Goal: Information Seeking & Learning: Check status

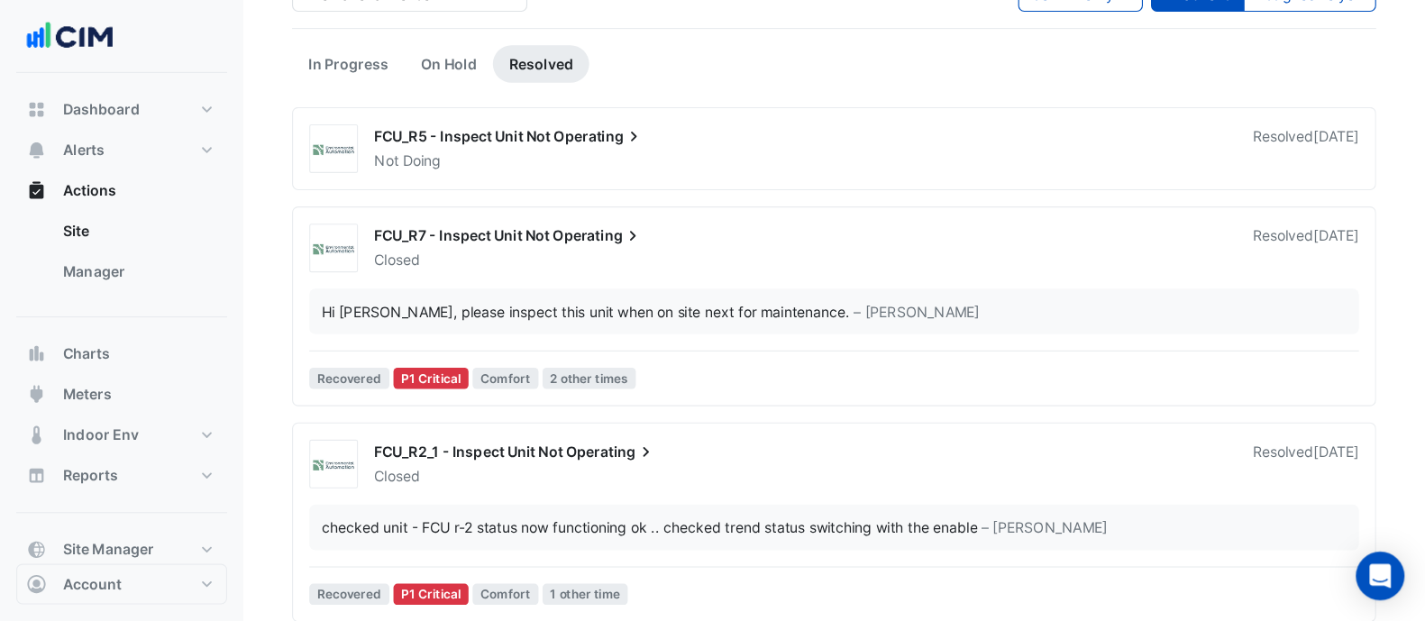
scroll to position [133, 0]
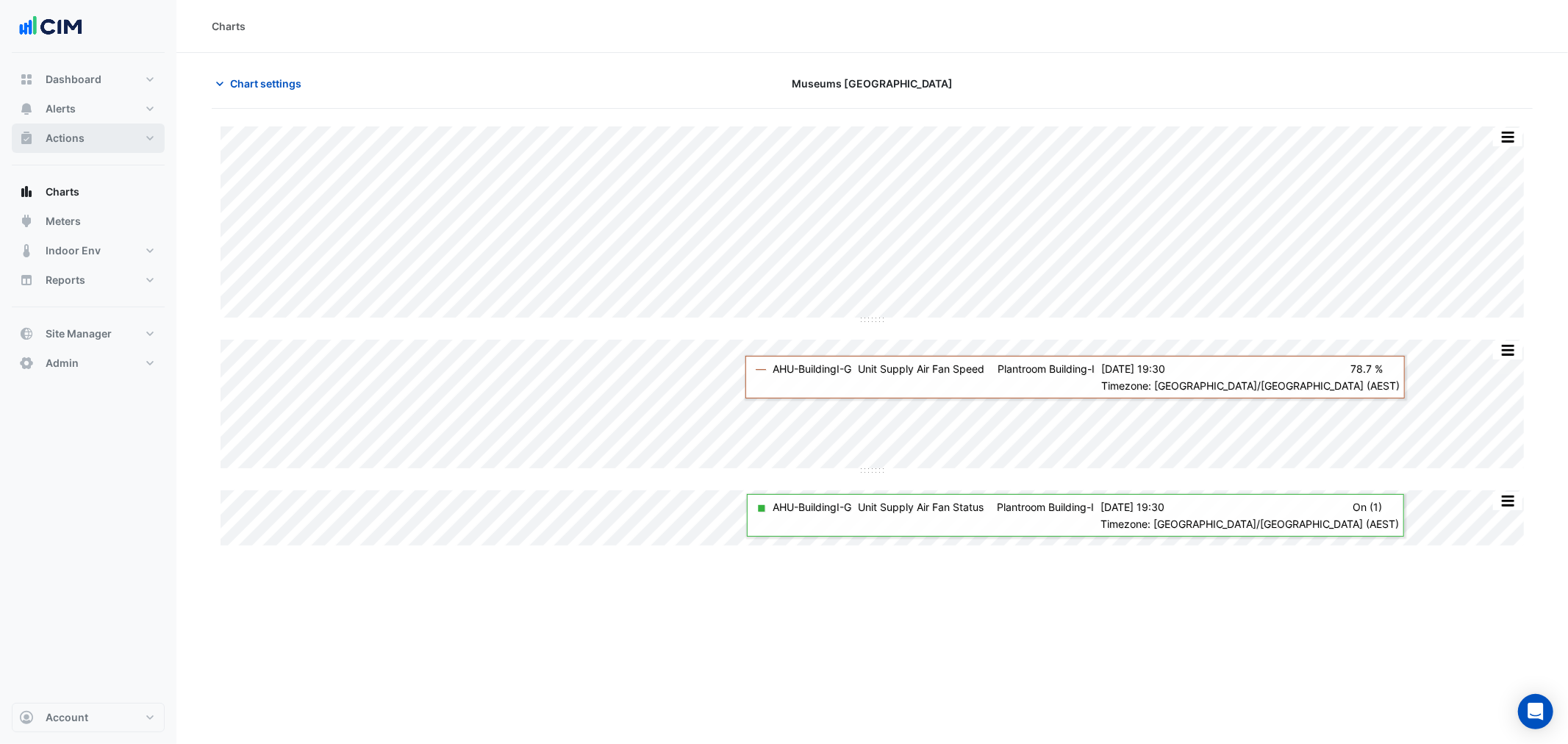
click at [91, 143] on button "Actions" at bounding box center [87, 138] width 153 height 29
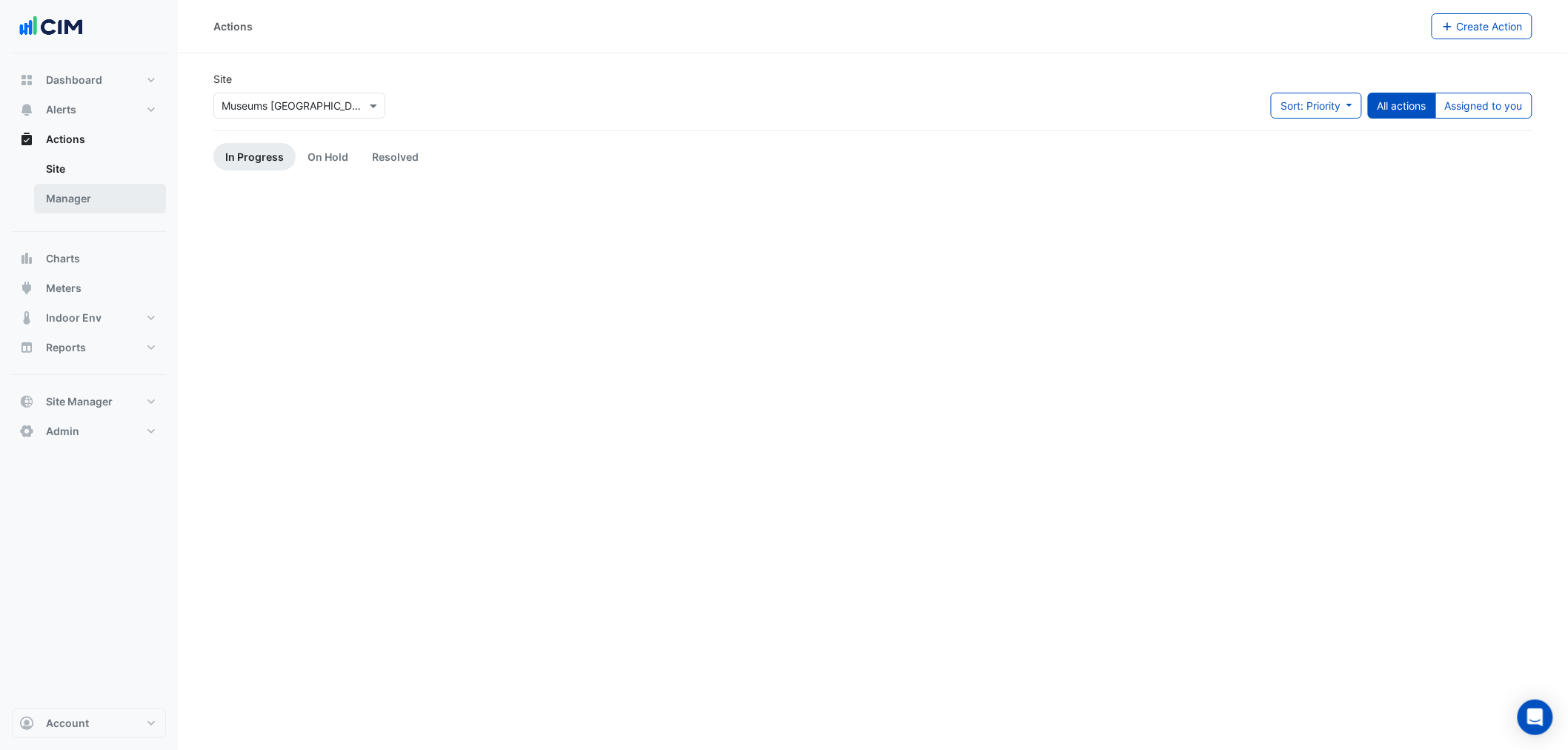
click at [90, 195] on link "Manager" at bounding box center [99, 199] width 132 height 30
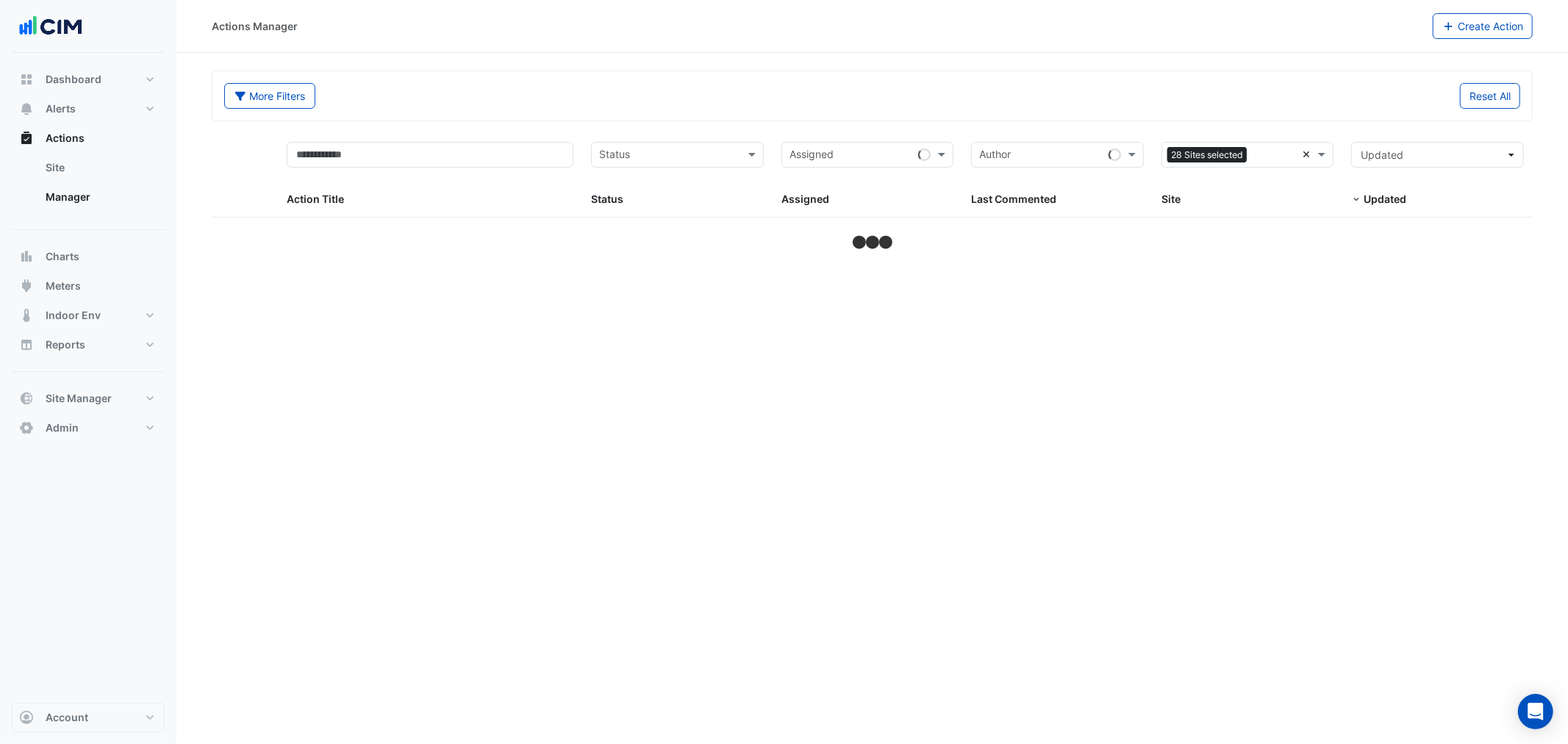
select select "**"
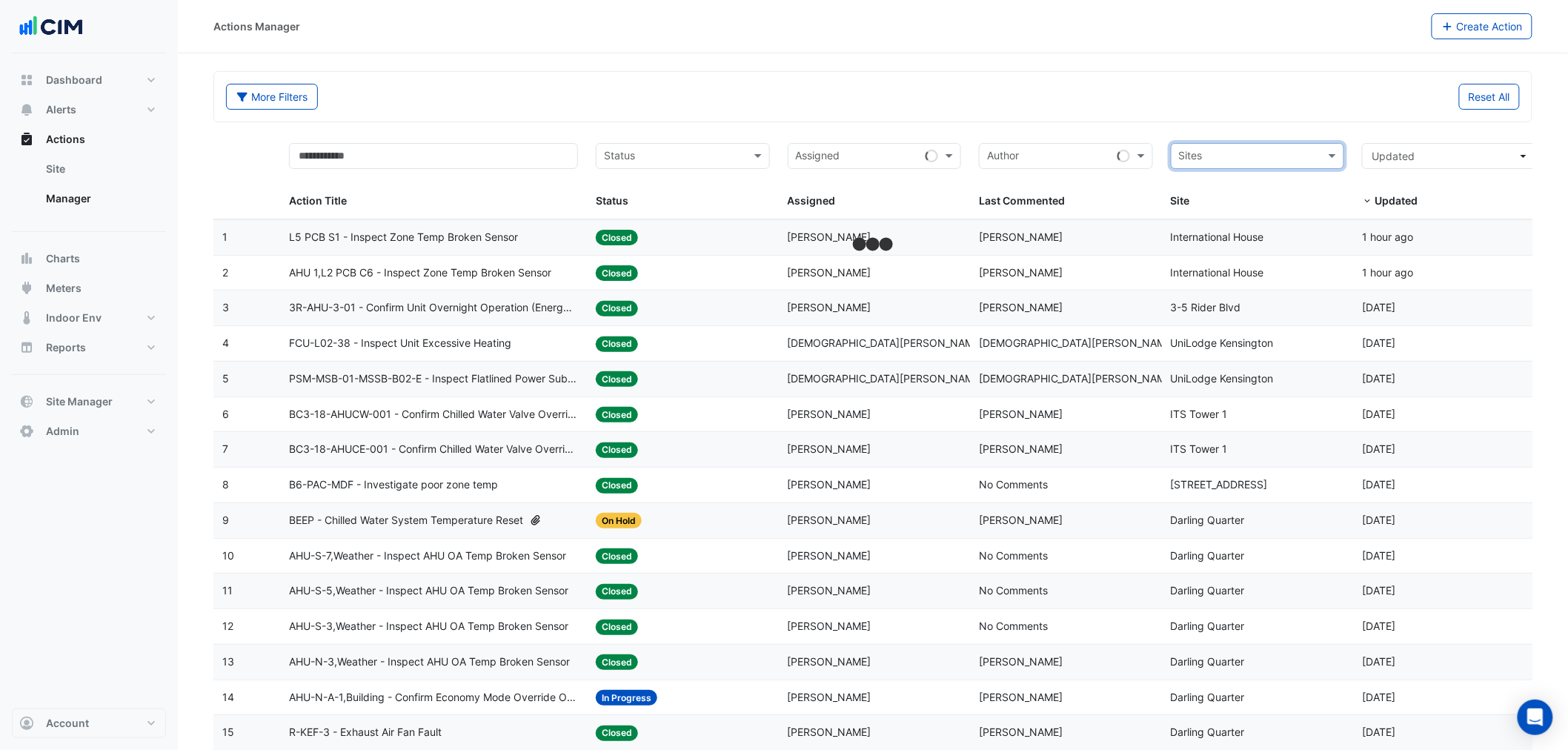
click at [1292, 164] on input "text" at bounding box center [1249, 157] width 141 height 17
type input "*****"
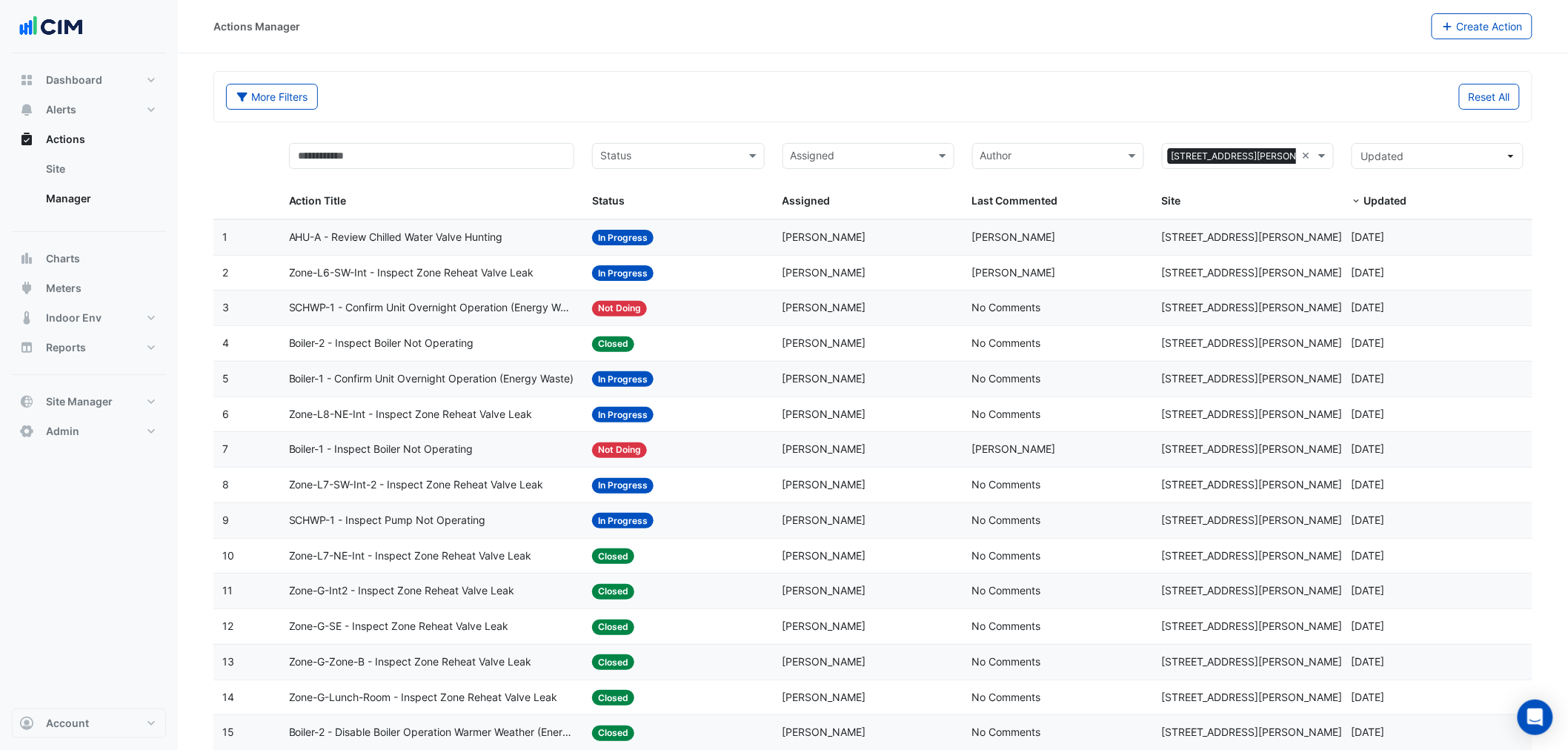
click at [350, 234] on span "AHU-A - Review Chilled Water Valve Hunting" at bounding box center [395, 237] width 214 height 17
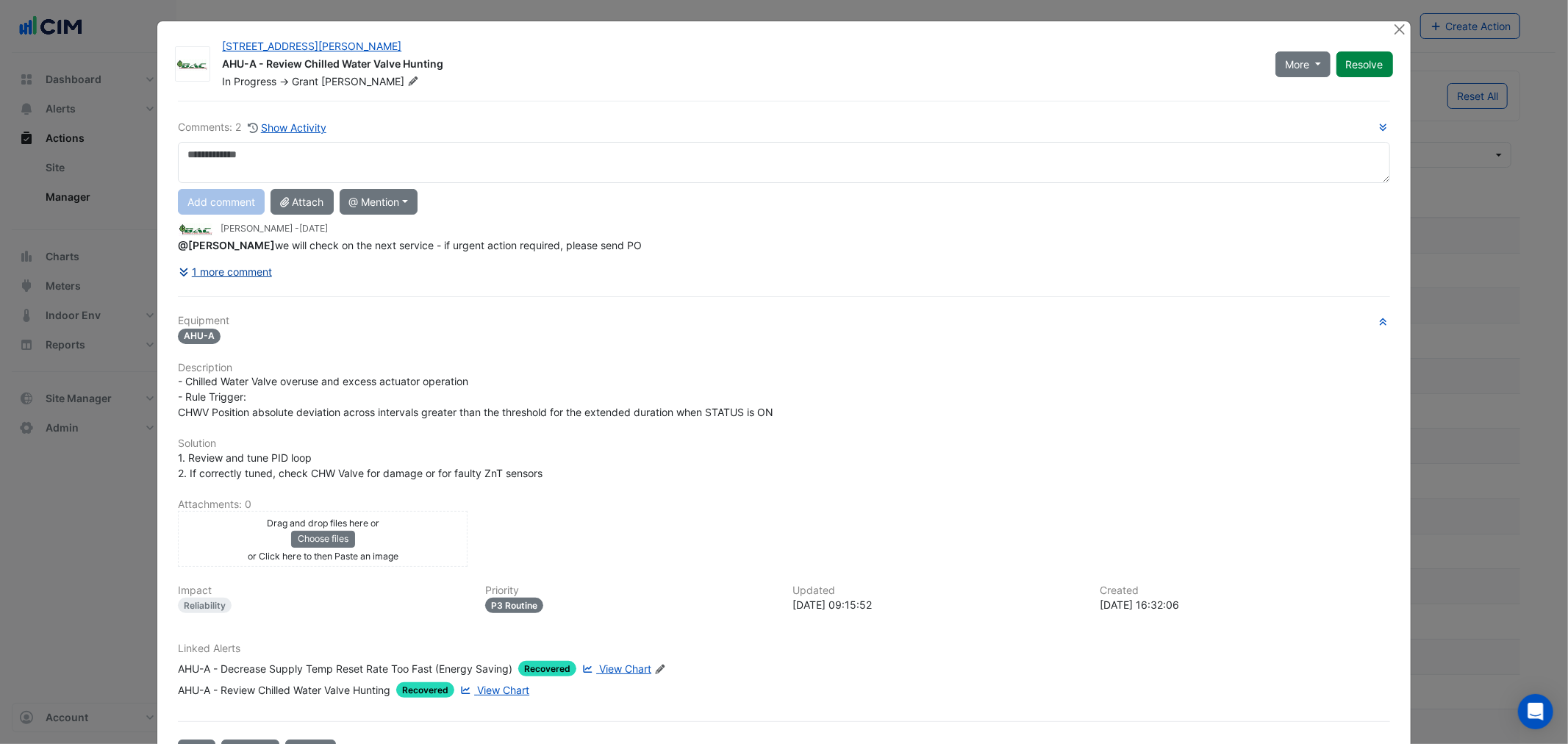
click at [236, 279] on button "1 more comment" at bounding box center [225, 272] width 95 height 26
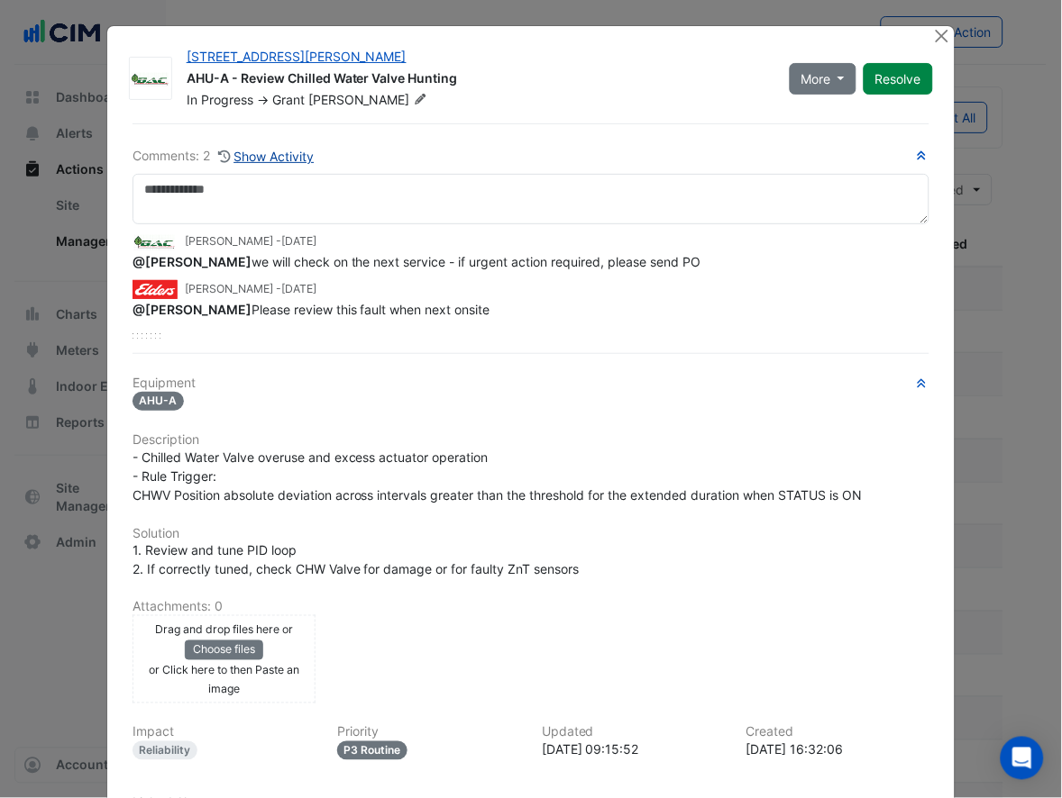
click at [280, 151] on button "Show Activity" at bounding box center [266, 156] width 98 height 21
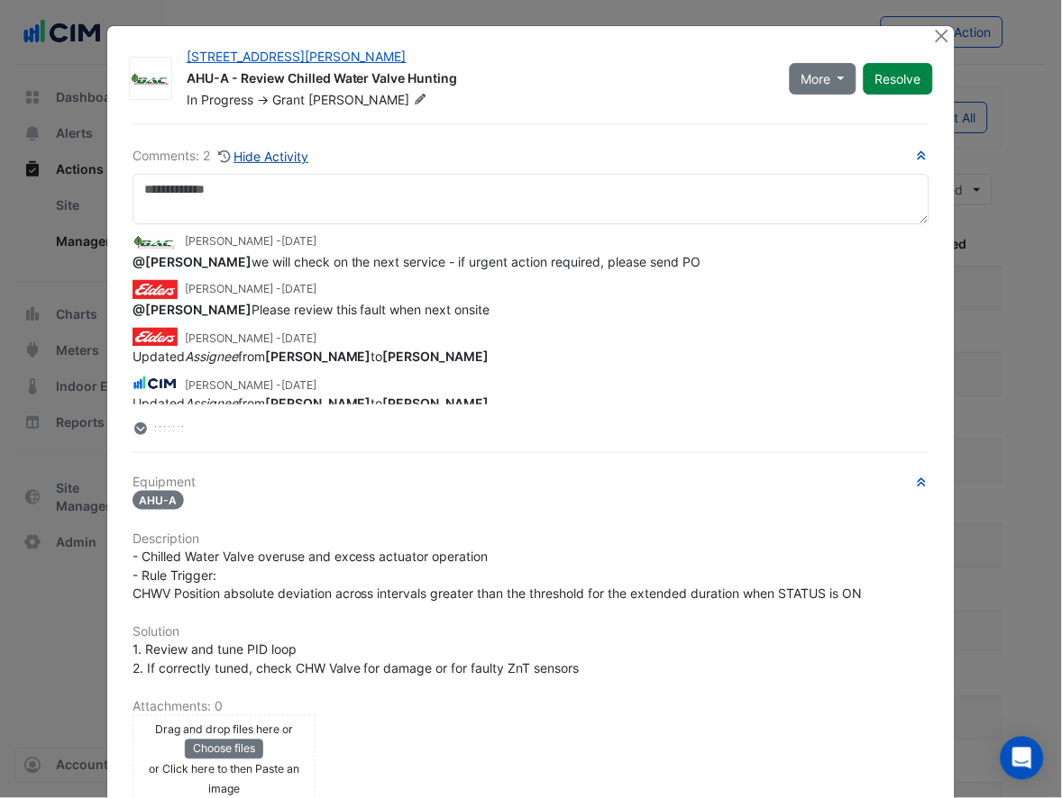
click at [268, 148] on button "Hide Activity" at bounding box center [263, 156] width 93 height 21
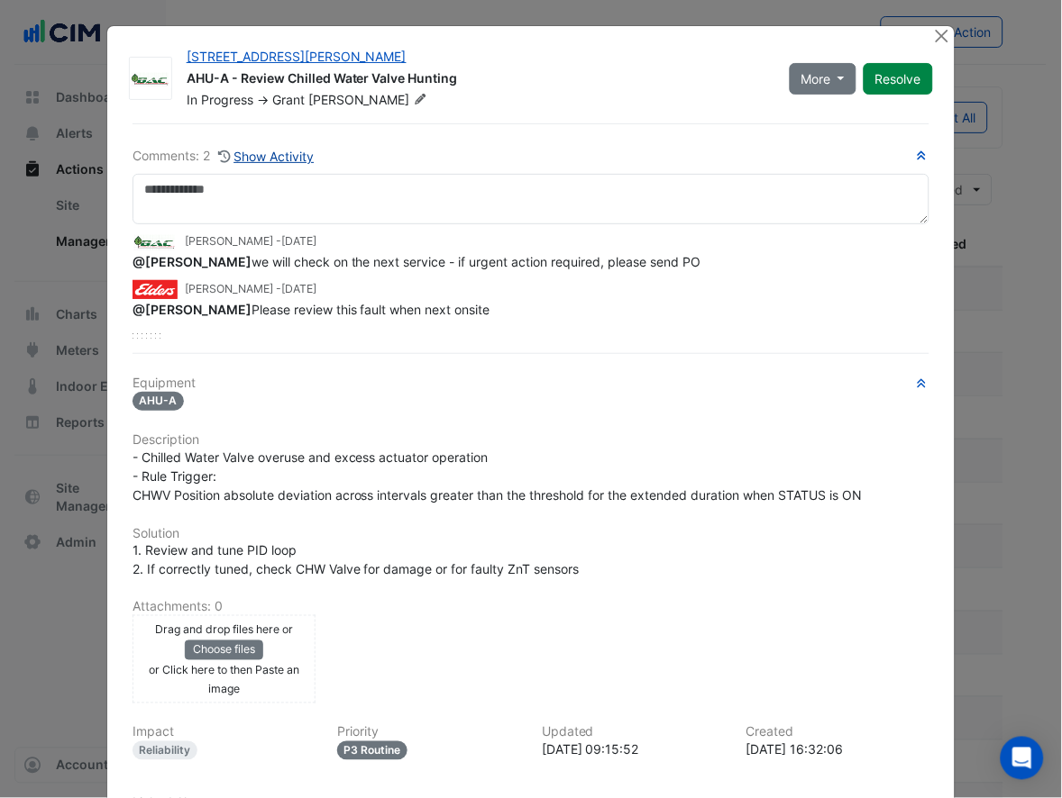
click at [268, 148] on button "Show Activity" at bounding box center [266, 156] width 98 height 21
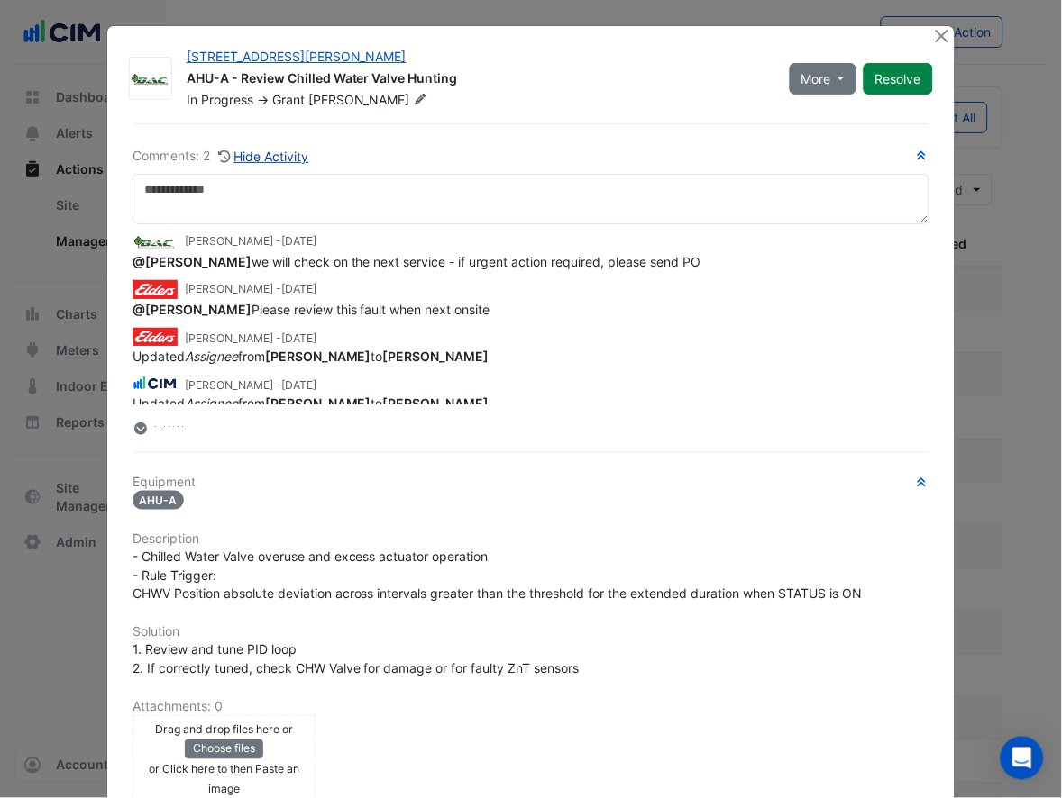
click at [268, 148] on button "Hide Activity" at bounding box center [263, 156] width 93 height 21
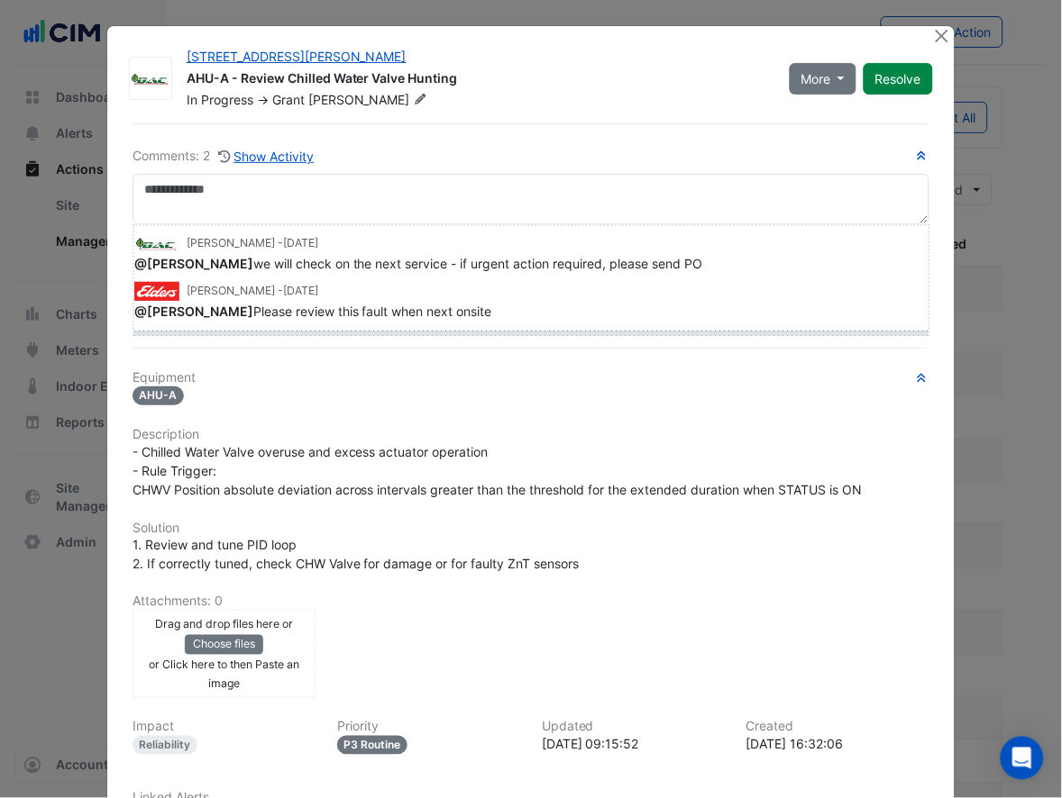
drag, startPoint x: 141, startPoint y: 335, endPoint x: 144, endPoint y: 324, distance: 11.1
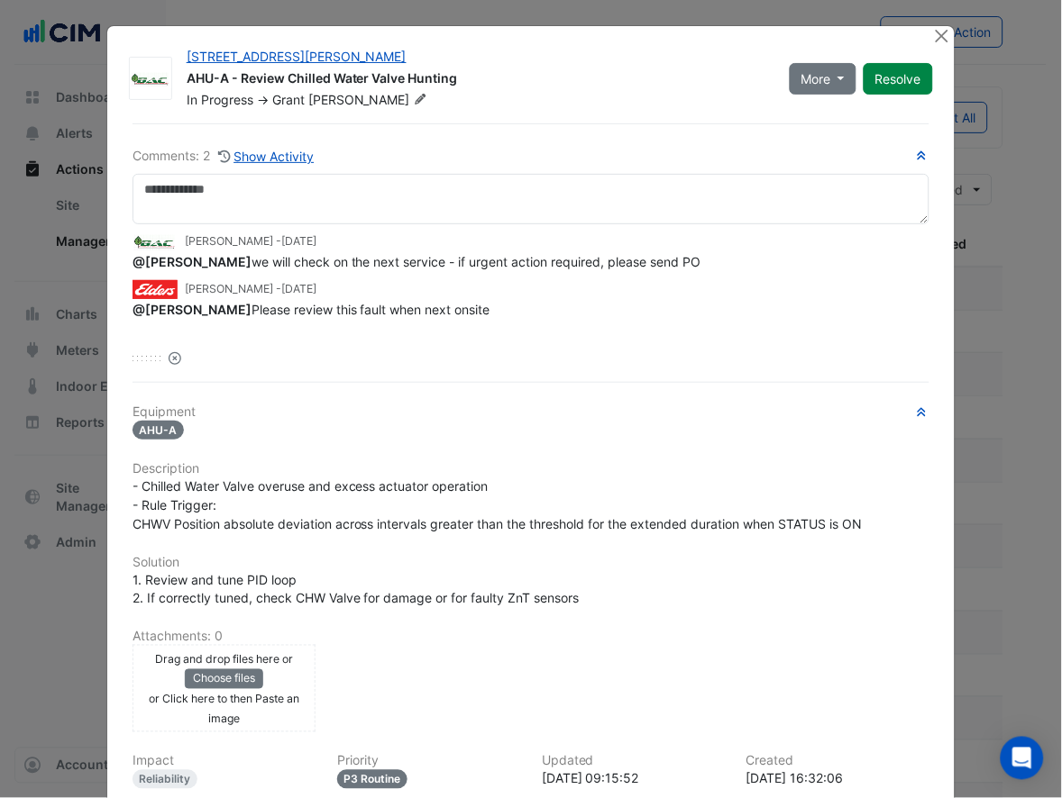
click at [169, 361] on icon "Reset" at bounding box center [175, 358] width 13 height 13
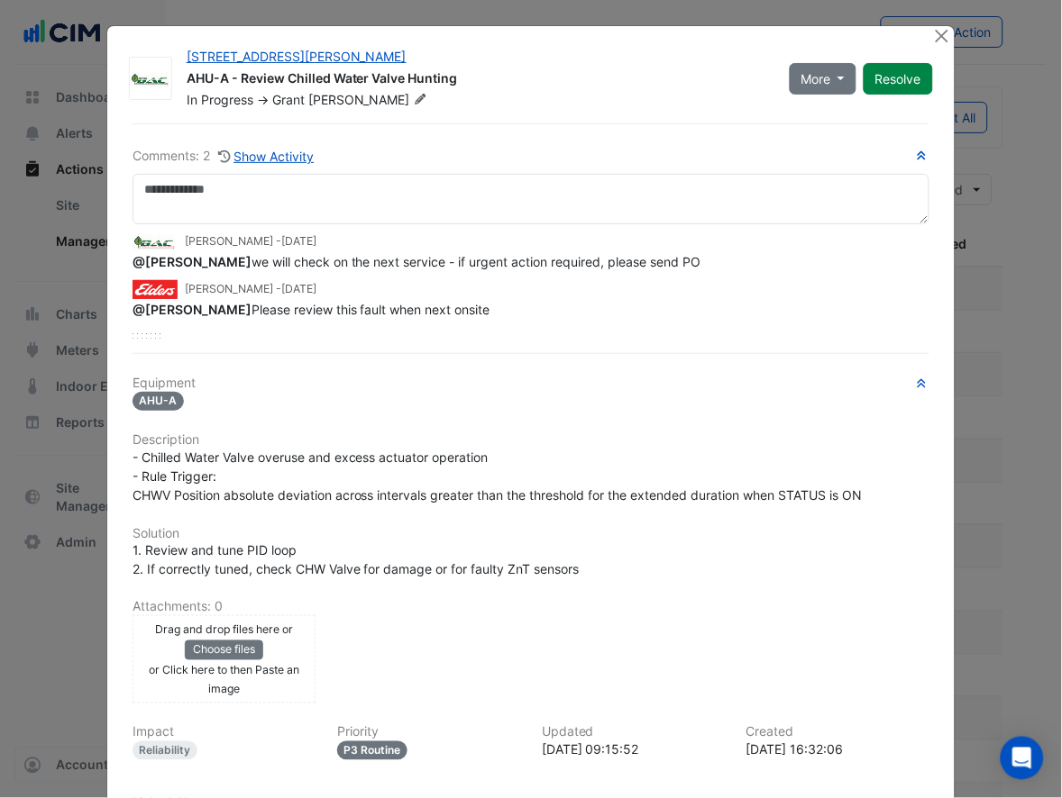
click at [253, 167] on div "Comments: 2 Show Activity Grant Chilcott - 4 days ago @Craig Connell we will ch…" at bounding box center [530, 242] width 797 height 193
click at [254, 163] on button "Show Activity" at bounding box center [266, 156] width 98 height 21
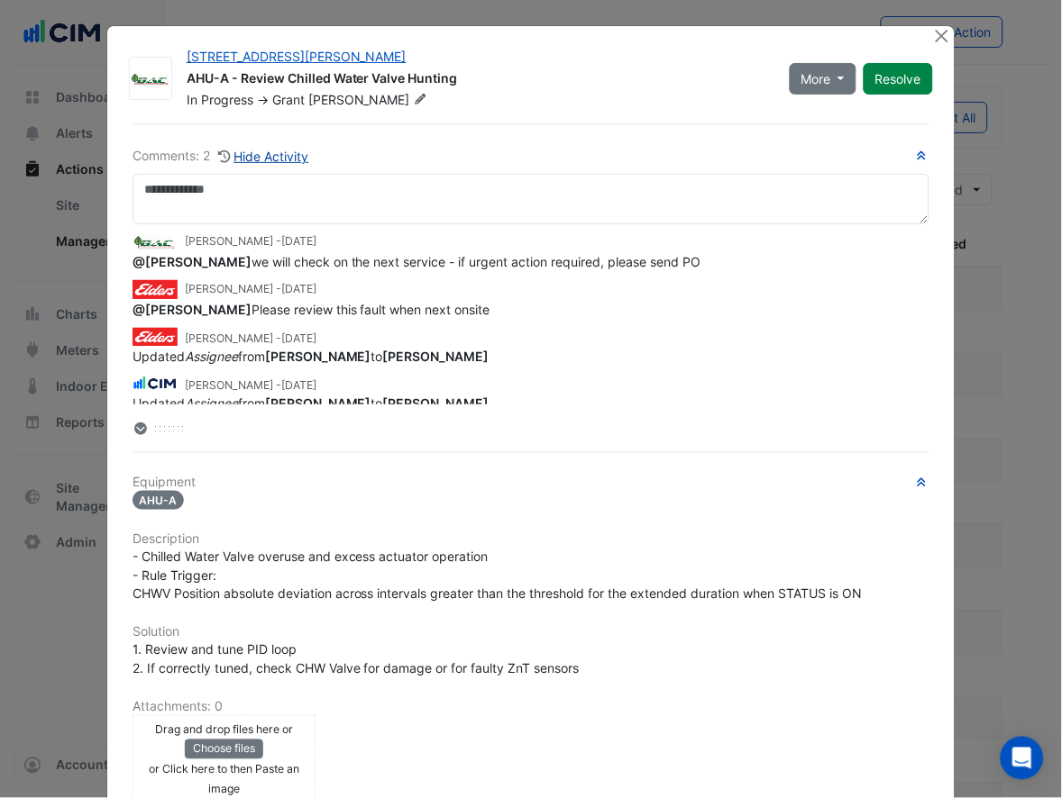
click at [254, 163] on button "Hide Activity" at bounding box center [263, 156] width 93 height 21
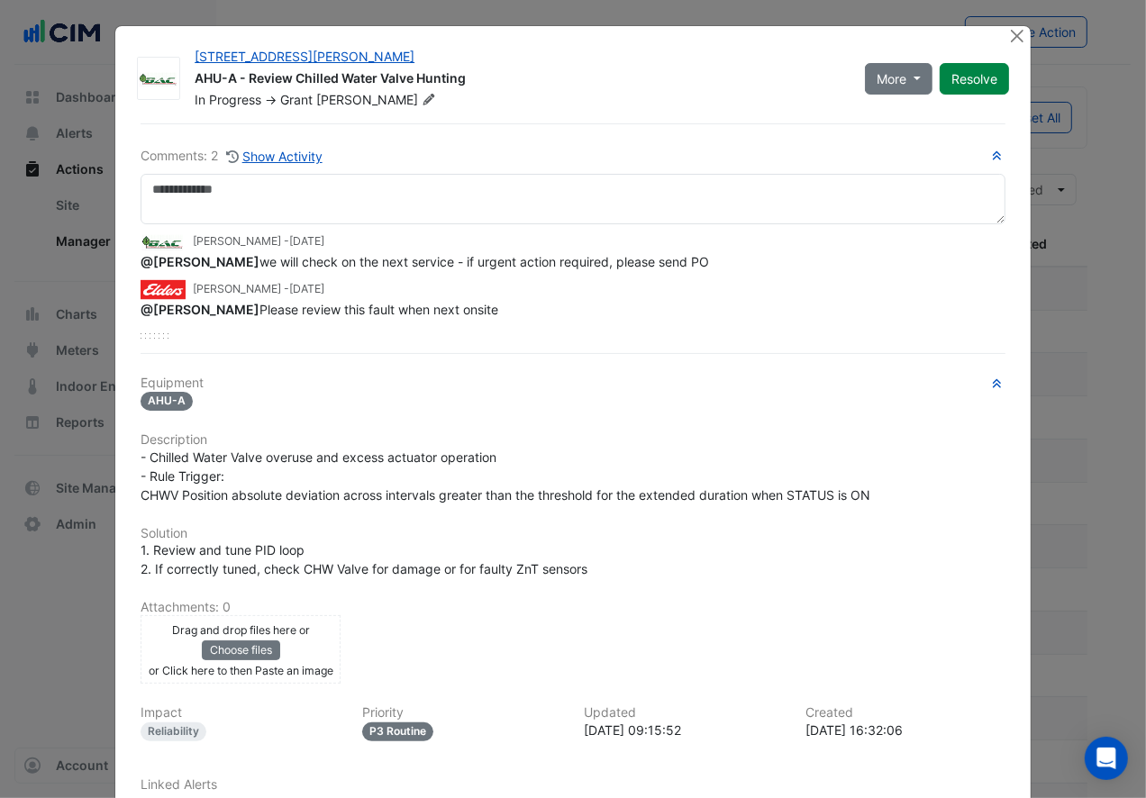
click at [931, 272] on div "Grant Chilcott - 4 days ago @Craig Connell we will check on the next service - …" at bounding box center [573, 271] width 865 height 95
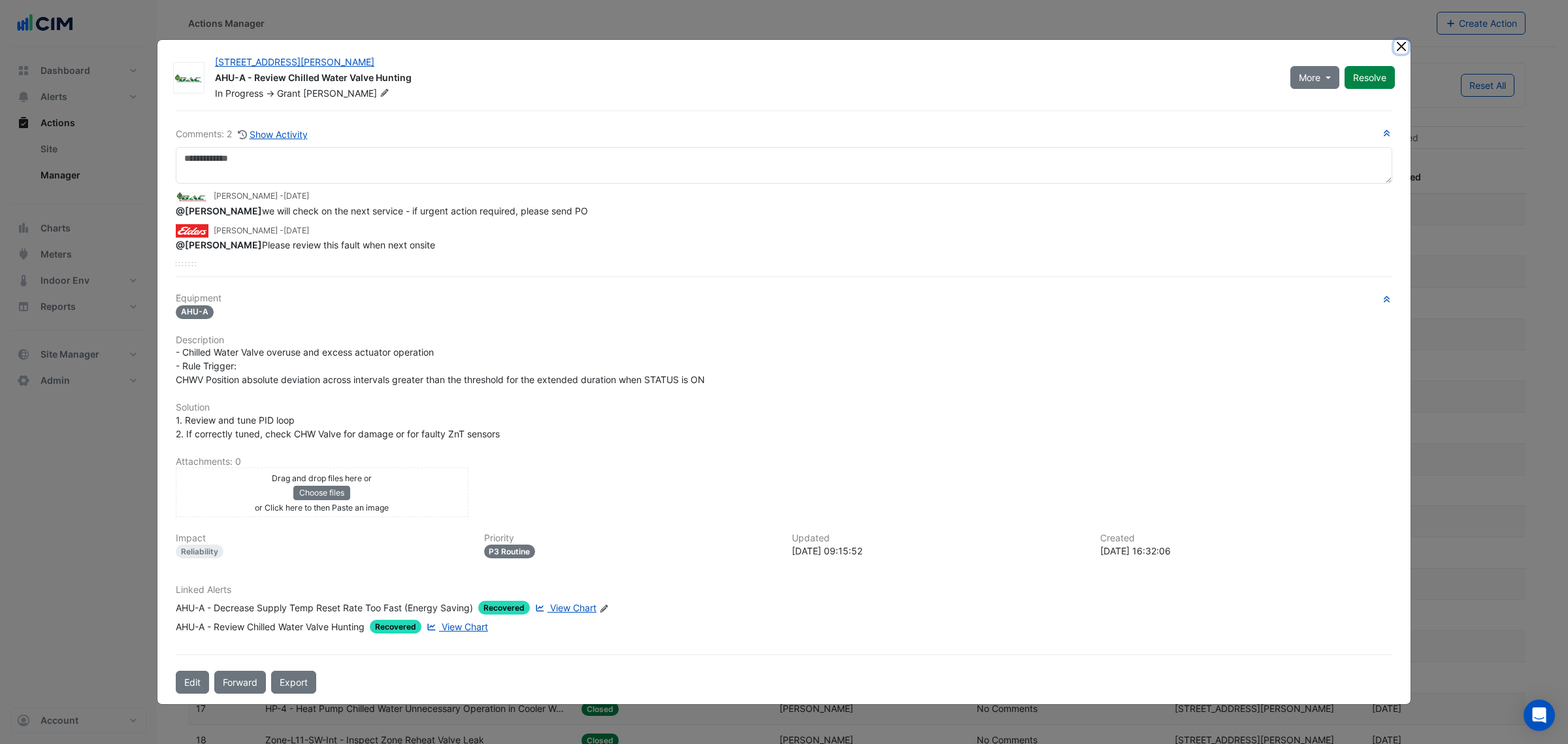
click at [1393, 43] on button "Close" at bounding box center [1401, 46] width 14 height 14
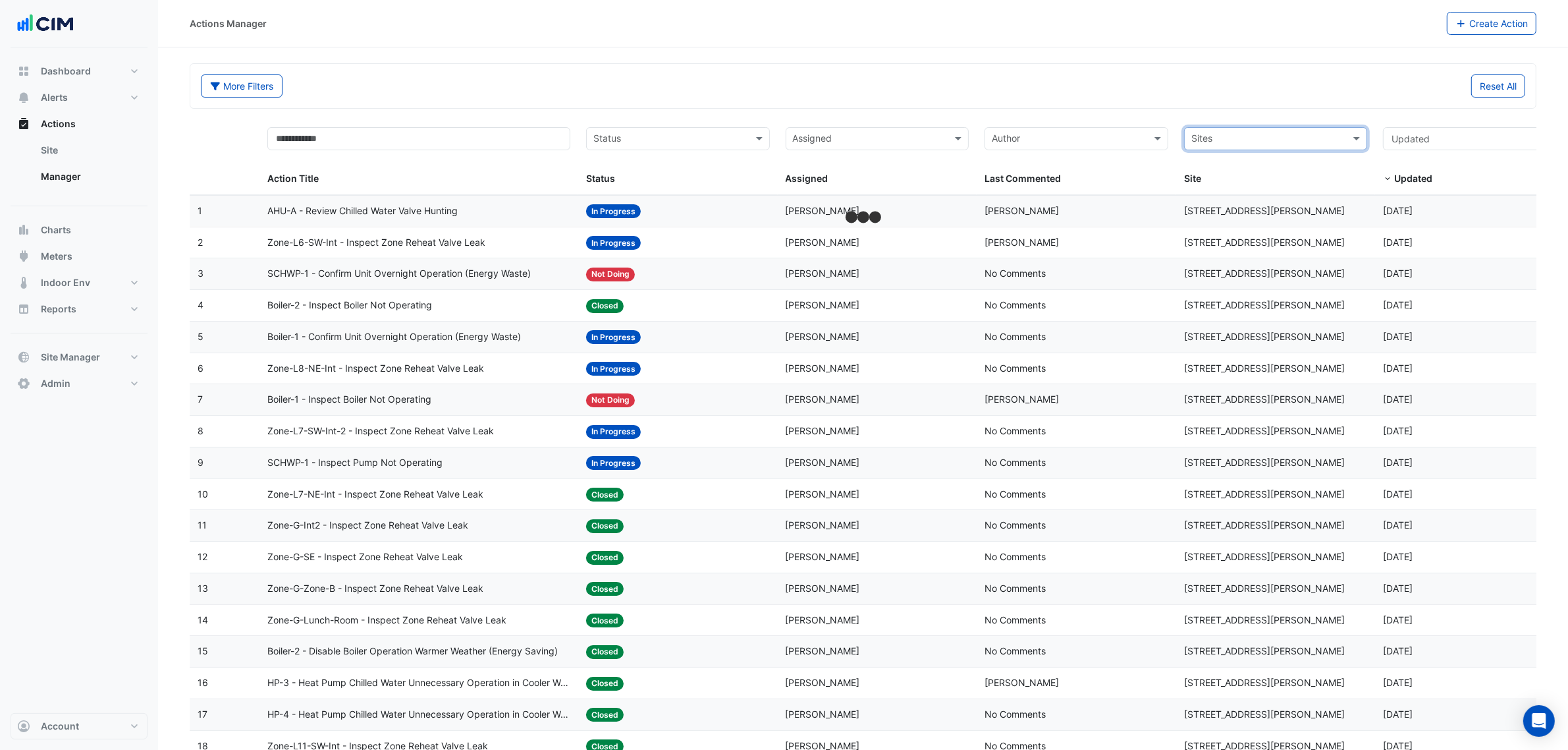
click at [1331, 140] on input "text" at bounding box center [1268, 140] width 154 height 15
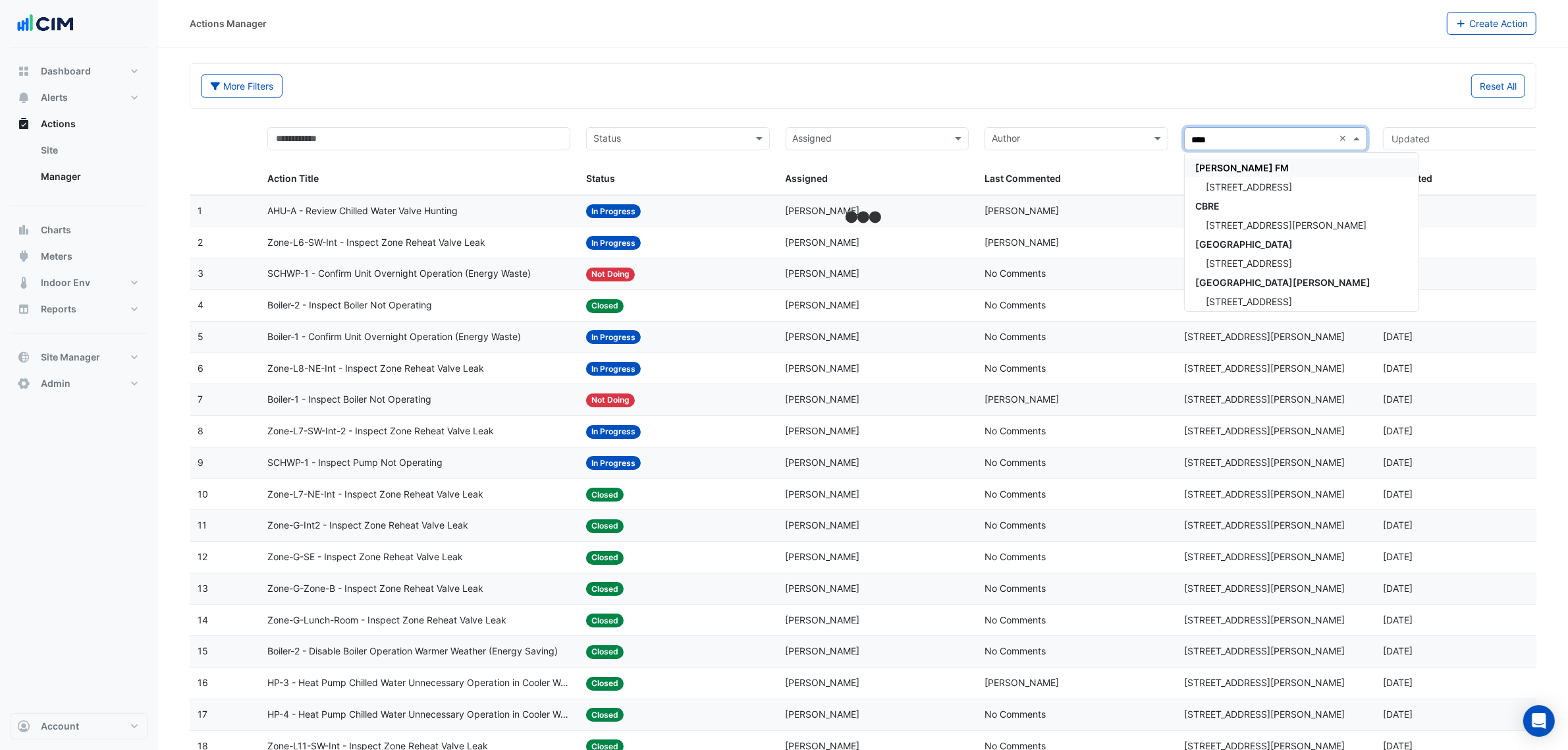
type input "*****"
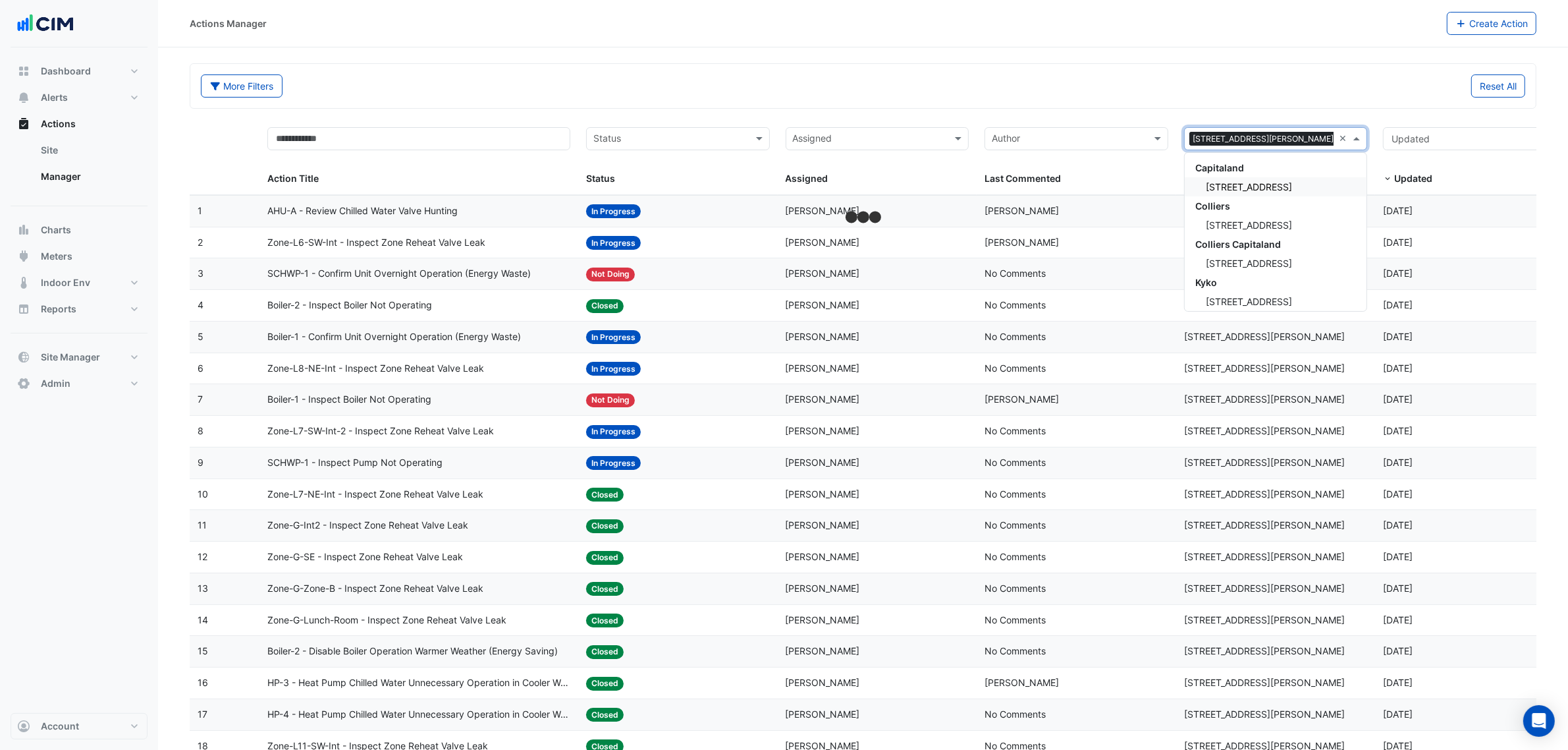
type input "******"
click at [1282, 222] on span "201 Charlotte Street" at bounding box center [1249, 224] width 86 height 11
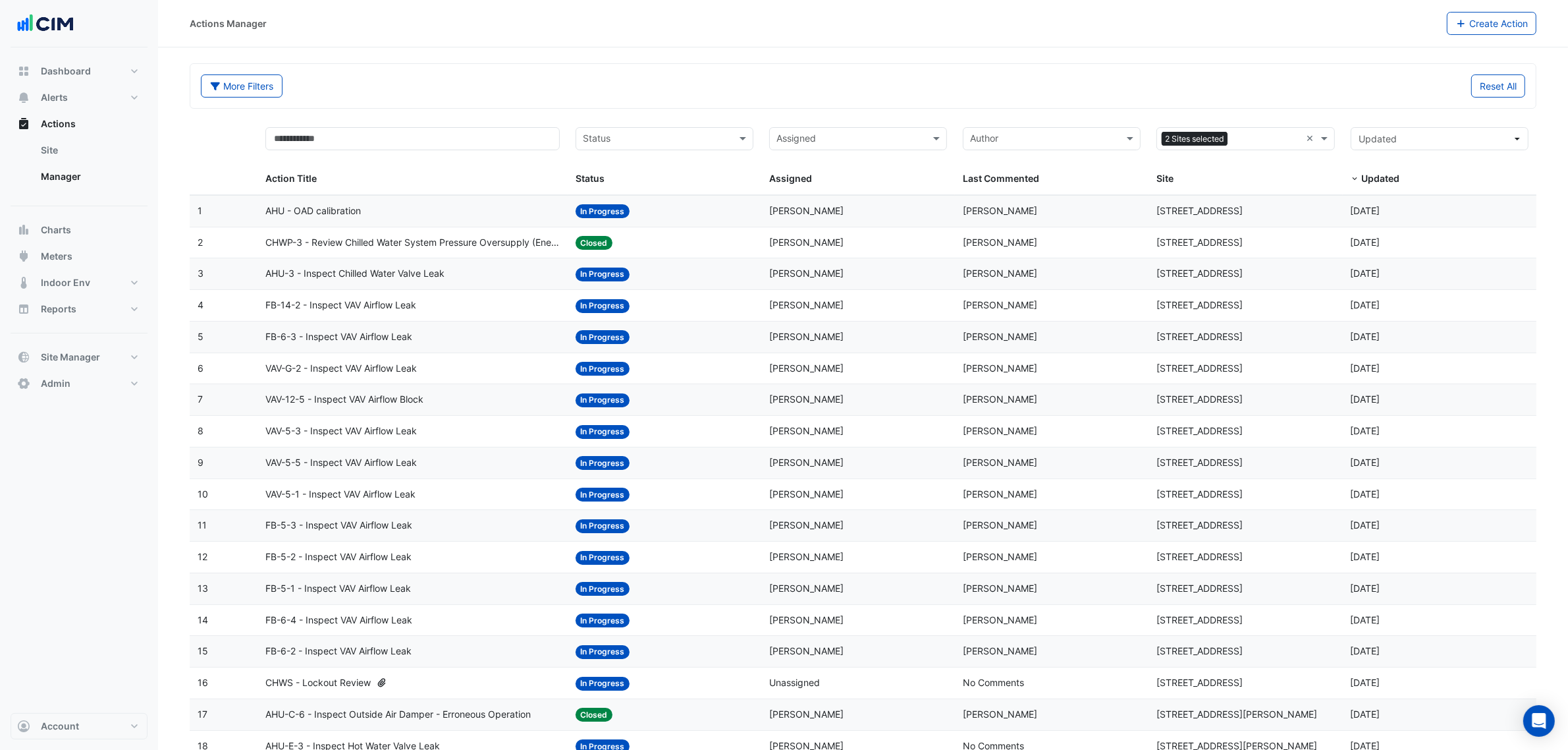
click at [392, 311] on span "FB-14-2 - Inspect VAV Airflow Leak" at bounding box center [340, 305] width 151 height 15
click at [419, 303] on div "FB-14-2 - Inspect VAV Airflow Leak" at bounding box center [412, 305] width 294 height 15
click at [373, 666] on div "CHWS - Lockout Review" at bounding box center [412, 683] width 294 height 15
click at [340, 201] on datatable-body-cell "Action Title: AHU - OAD calibration" at bounding box center [412, 211] width 310 height 31
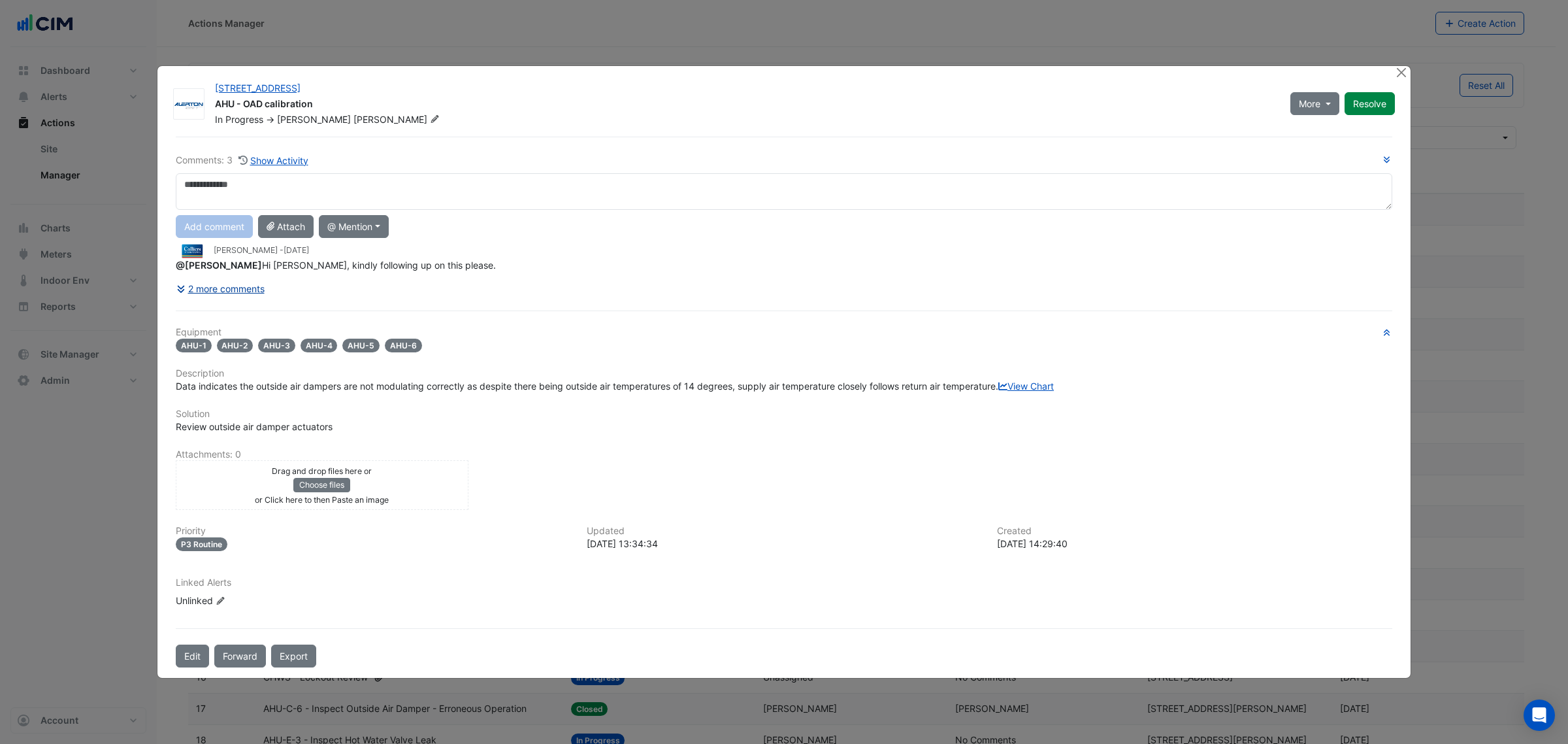
click at [233, 277] on button "2 more comments" at bounding box center [220, 289] width 89 height 23
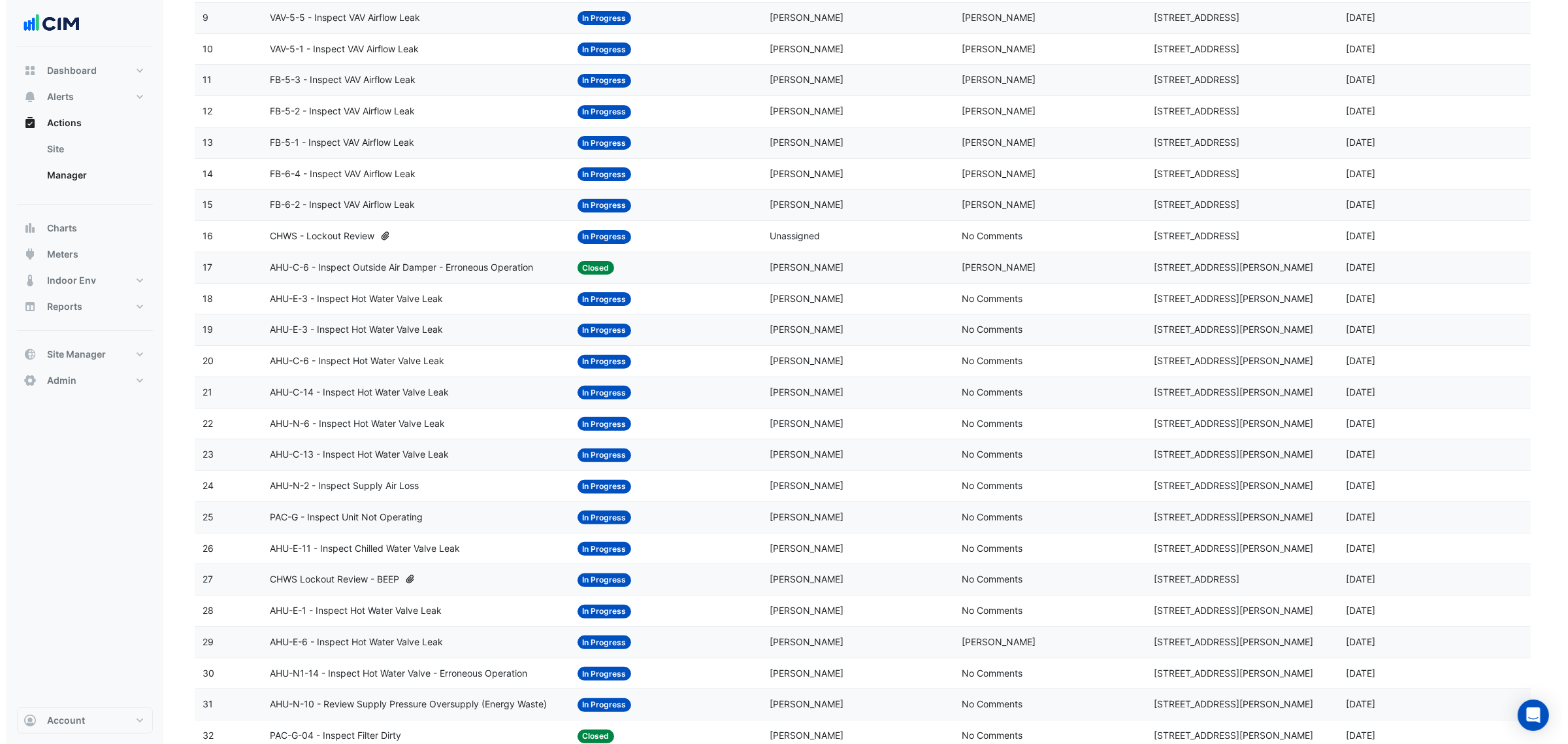
scroll to position [545, 0]
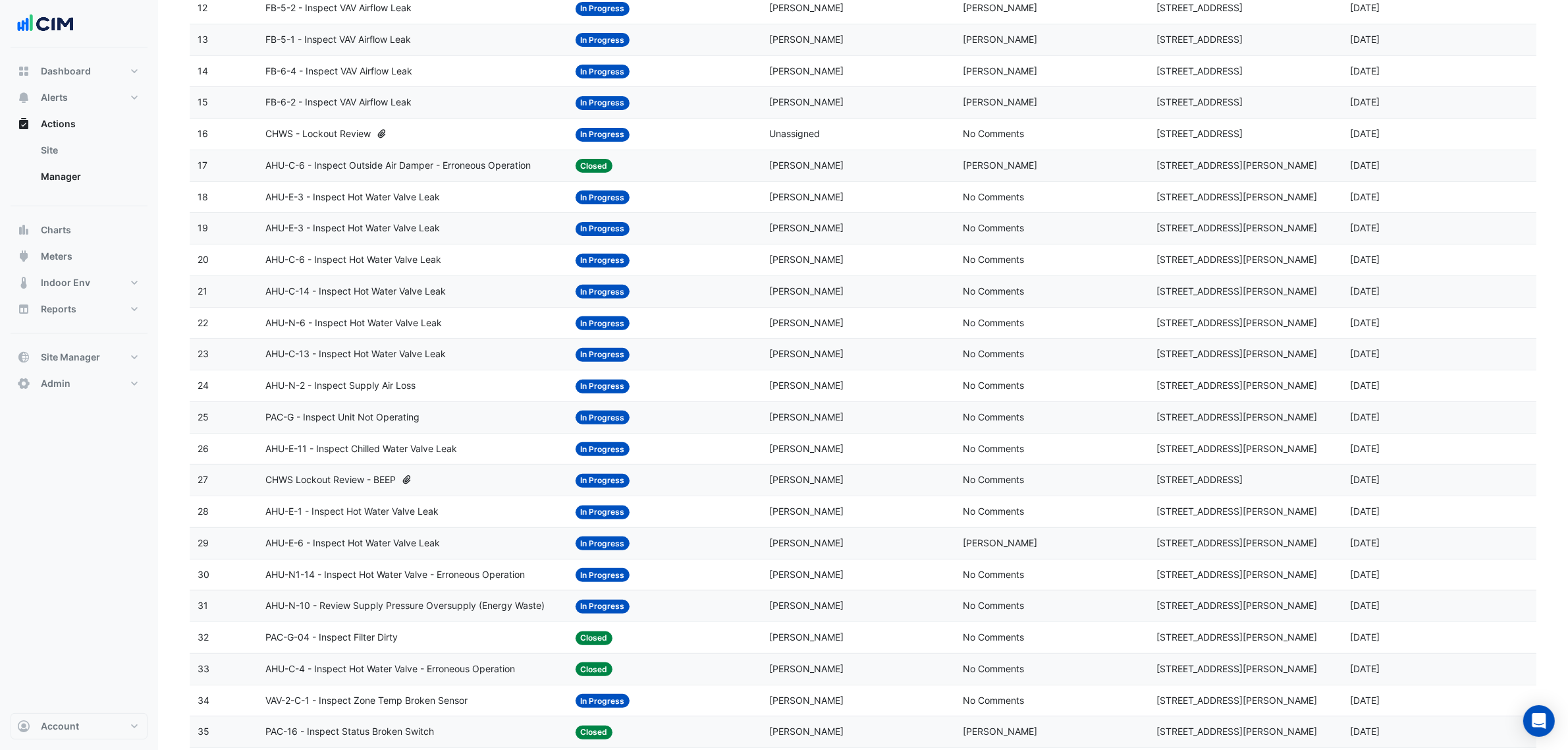
click at [346, 485] on span "CHWS Lockout Review - BEEP" at bounding box center [330, 480] width 130 height 15
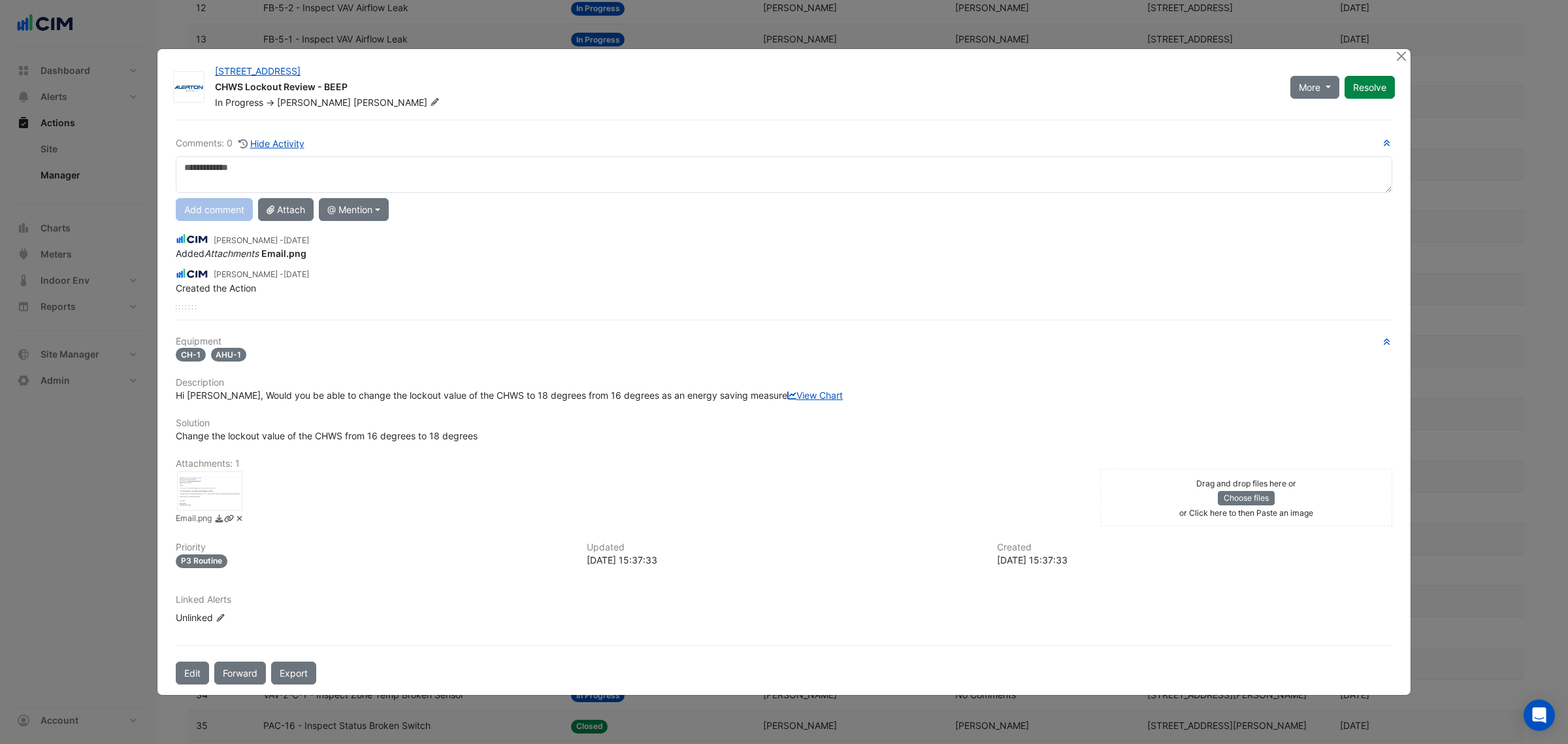
click at [256, 377] on h6 "Description" at bounding box center [784, 382] width 1216 height 11
click at [256, 371] on div "Equipment CH-1 AHU-1 Description Hi Ryan, Would you be able to change the locko…" at bounding box center [784, 485] width 1216 height 299
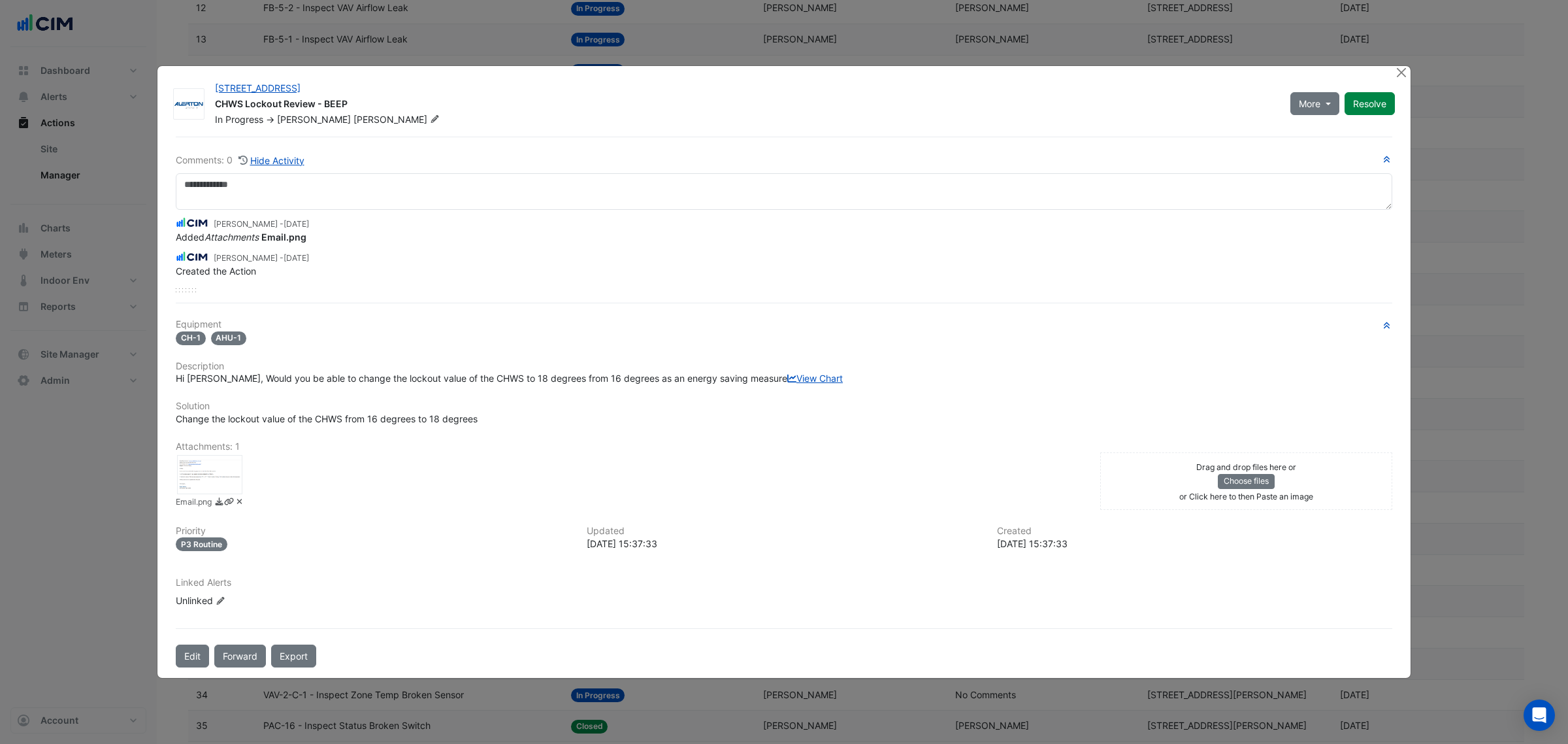
click at [198, 485] on div at bounding box center [210, 474] width 65 height 39
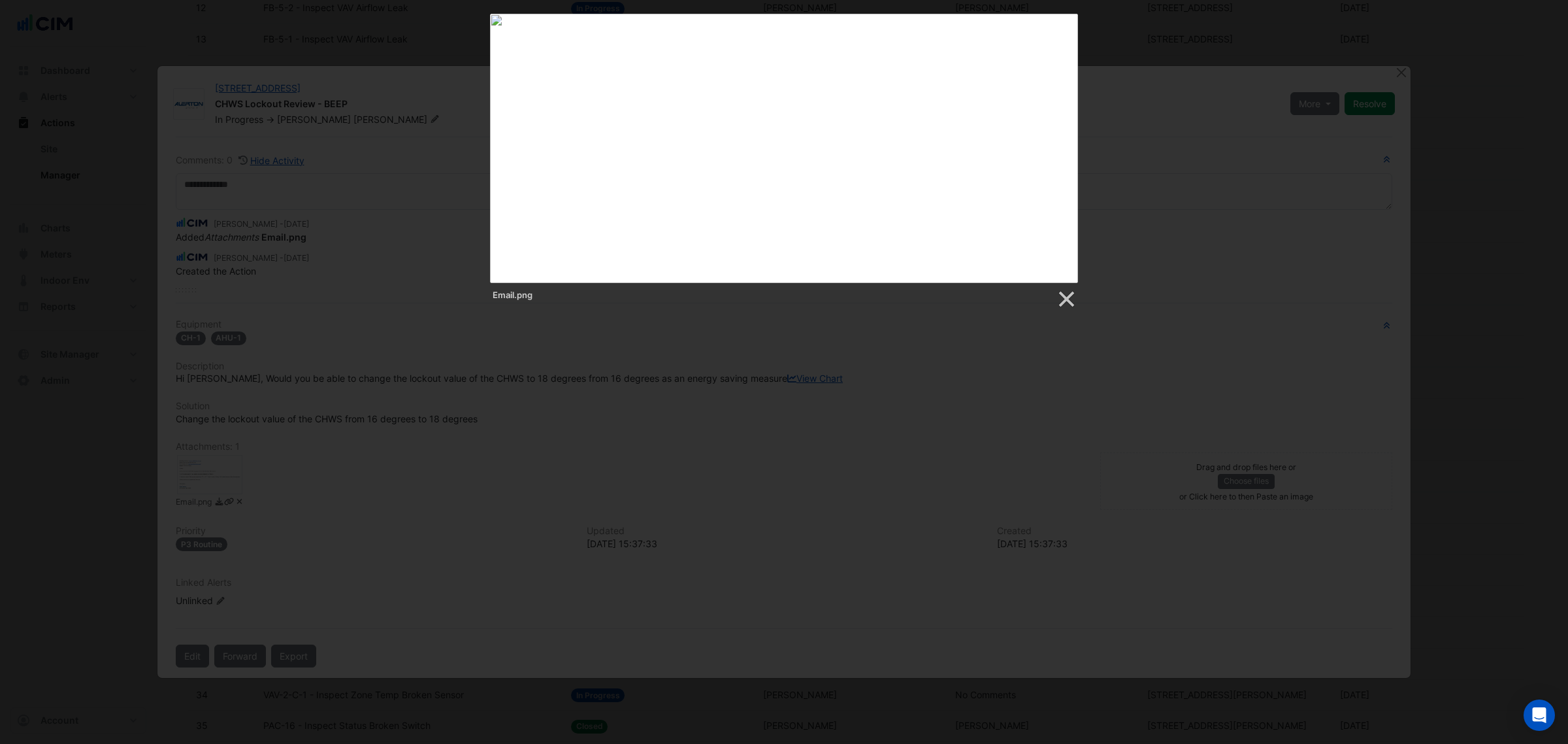
click at [419, 215] on div "Email.png" at bounding box center [784, 161] width 1568 height 295
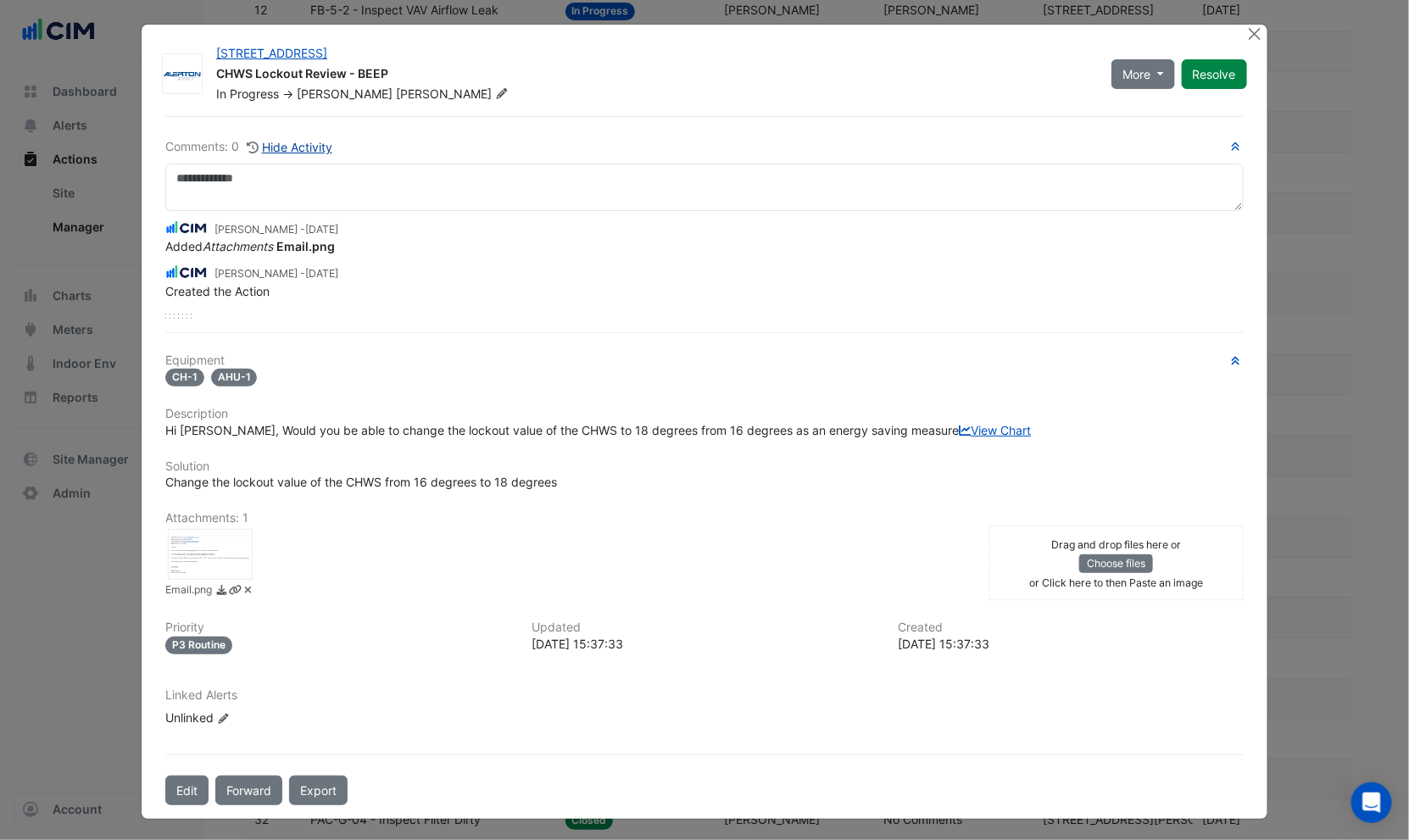
click at [262, 137] on button "Hide Activity" at bounding box center [289, 147] width 87 height 20
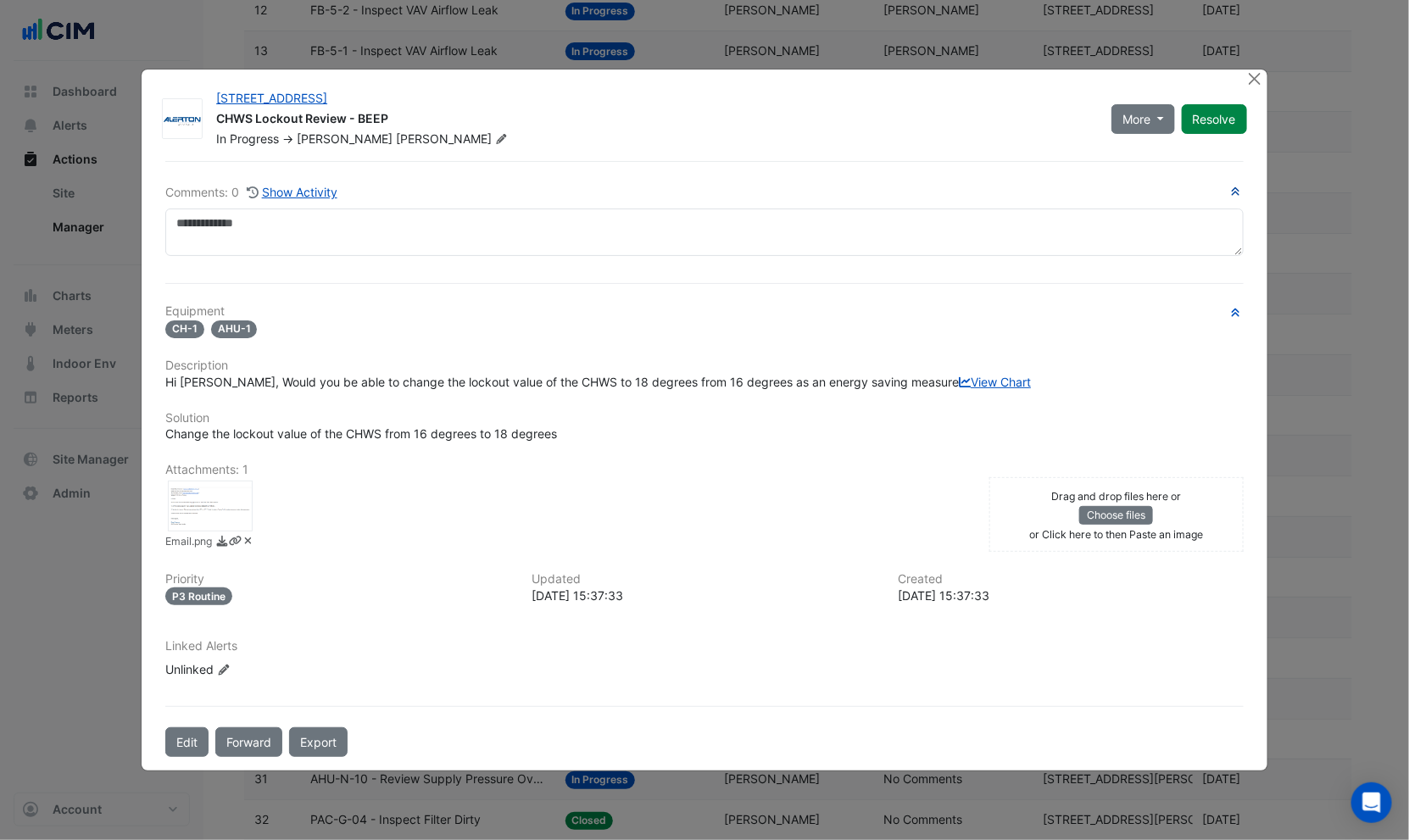
click at [1233, 186] on icon "button" at bounding box center [1236, 191] width 13 height 10
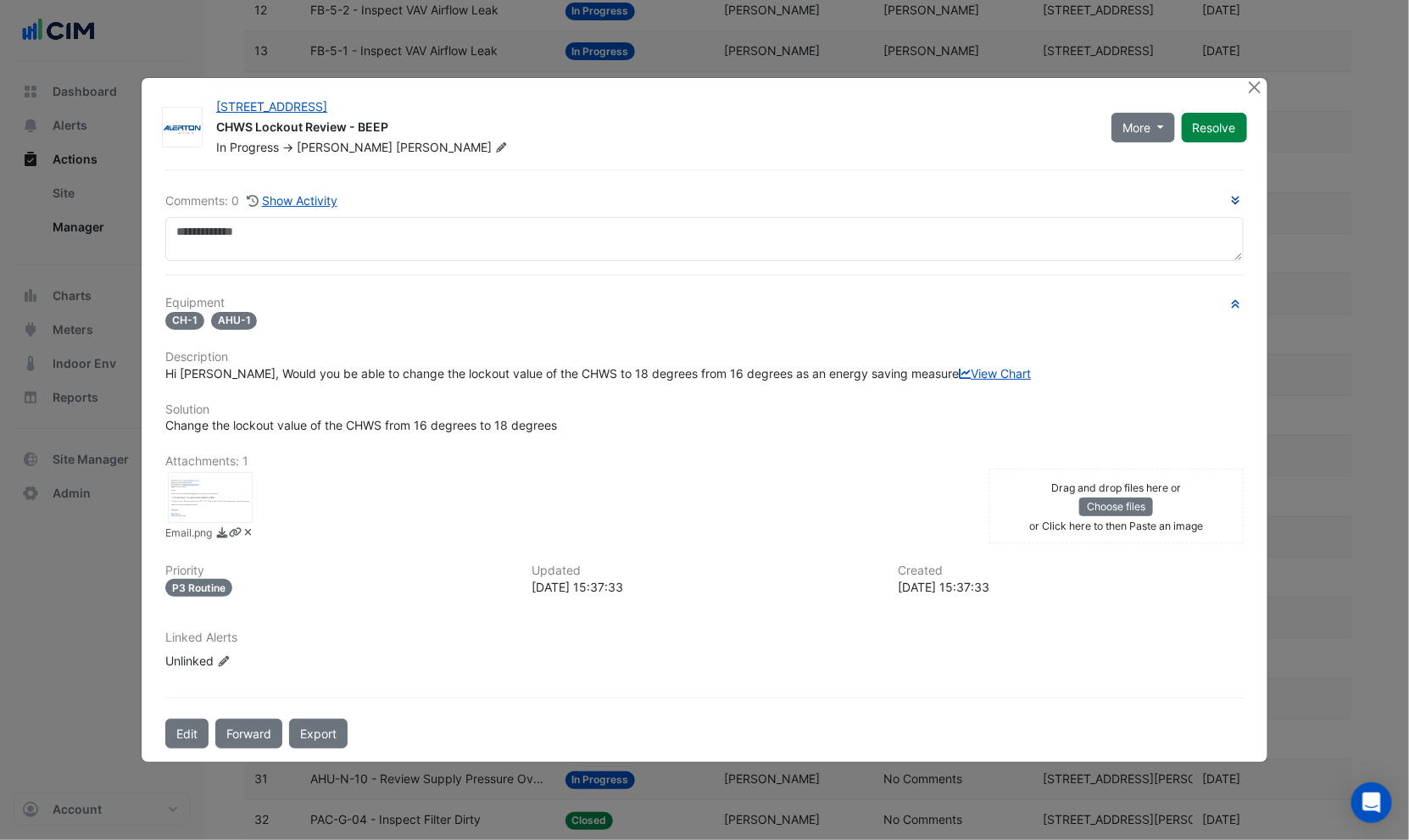
drag, startPoint x: 1239, startPoint y: 243, endPoint x: 1240, endPoint y: 166, distance: 77.0
click at [1239, 169] on div "Comments: 0 Show Activity Equipment CH-1 AHU-1 Description Hi Ryan, Would you b…" at bounding box center [704, 458] width 1099 height 578
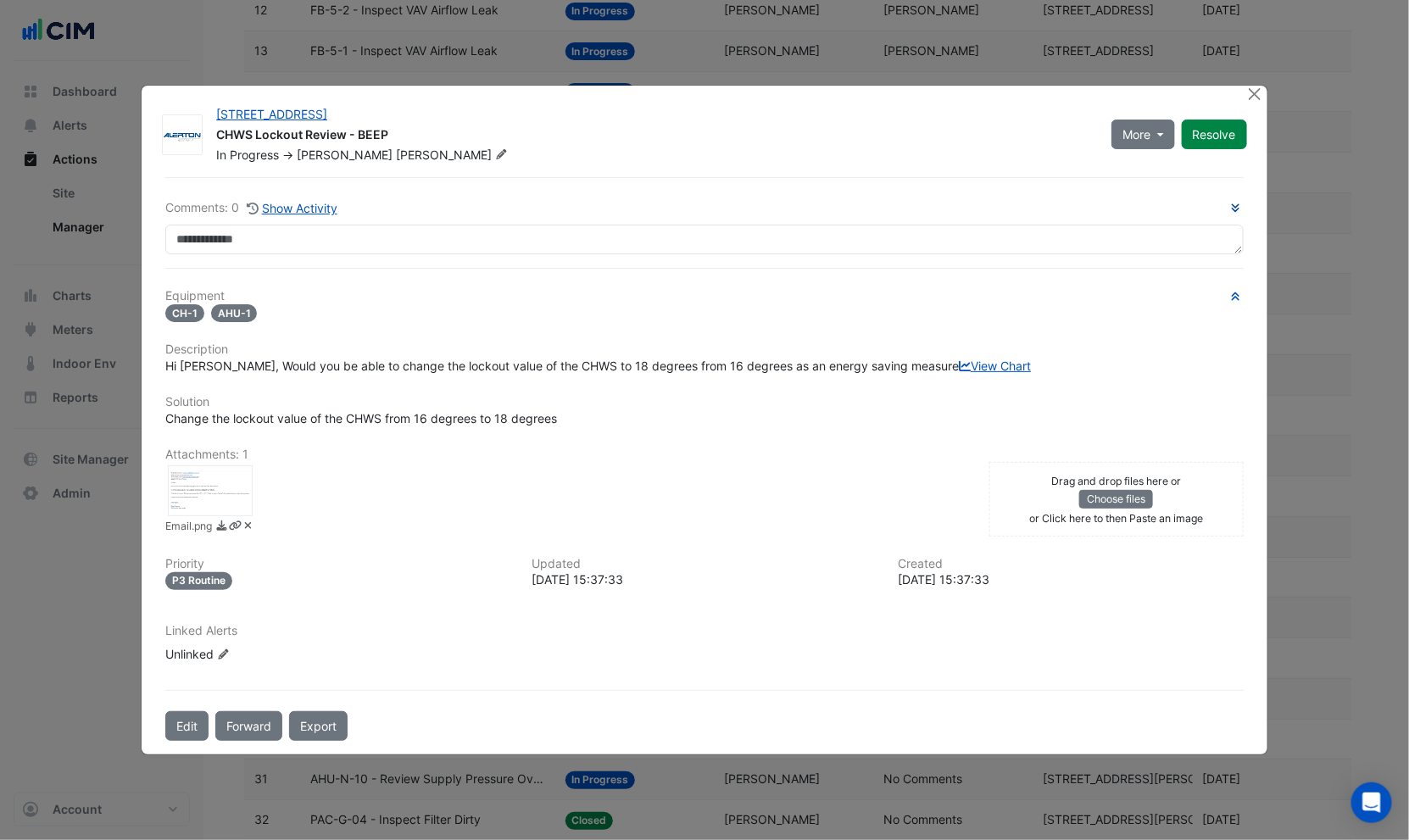
click at [222, 501] on div at bounding box center [210, 491] width 85 height 51
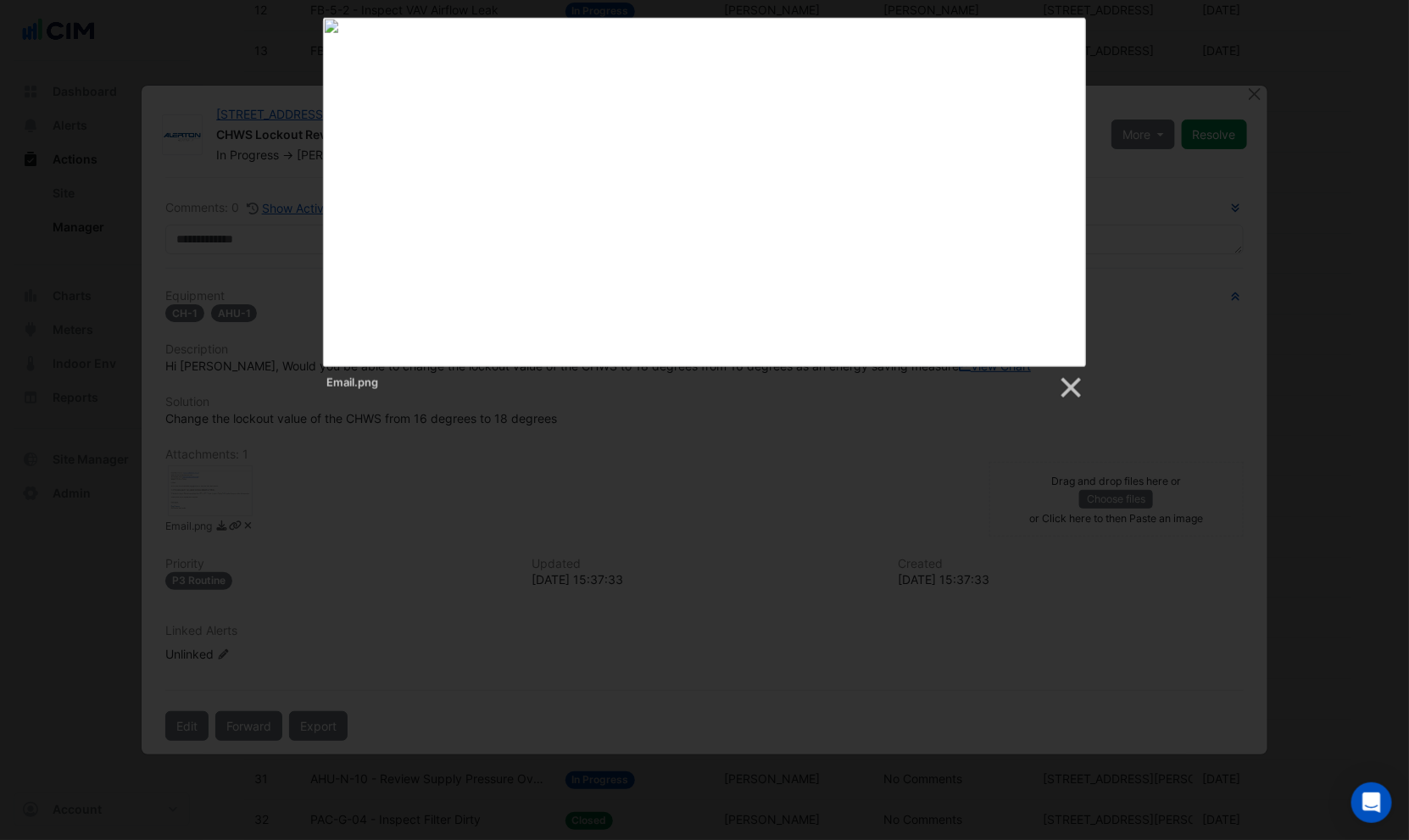
click at [220, 288] on div "Email.png" at bounding box center [704, 209] width 1409 height 383
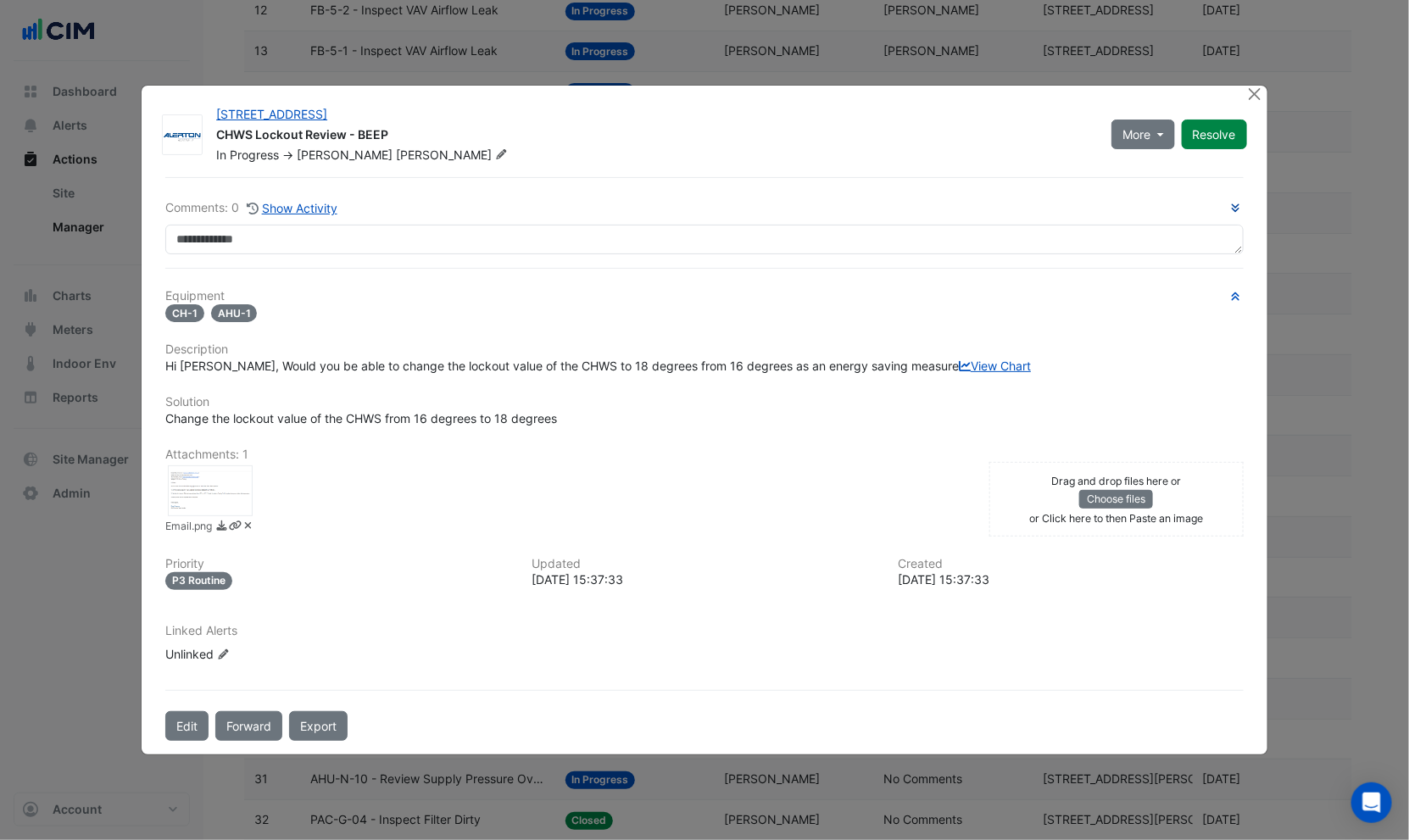
click at [227, 227] on div "Email.png" at bounding box center [704, 209] width 1409 height 383
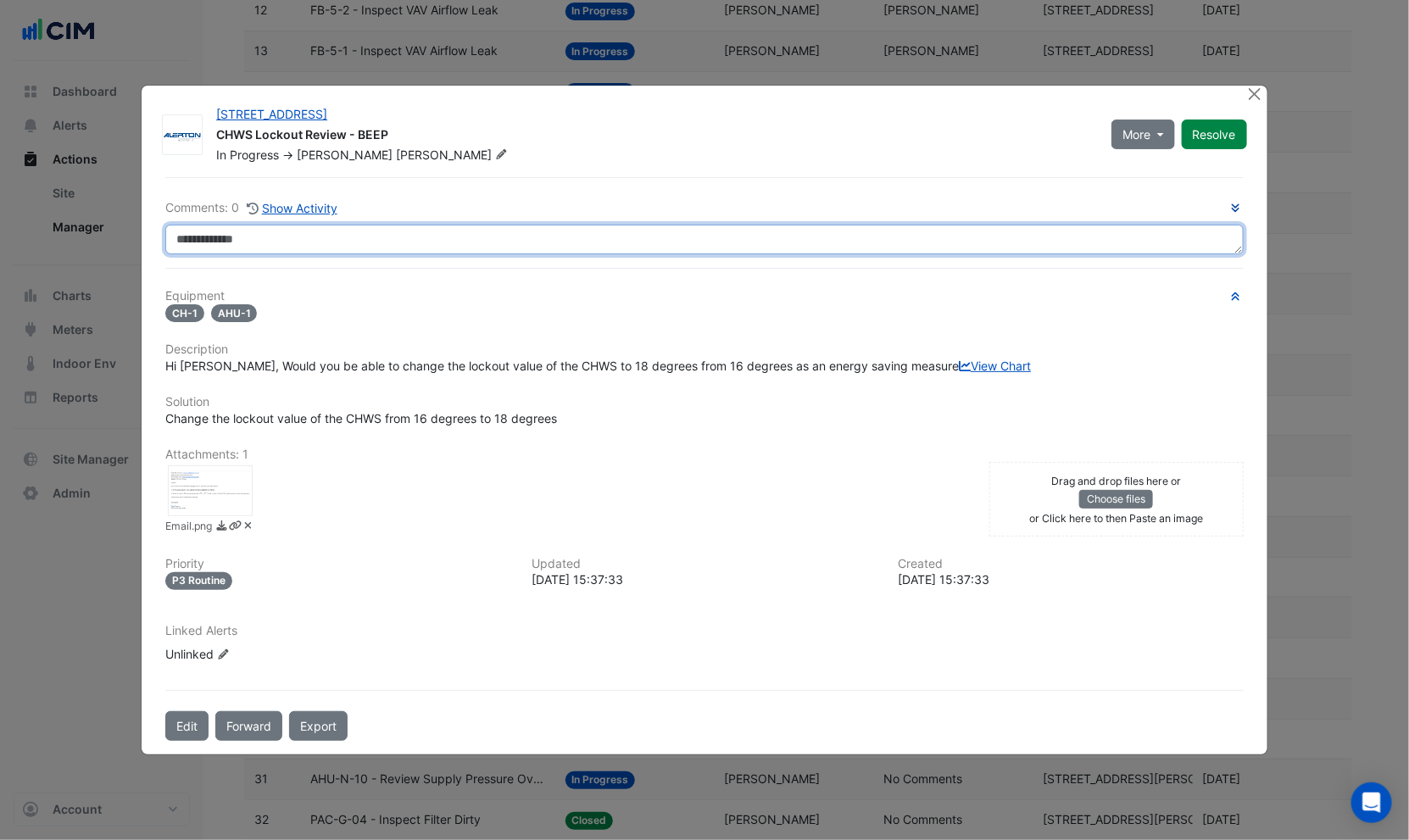
click at [316, 225] on textarea at bounding box center [704, 240] width 1078 height 30
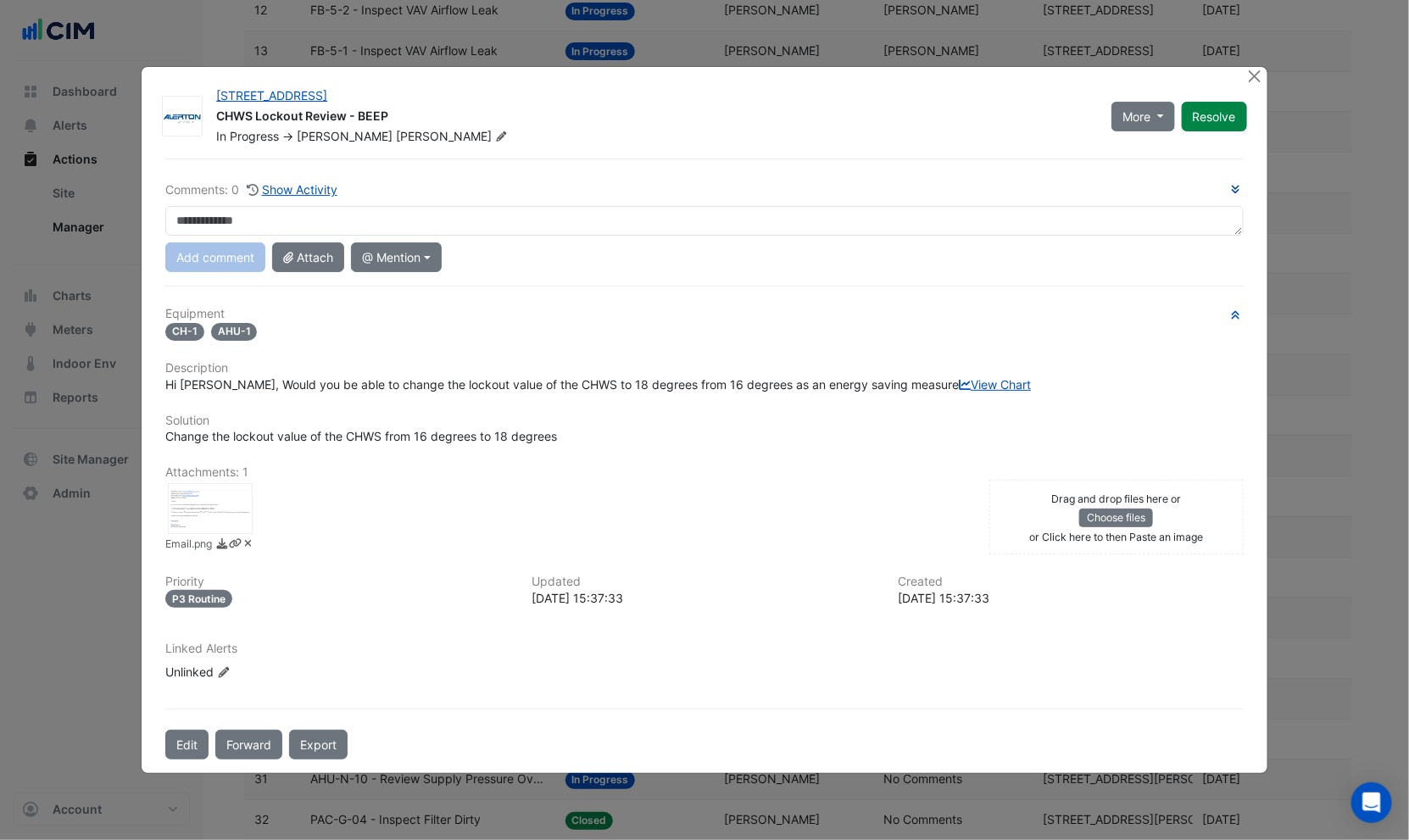
click at [189, 528] on div at bounding box center [210, 509] width 85 height 51
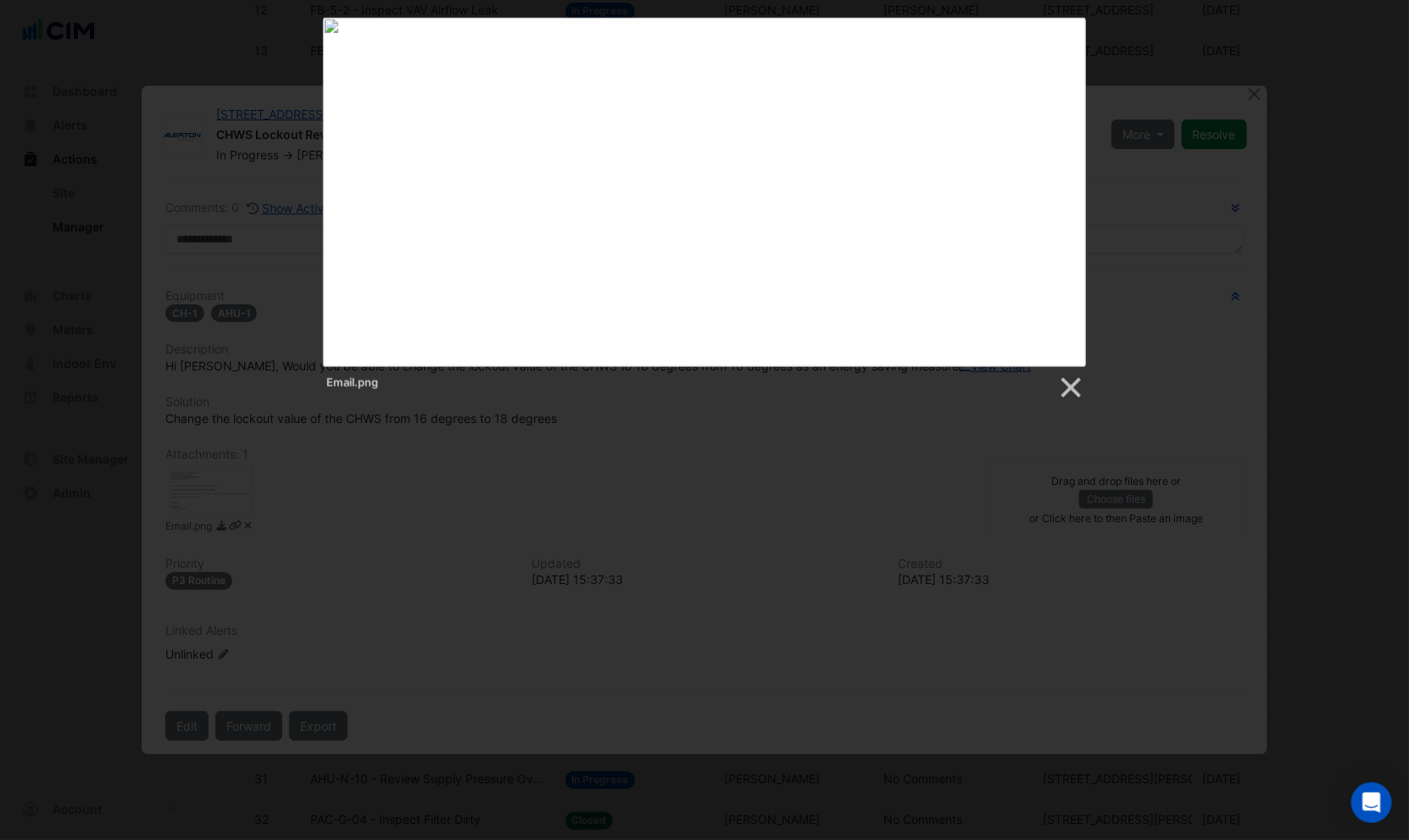
click at [446, 526] on div at bounding box center [704, 582] width 1410 height 2578
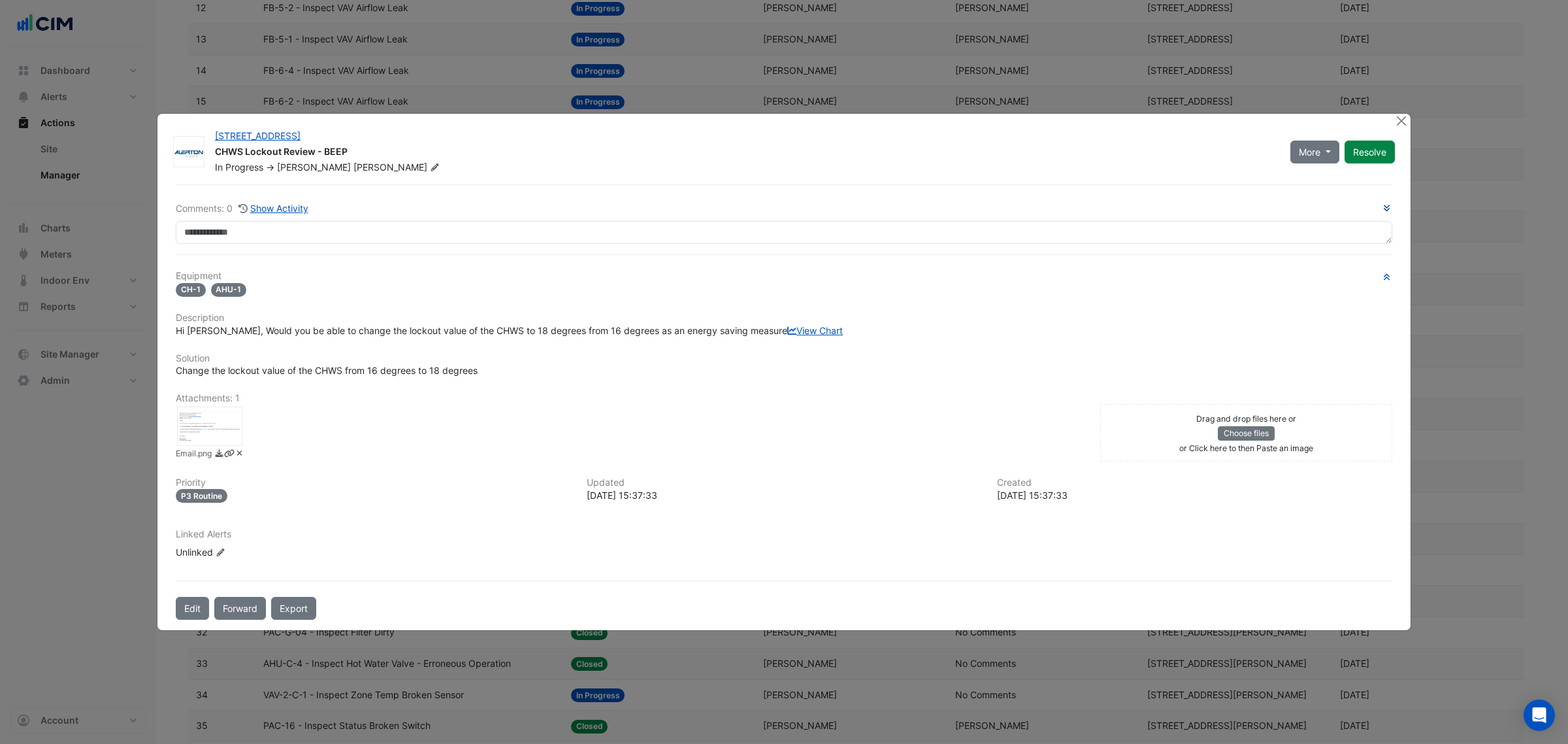
click at [210, 439] on div at bounding box center [210, 426] width 65 height 39
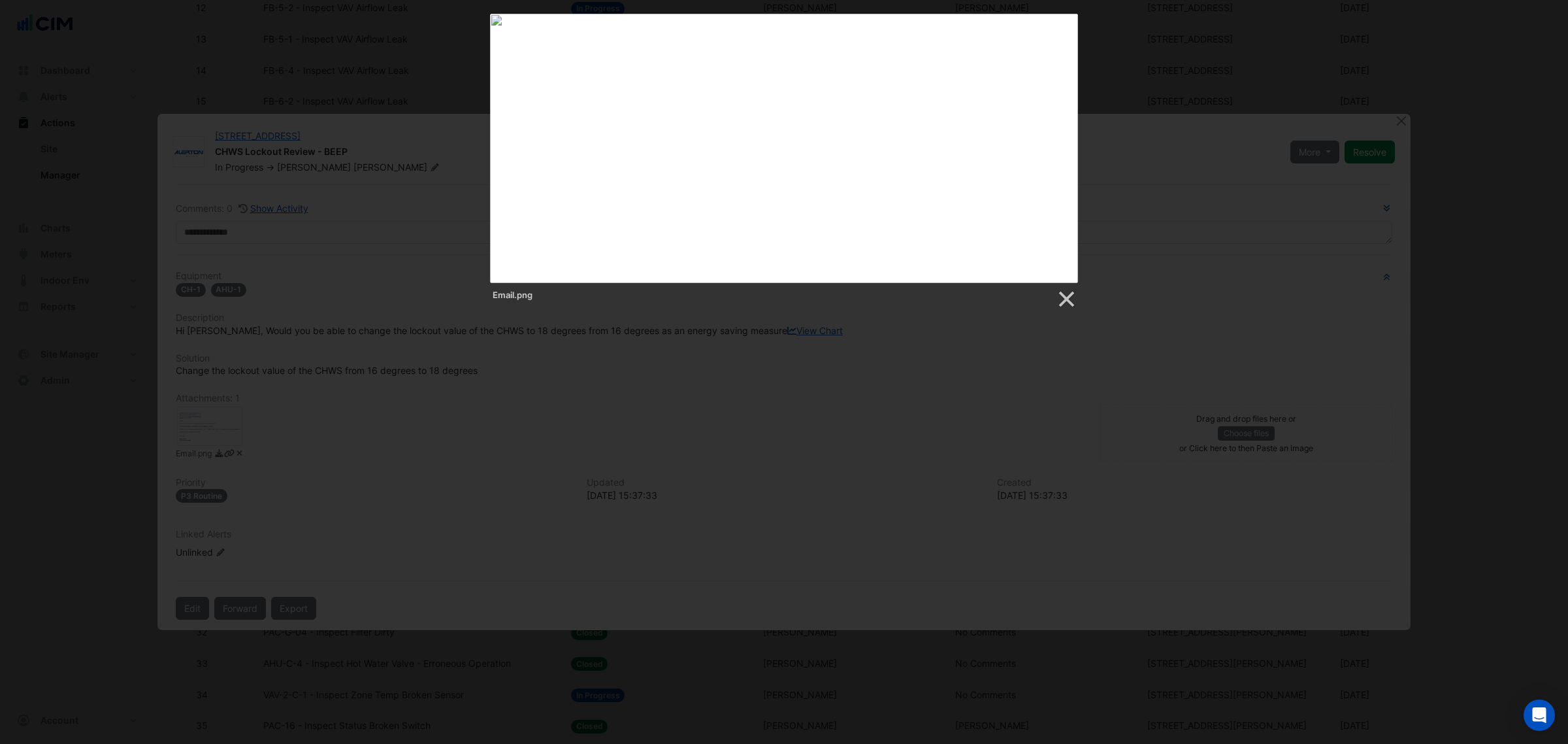
click at [386, 215] on div "Email.png" at bounding box center [784, 161] width 1568 height 295
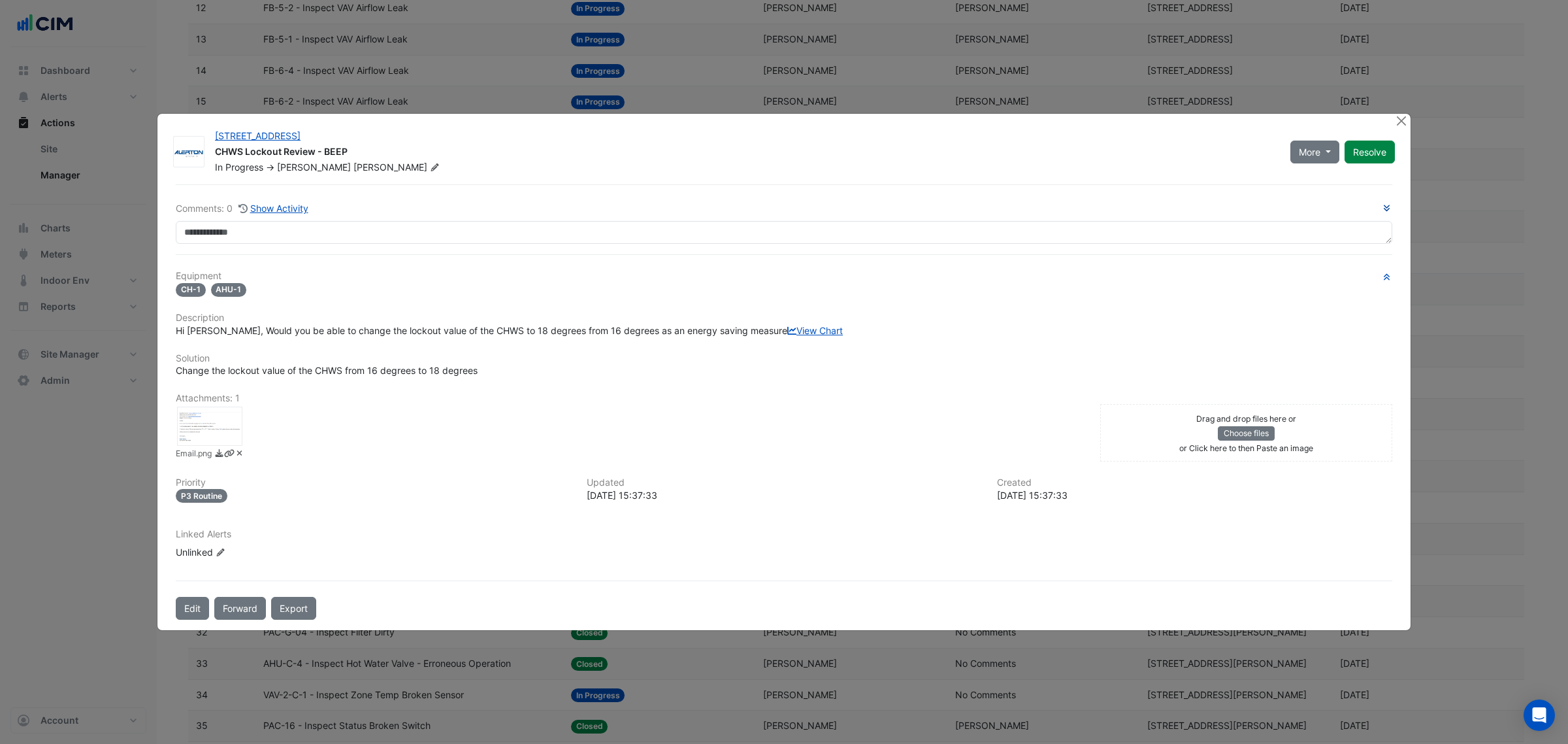
click at [383, 213] on div "Email.png" at bounding box center [784, 161] width 1568 height 295
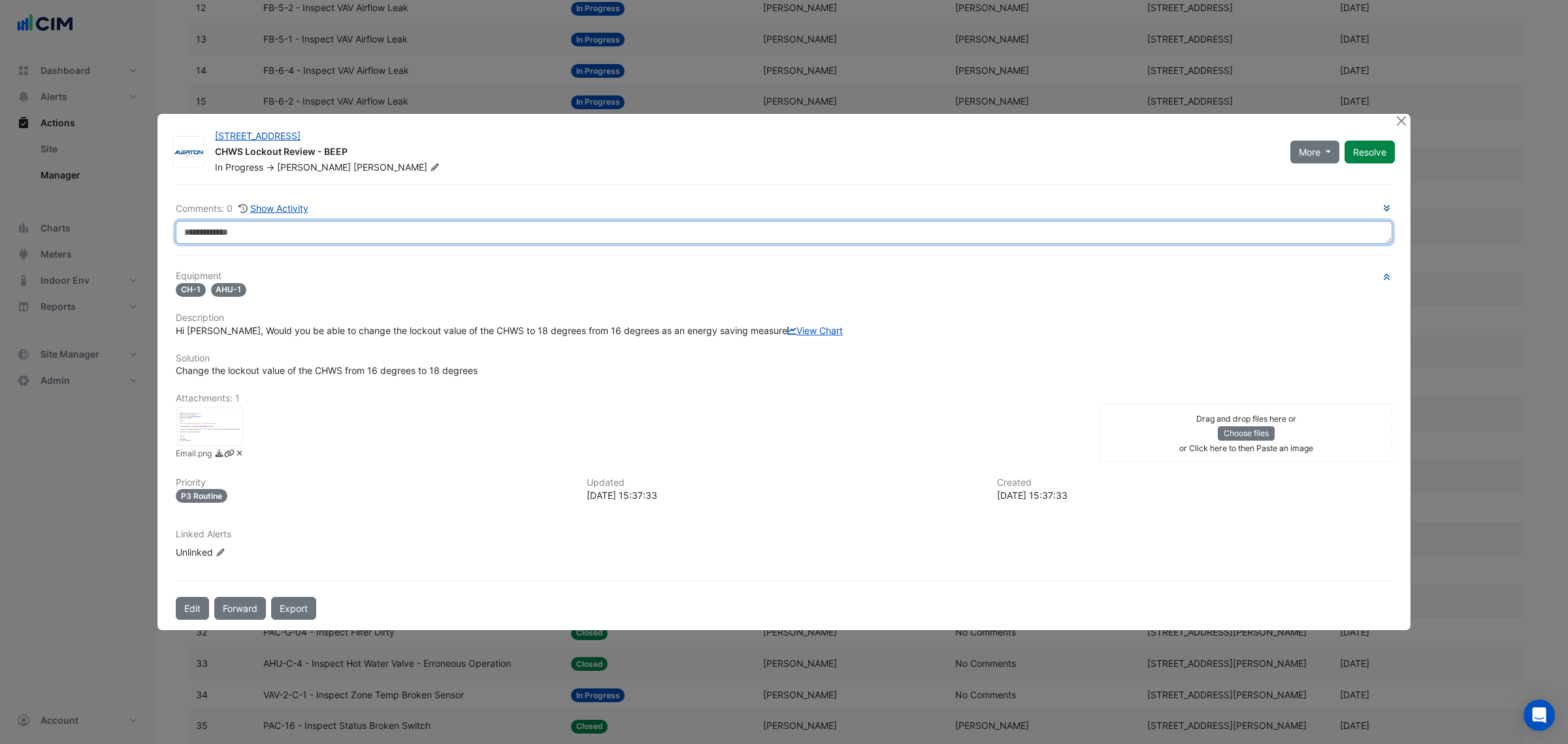
click at [383, 224] on textarea at bounding box center [784, 233] width 1216 height 23
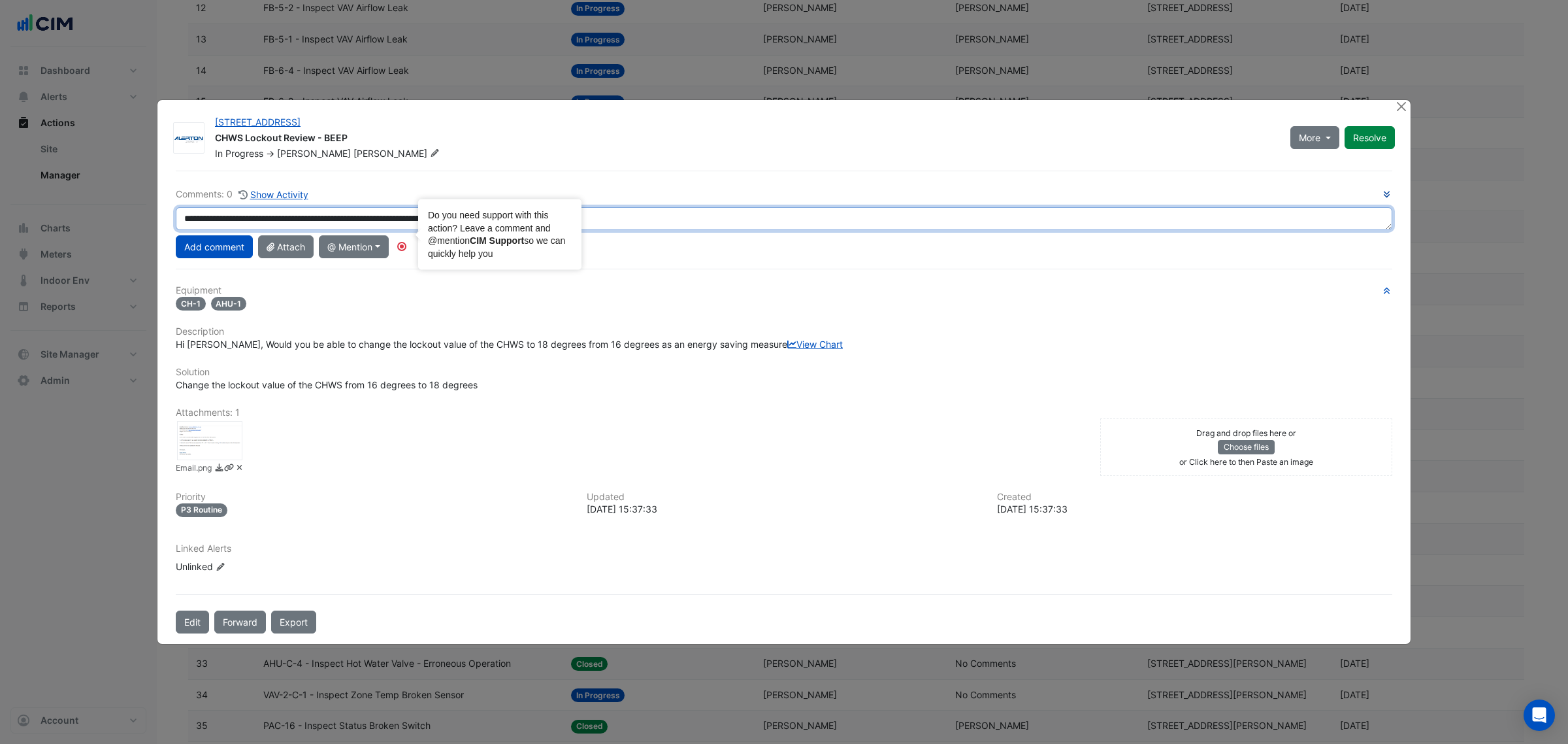
drag, startPoint x: 733, startPoint y: 210, endPoint x: 603, endPoint y: 218, distance: 130.2
click at [731, 210] on textarea "**********" at bounding box center [784, 219] width 1216 height 23
click at [724, 207] on textarea "**********" at bounding box center [784, 219] width 1216 height 23
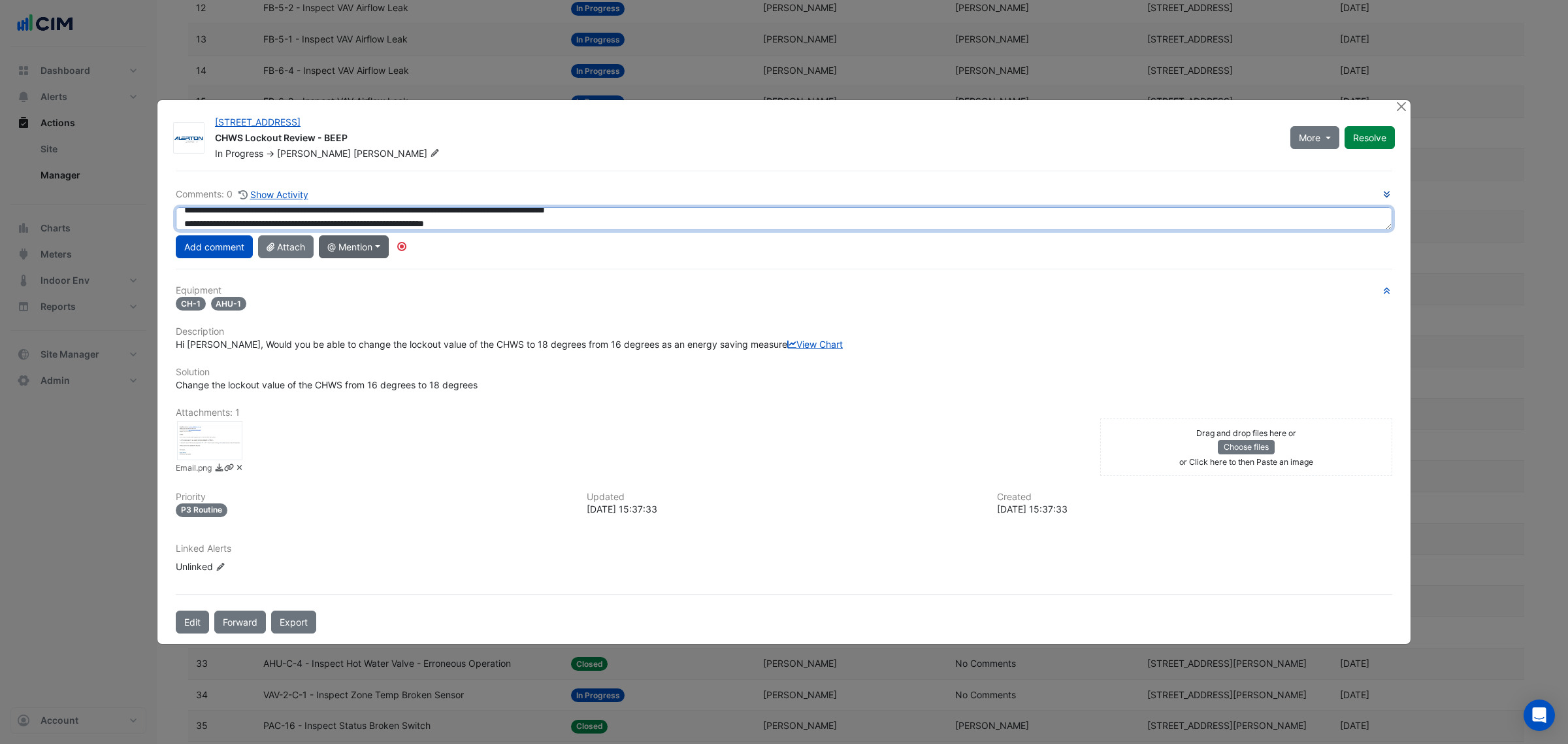
paste textarea
paste textarea "**********"
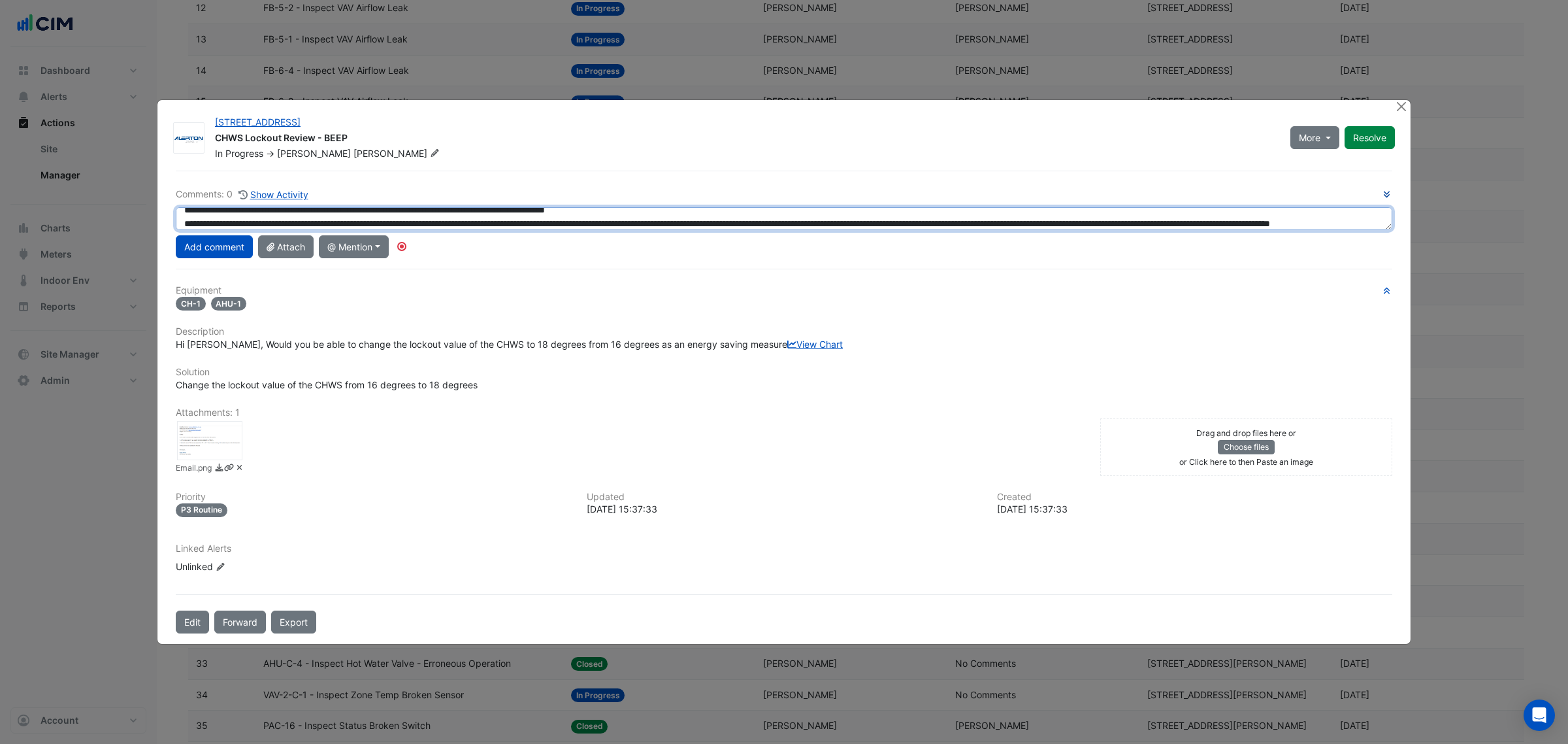
scroll to position [23, 0]
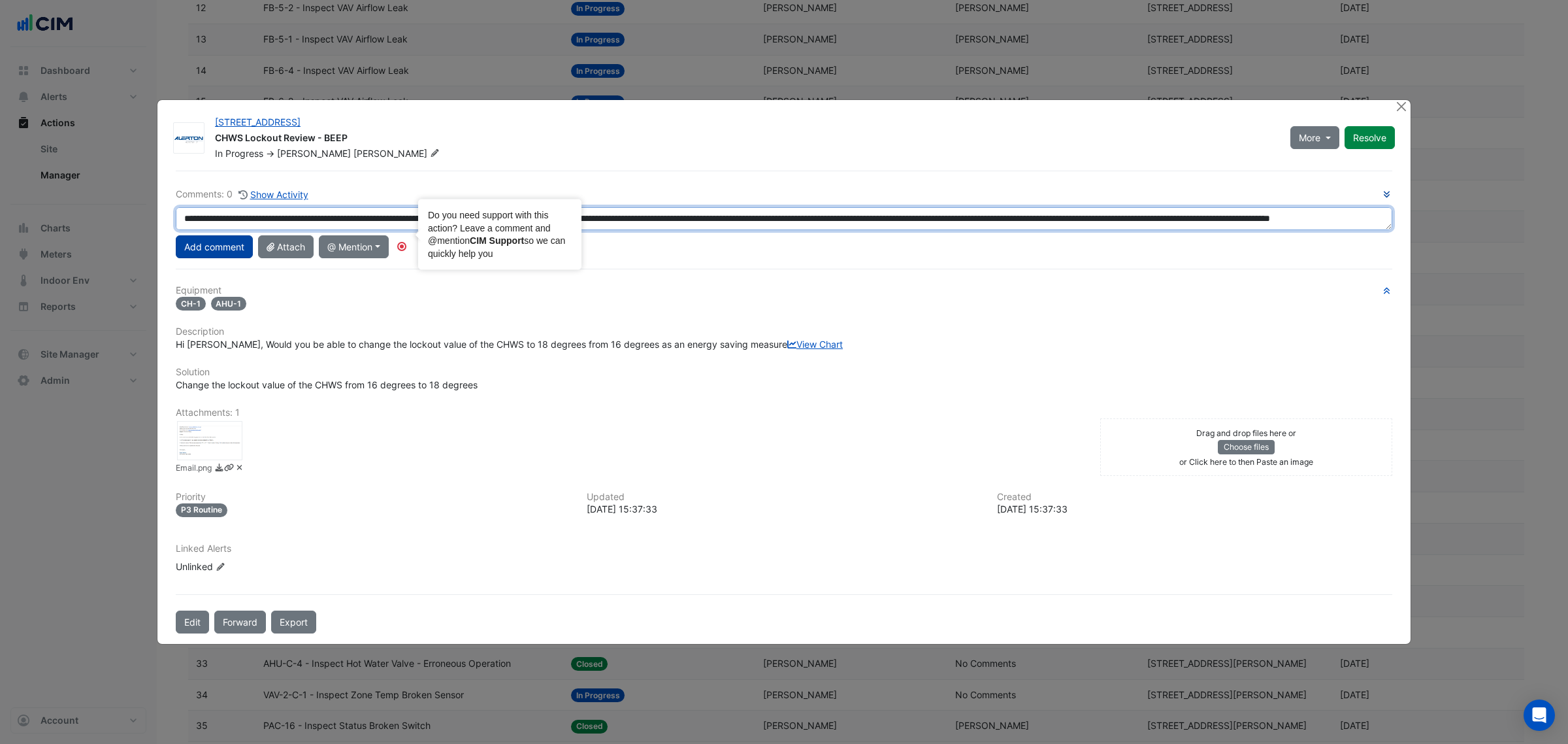
type textarea "**********"
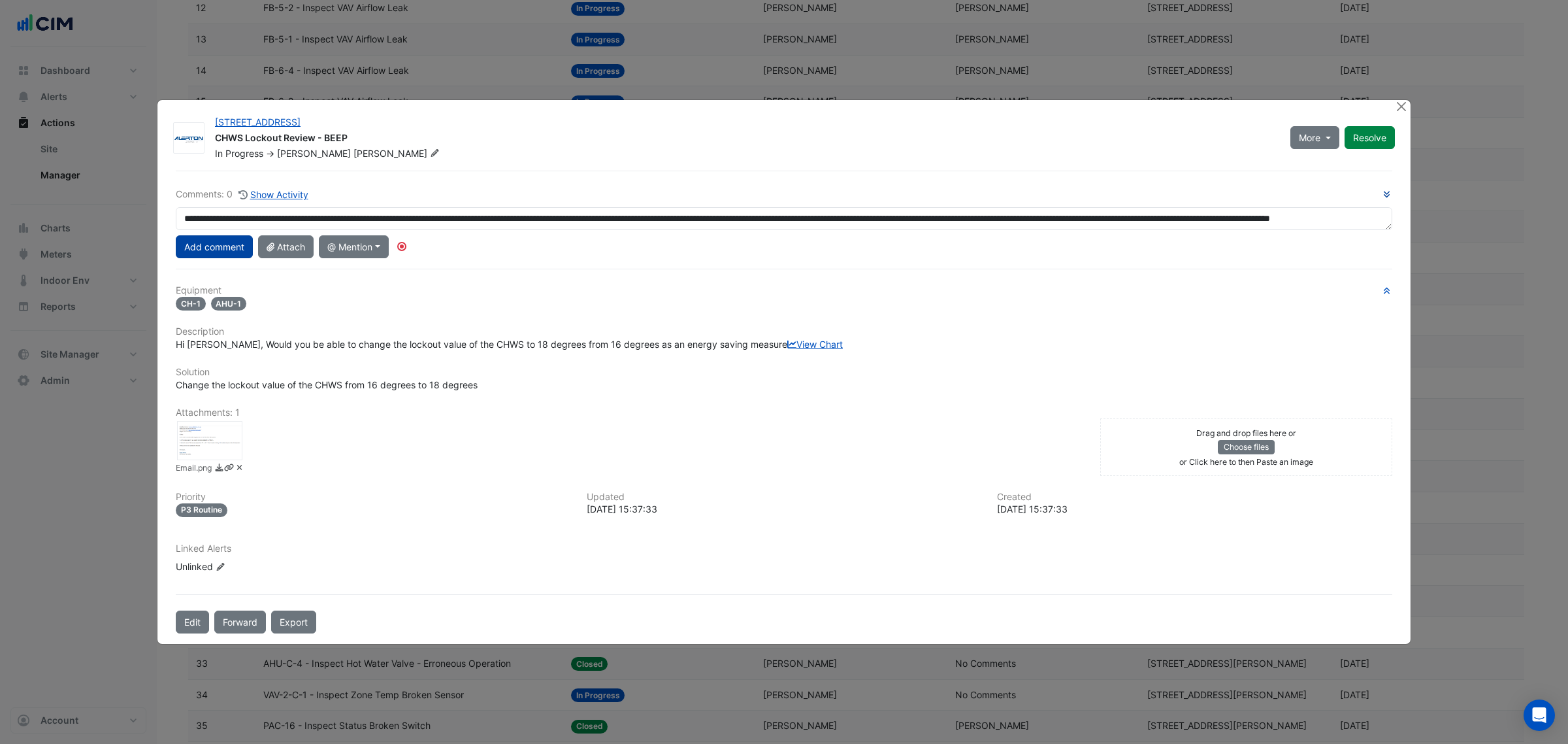
click at [214, 237] on button "Add comment" at bounding box center [214, 247] width 77 height 23
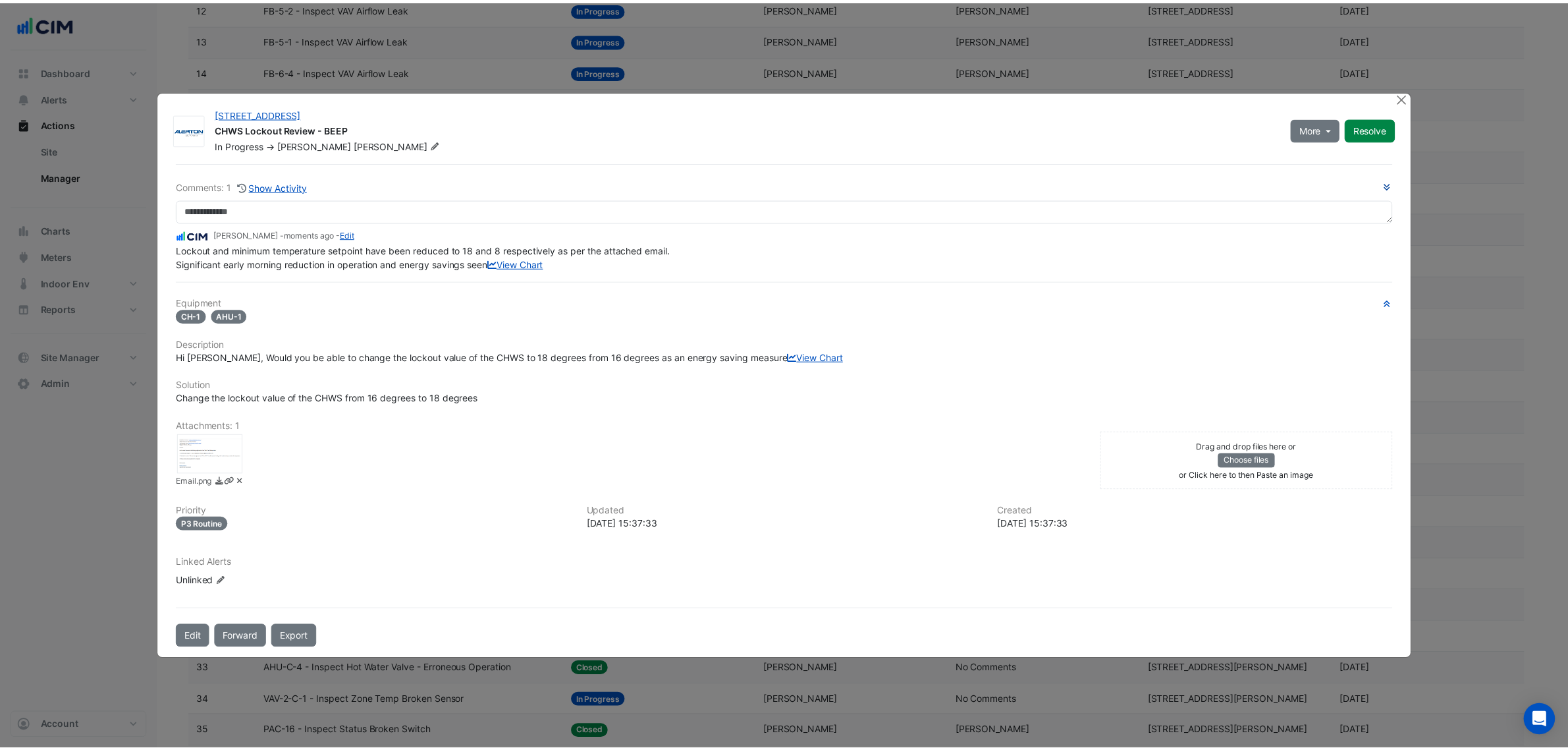
scroll to position [0, 0]
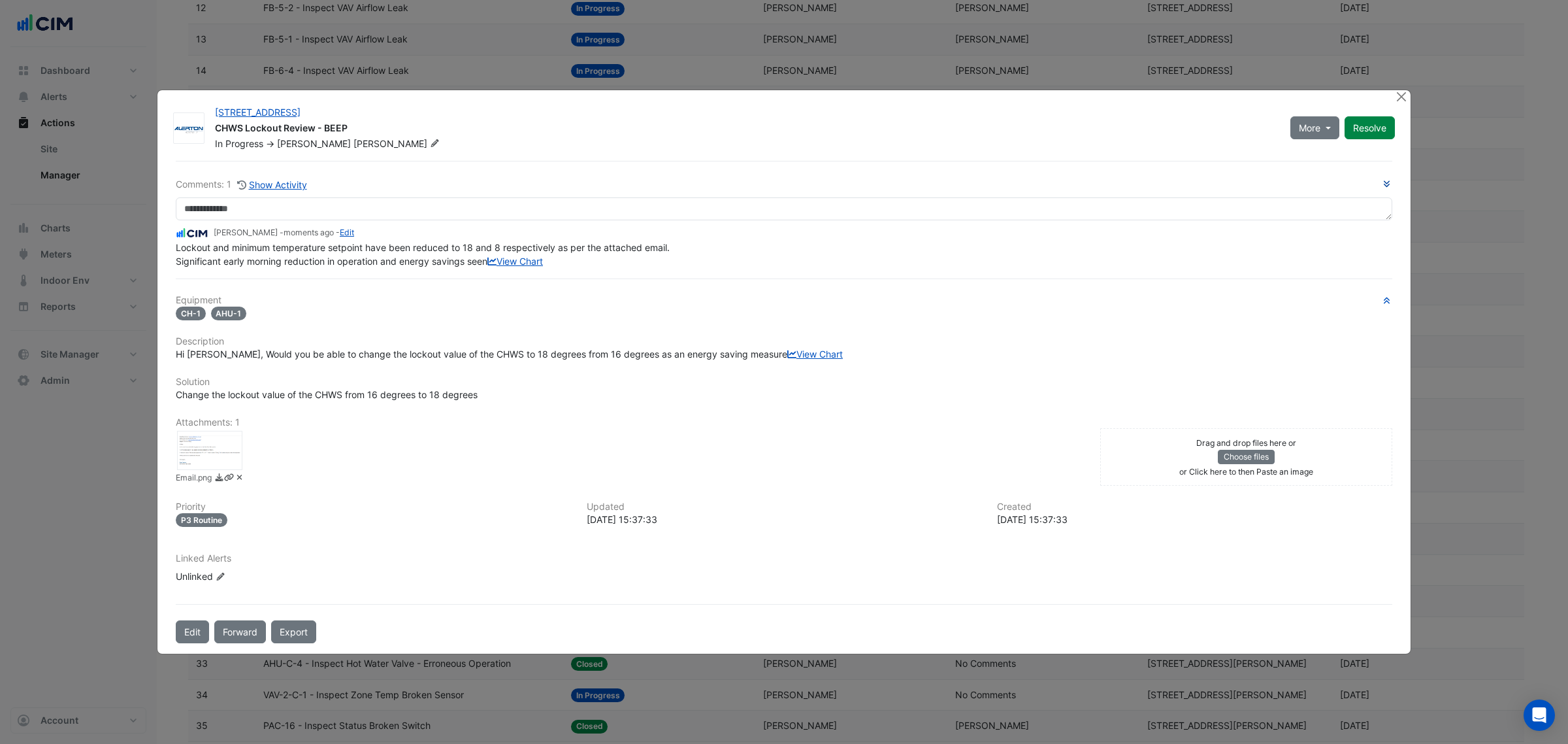
click at [158, 61] on ngb-modal-window "201 Charlotte Street CHWS Lockout Review - BEEP In Progress -> Ryan Emerson Mor…" at bounding box center [784, 372] width 1568 height 744
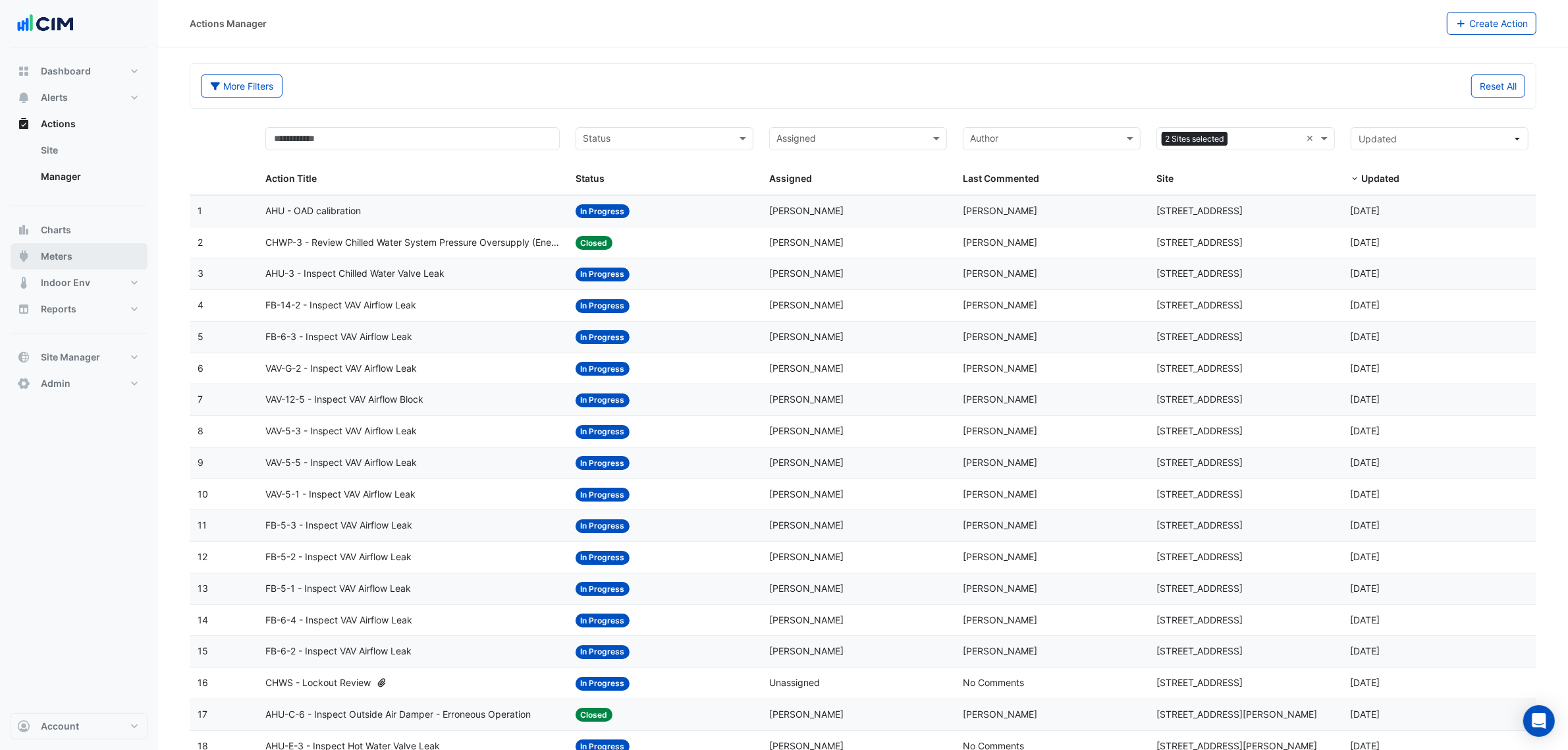
click at [64, 255] on span "Meters" at bounding box center [56, 257] width 31 height 13
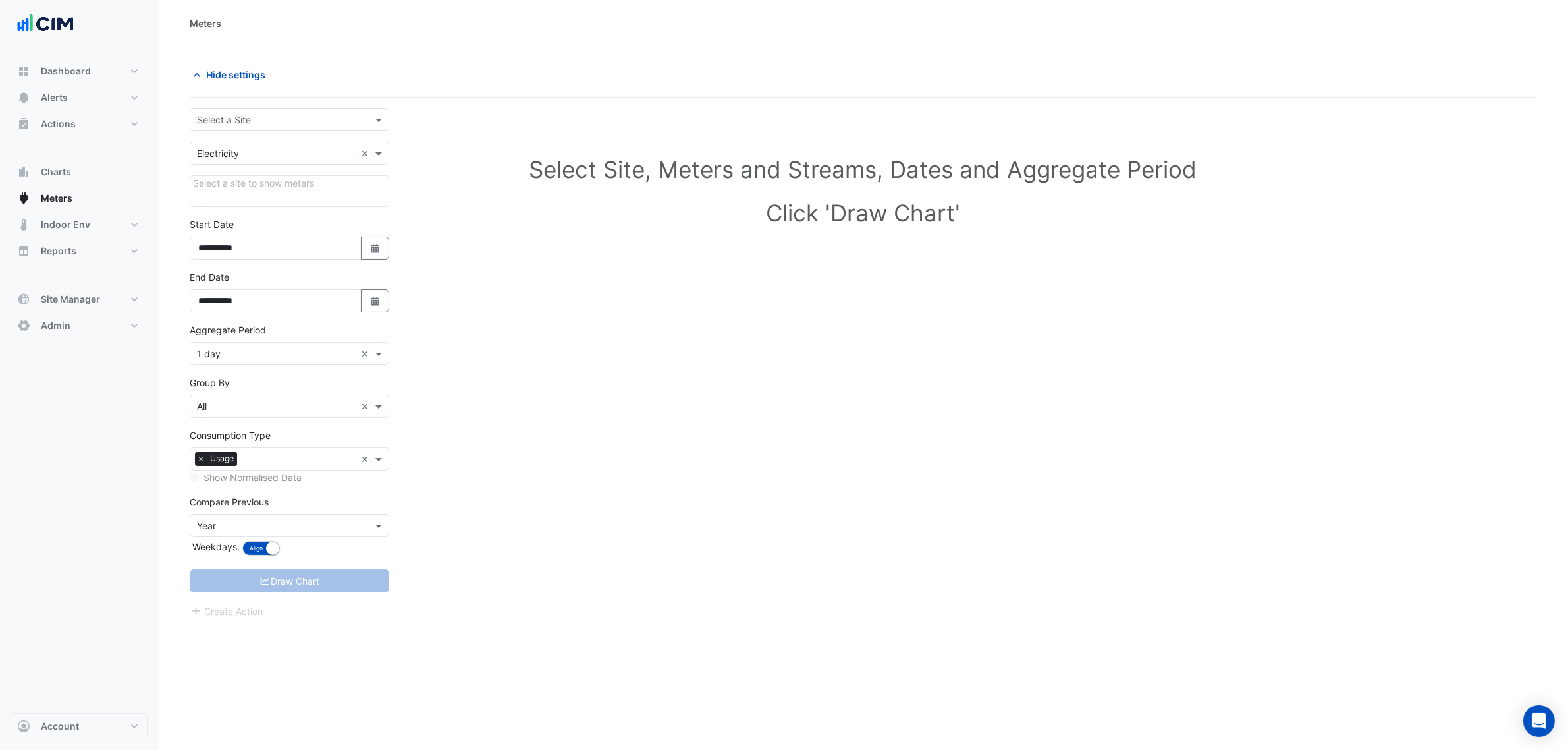
click at [232, 110] on div "Select a Site" at bounding box center [289, 120] width 199 height 23
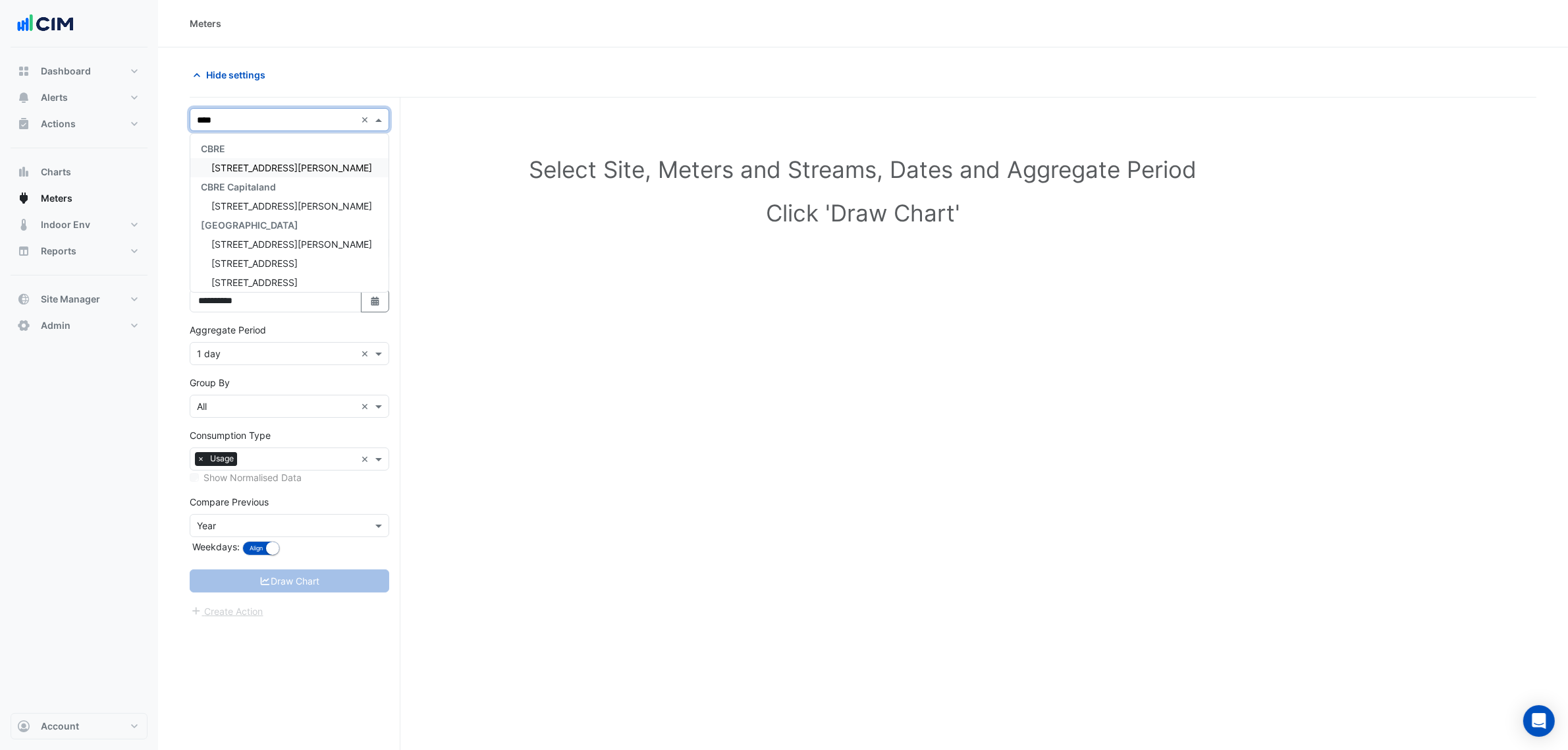
type input "*****"
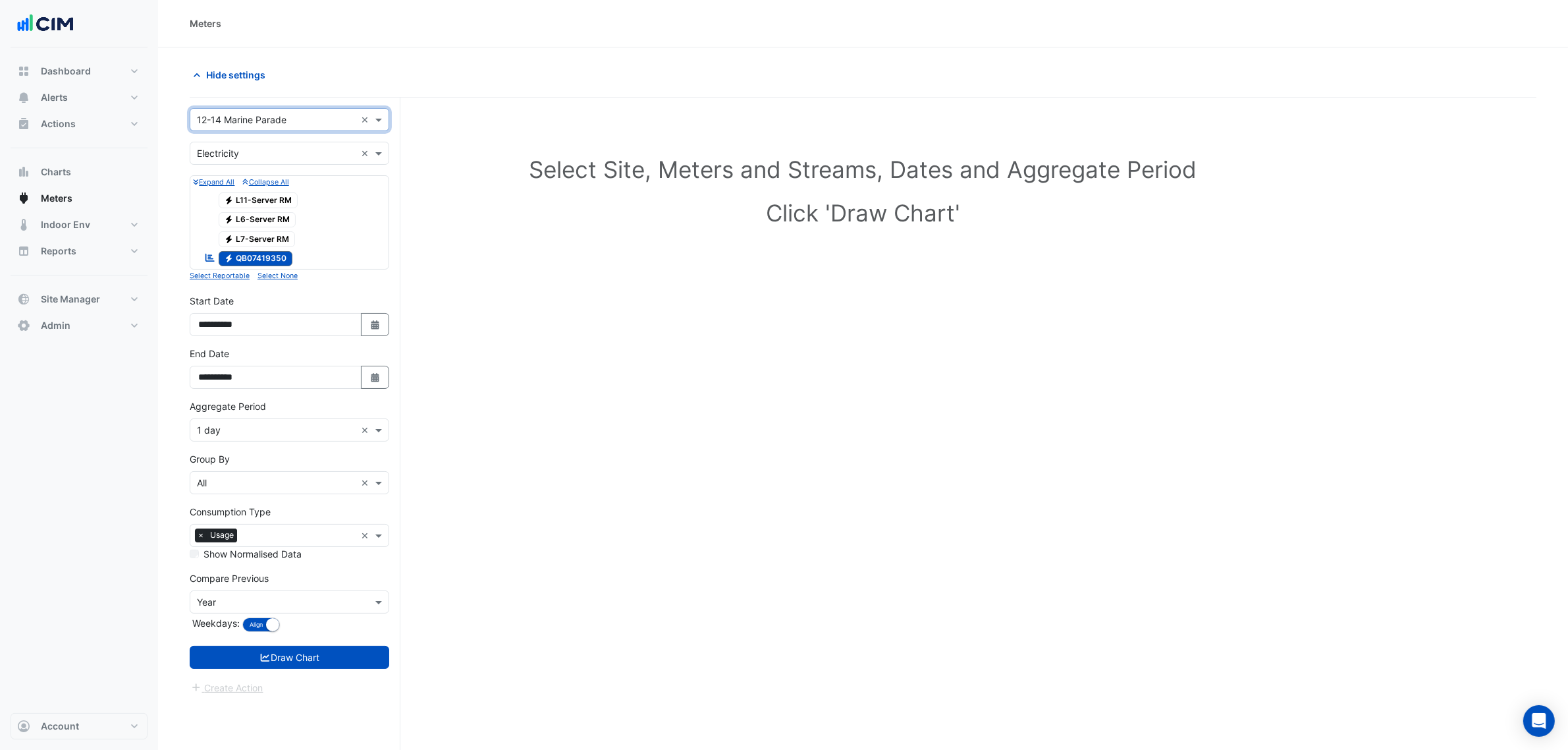
click at [250, 160] on div "Utility Type × Electricity ×" at bounding box center [289, 154] width 199 height 23
click at [239, 225] on div "Water" at bounding box center [289, 220] width 198 height 19
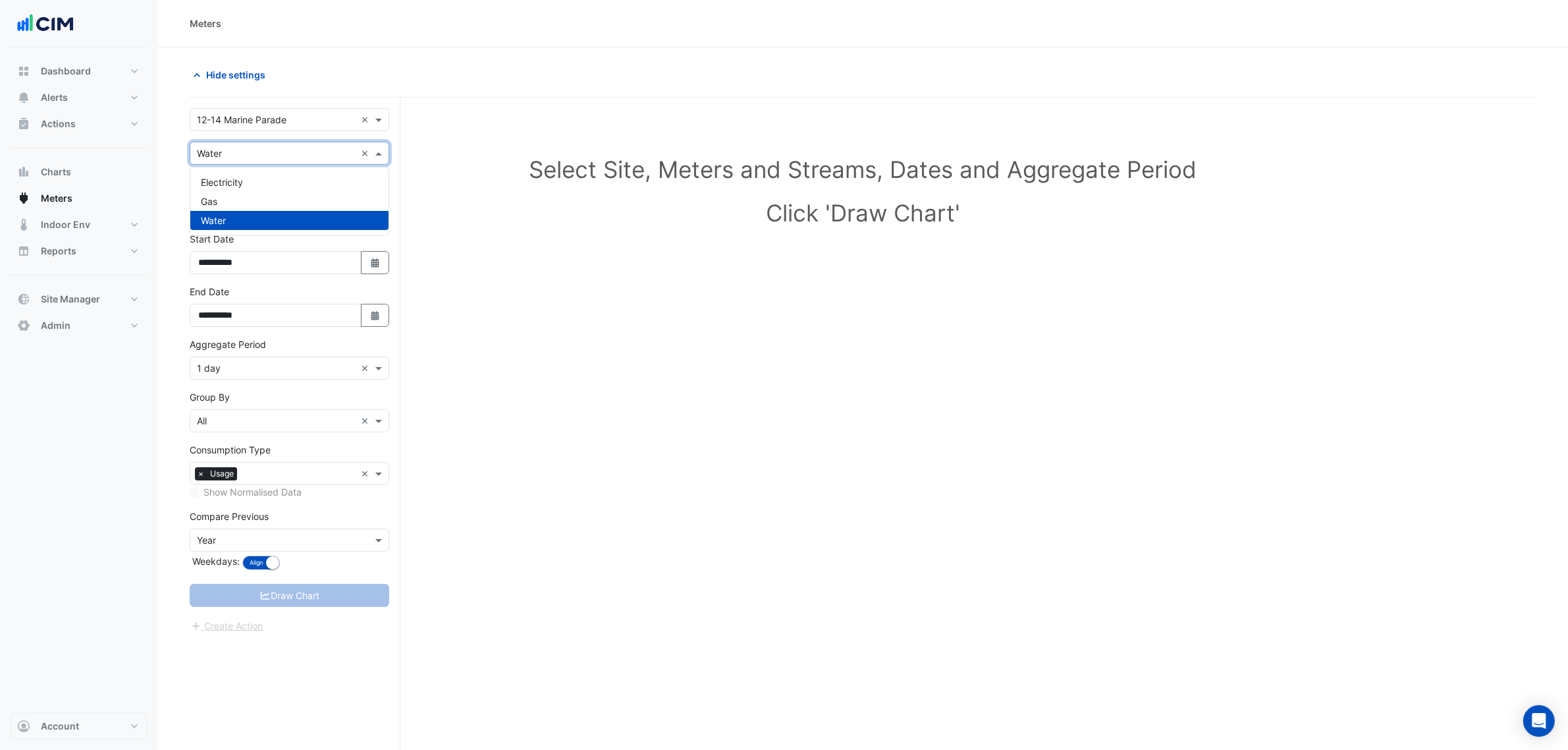
click at [251, 155] on input "text" at bounding box center [275, 154] width 159 height 14
click at [248, 195] on div "Gas" at bounding box center [289, 201] width 198 height 19
click at [242, 126] on input "text" at bounding box center [275, 120] width 159 height 14
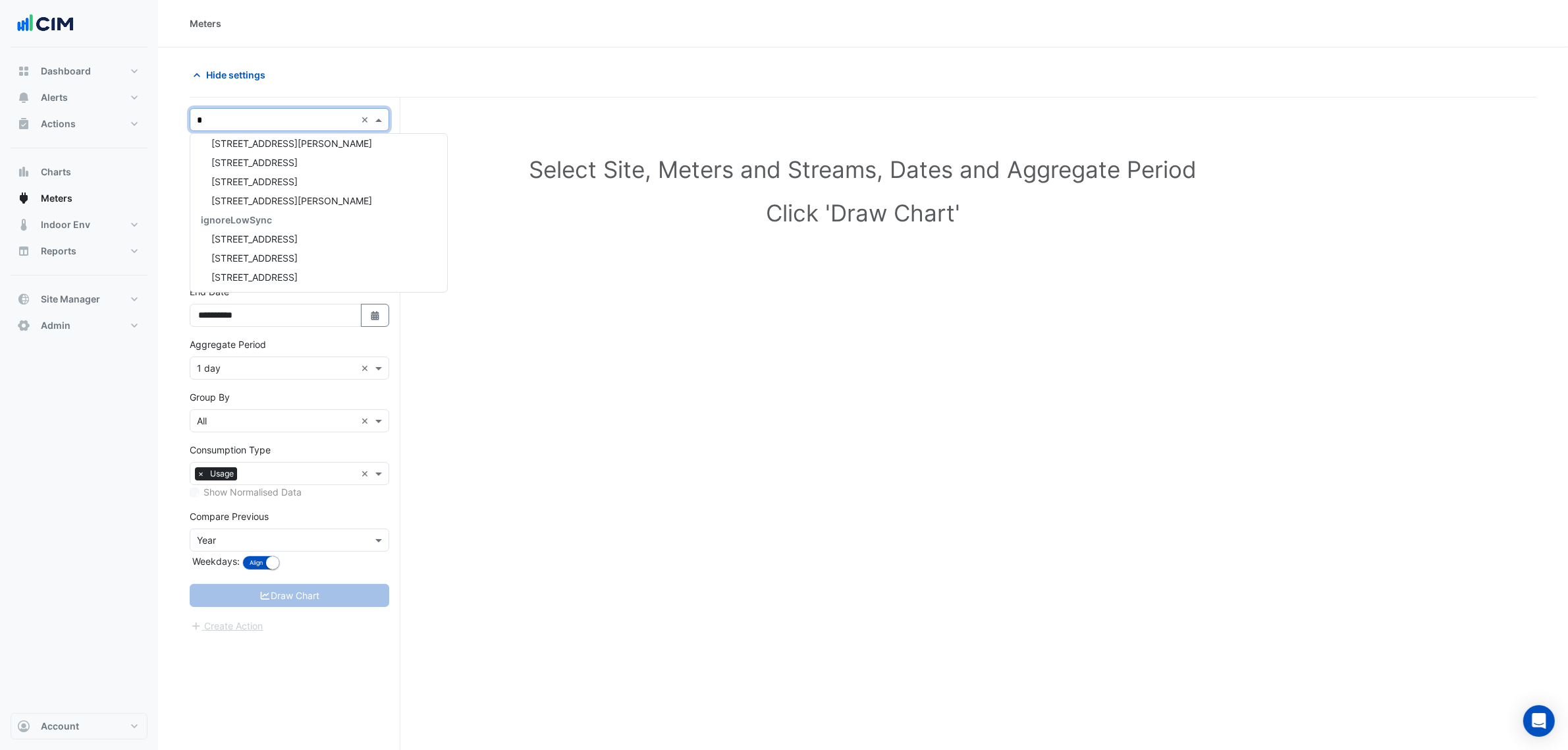
scroll to position [43, 0]
type input "****"
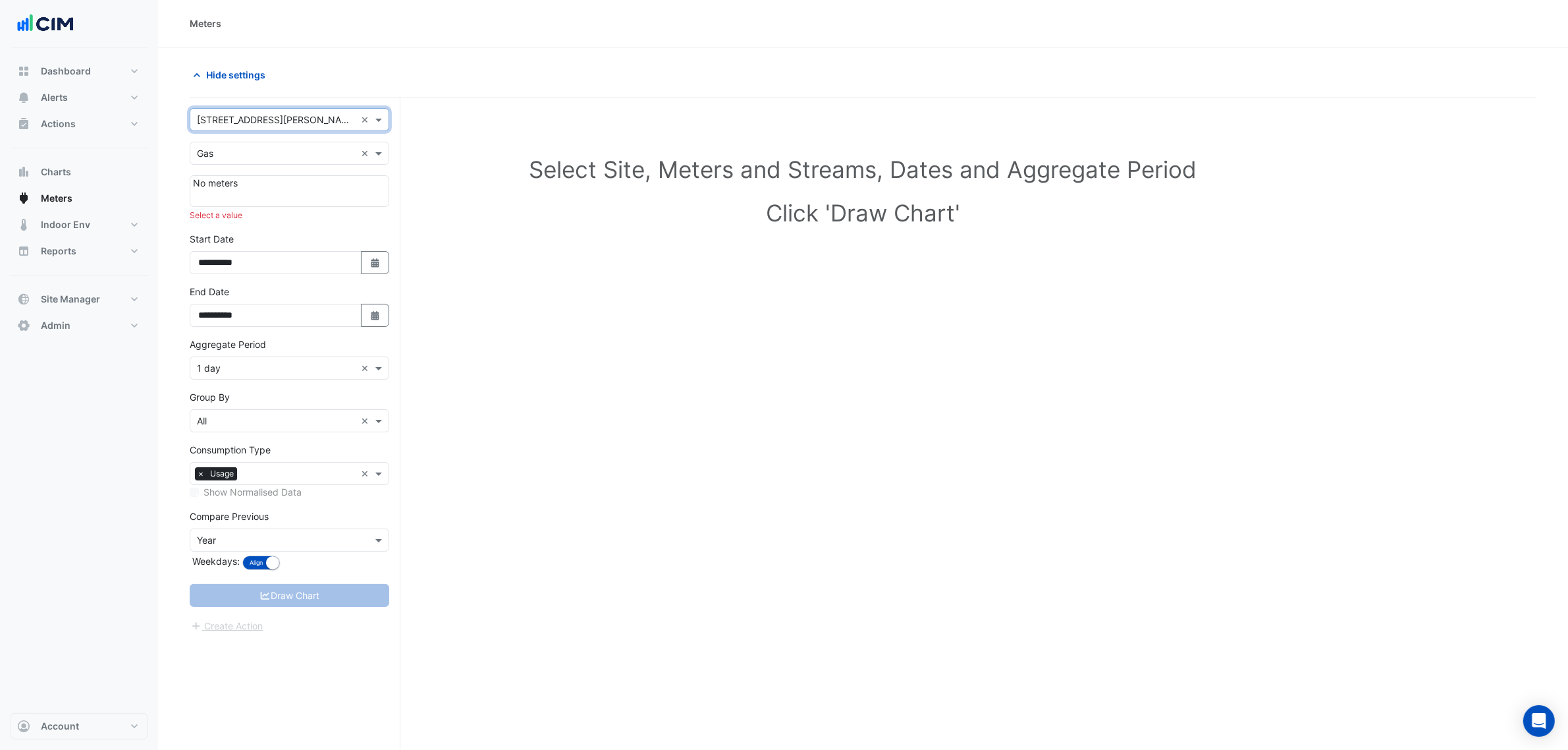
click at [281, 145] on div "Utility Type × Gas ×" at bounding box center [289, 154] width 199 height 23
click at [271, 224] on div "Water" at bounding box center [289, 220] width 198 height 19
drag, startPoint x: 270, startPoint y: 150, endPoint x: 265, endPoint y: 164, distance: 14.9
click at [269, 155] on input "text" at bounding box center [275, 154] width 159 height 14
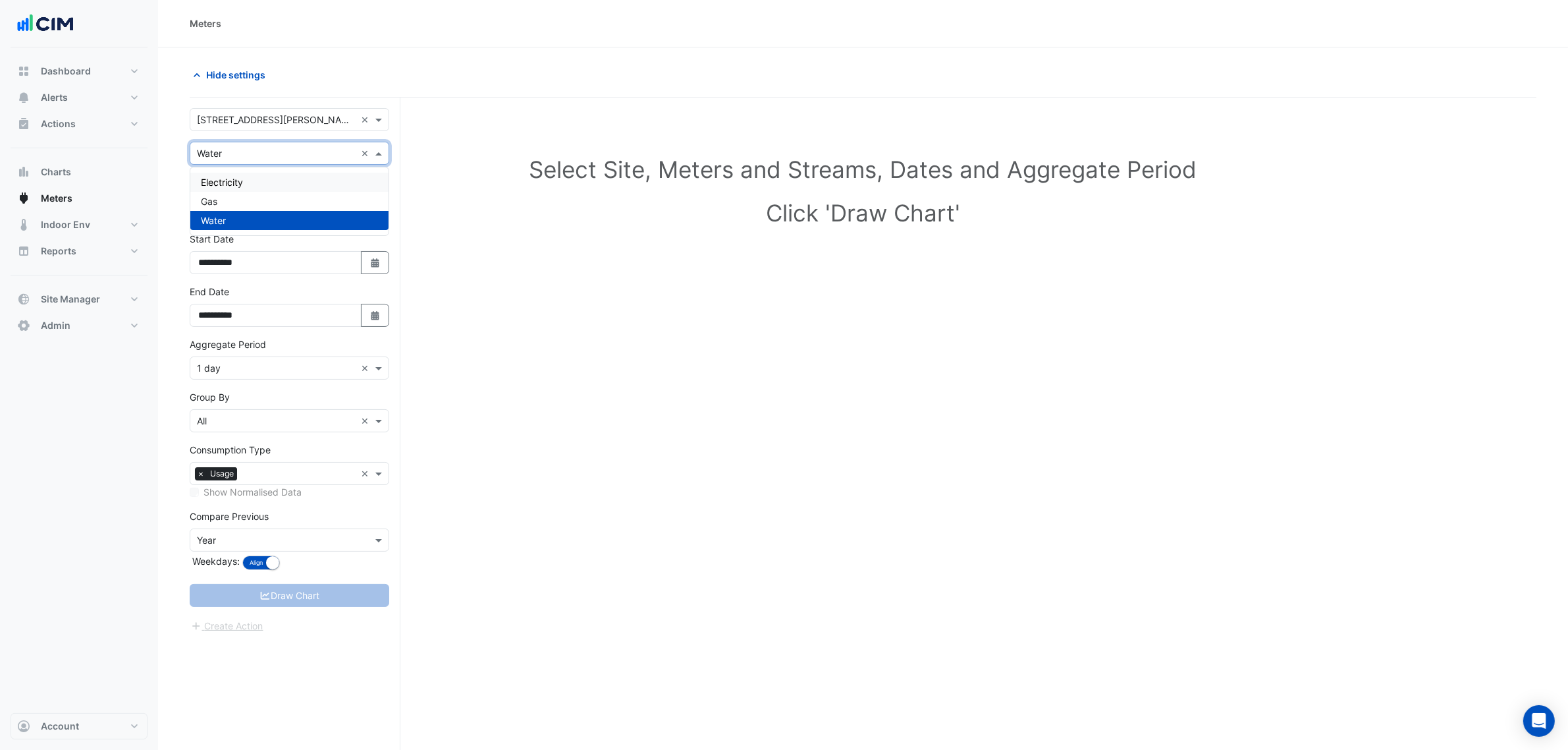
click at [254, 185] on div "Electricity" at bounding box center [289, 182] width 198 height 19
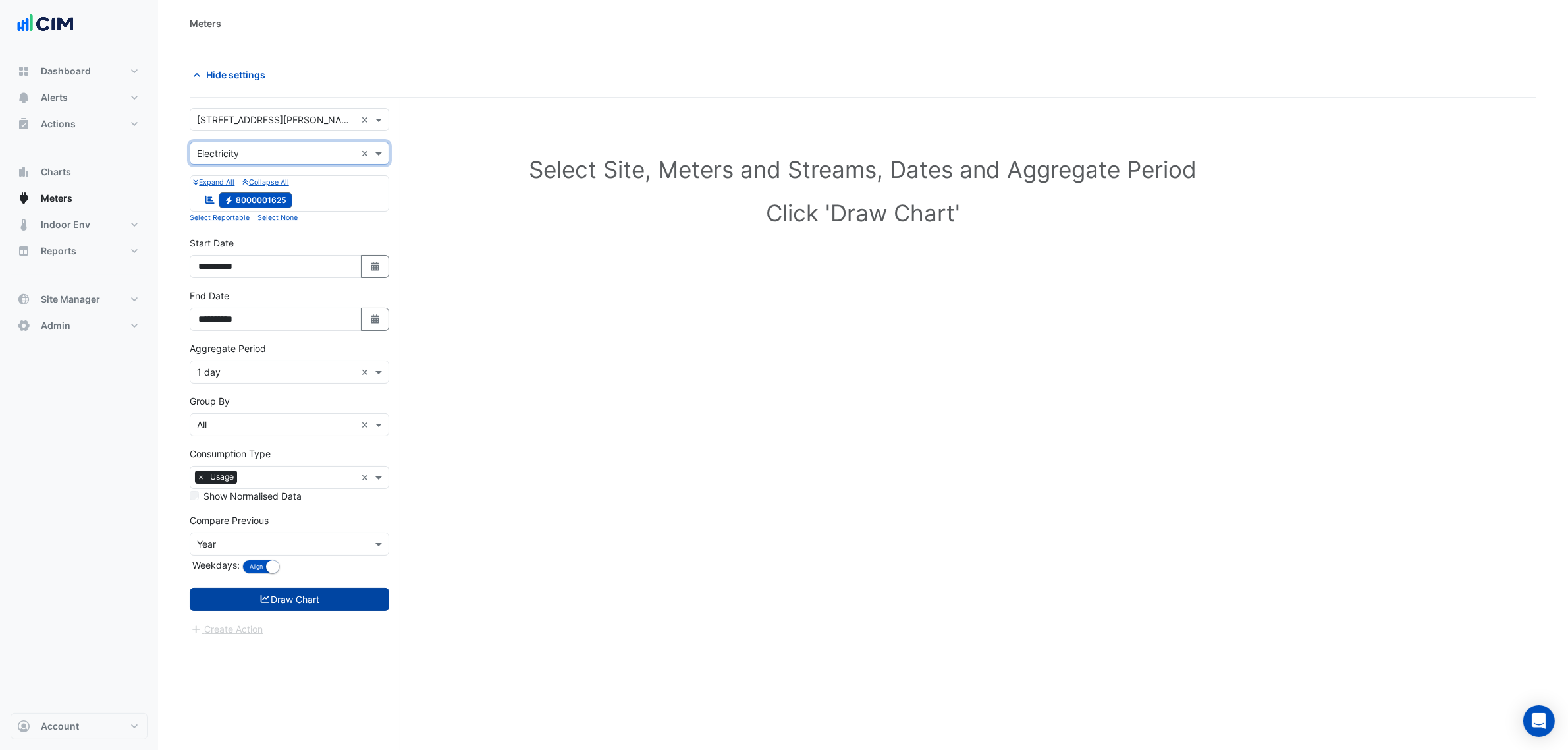
click at [346, 603] on button "Draw Chart" at bounding box center [289, 599] width 199 height 23
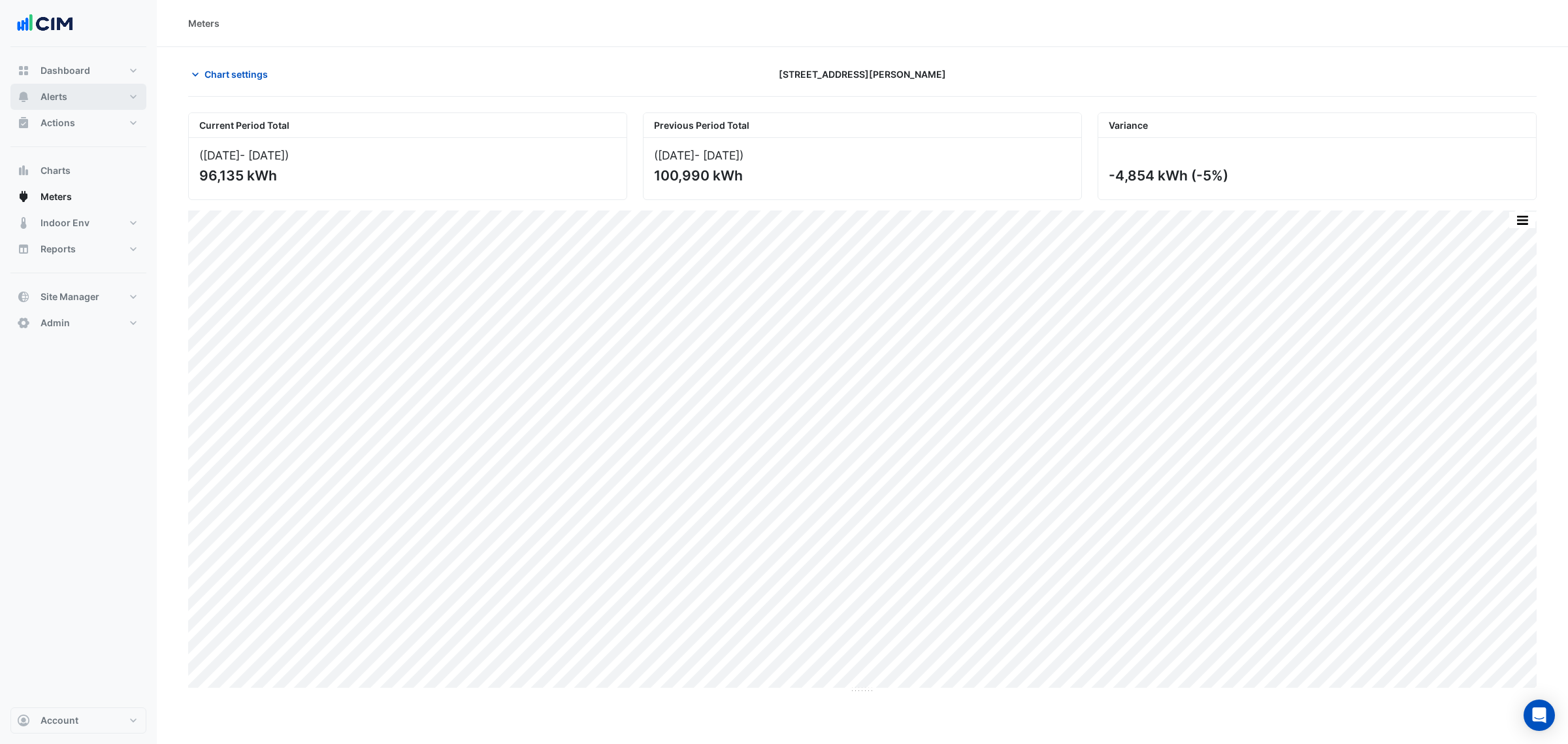
click at [89, 102] on button "Alerts" at bounding box center [78, 96] width 136 height 26
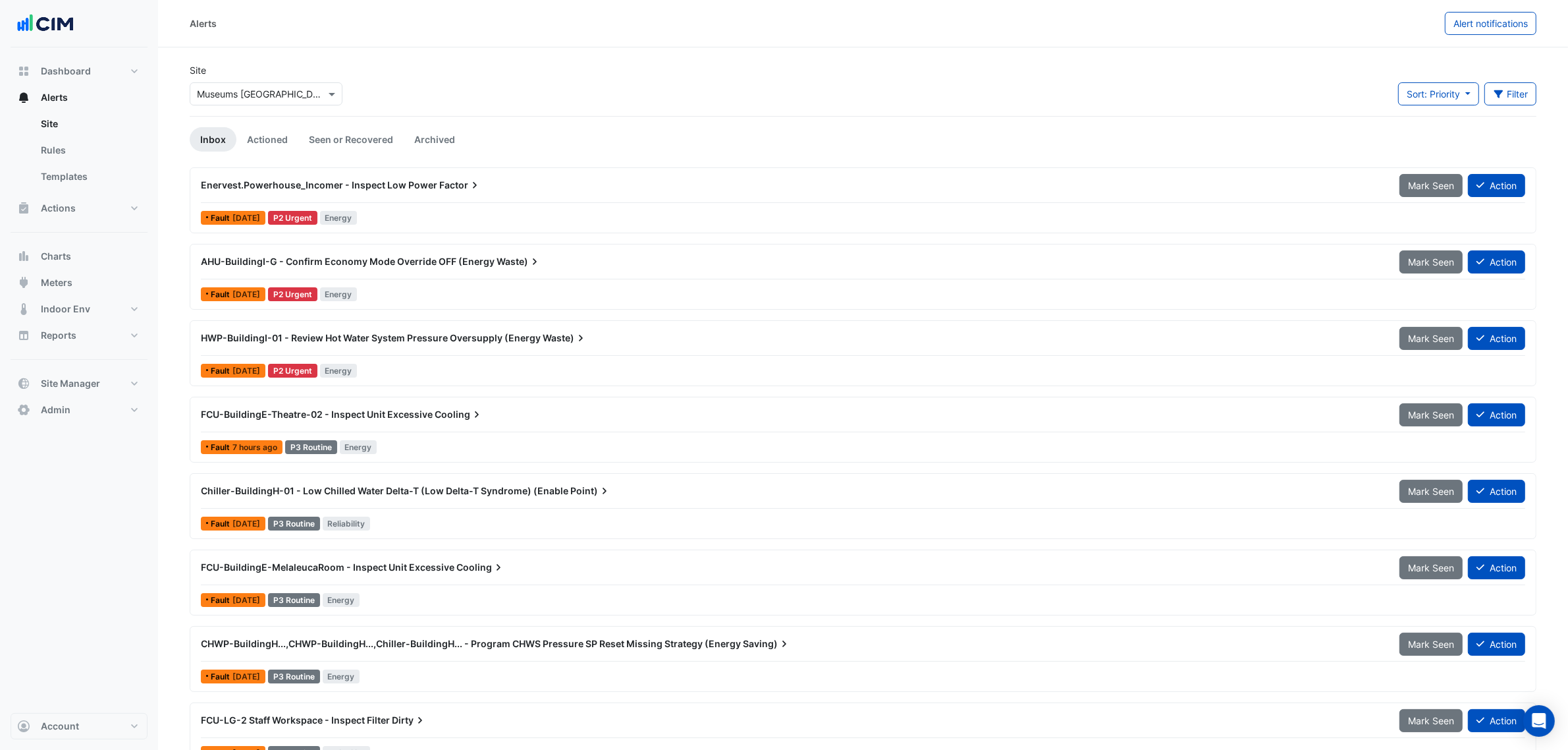
click at [258, 93] on input "text" at bounding box center [252, 94] width 112 height 14
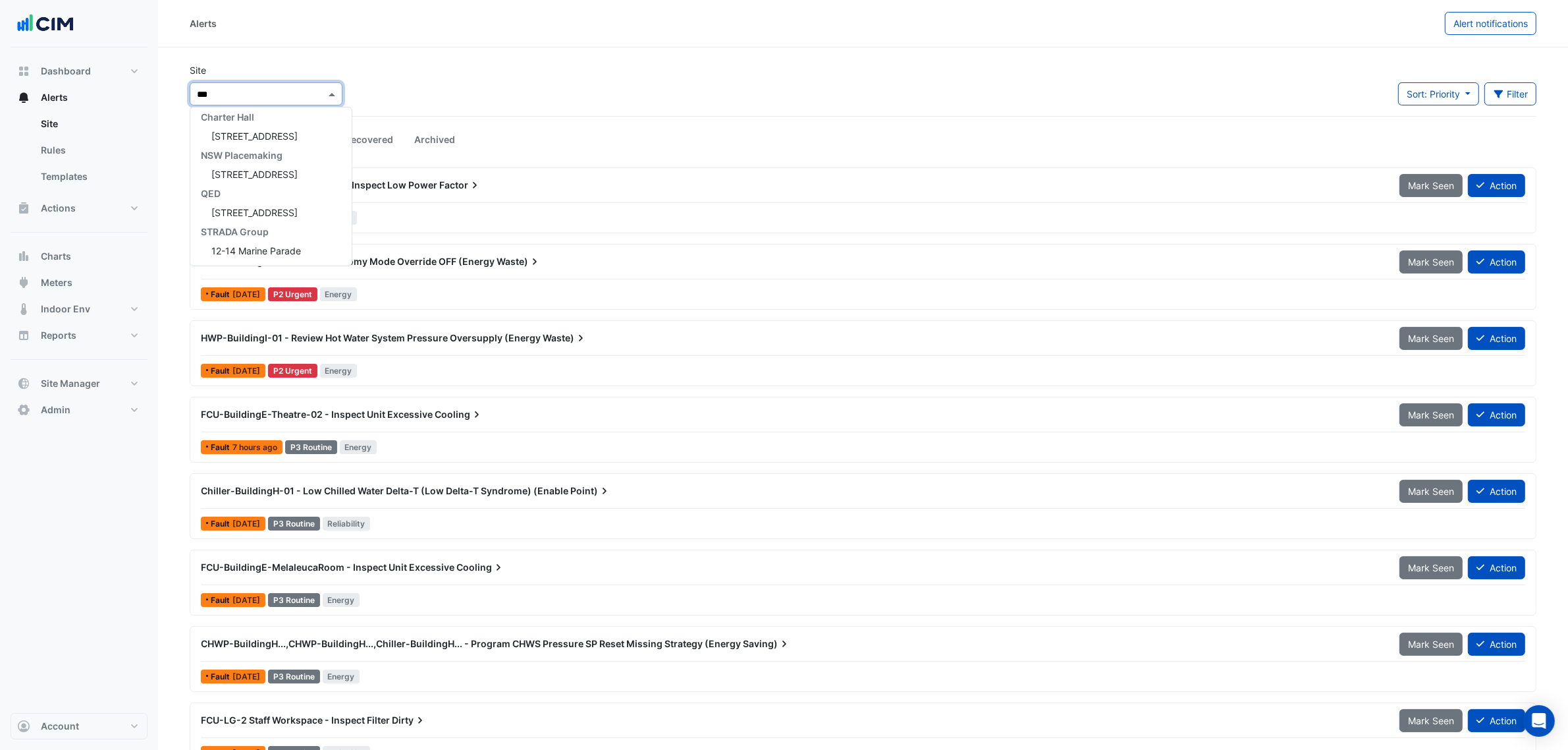
scroll to position [158, 0]
type input "*****"
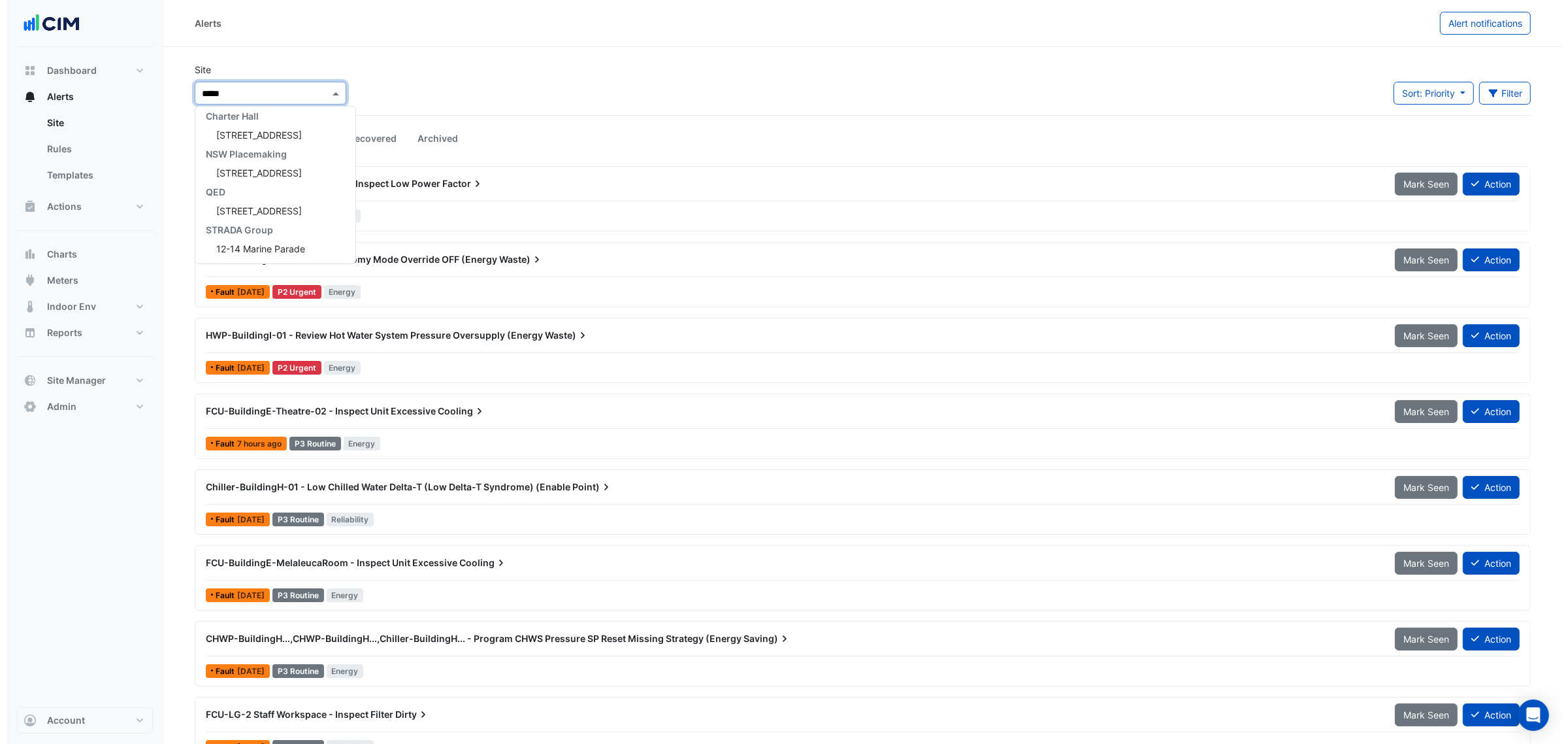
scroll to position [0, 0]
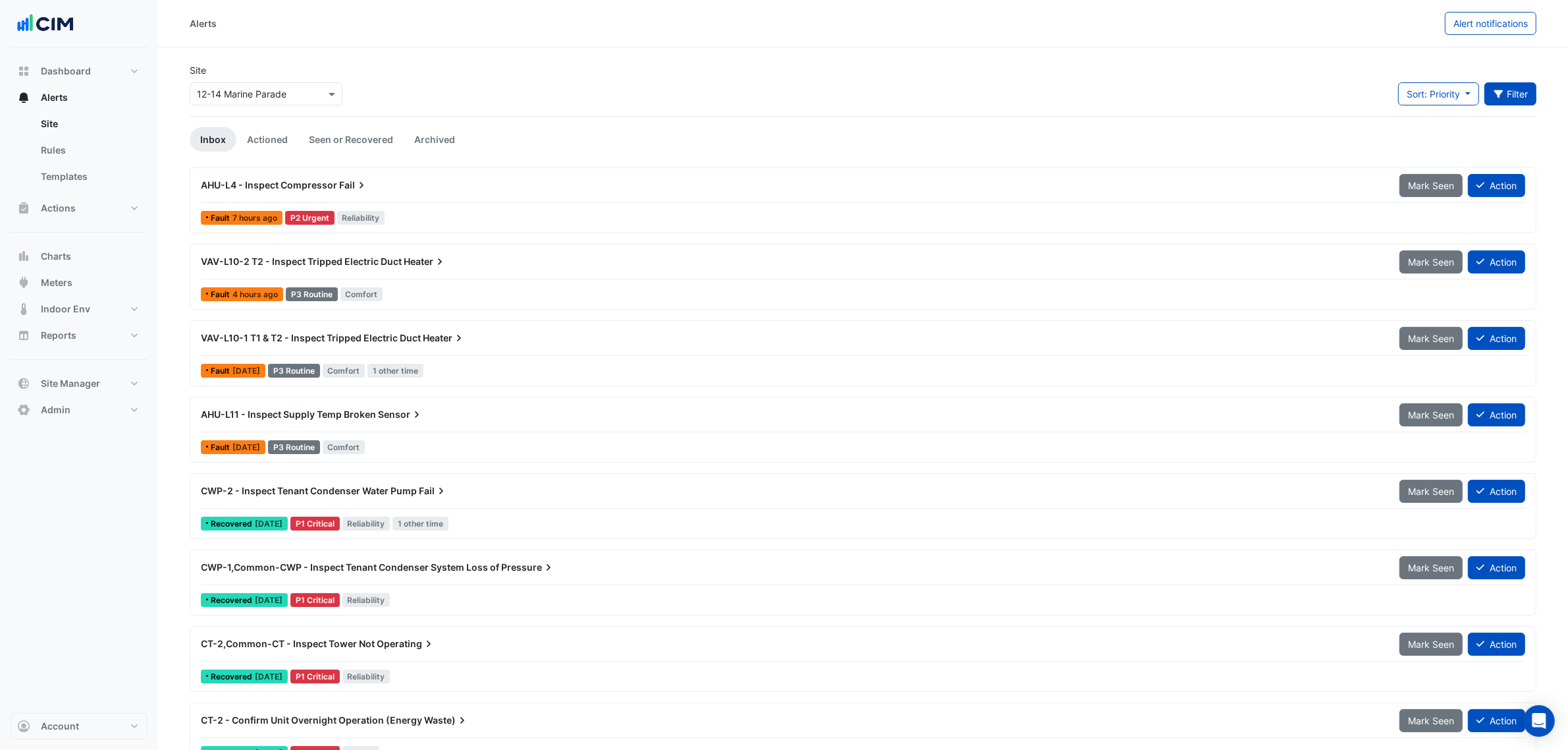
click at [1404, 104] on button "Filter" at bounding box center [1510, 94] width 53 height 23
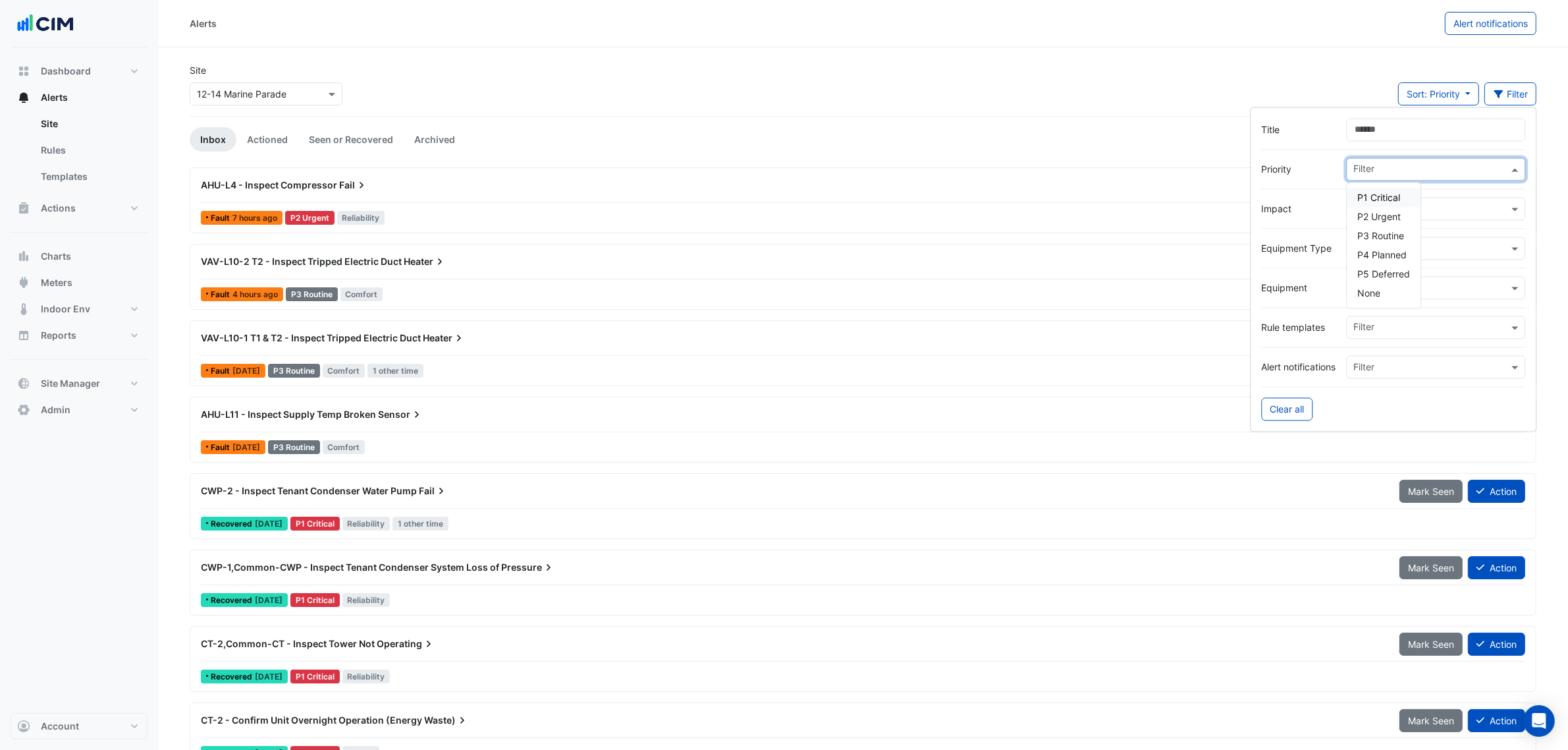
click at [1367, 168] on input "text" at bounding box center [1431, 170] width 155 height 14
click at [1386, 197] on span "P1 Critical" at bounding box center [1379, 197] width 43 height 11
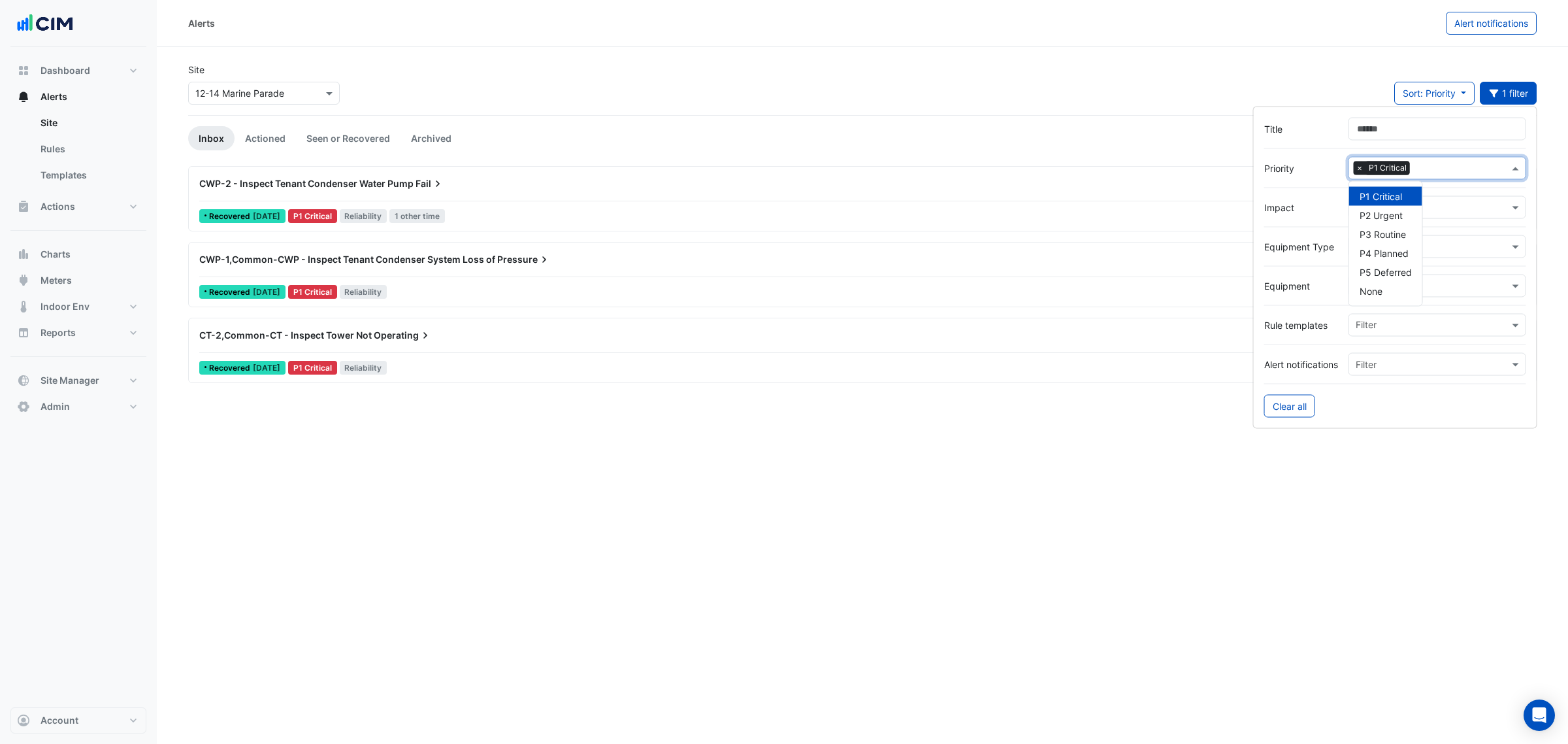
drag, startPoint x: 1032, startPoint y: 63, endPoint x: 1024, endPoint y: 64, distance: 8.1
click at [1027, 63] on div "Site Select a Site × 12-14 Marine Parade Sort: Priority Priority Updated 1 filt…" at bounding box center [863, 89] width 1364 height 52
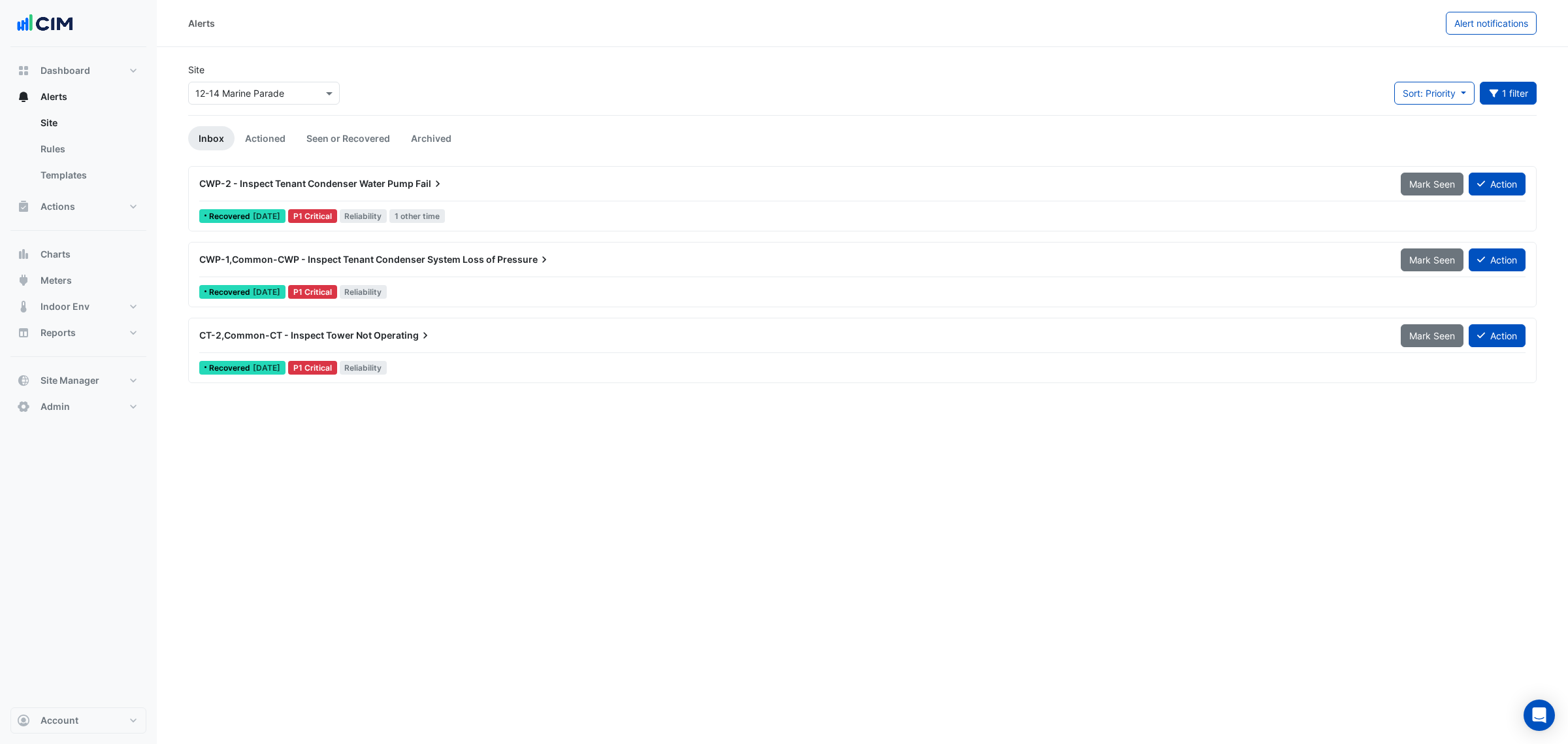
drag, startPoint x: 1478, startPoint y: 21, endPoint x: 1353, endPoint y: 9, distance: 125.6
click at [1393, 20] on span "Alert notifications" at bounding box center [1491, 22] width 74 height 11
select select "*****"
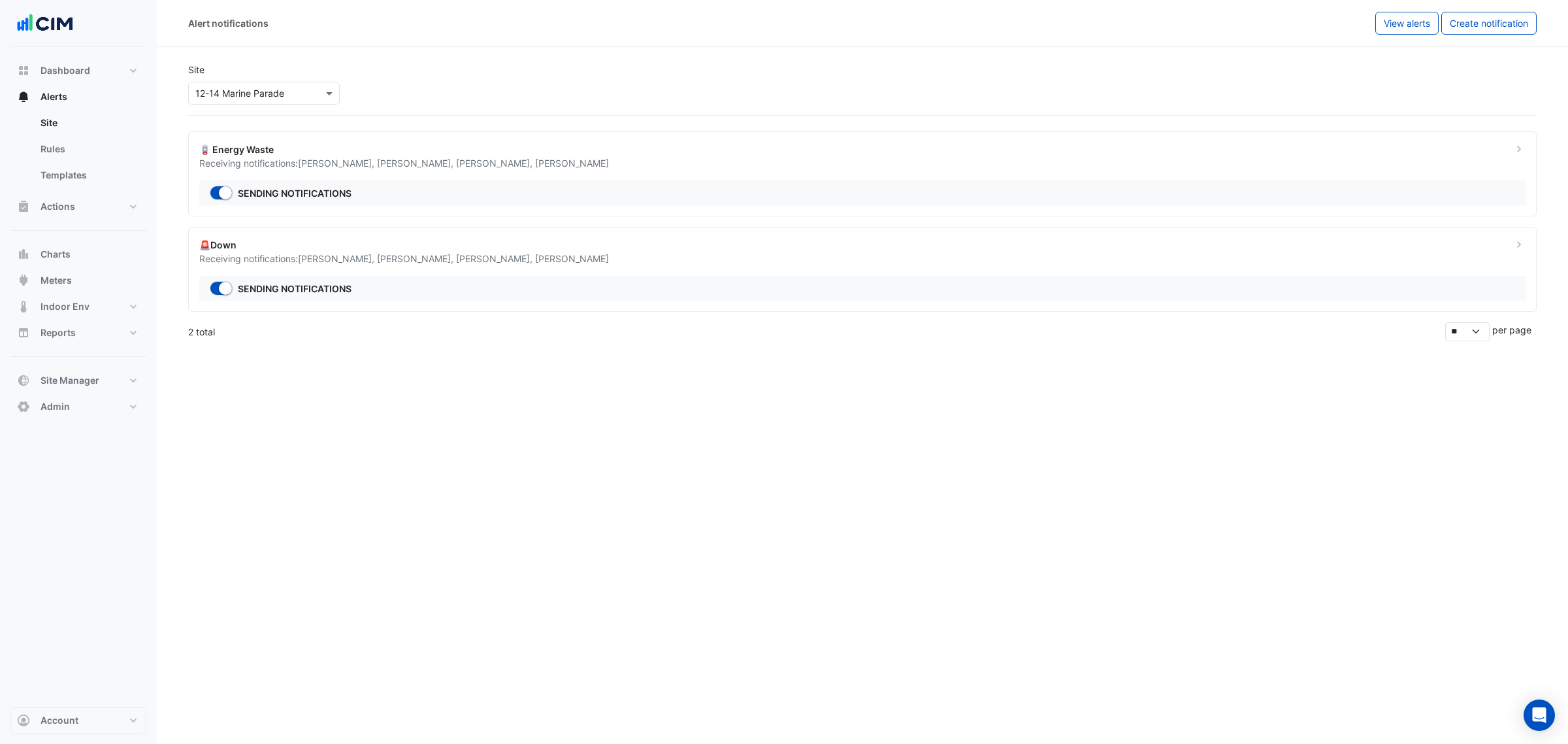
drag, startPoint x: 1024, startPoint y: 126, endPoint x: 972, endPoint y: 139, distance: 53.6
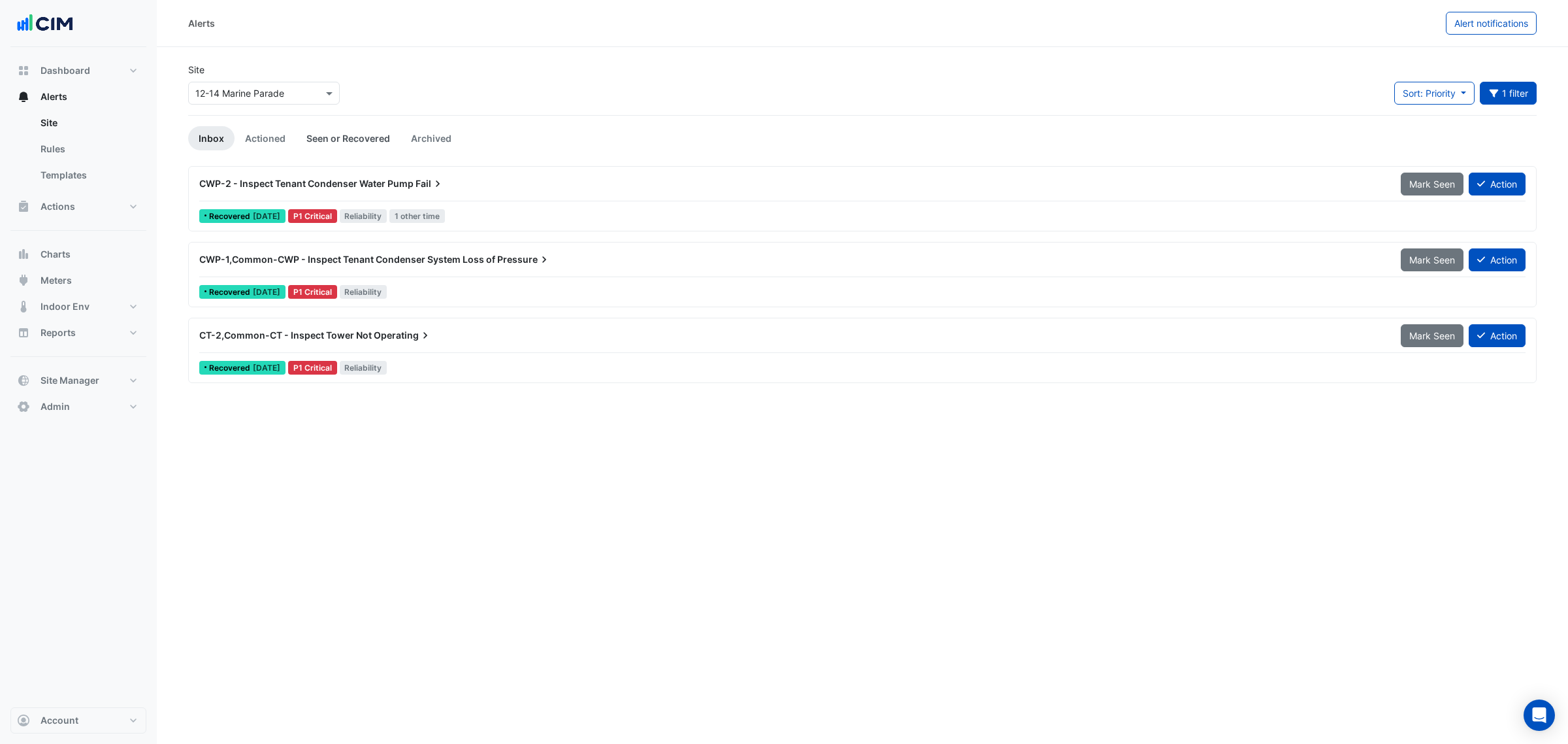
click at [320, 131] on link "Seen or Recovered" at bounding box center [348, 138] width 104 height 24
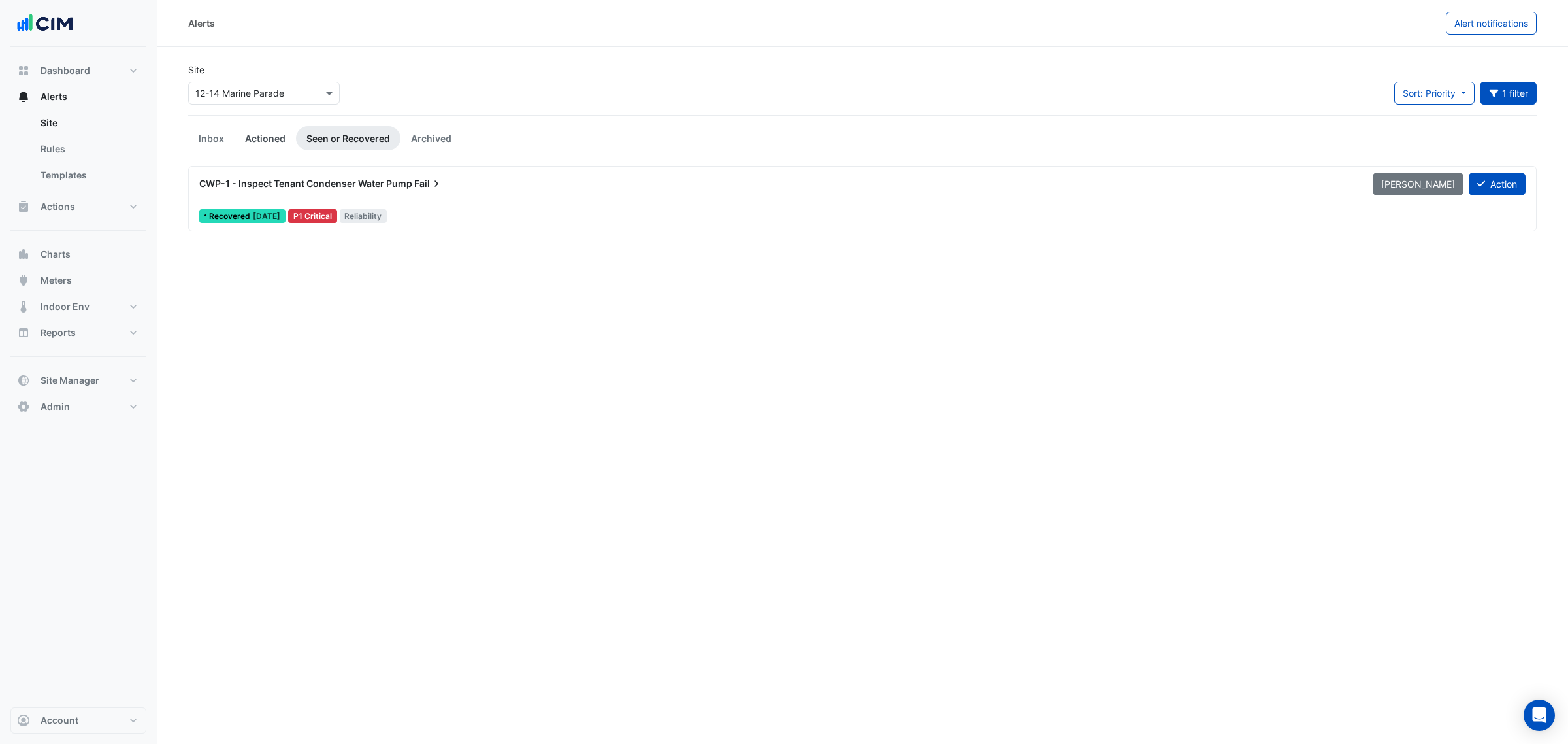
click at [269, 134] on link "Actioned" at bounding box center [265, 138] width 62 height 24
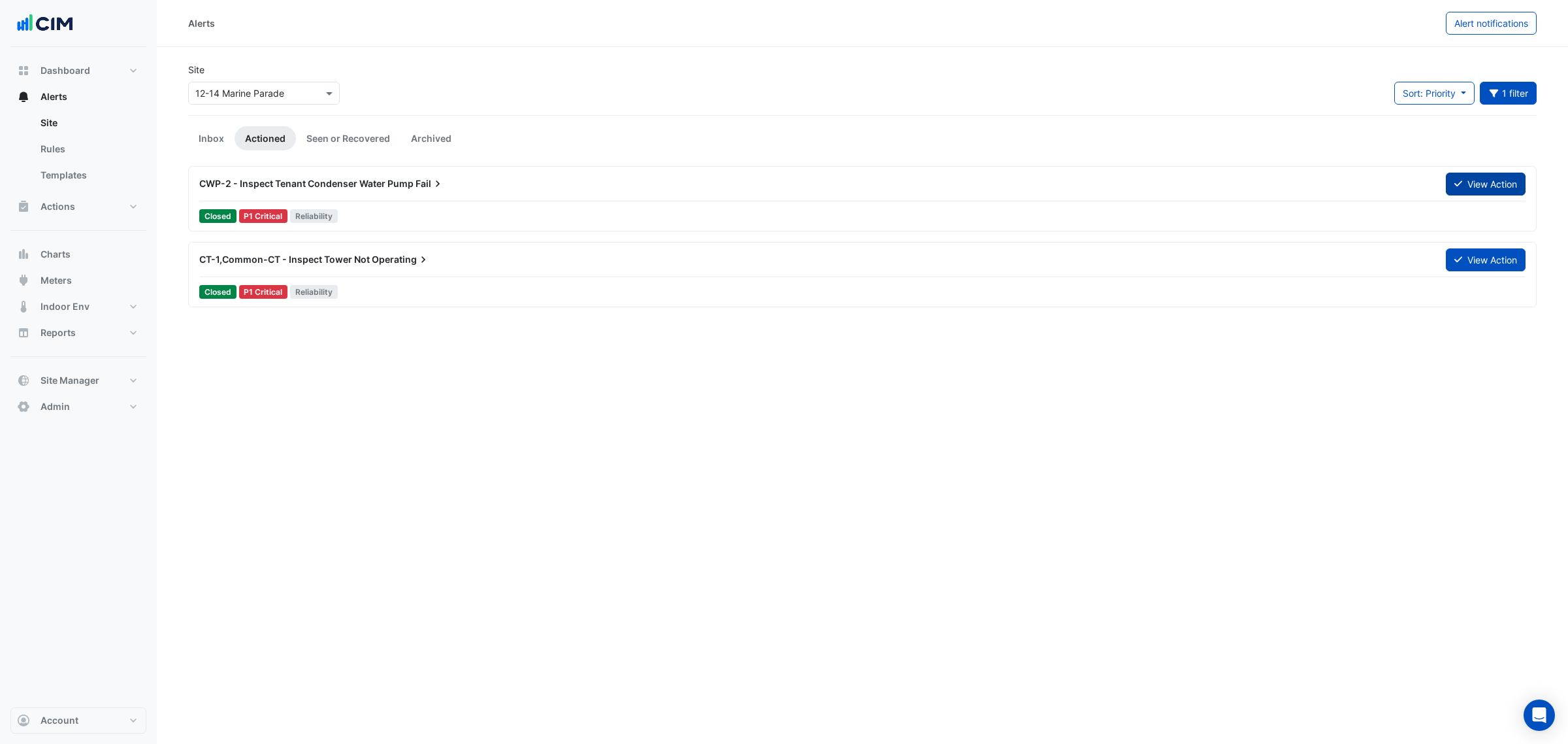
click at [1393, 189] on button "View Action" at bounding box center [1485, 184] width 80 height 23
click at [438, 141] on link "Archived" at bounding box center [431, 138] width 62 height 24
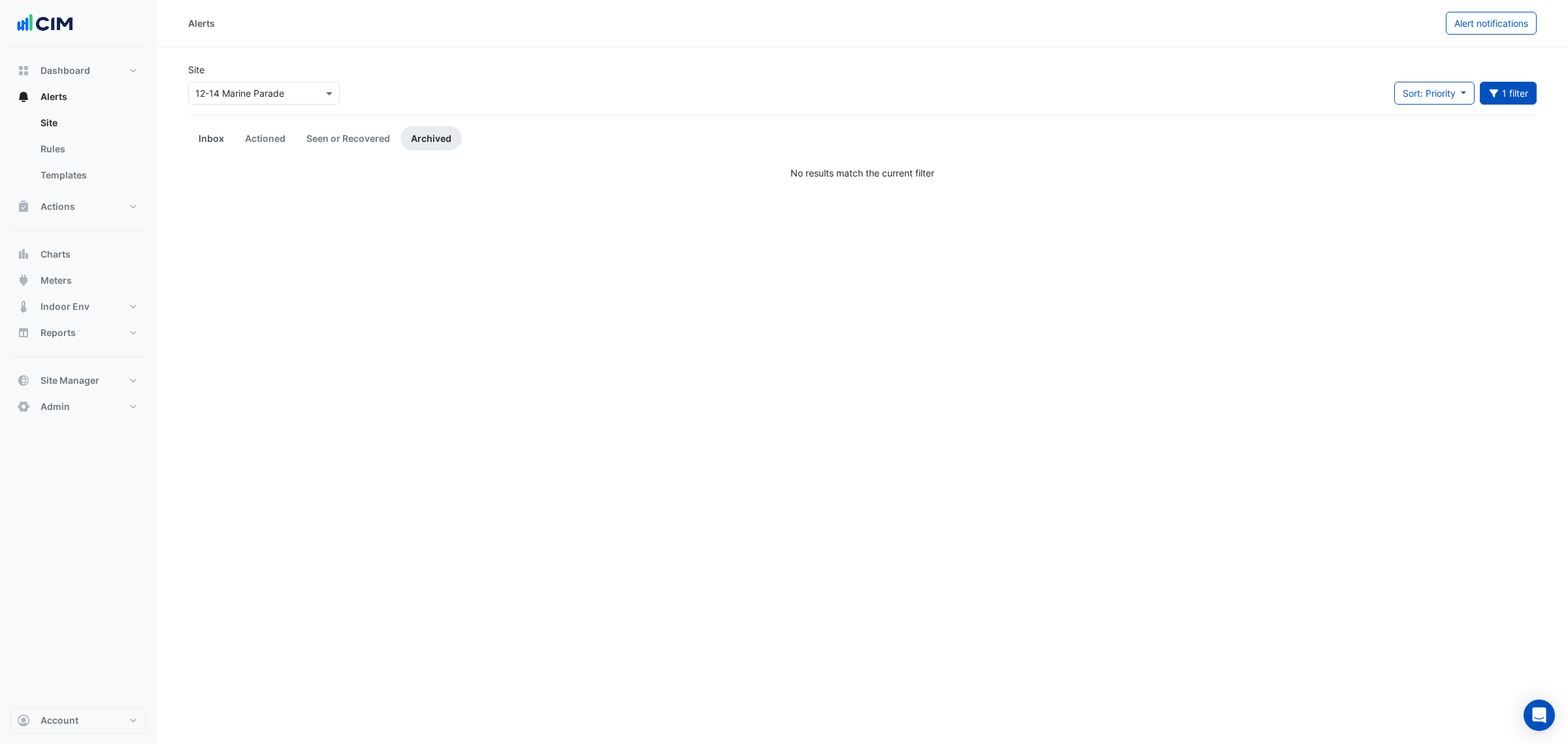
click at [195, 142] on link "Inbox" at bounding box center [212, 138] width 46 height 24
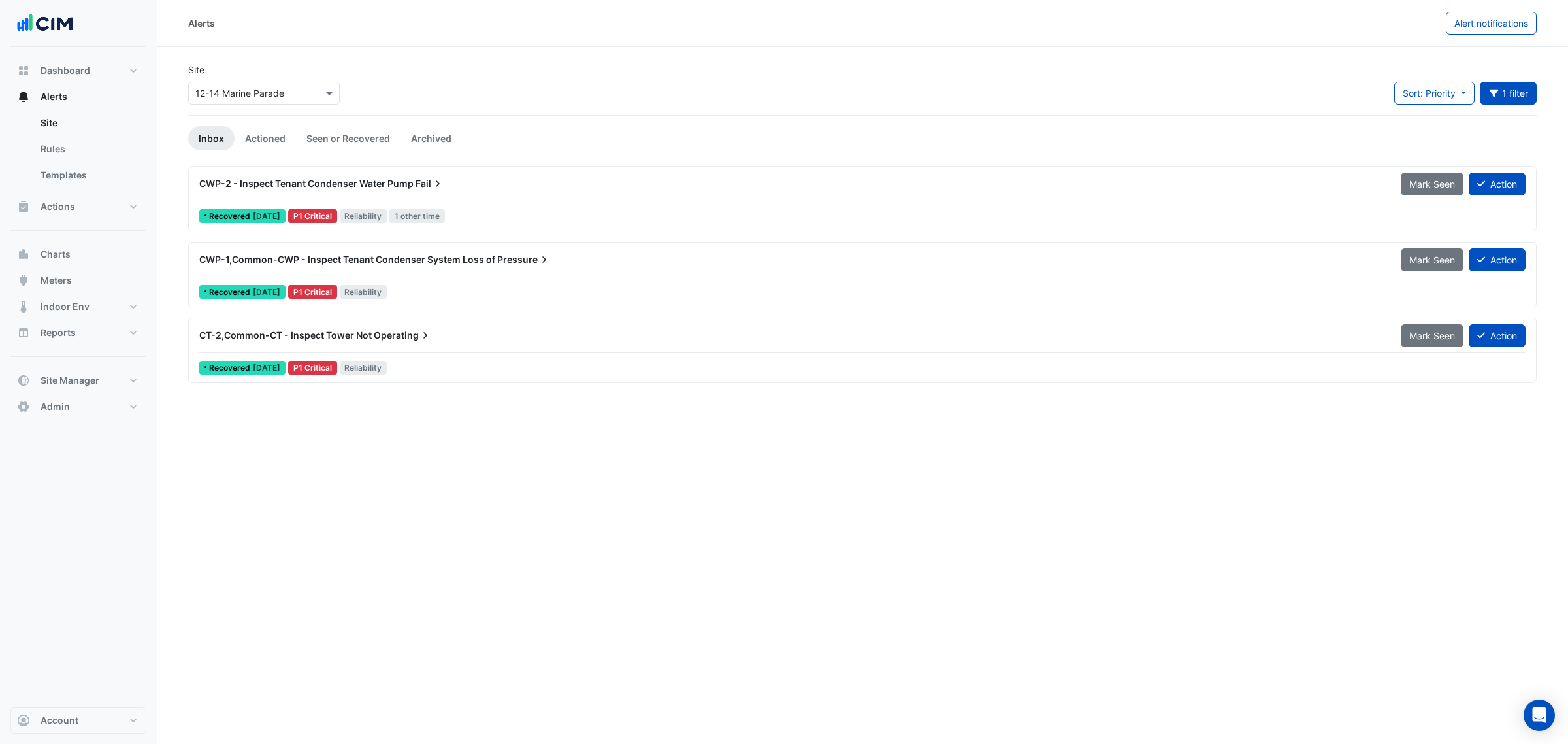
click at [305, 103] on div "Select a Site × 12-14 Marine Parade" at bounding box center [264, 94] width 152 height 23
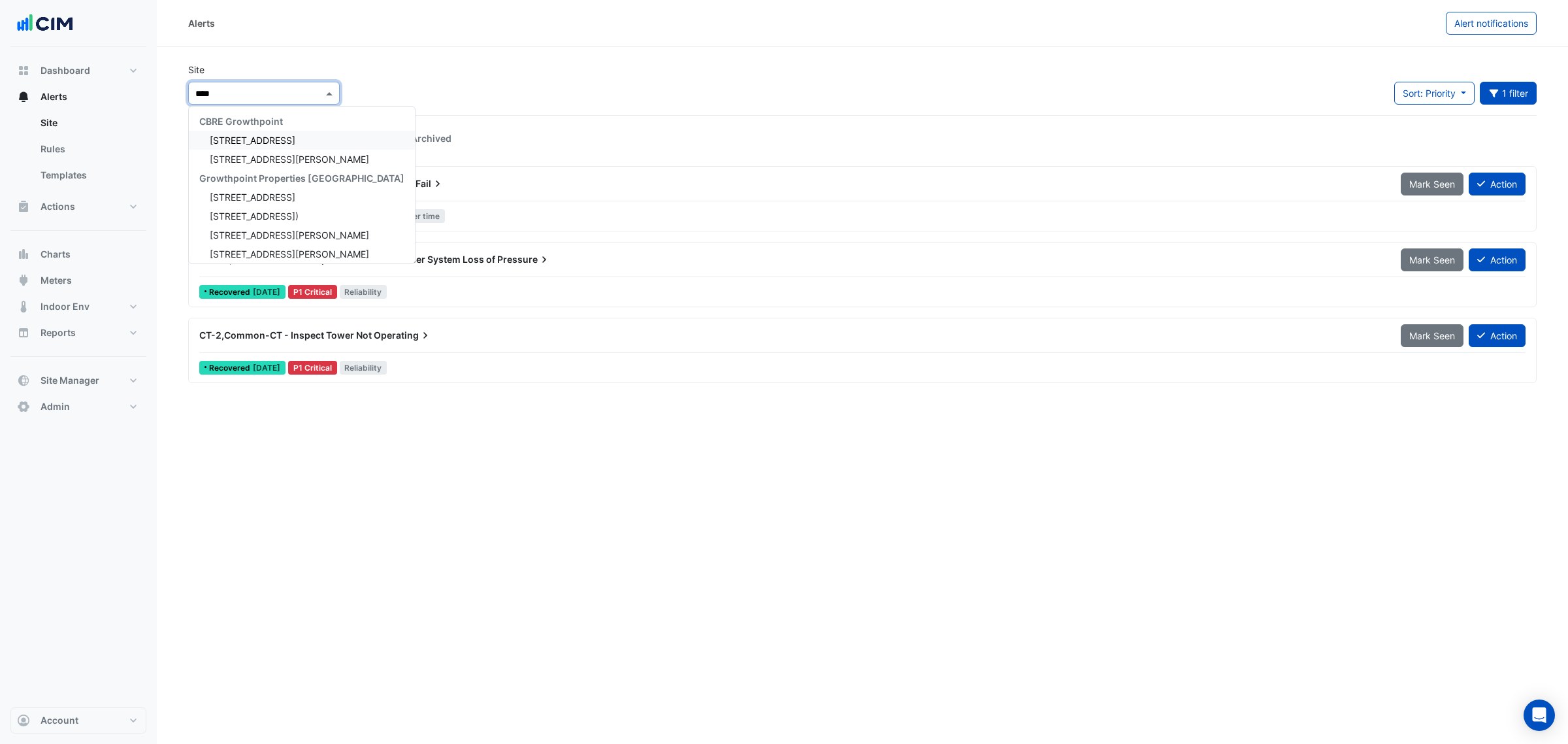
type input "*****"
click at [285, 135] on span "15 Green Square Close" at bounding box center [252, 140] width 86 height 11
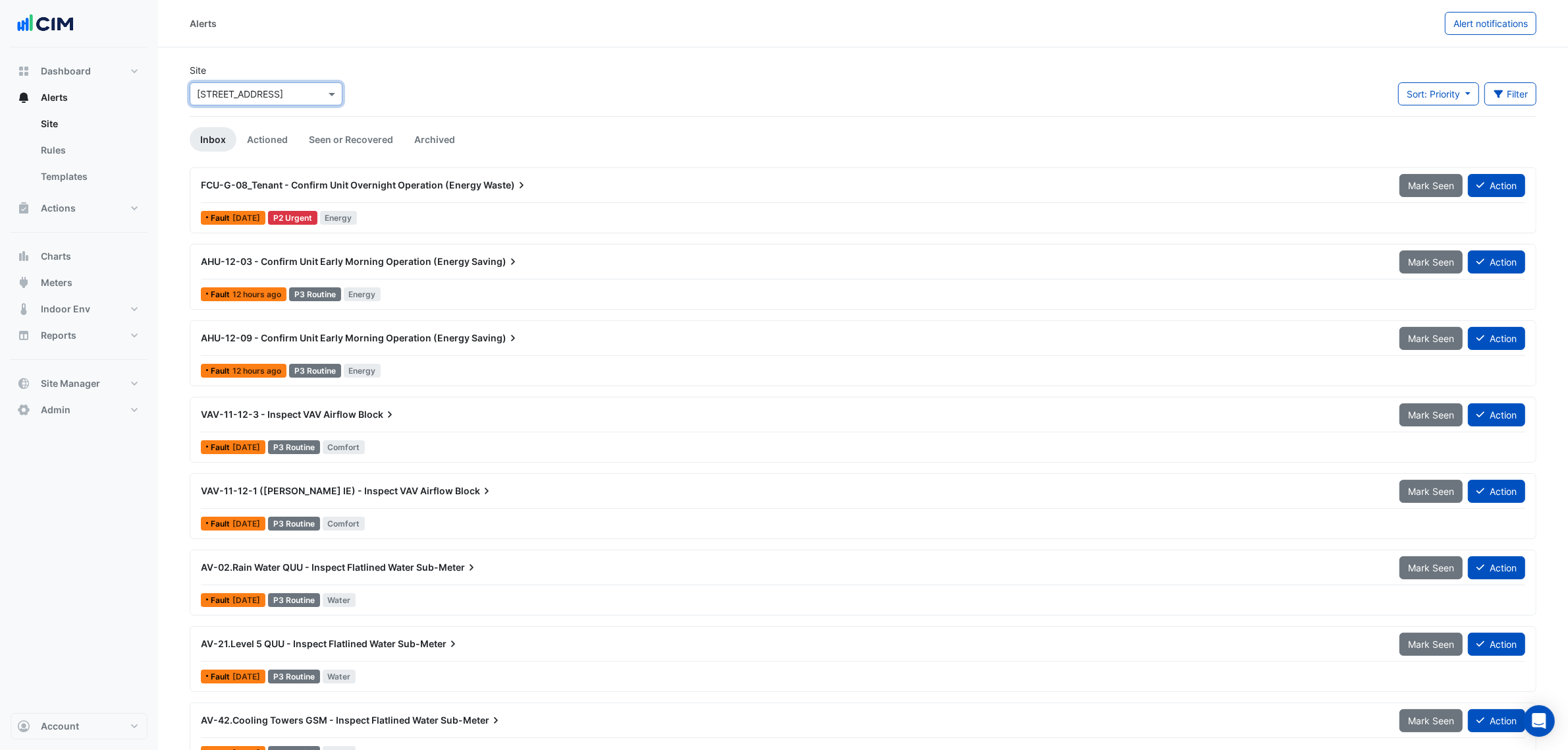
click at [258, 96] on input "text" at bounding box center [252, 94] width 112 height 14
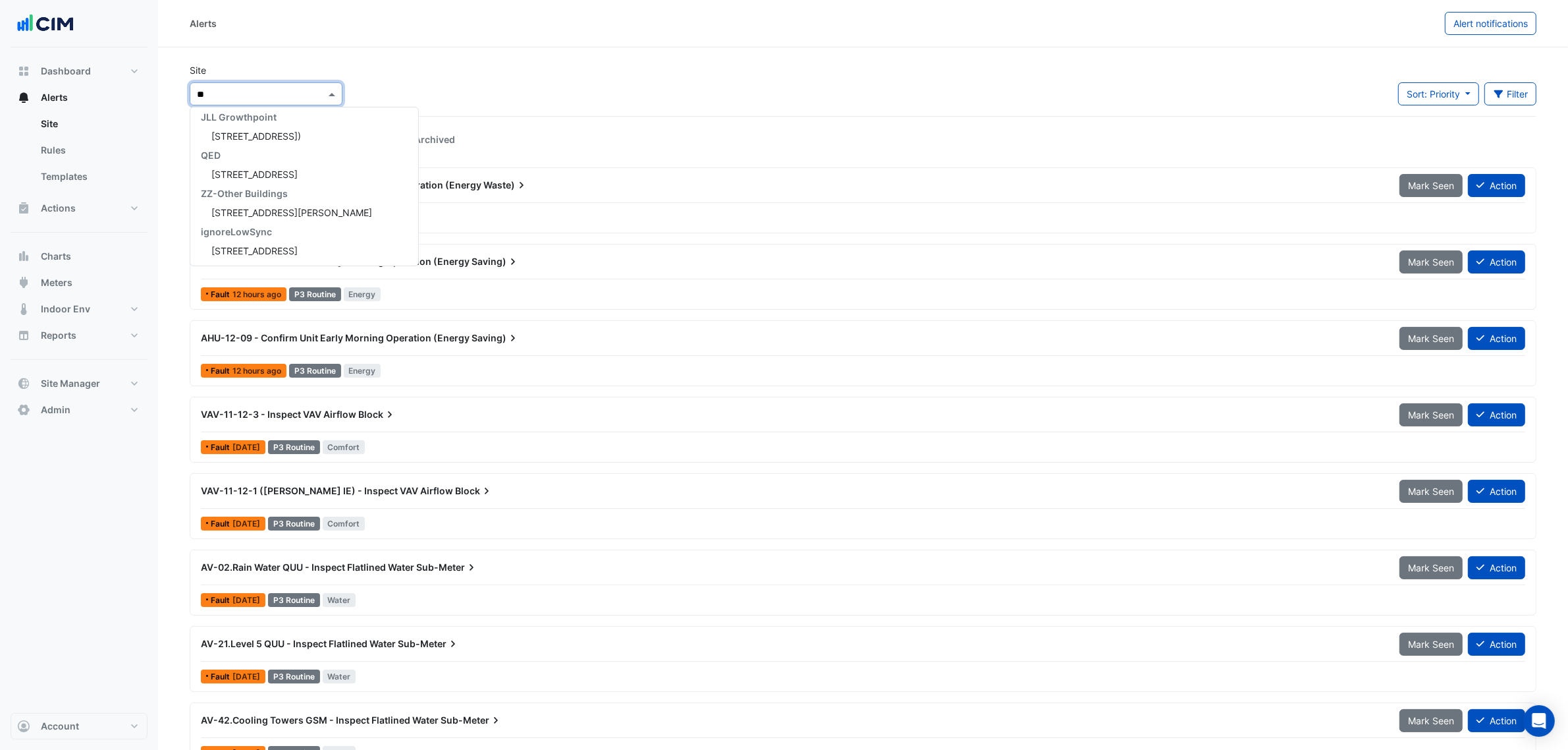
scroll to position [348, 0]
type input "***"
click at [301, 143] on span "211 Wellington Road (Building C)" at bounding box center [256, 141] width 90 height 11
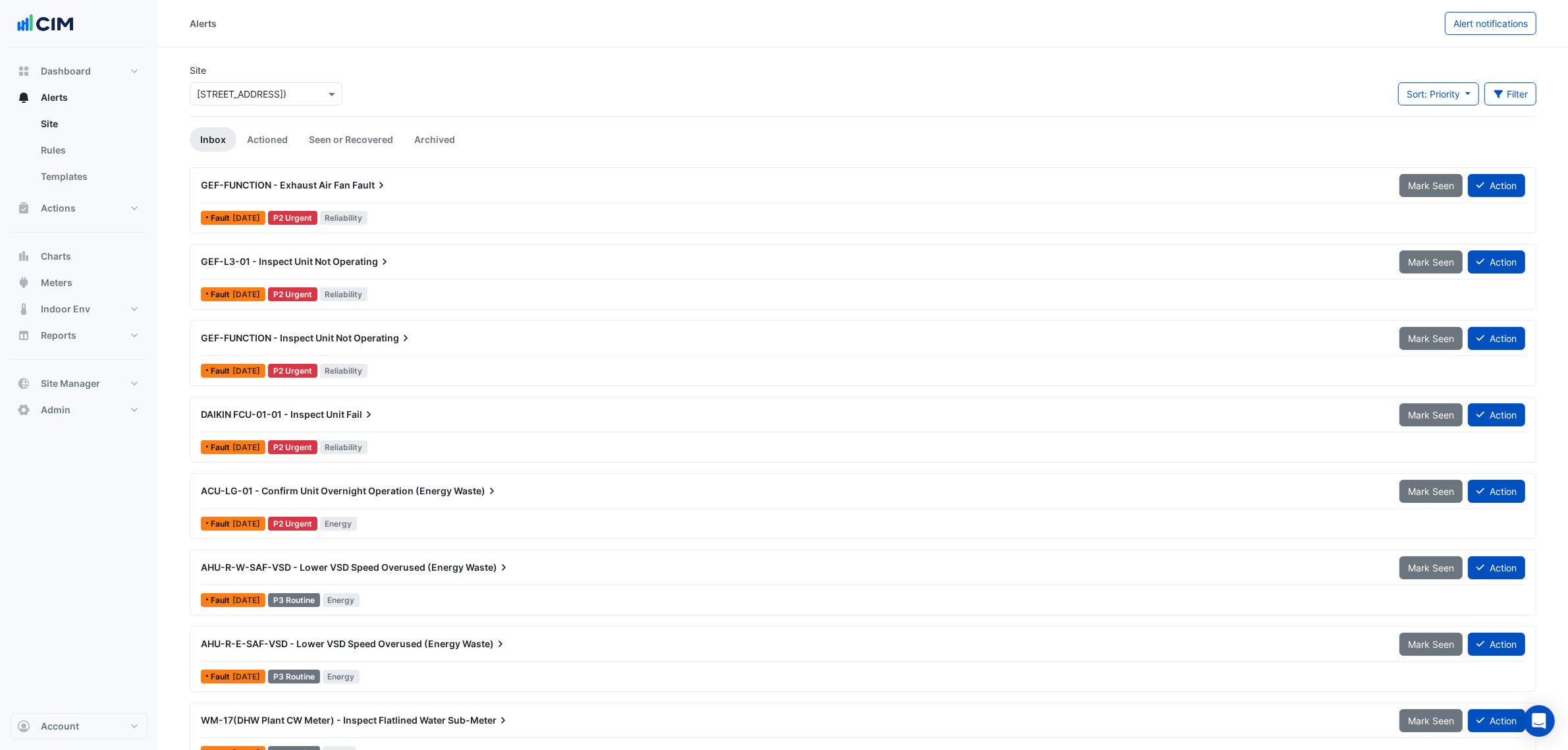
click at [508, 103] on div "Site Select a Site × 211 Wellington Road (Building C) Sort: Priority Priority U…" at bounding box center [863, 90] width 1363 height 53
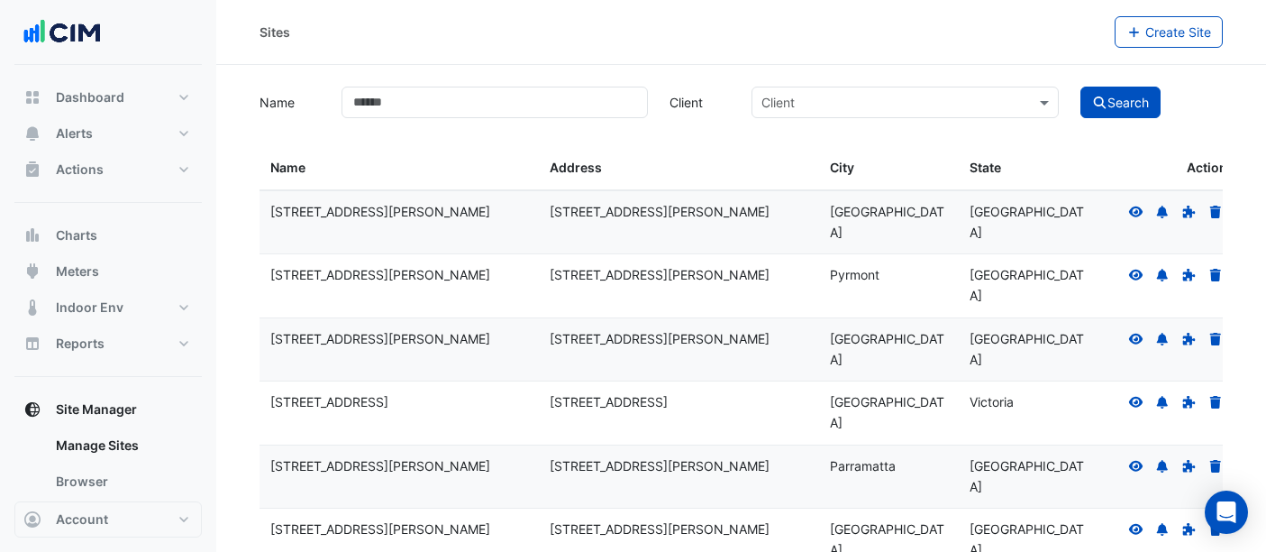
select select "**"
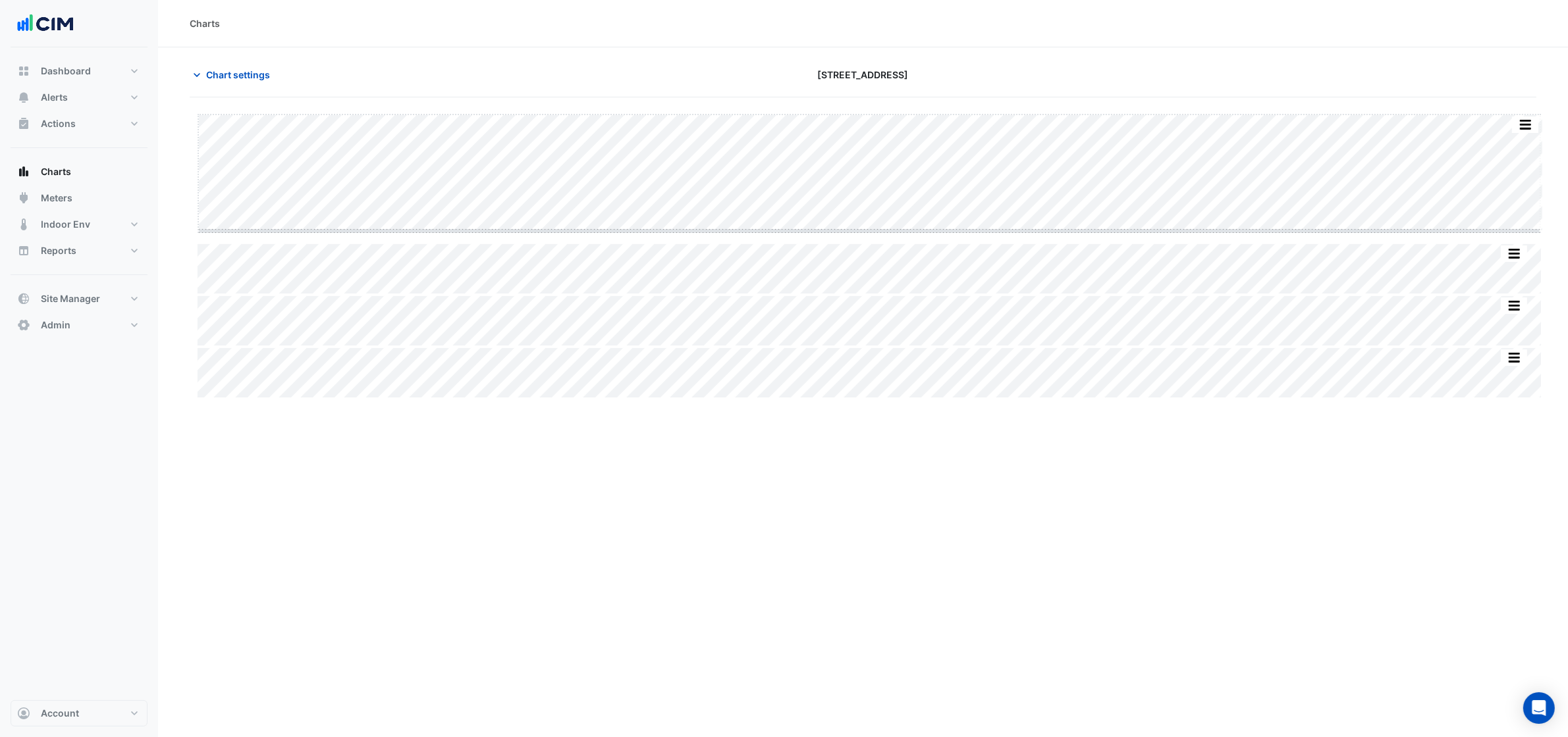
drag, startPoint x: 868, startPoint y: 231, endPoint x: 867, endPoint y: 241, distance: 10.0
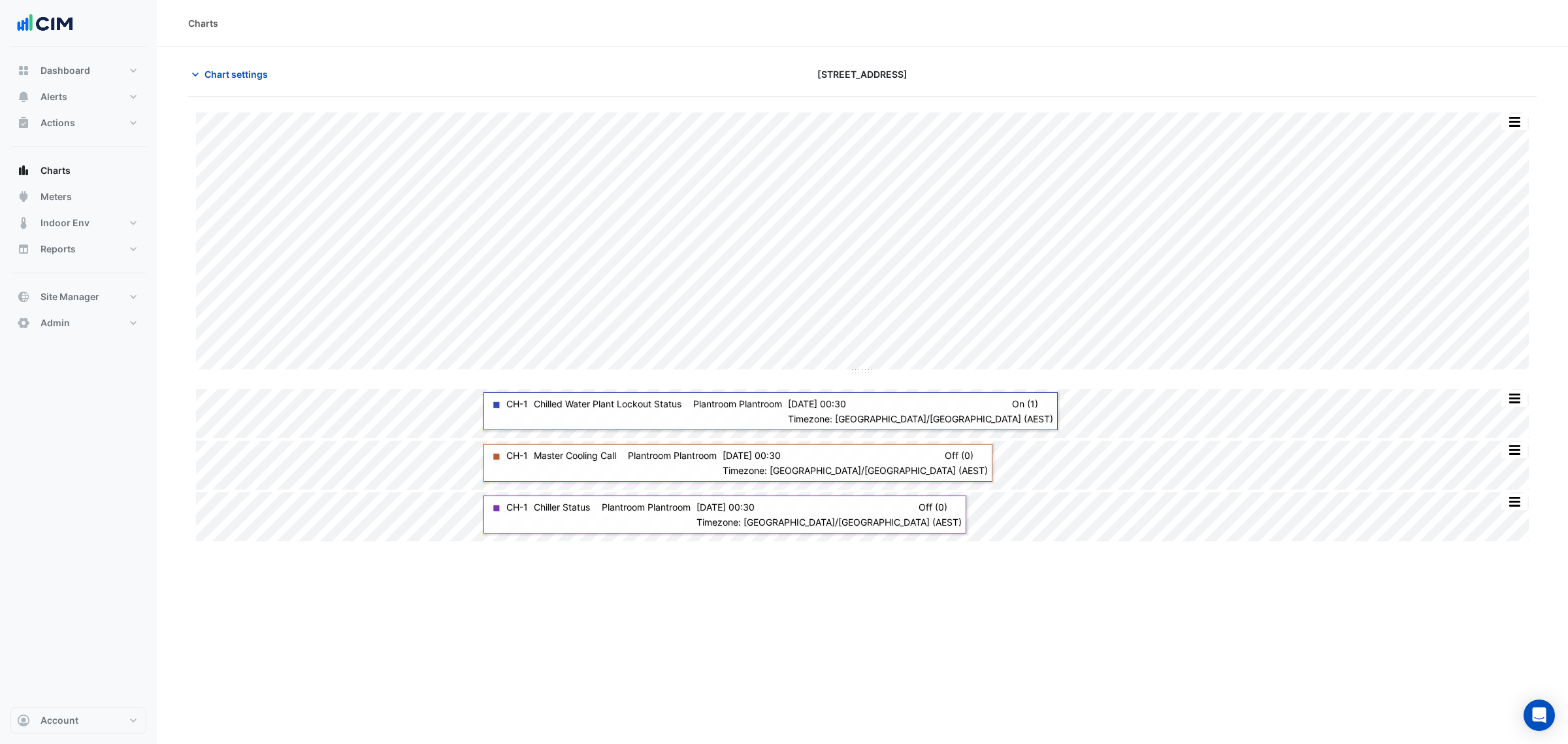
click at [260, 61] on section "Chart settings [STREET_ADDRESS] Split by Equip Split All Split None Print Save …" at bounding box center [862, 295] width 1411 height 497
click at [241, 70] on span "Chart settings" at bounding box center [236, 74] width 63 height 14
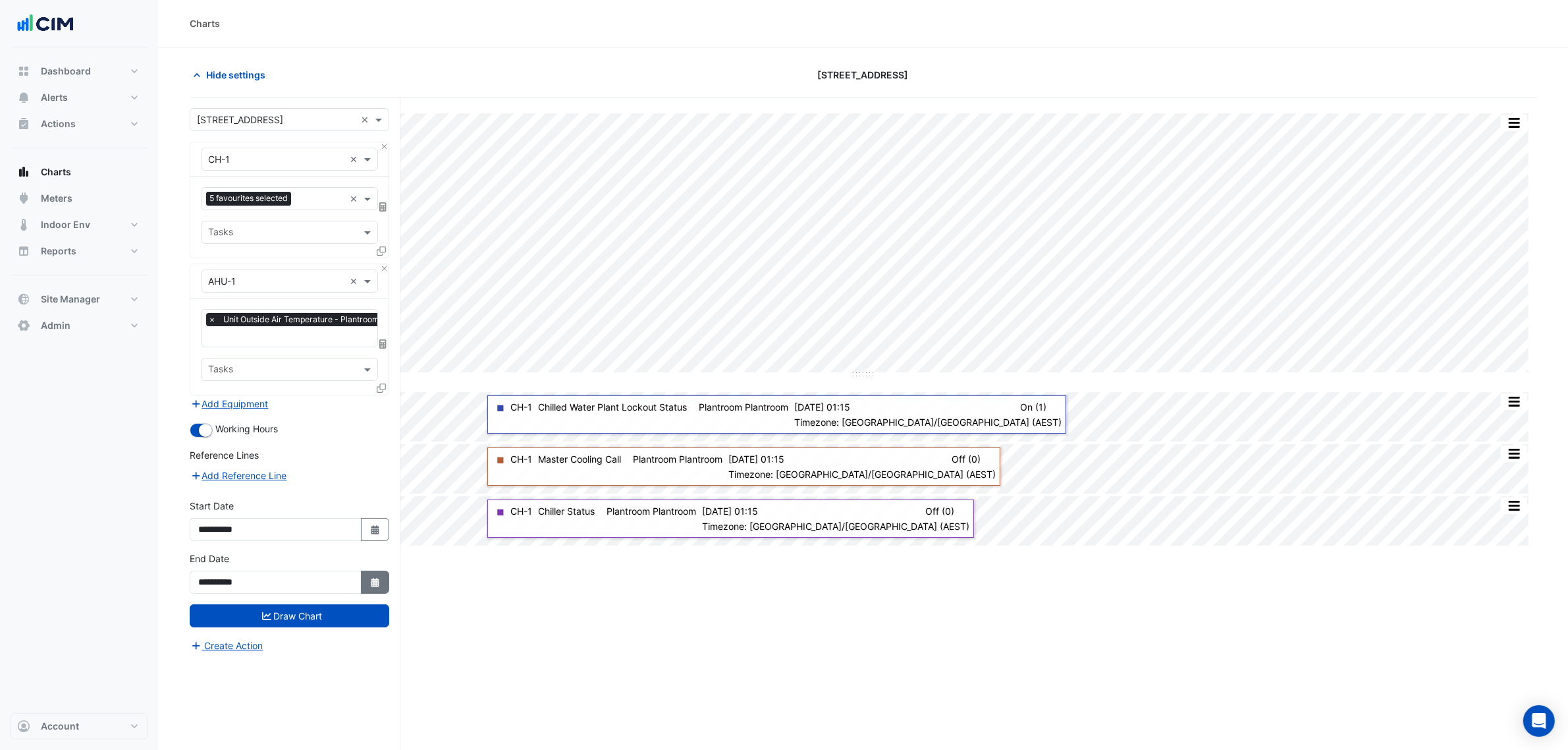
click at [387, 581] on button "Select Date" at bounding box center [376, 582] width 29 height 23
click at [351, 409] on div at bounding box center [338, 407] width 26 height 21
click at [343, 403] on button "Next month" at bounding box center [338, 407] width 16 height 21
select select "*"
click at [343, 537] on div "29" at bounding box center [338, 534] width 21 height 21
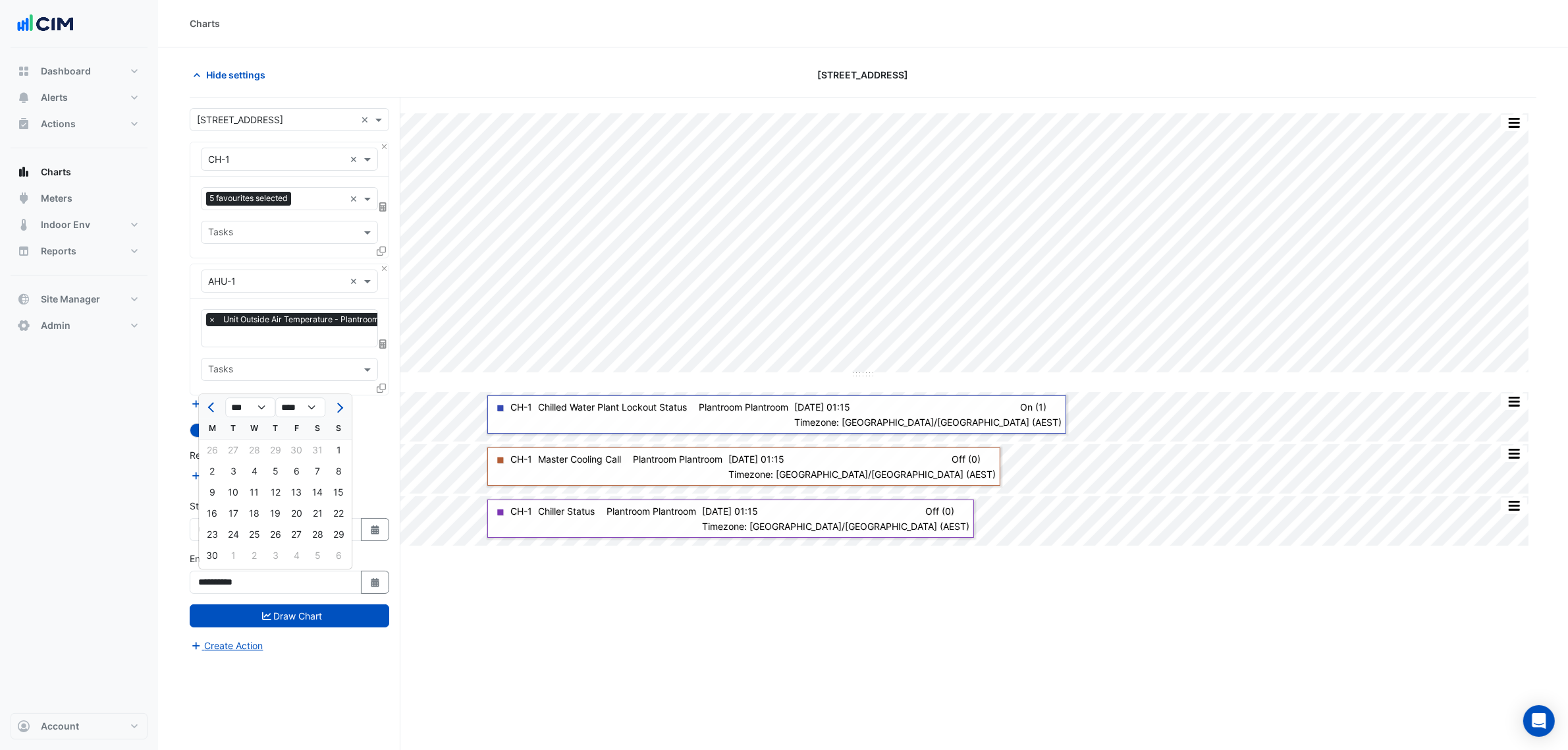
type input "**********"
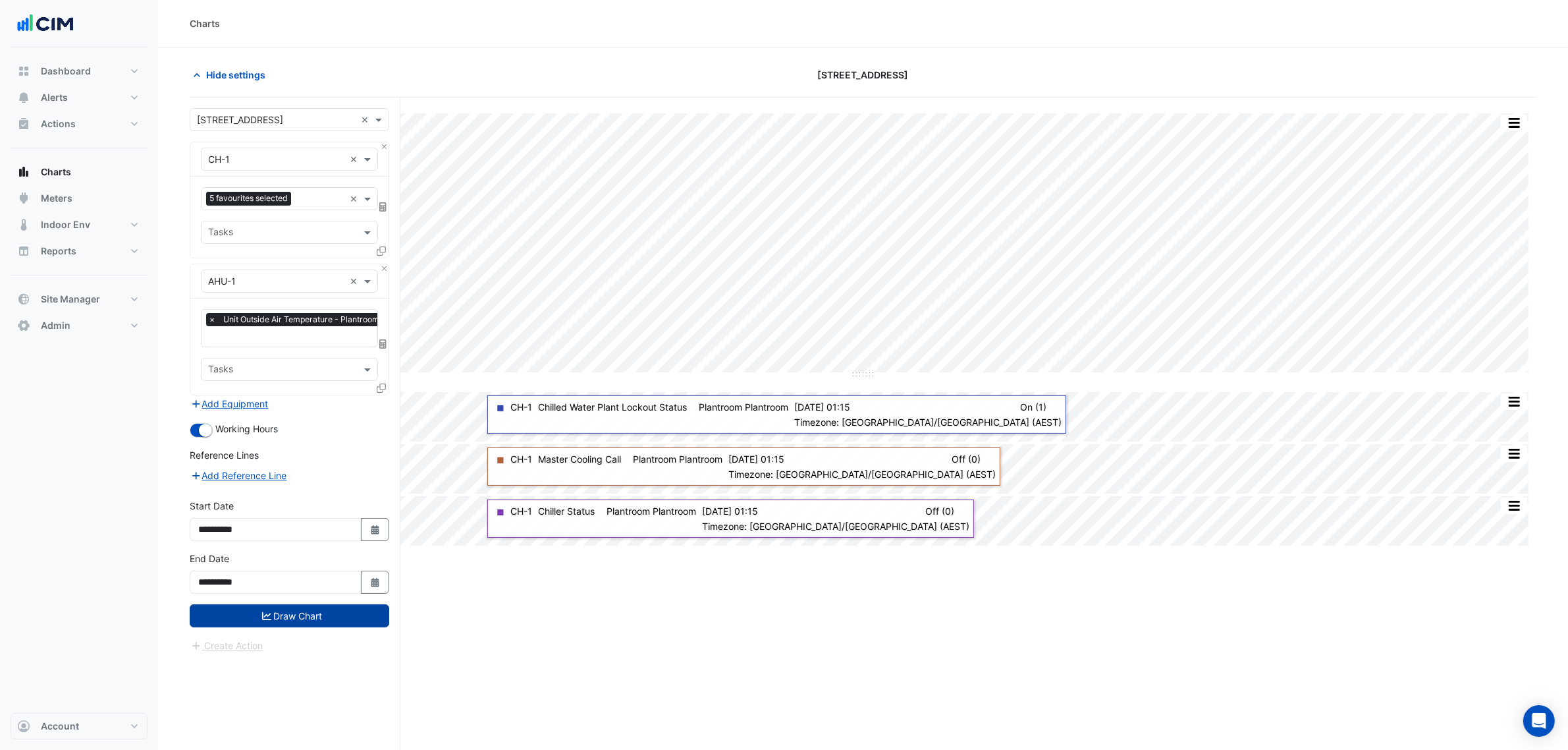
click at [376, 620] on button "Draw Chart" at bounding box center [289, 615] width 199 height 23
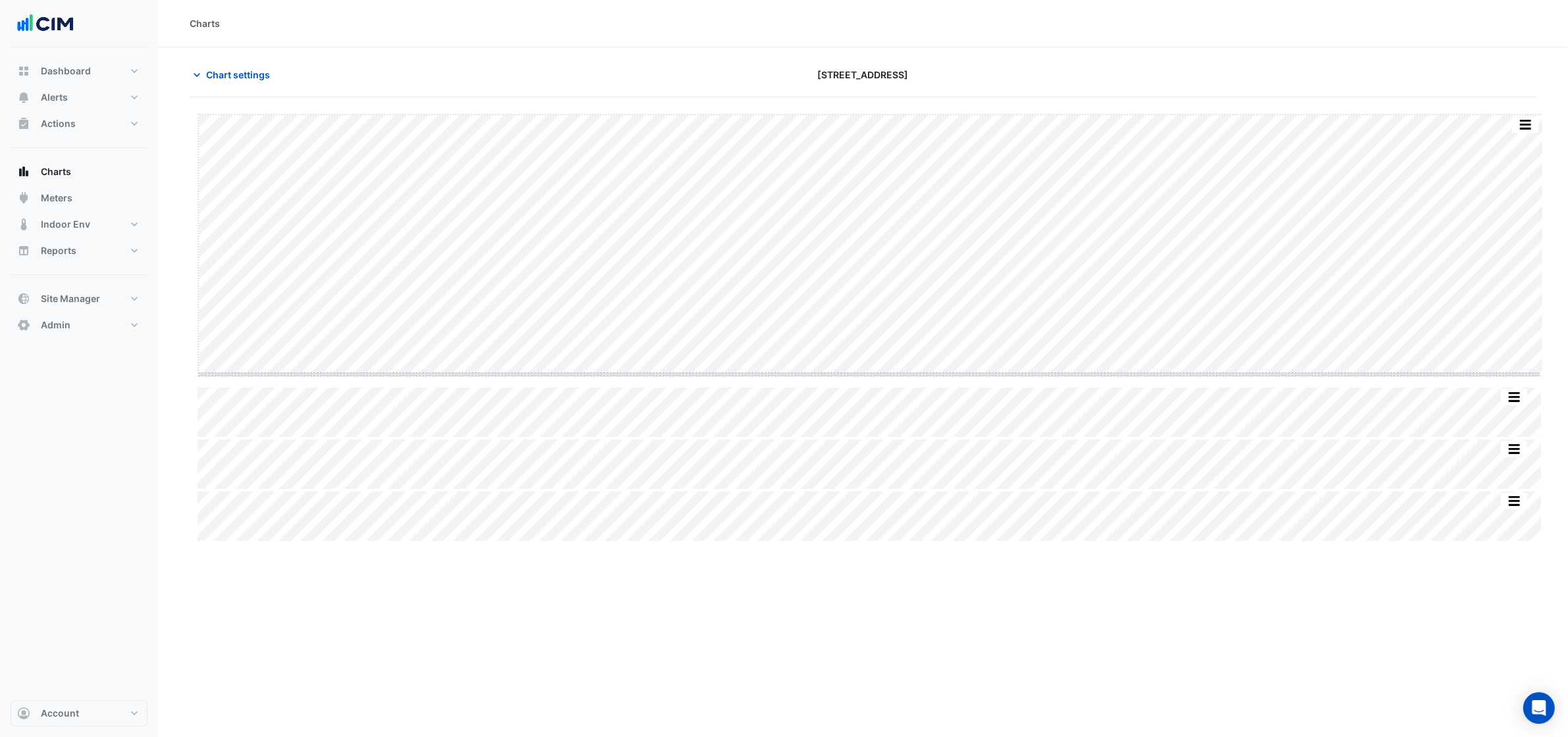
drag, startPoint x: 874, startPoint y: 374, endPoint x: 870, endPoint y: 403, distance: 29.3
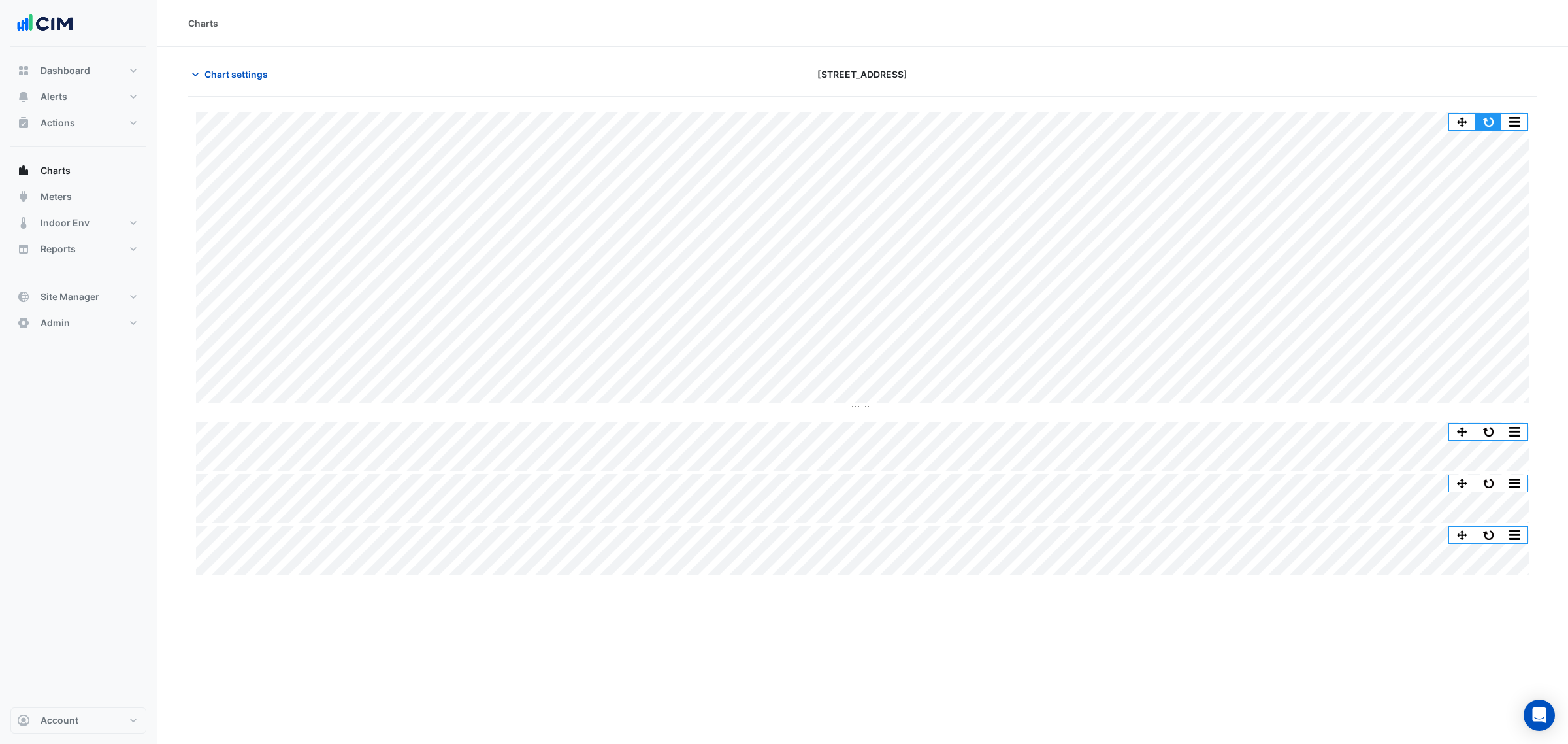
click at [1485, 123] on button "button" at bounding box center [1488, 122] width 26 height 17
click at [228, 73] on span "Chart settings" at bounding box center [236, 74] width 63 height 14
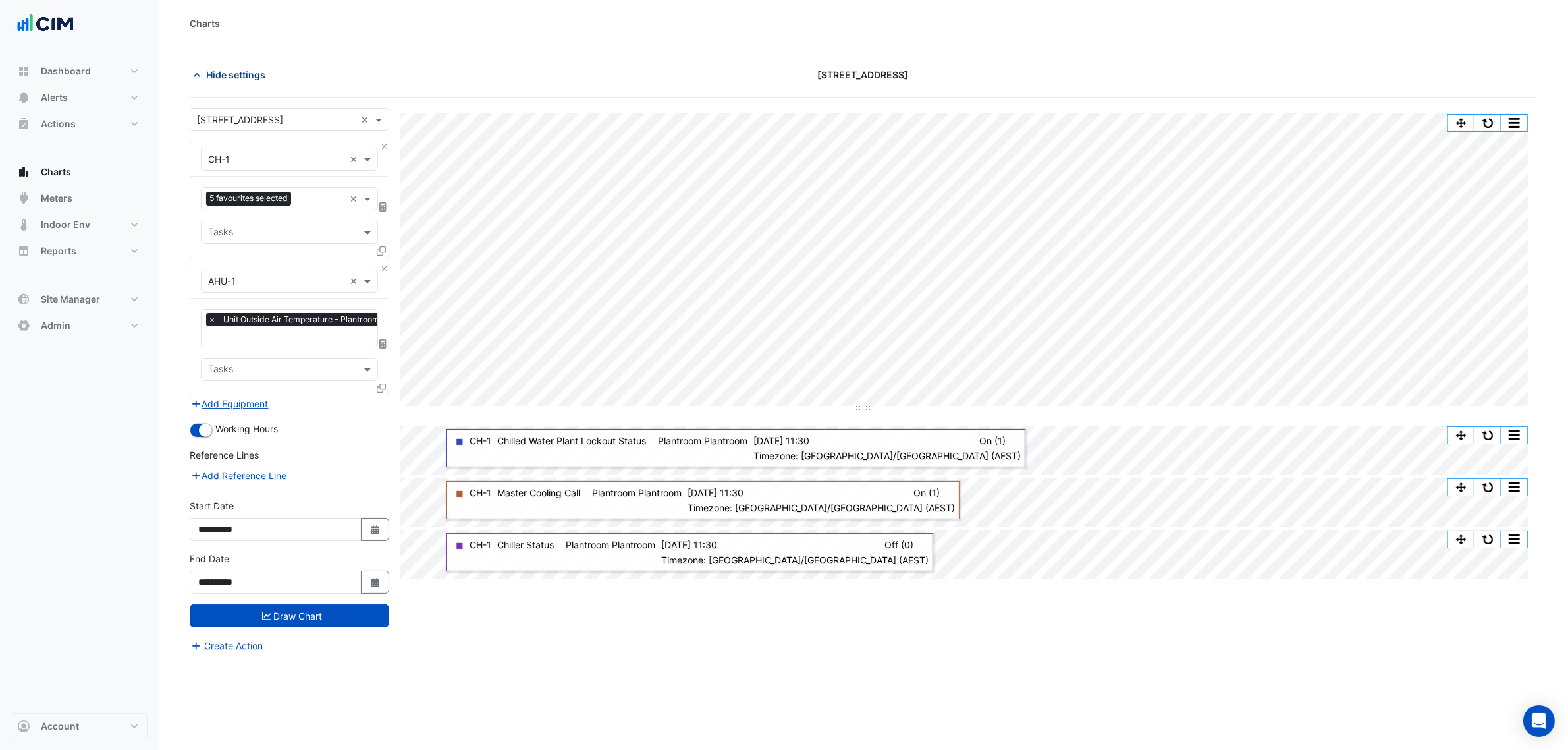
click at [224, 74] on span "Hide settings" at bounding box center [235, 75] width 59 height 14
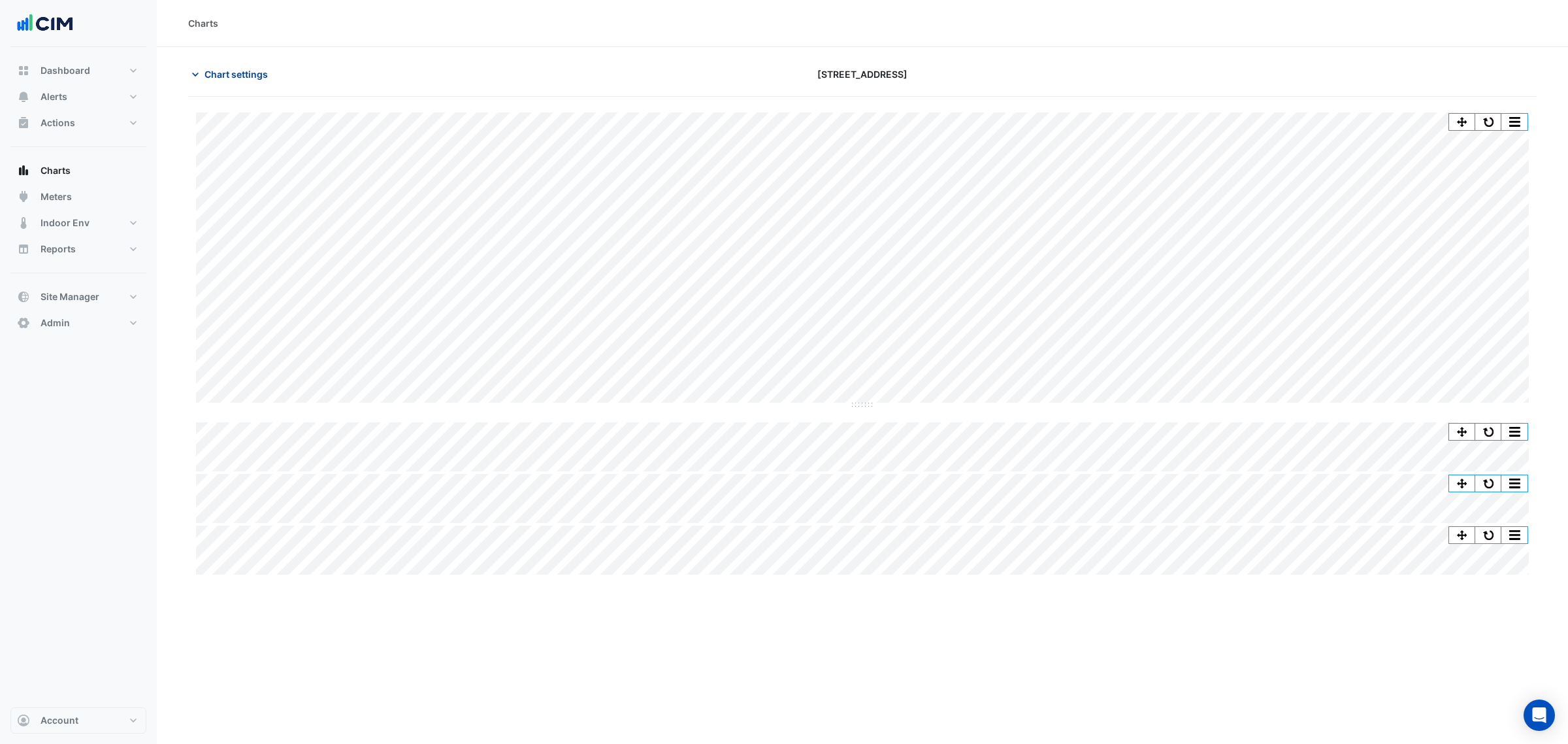
click at [247, 82] on button "Chart settings" at bounding box center [233, 75] width 88 height 23
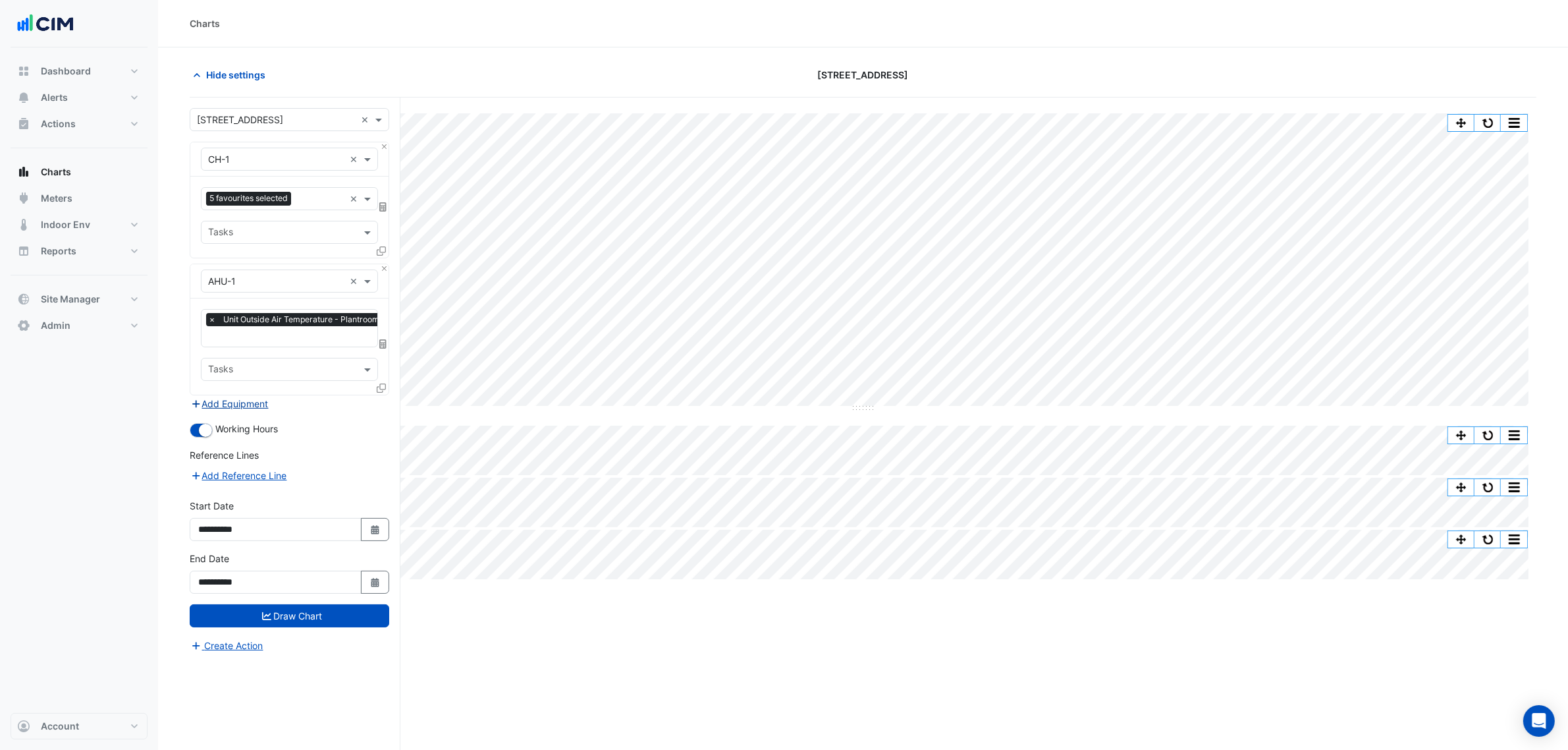
click at [239, 409] on button "Add Equipment" at bounding box center [229, 404] width 80 height 15
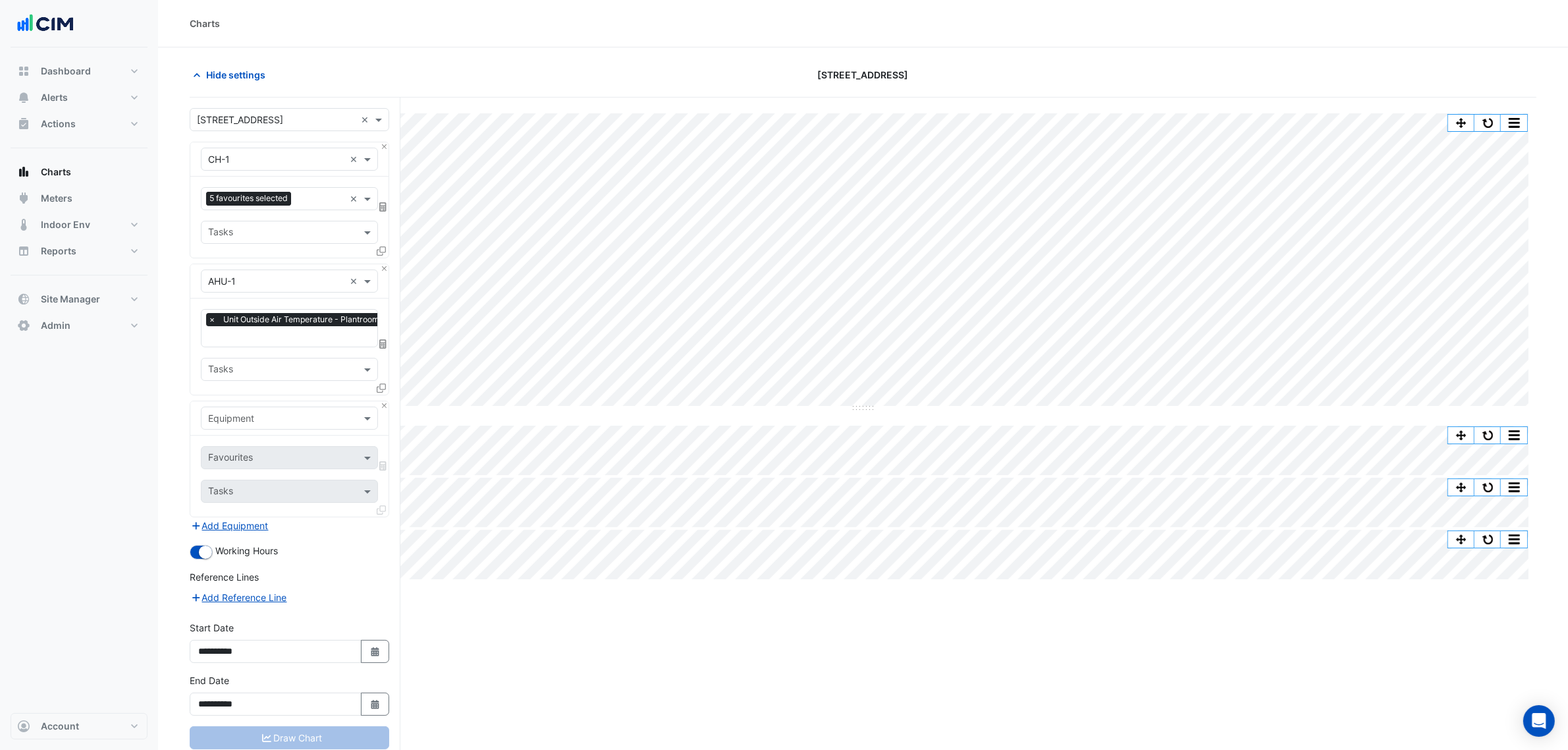
click at [247, 425] on input "text" at bounding box center [276, 418] width 137 height 14
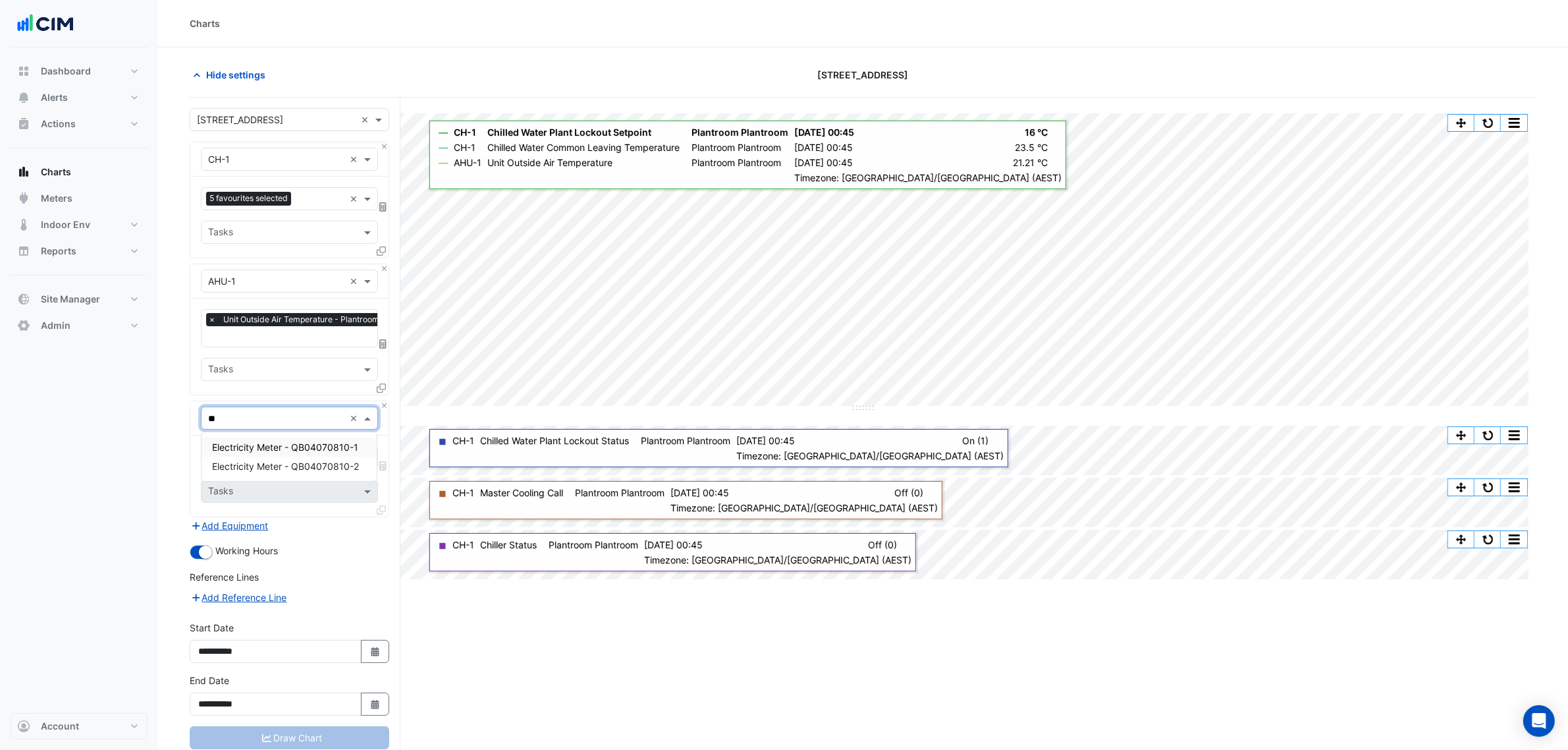
type input "***"
click at [313, 439] on div "Electricity Meter - QB04070810-1" at bounding box center [289, 447] width 175 height 19
click at [311, 452] on div "Favourites" at bounding box center [271, 458] width 140 height 20
drag, startPoint x: 249, startPoint y: 521, endPoint x: 249, endPoint y: 529, distance: 8.0
click at [249, 525] on button "Add Equipment" at bounding box center [229, 525] width 80 height 15
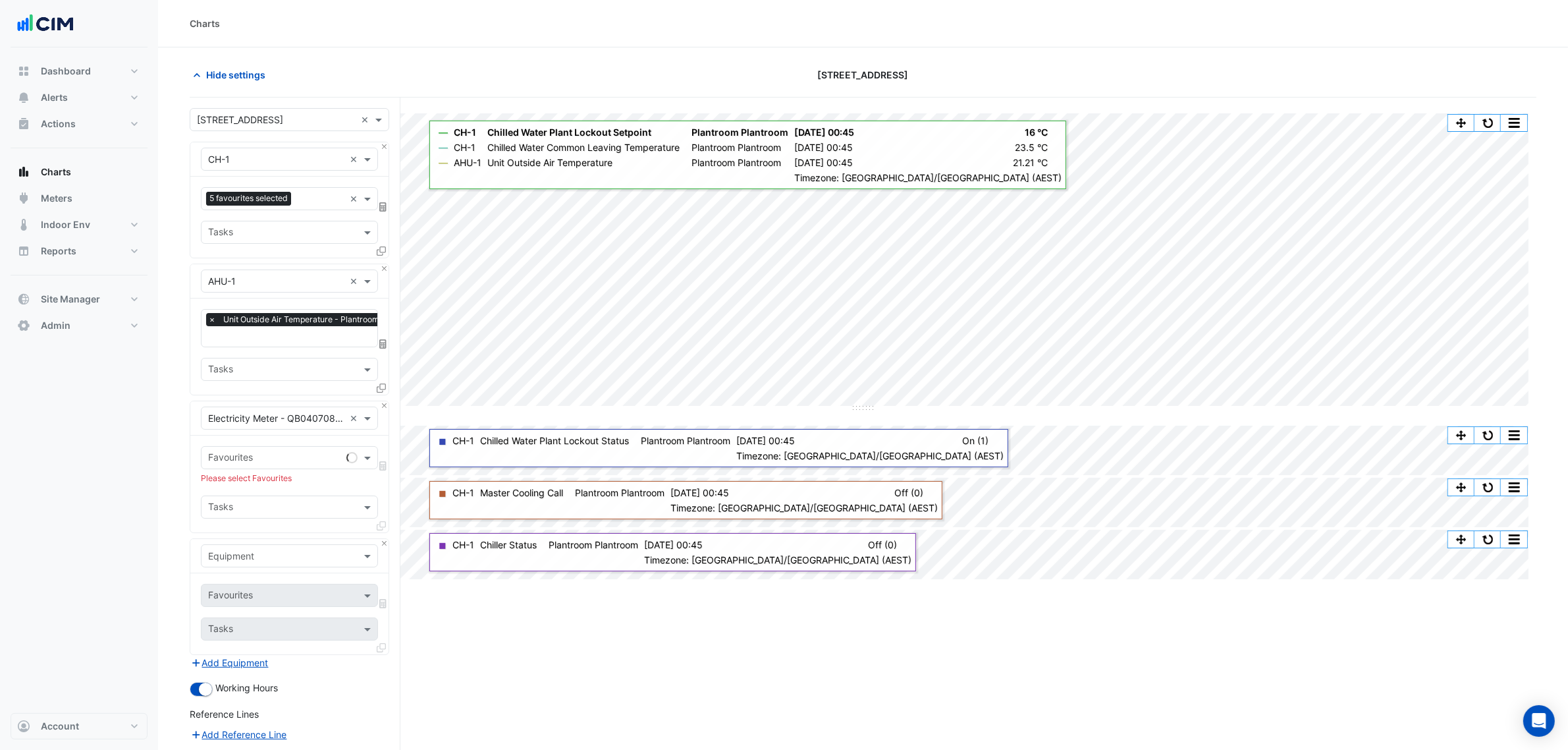
click at [249, 529] on div "Favourites Please select Favourites Tasks" at bounding box center [289, 484] width 198 height 96
click at [237, 444] on div "Favourites Please select Favourites Tasks" at bounding box center [289, 484] width 198 height 96
click at [238, 453] on div "Favourites" at bounding box center [278, 458] width 154 height 20
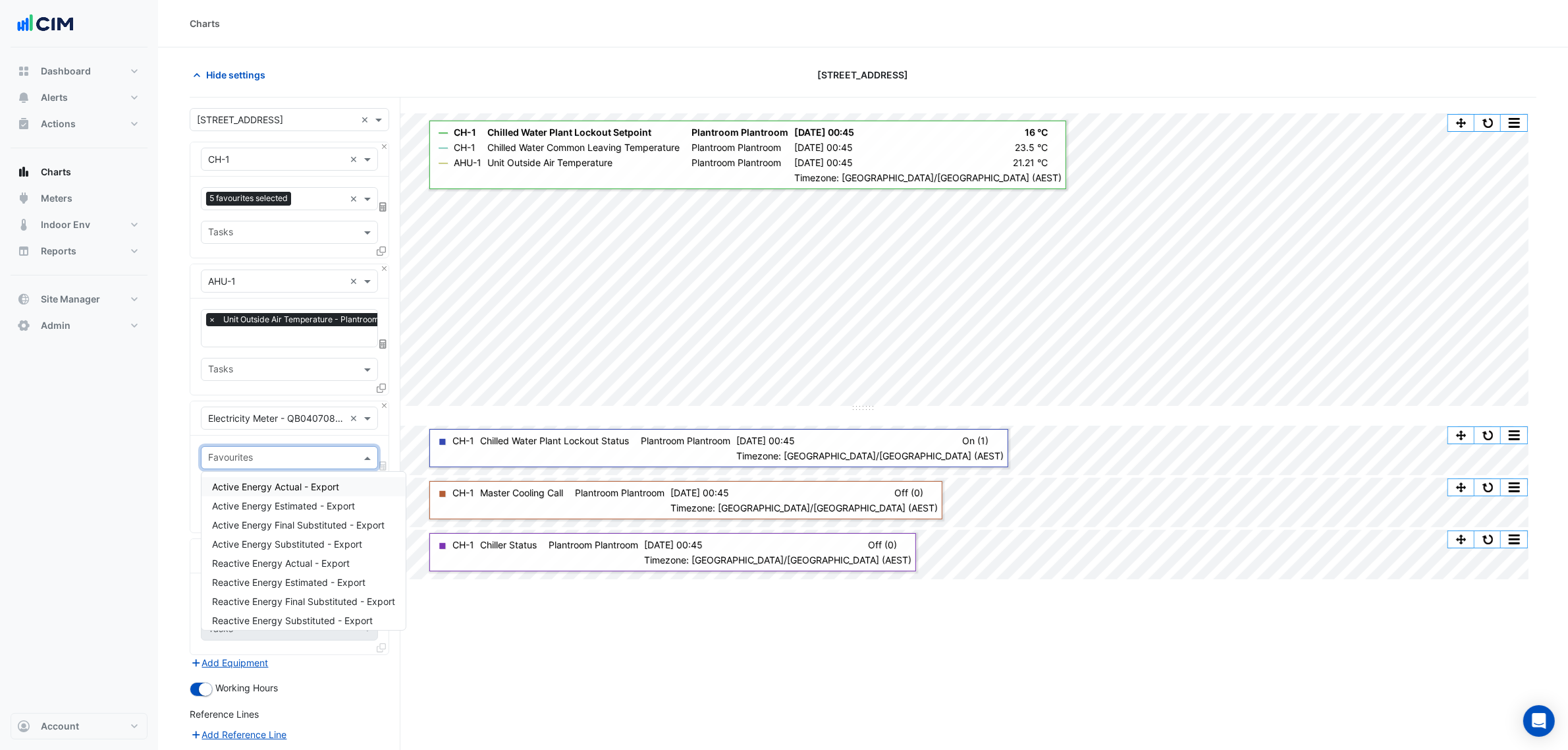
drag, startPoint x: 347, startPoint y: 571, endPoint x: 290, endPoint y: 490, distance: 99.0
click at [290, 490] on div "Active Energy Actual - Export Active Energy Estimated - Export Active Energy Fi…" at bounding box center [303, 610] width 204 height 268
click at [290, 489] on span "Active Energy Actual - Export" at bounding box center [275, 486] width 127 height 11
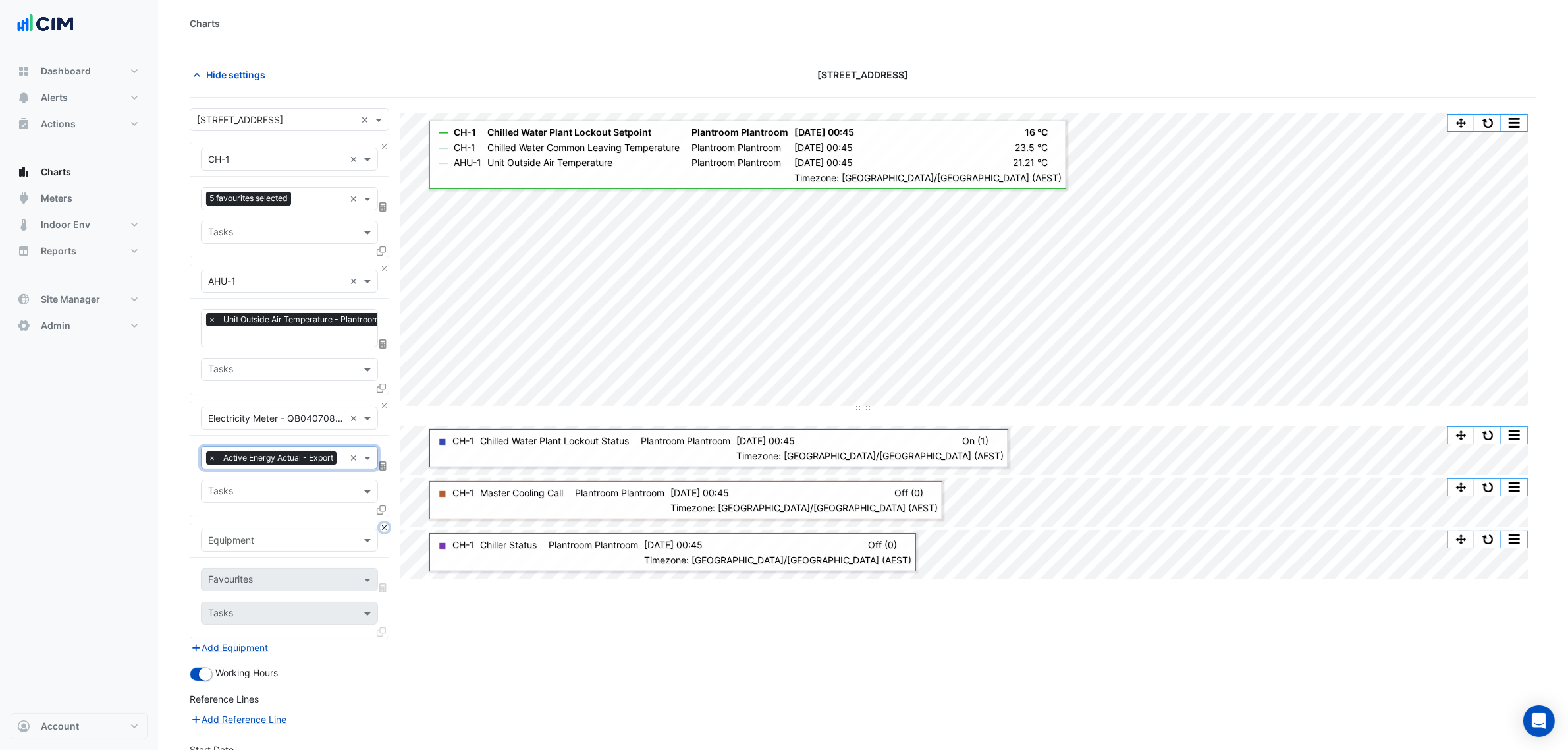
click at [384, 537] on div "Equipment Favourites Tasks" at bounding box center [289, 581] width 199 height 117
click at [380, 515] on icon at bounding box center [381, 510] width 9 height 10
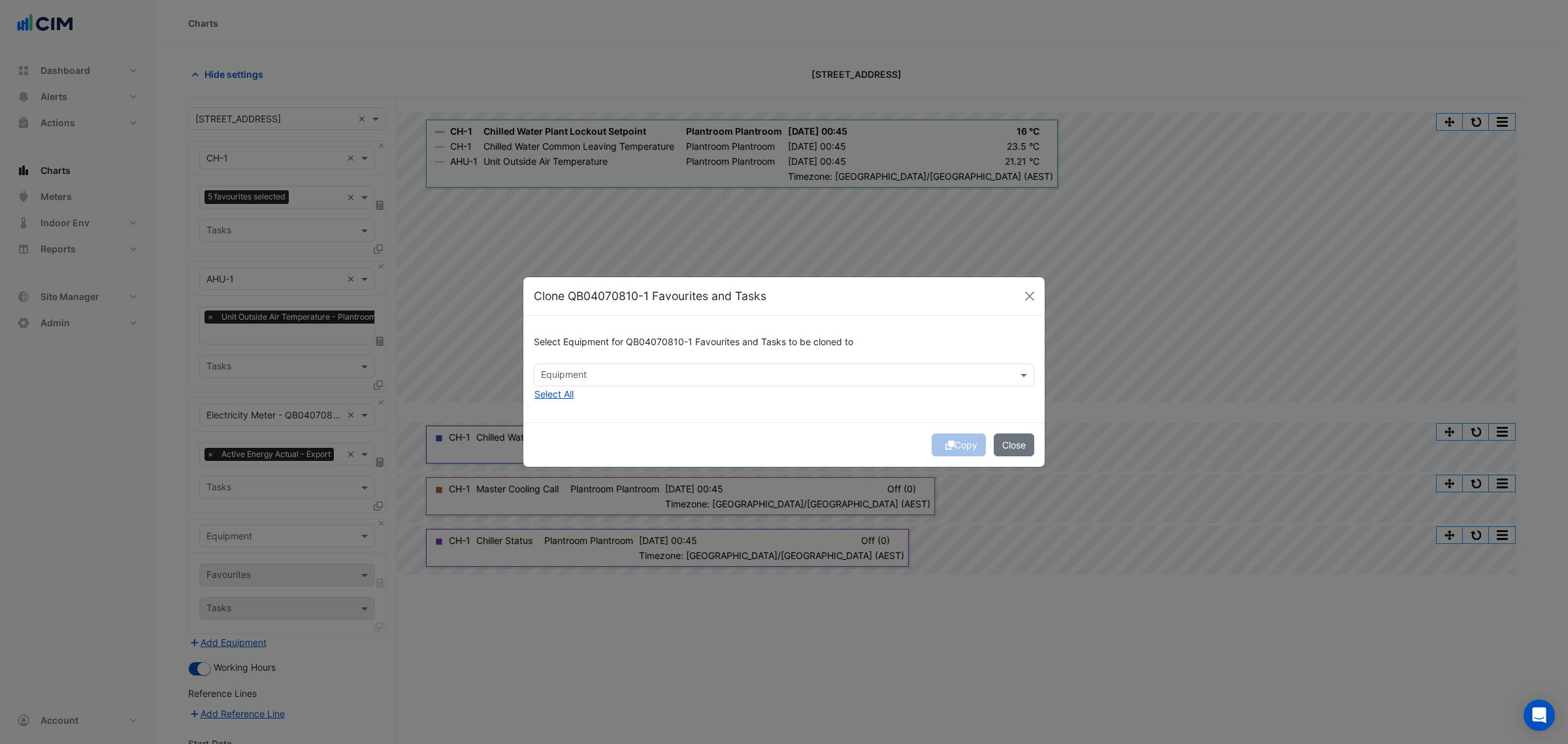
click at [625, 379] on input "text" at bounding box center [776, 376] width 471 height 14
click at [588, 402] on span "Electricity Meter - QB04070810-2" at bounding box center [618, 402] width 146 height 11
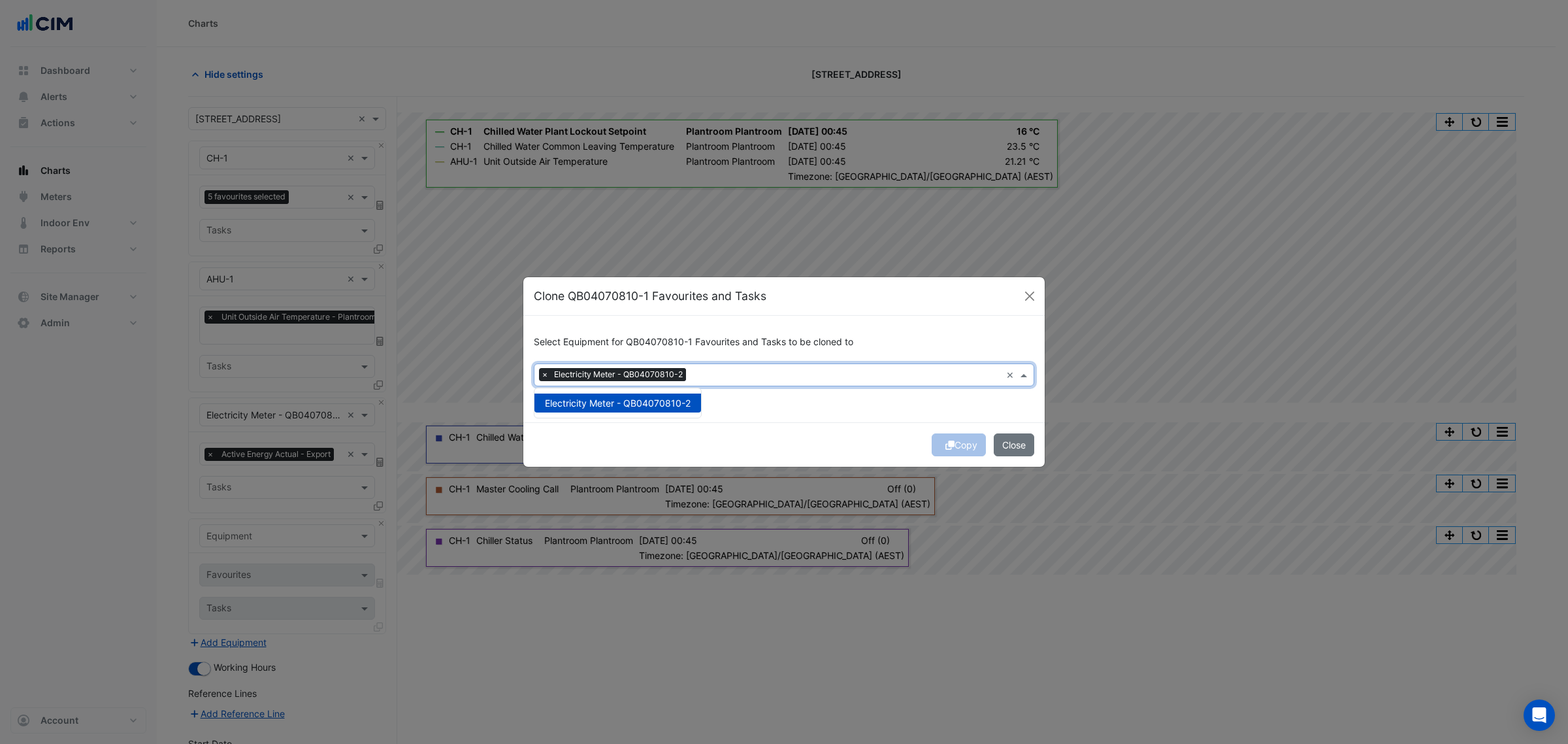
drag, startPoint x: 707, startPoint y: 441, endPoint x: 716, endPoint y: 448, distance: 11.4
click at [713, 447] on div "Copy Close" at bounding box center [784, 444] width 521 height 44
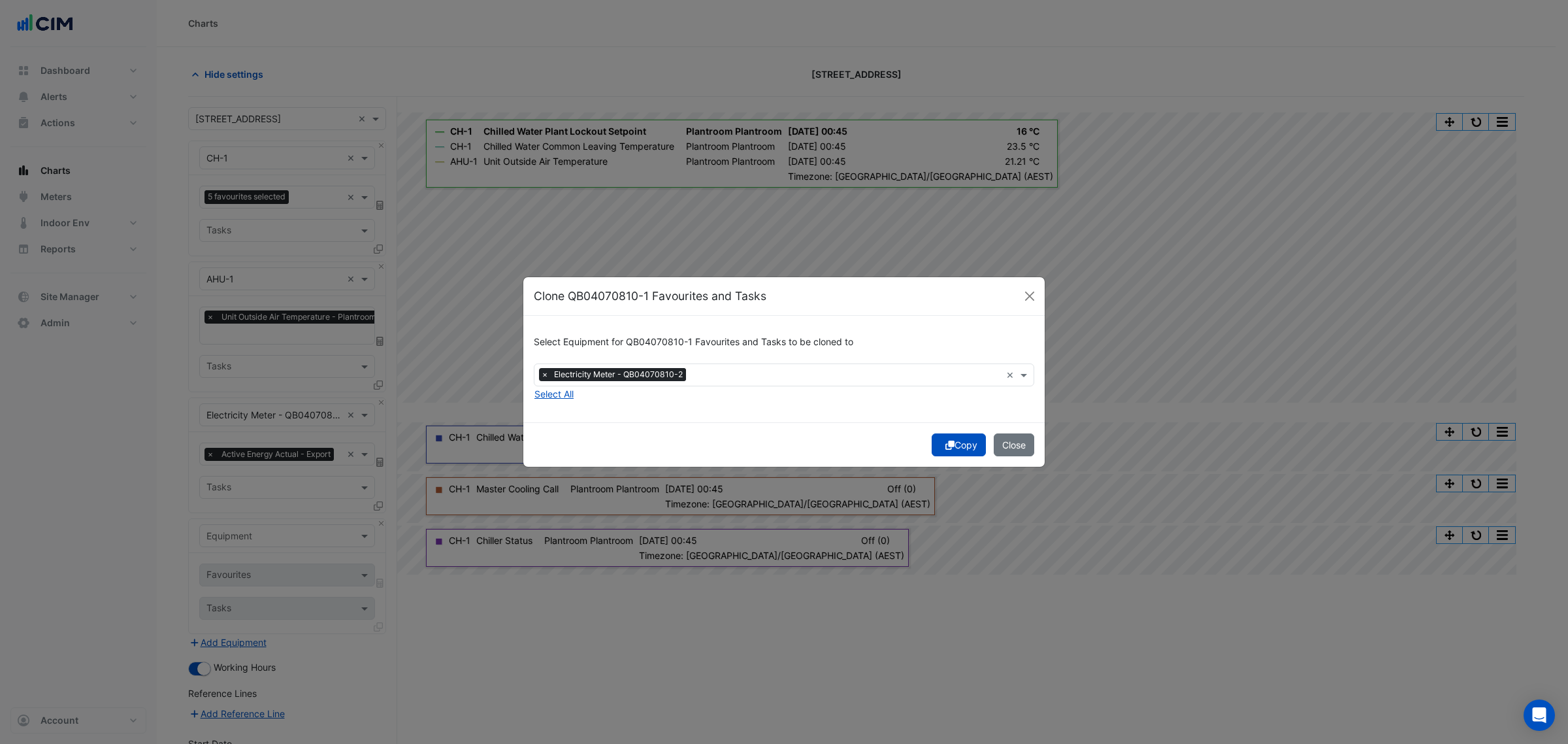
click at [952, 445] on button "Copy" at bounding box center [958, 445] width 54 height 23
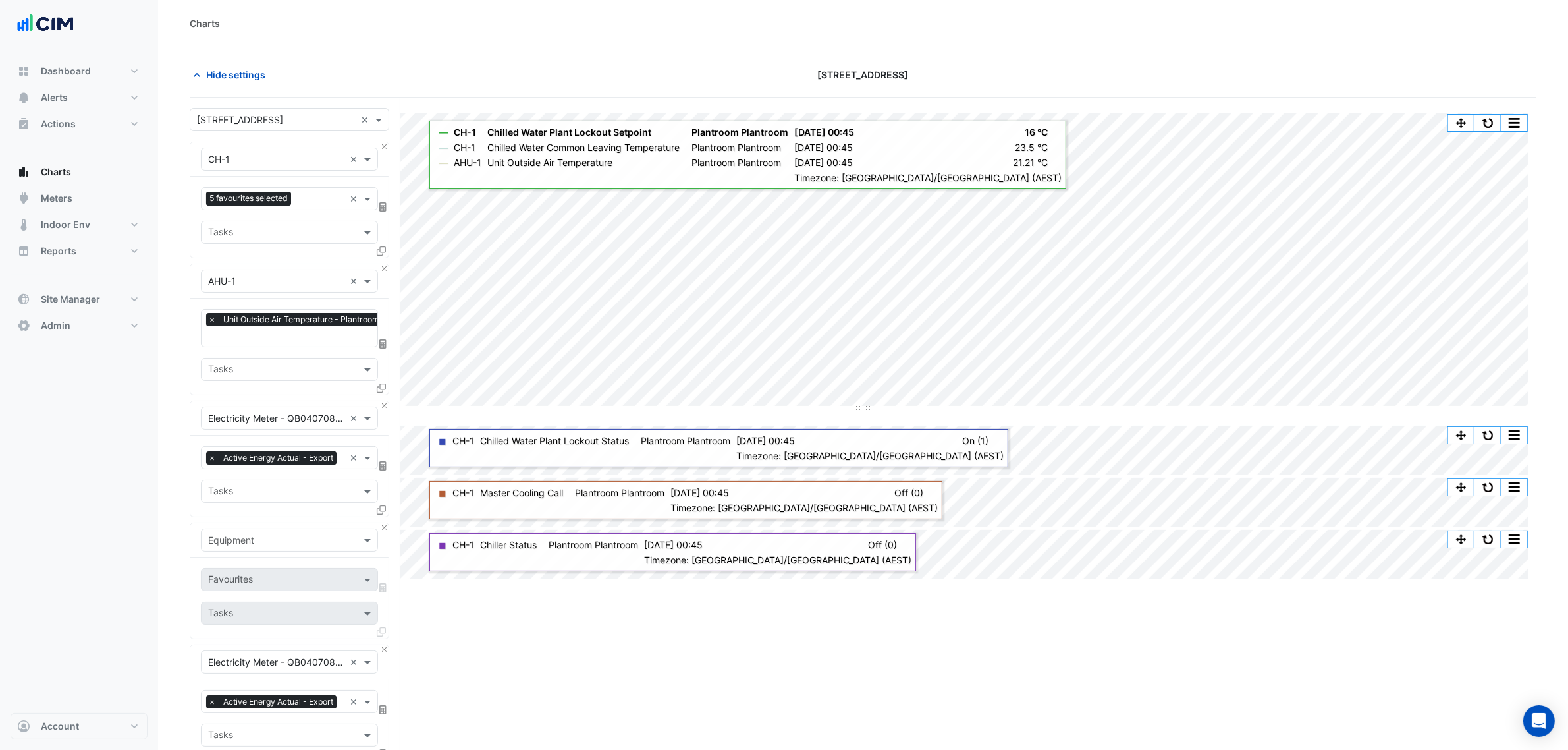
click at [251, 213] on div "Favourites 5 favourites selected × Tasks" at bounding box center [289, 217] width 198 height 81
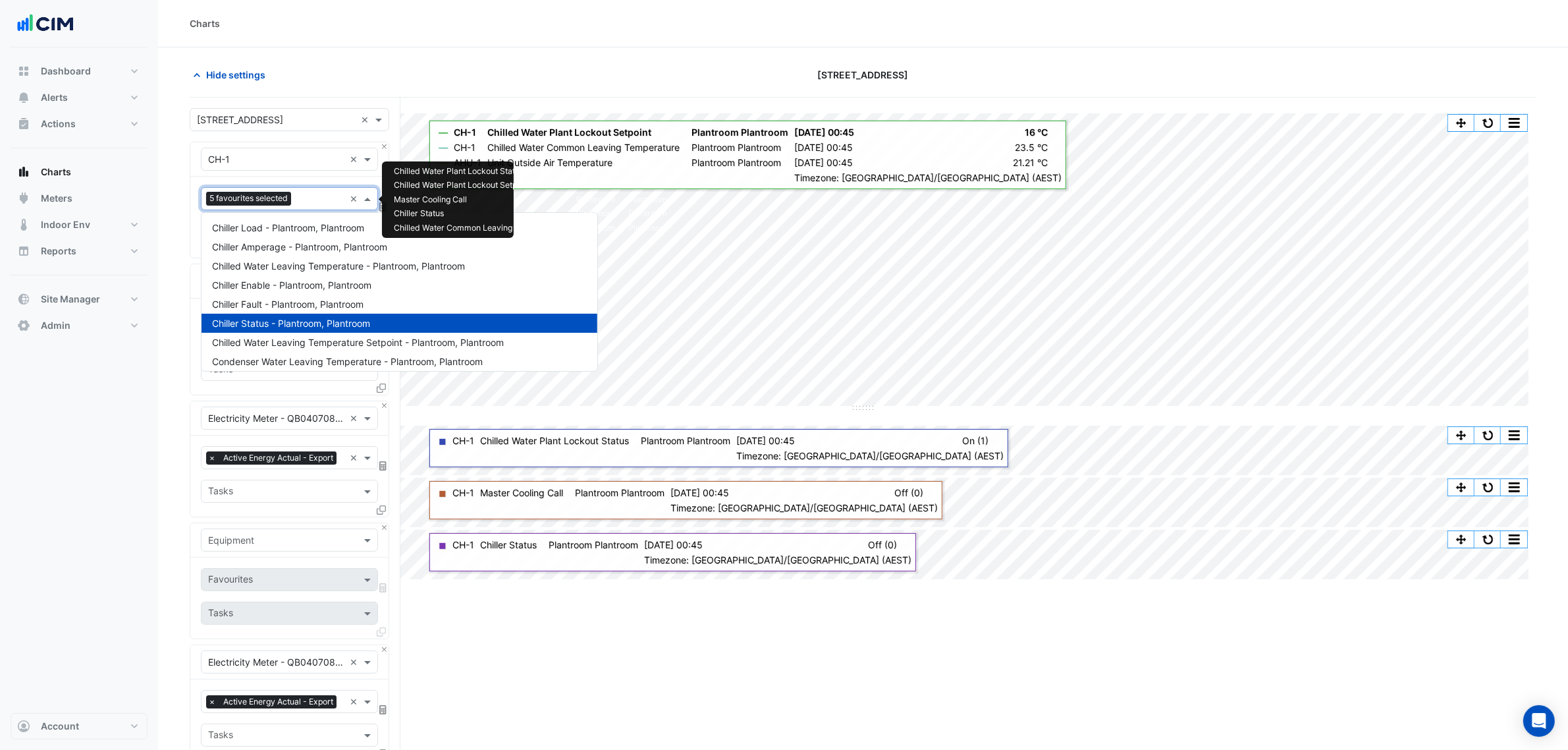
click at [256, 204] on span "5 favourites selected" at bounding box center [248, 198] width 85 height 13
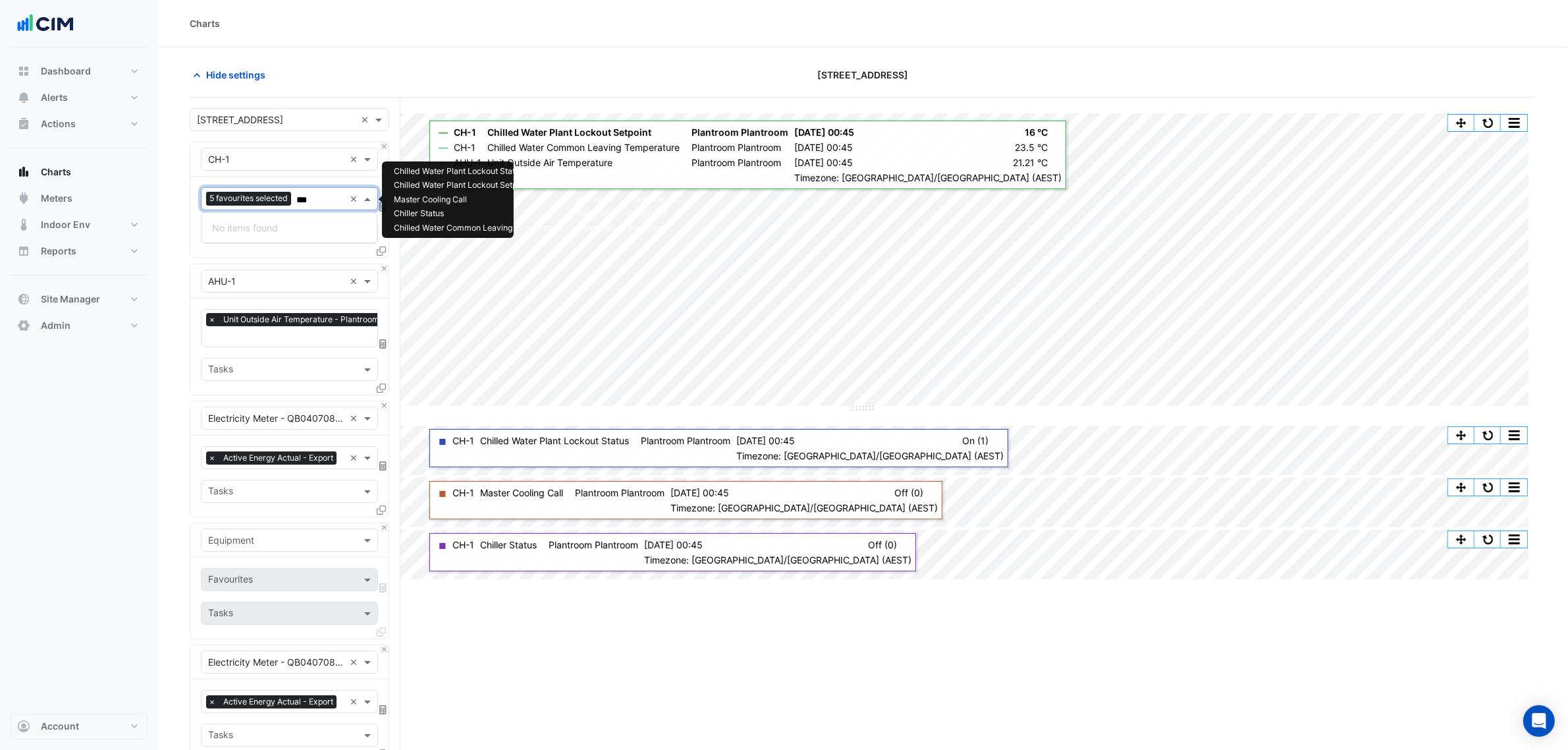
type input "***"
click at [597, 692] on div "Split by Equip Split All Split None Print Save as JPEG Save as PNG Pivot Data T…" at bounding box center [863, 563] width 1347 height 931
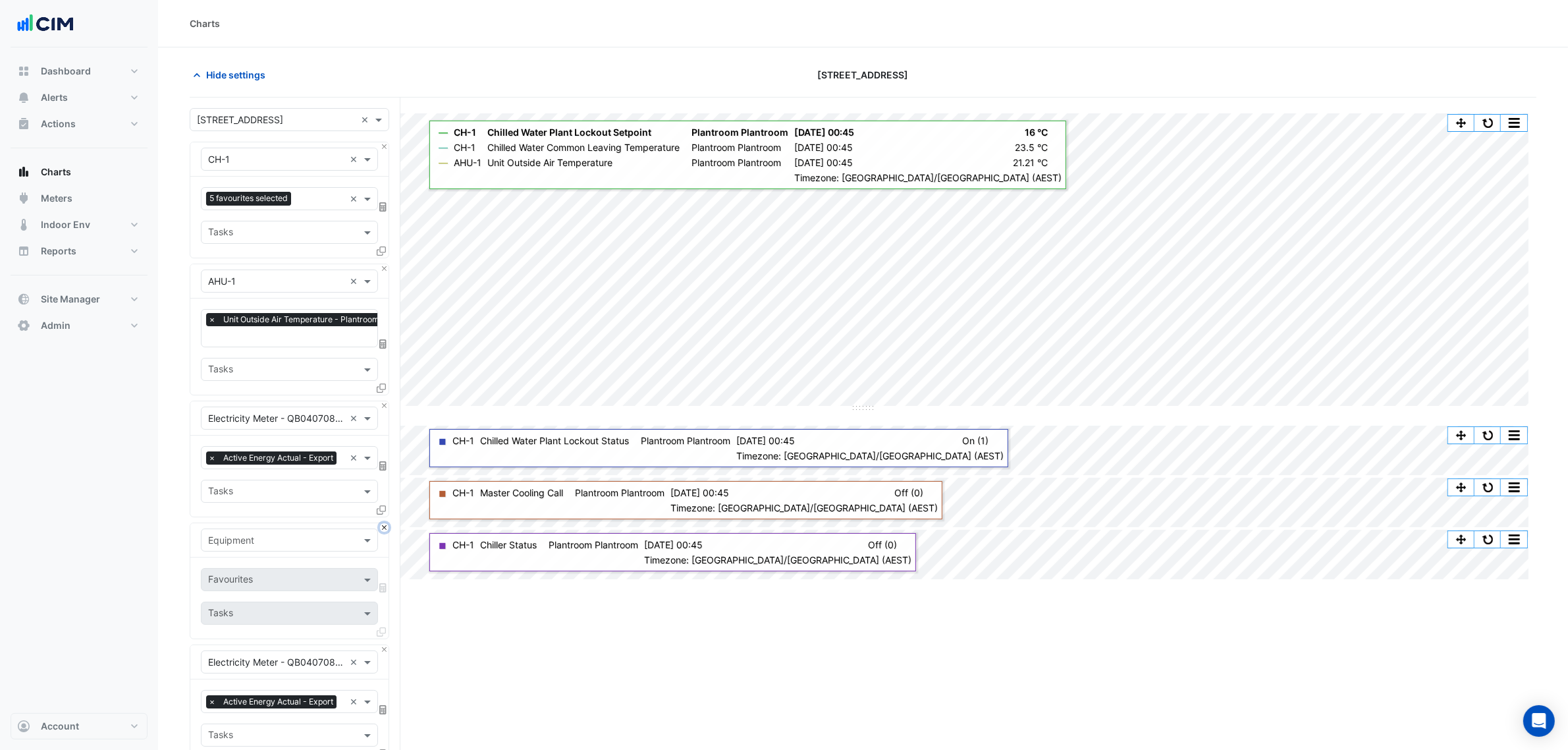
click at [384, 531] on button "Close" at bounding box center [384, 528] width 9 height 9
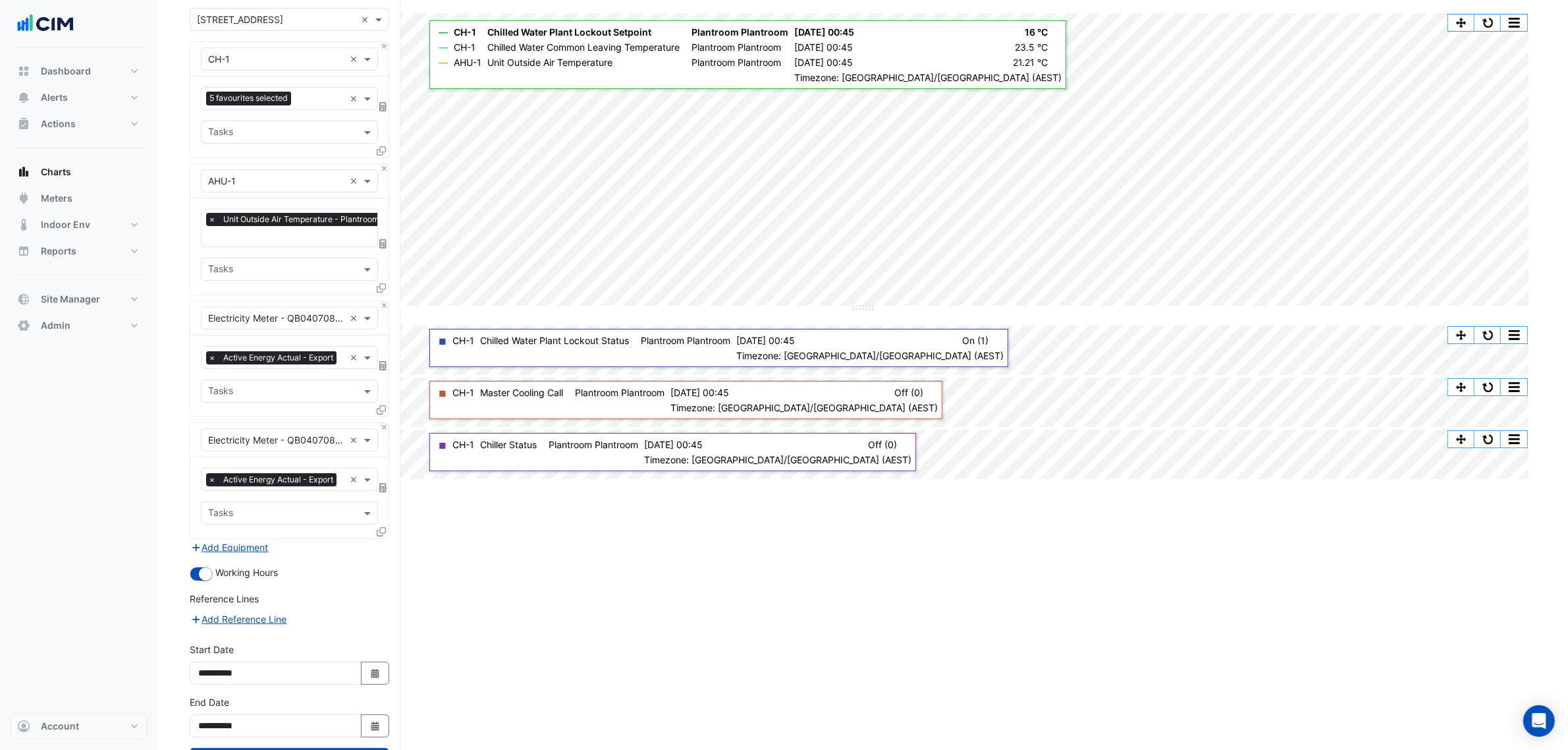
scroll to position [110, 0]
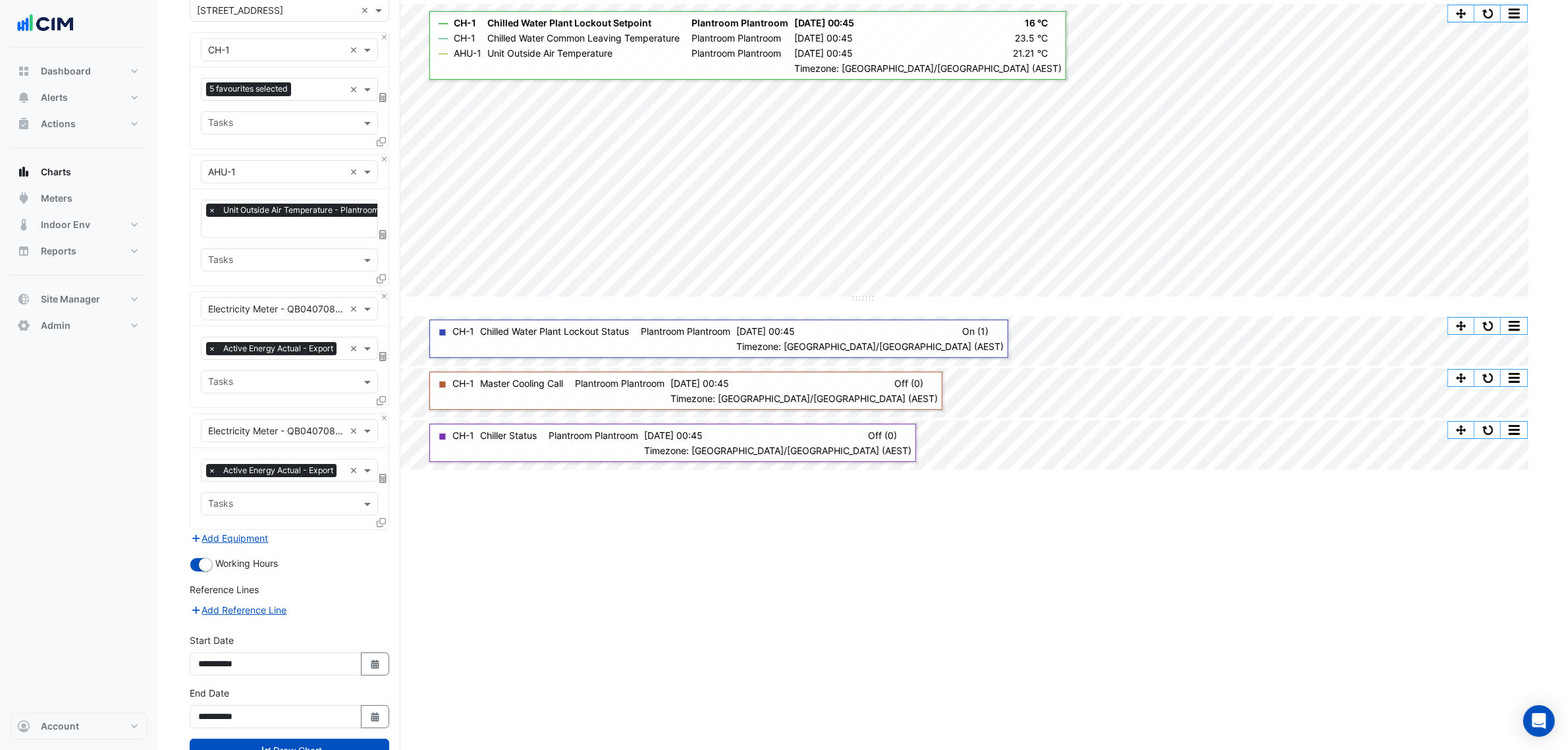
click at [237, 575] on form "Select a Site × 201 Charlotte Street × Equipment × CH-1 × Favourites 5 favourit…" at bounding box center [289, 393] width 199 height 789
click at [235, 545] on button "Add Equipment" at bounding box center [229, 537] width 80 height 15
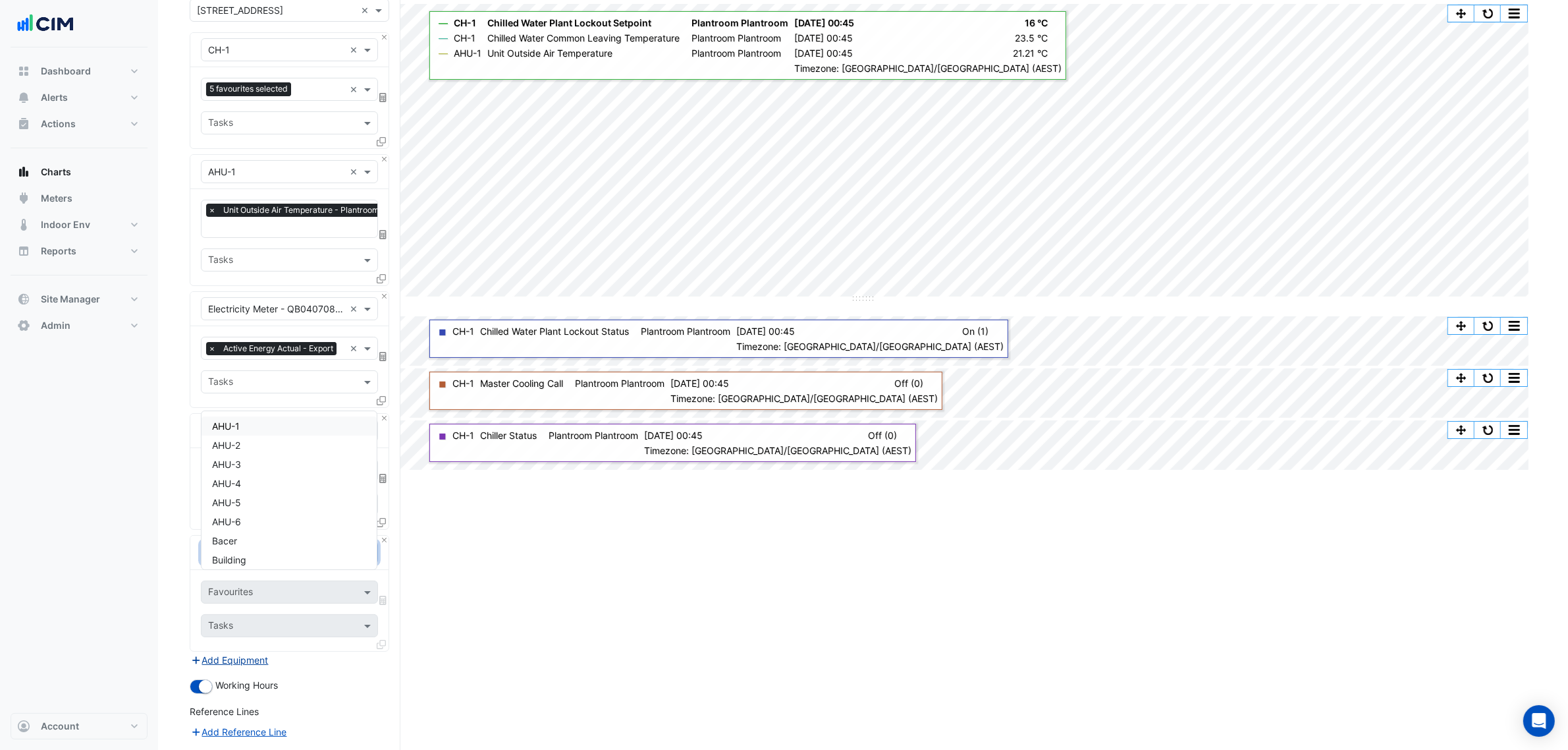
click at [238, 560] on input "text" at bounding box center [276, 553] width 137 height 14
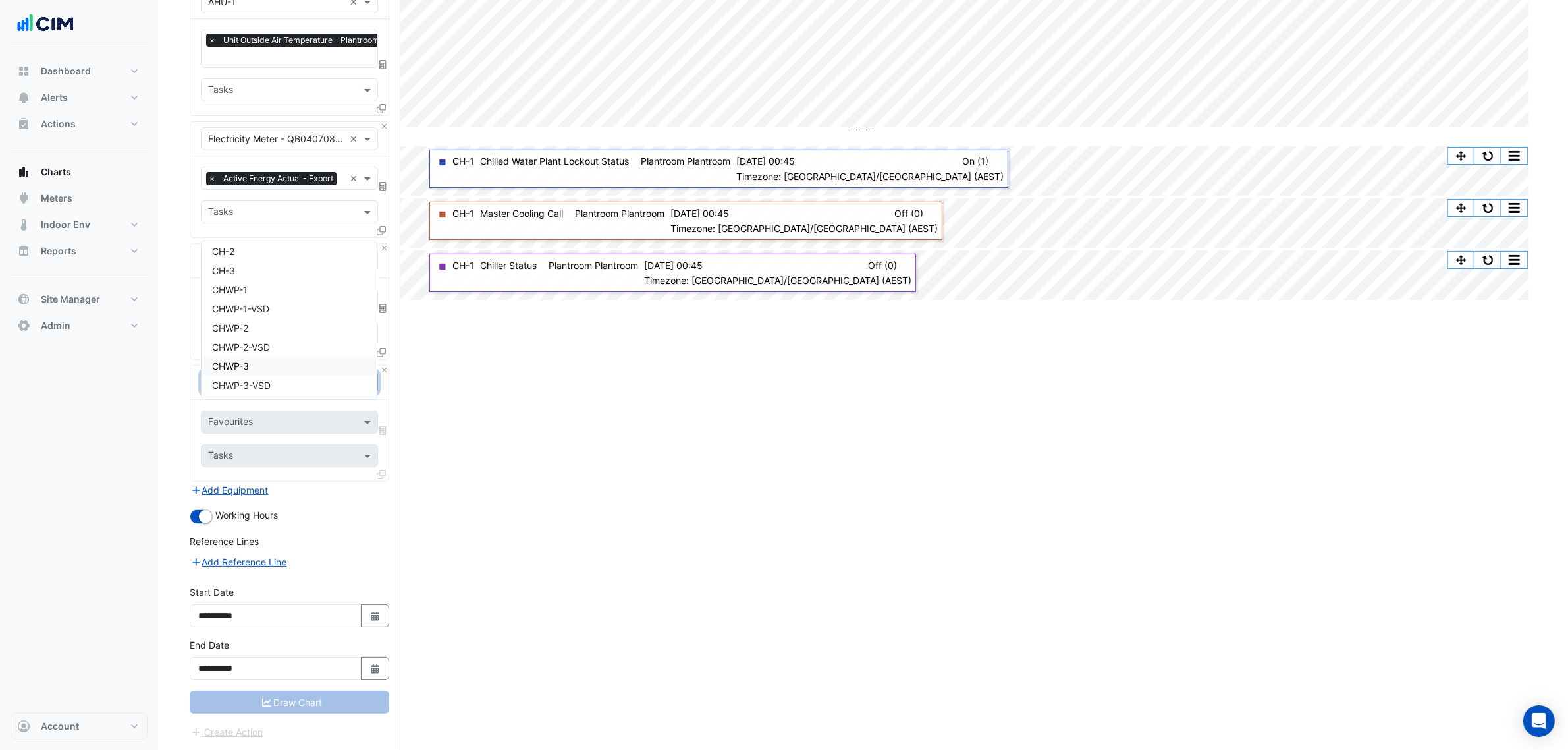
type input "**"
click at [520, 585] on div "Split by Equip Split All Split None Print Save as JPEG Save as PNG Pivot Data T…" at bounding box center [863, 284] width 1347 height 931
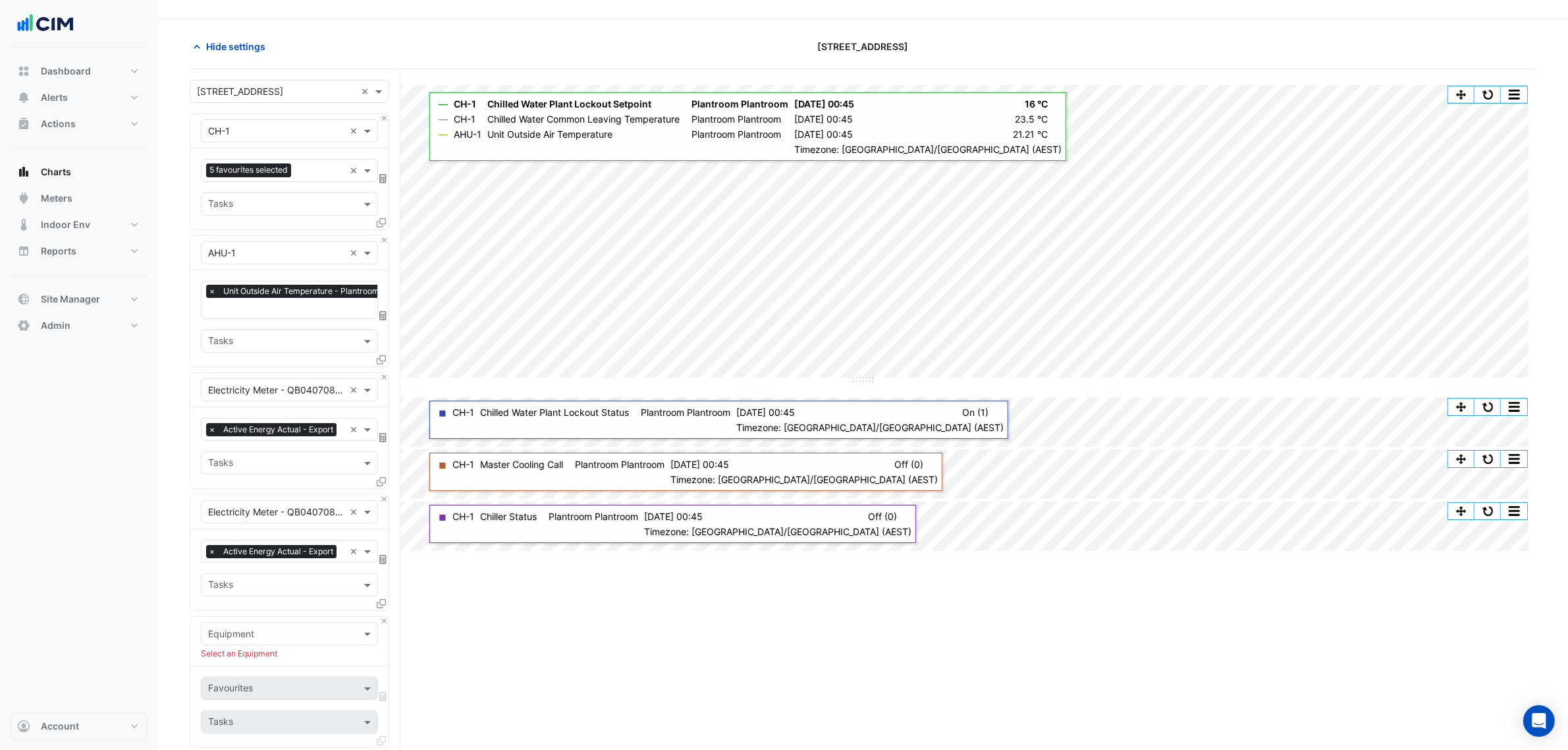
scroll to position [0, 0]
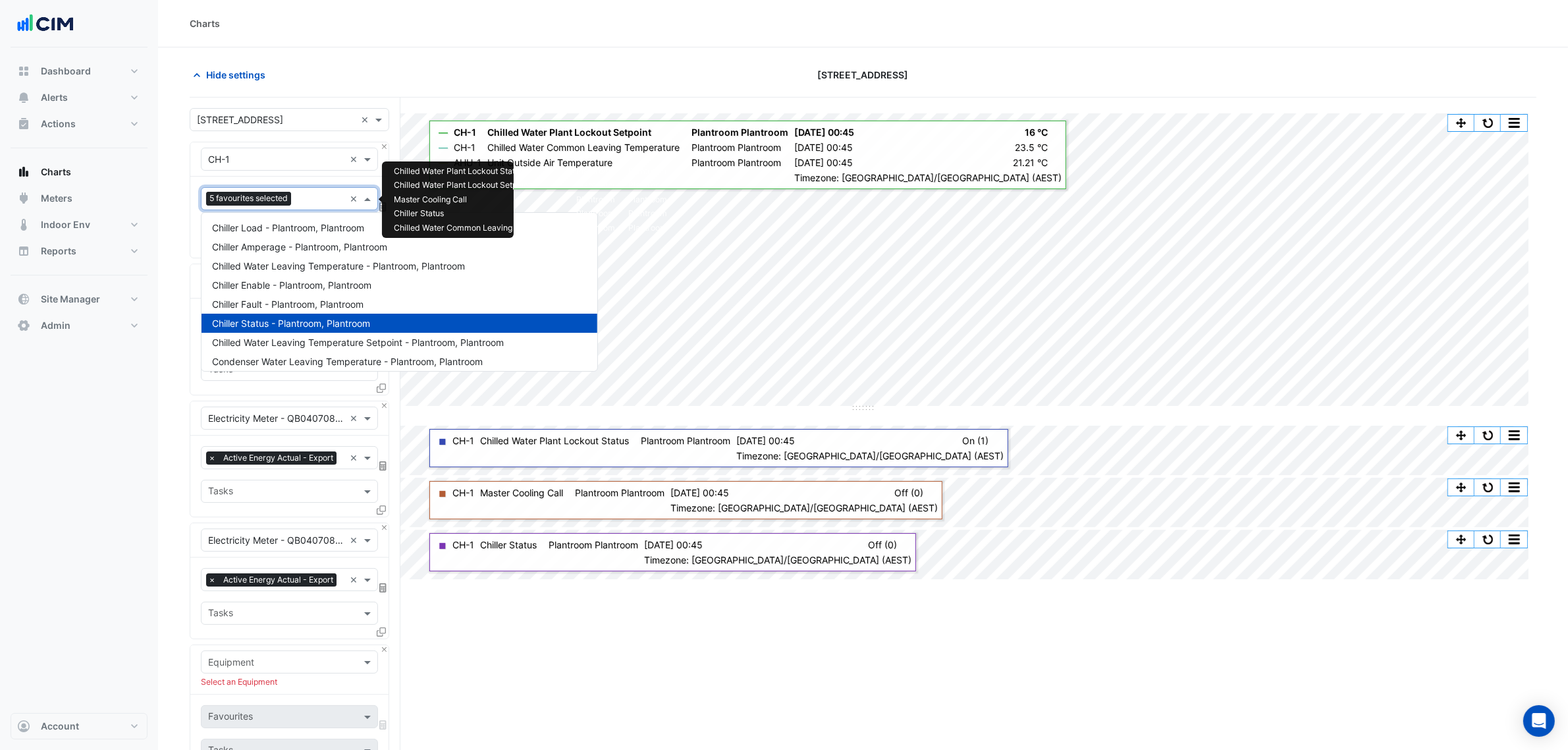
click at [251, 191] on div "Favourites 5 favourites selected" at bounding box center [273, 199] width 143 height 20
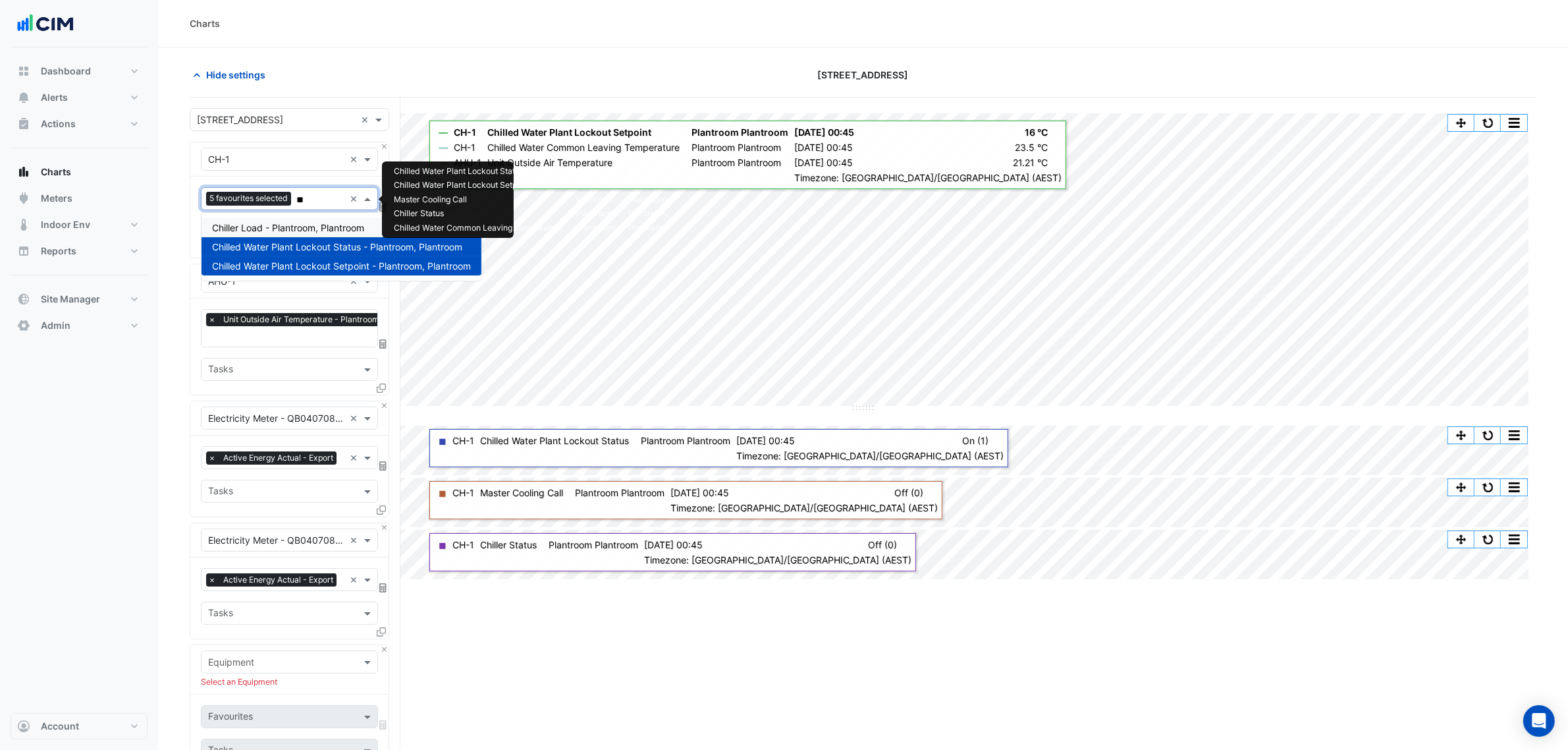
type input "***"
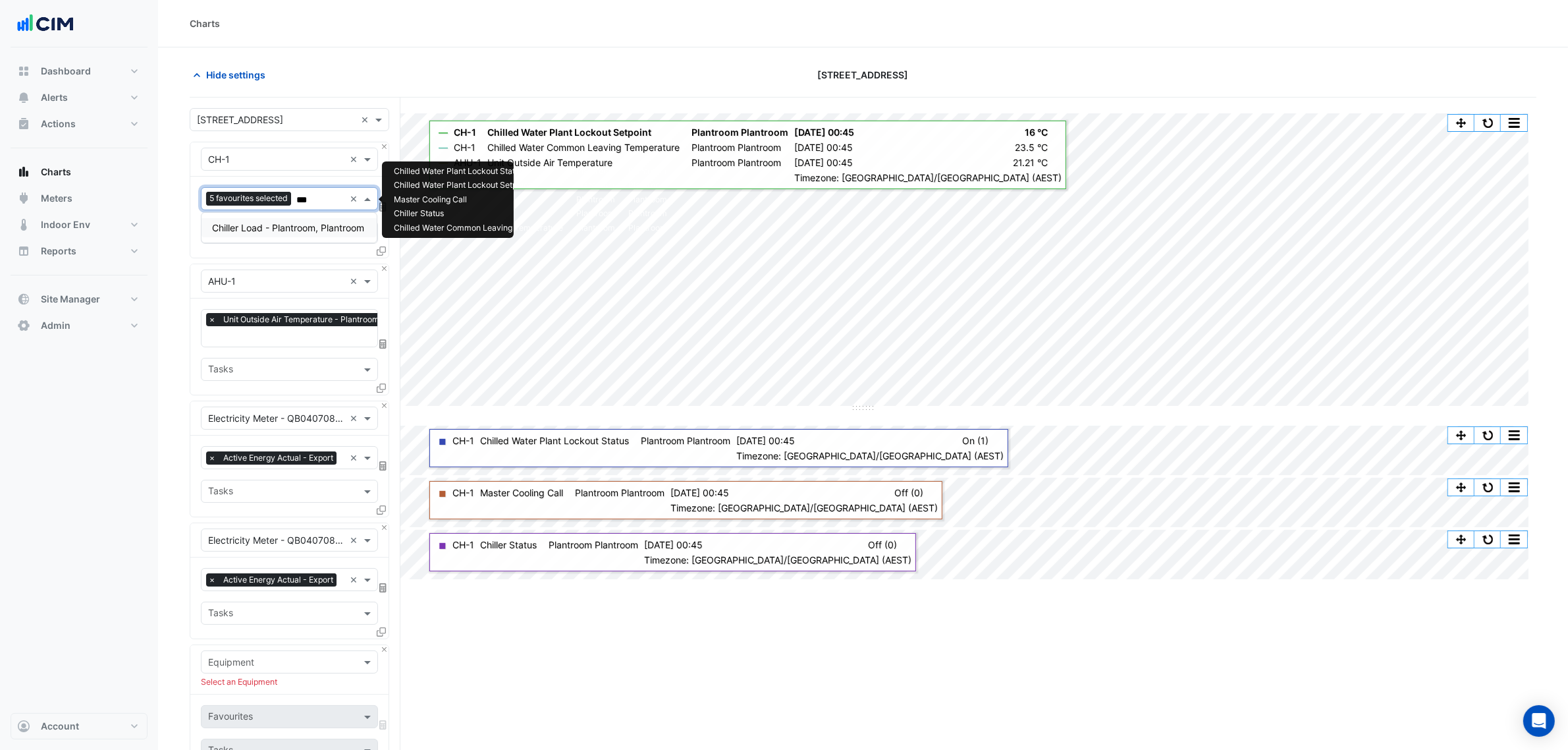
drag, startPoint x: 294, startPoint y: 229, endPoint x: 328, endPoint y: 440, distance: 213.7
click at [294, 229] on span "Chiller Load - Plantroom, Plantroom" at bounding box center [288, 227] width 152 height 11
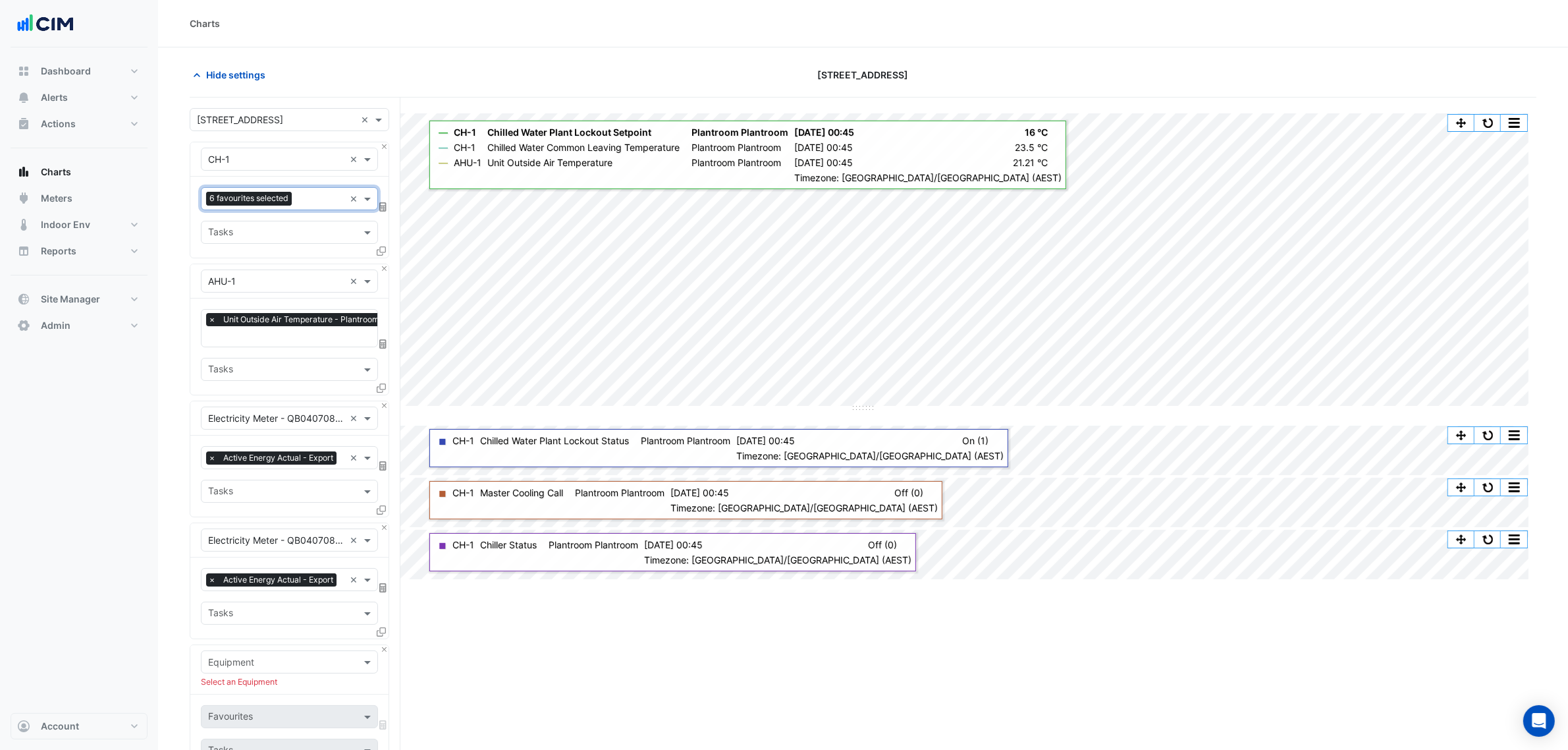
scroll to position [110, 0]
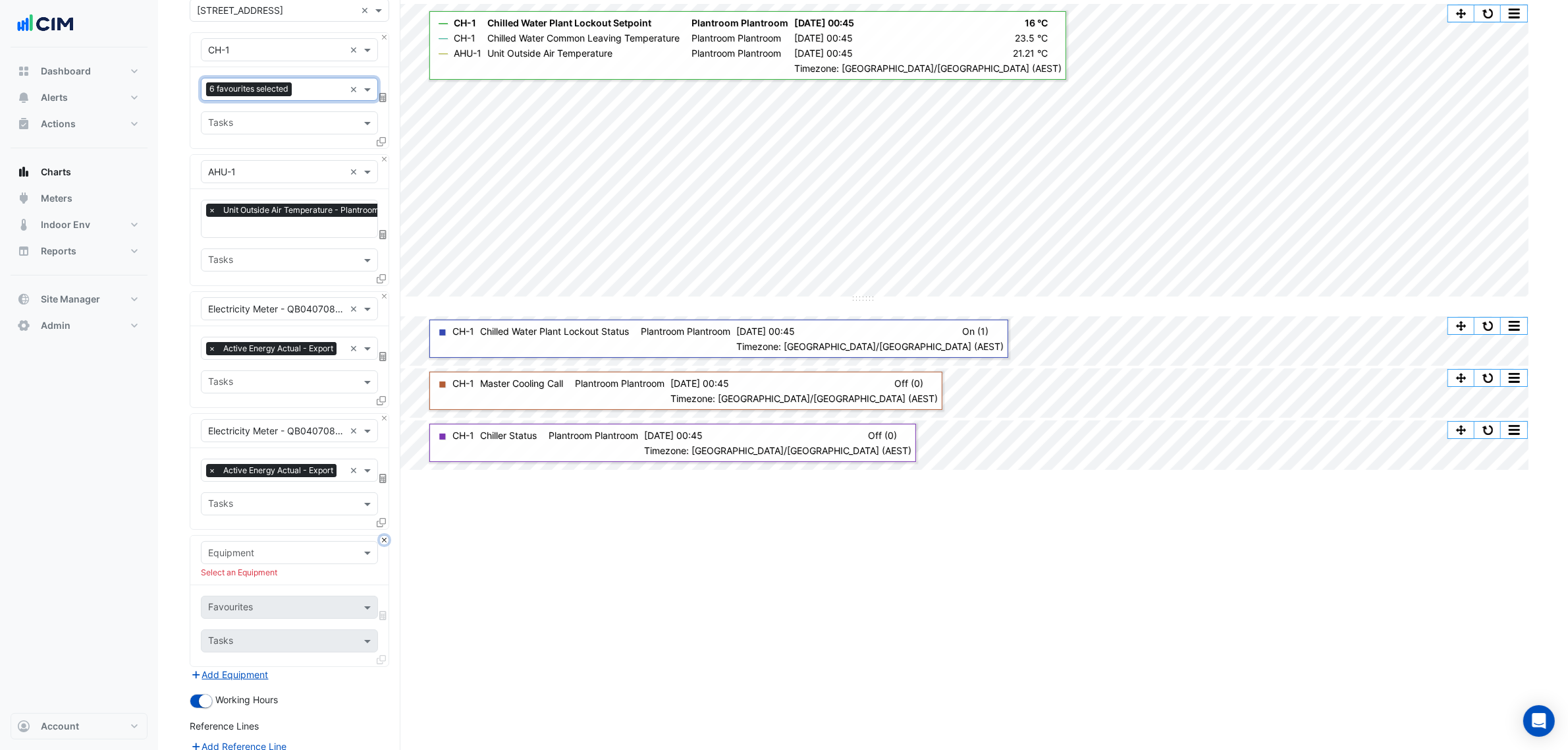
click at [383, 544] on button "Close" at bounding box center [384, 540] width 9 height 9
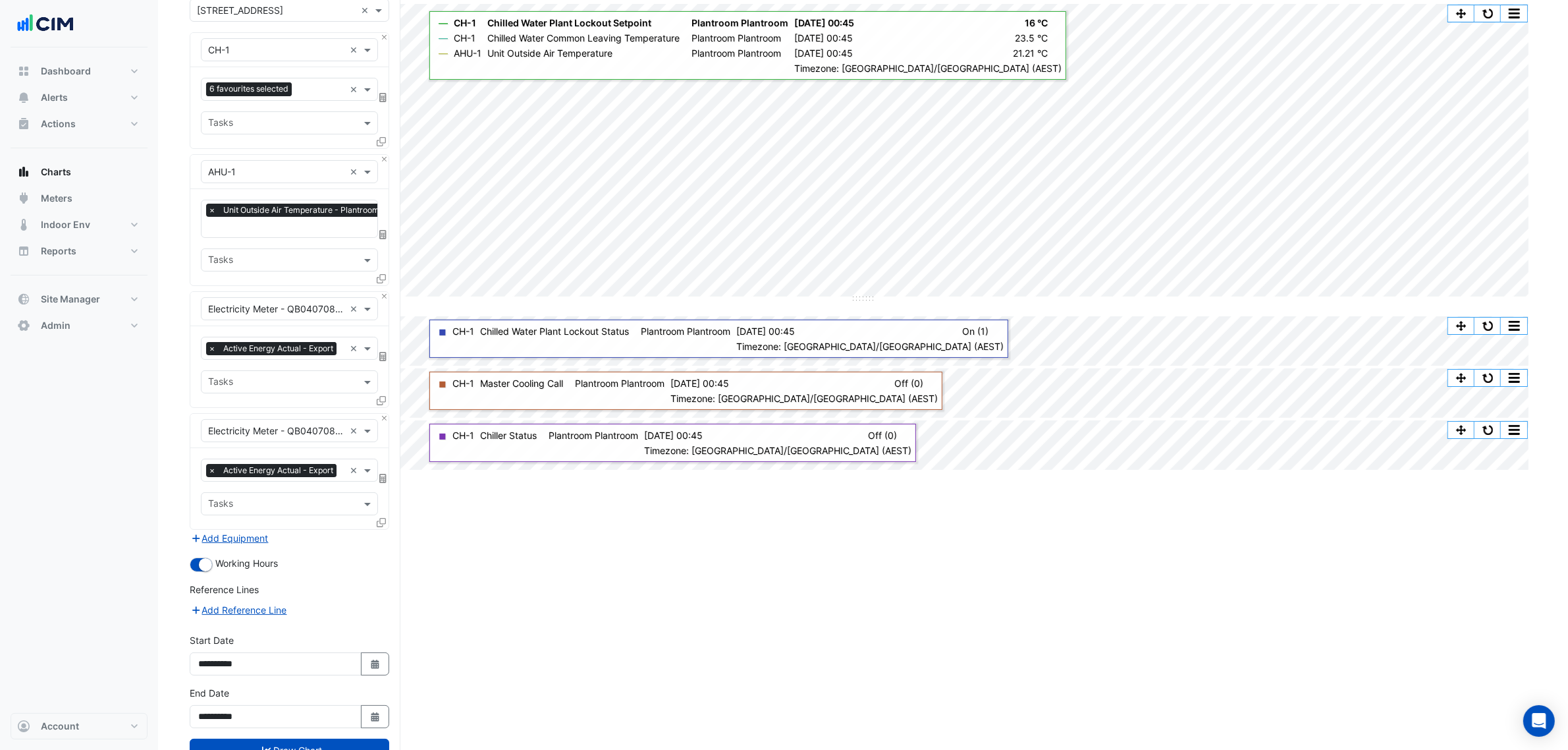
scroll to position [188, 0]
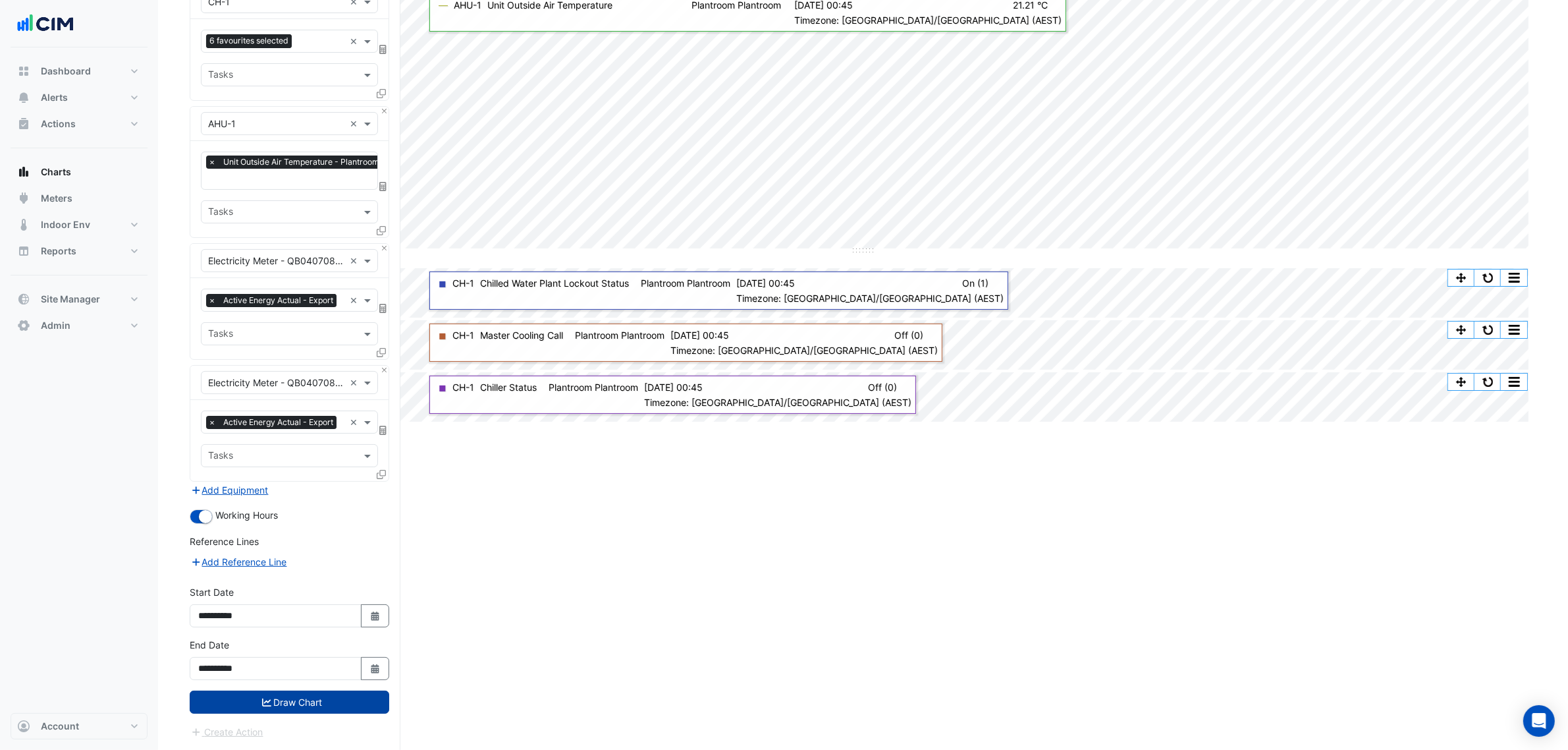
click at [331, 696] on button "Draw Chart" at bounding box center [289, 702] width 199 height 23
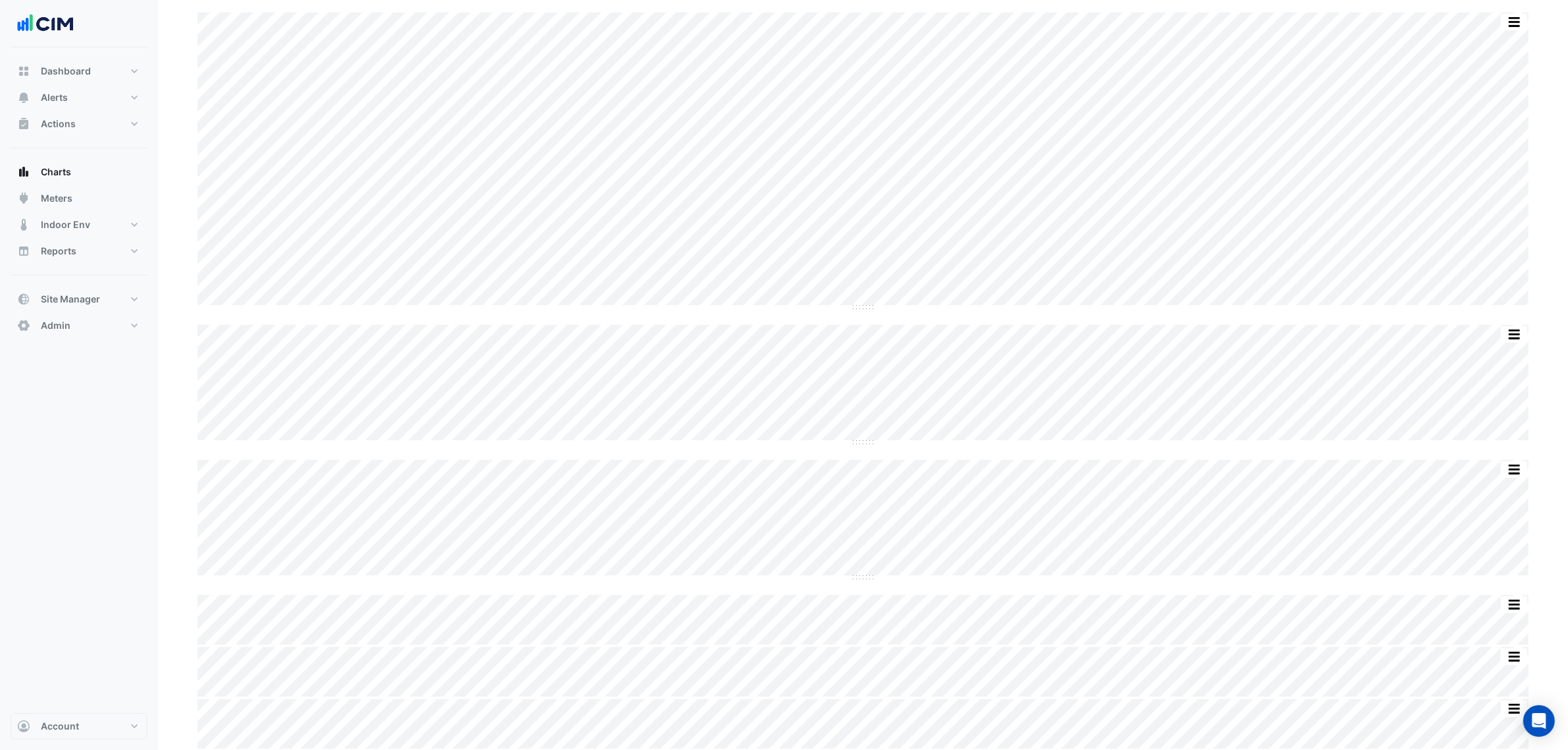
scroll to position [102, 0]
click at [1488, 464] on button "button" at bounding box center [1488, 468] width 26 height 17
click at [1490, 21] on button "button" at bounding box center [1488, 20] width 26 height 17
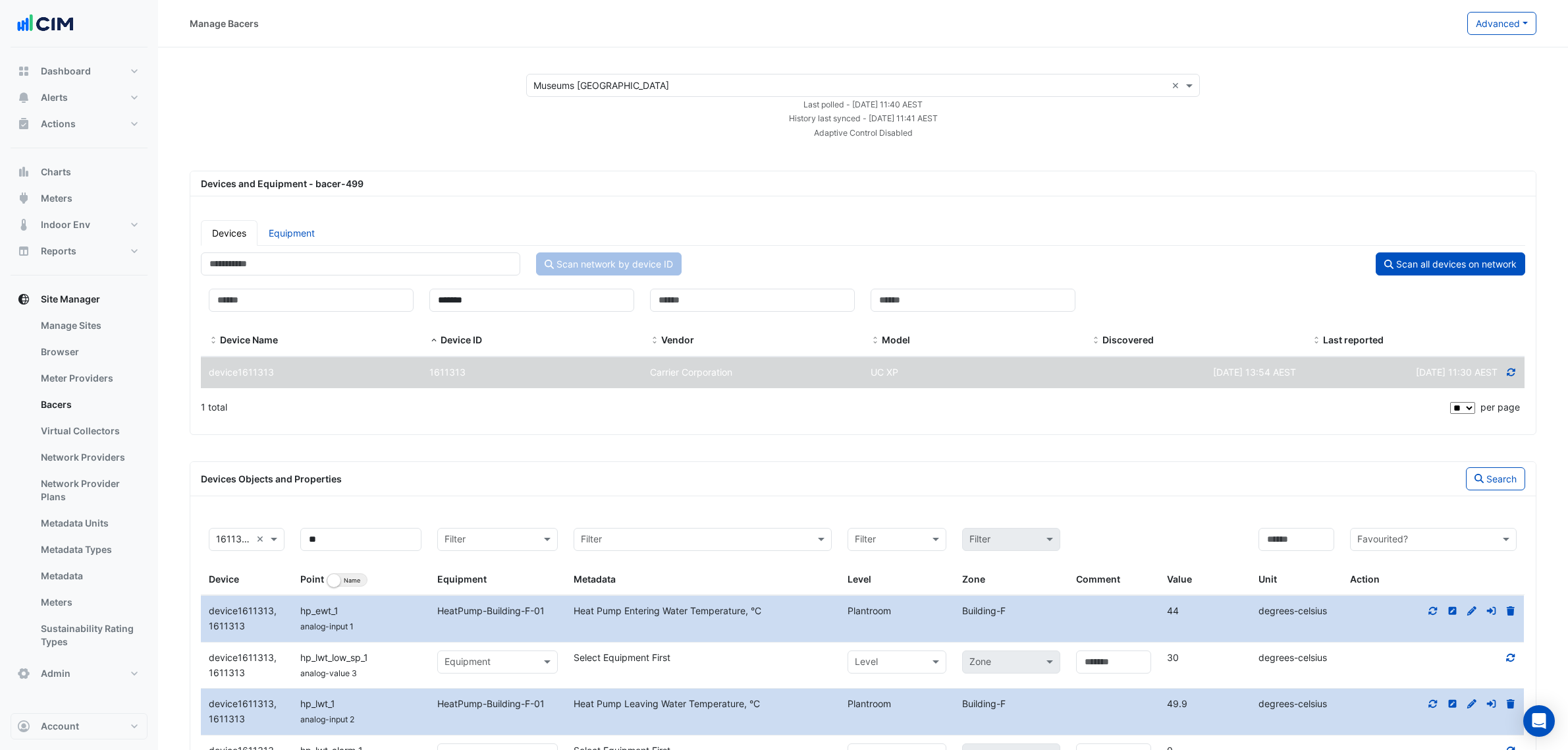
select select "**"
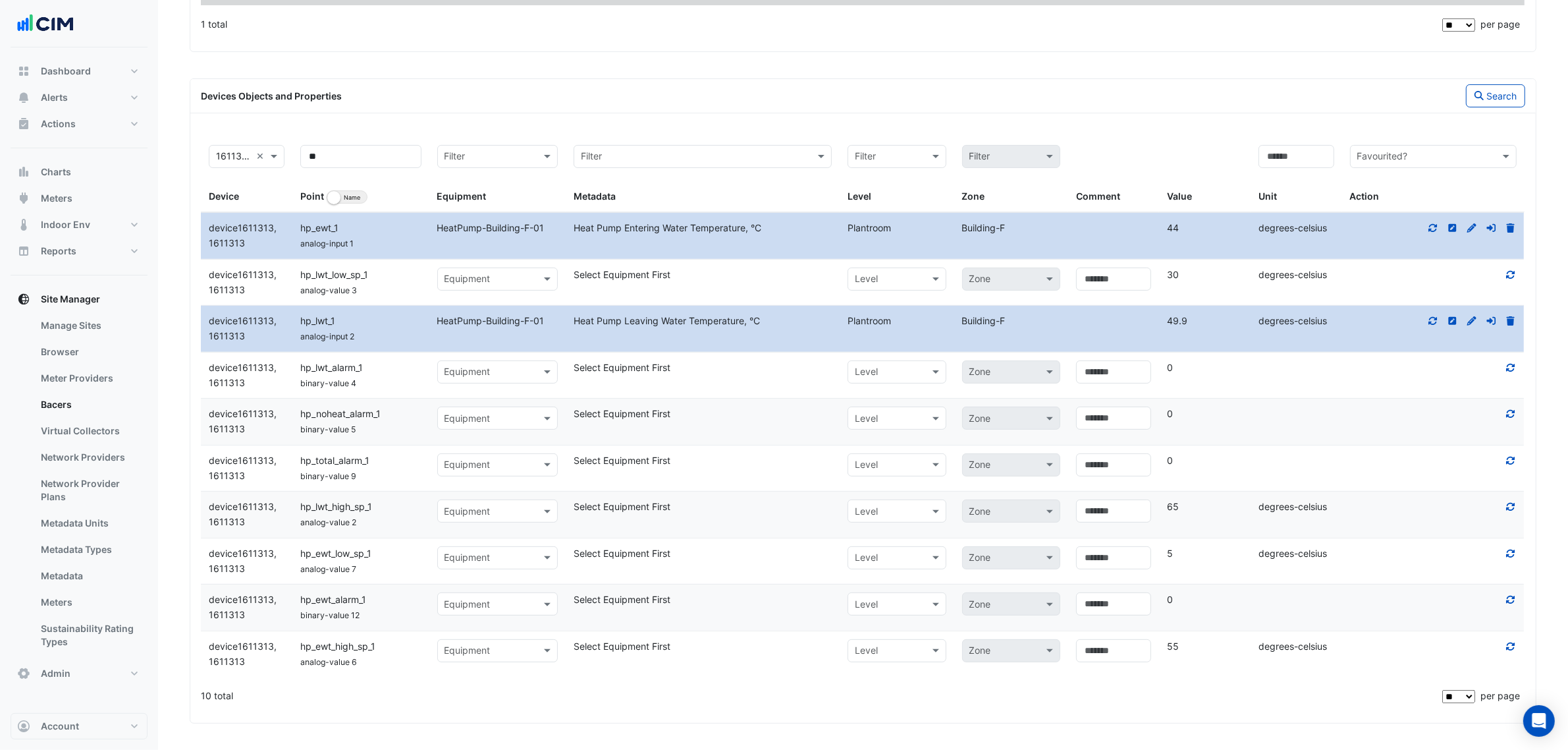
scroll to position [387, 0]
click at [83, 196] on button "Meters" at bounding box center [78, 198] width 137 height 26
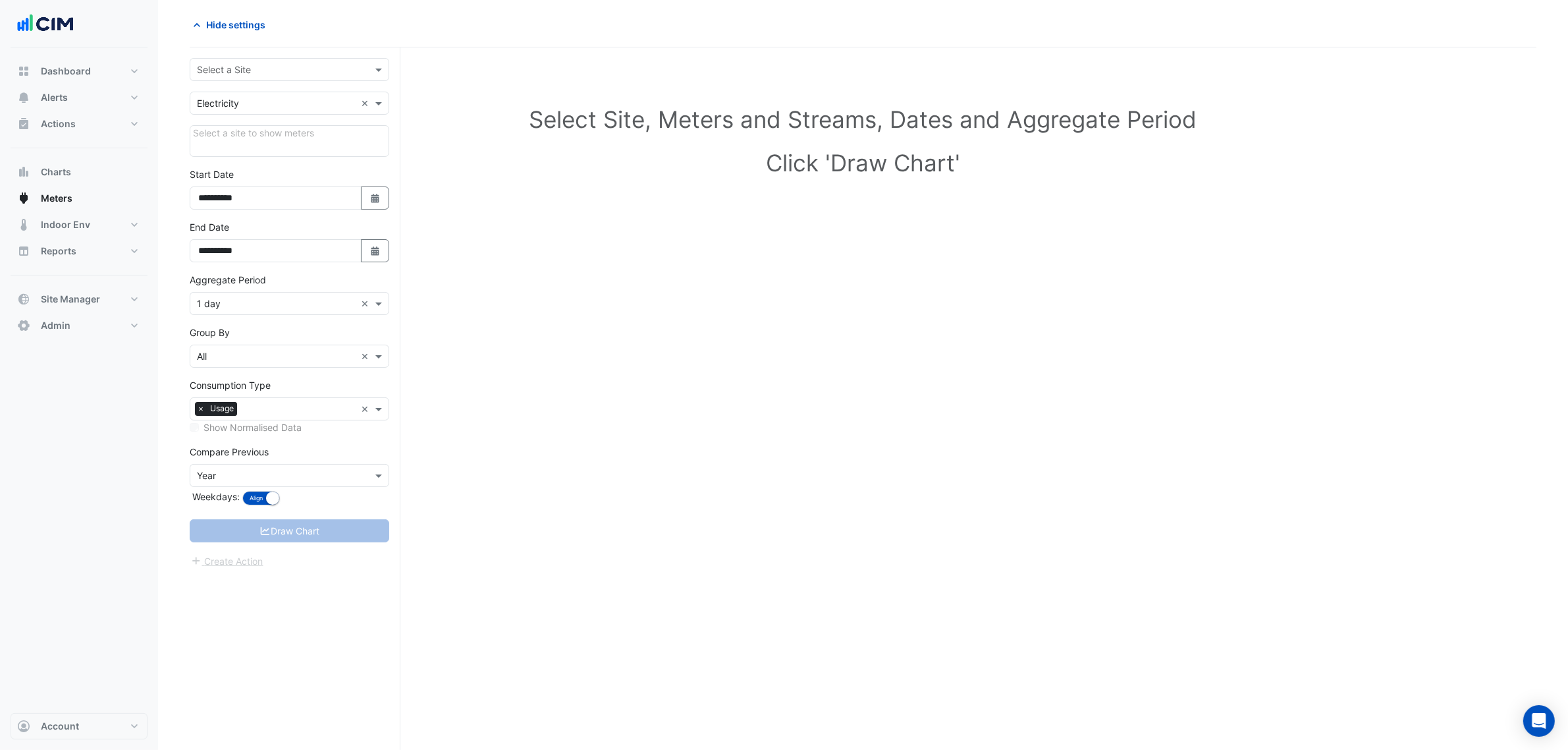
click at [323, 71] on input "text" at bounding box center [275, 70] width 159 height 14
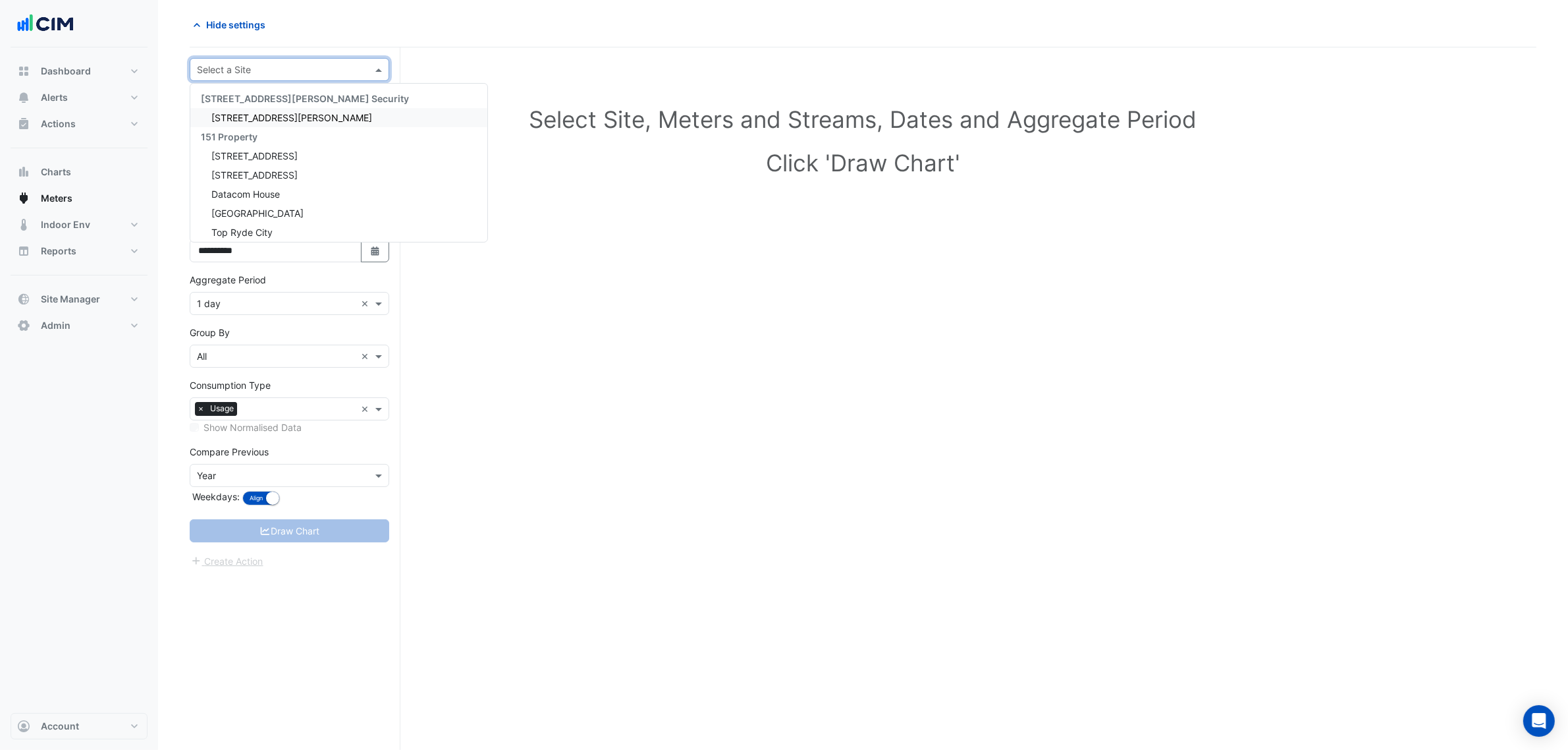
type input "*"
type input "******"
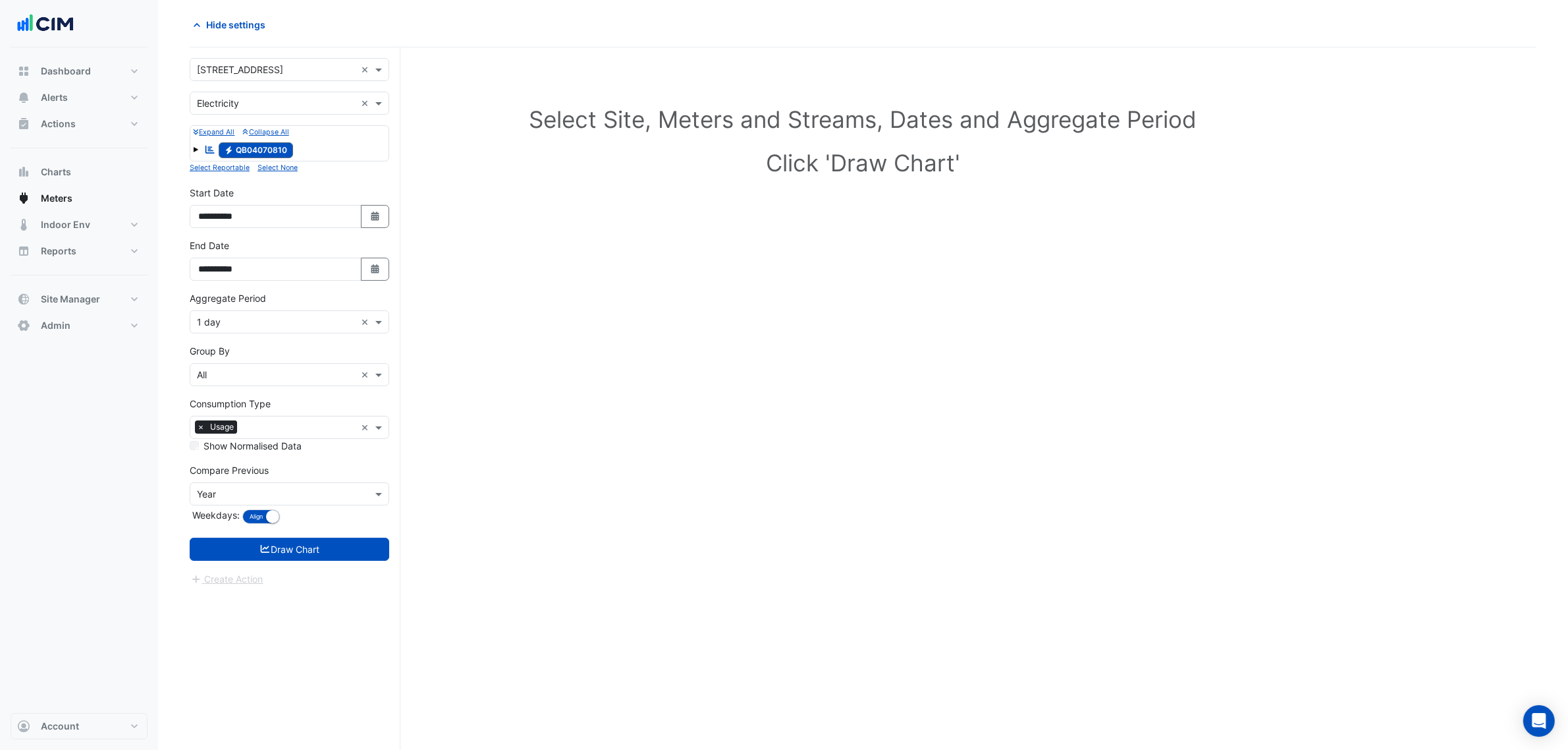
click at [392, 208] on div "**********" at bounding box center [289, 212] width 216 height 53
click at [365, 212] on button "Select Date" at bounding box center [376, 216] width 29 height 23
select select "*"
select select "****"
click at [191, 37] on div "Hide settings" at bounding box center [522, 25] width 682 height 23
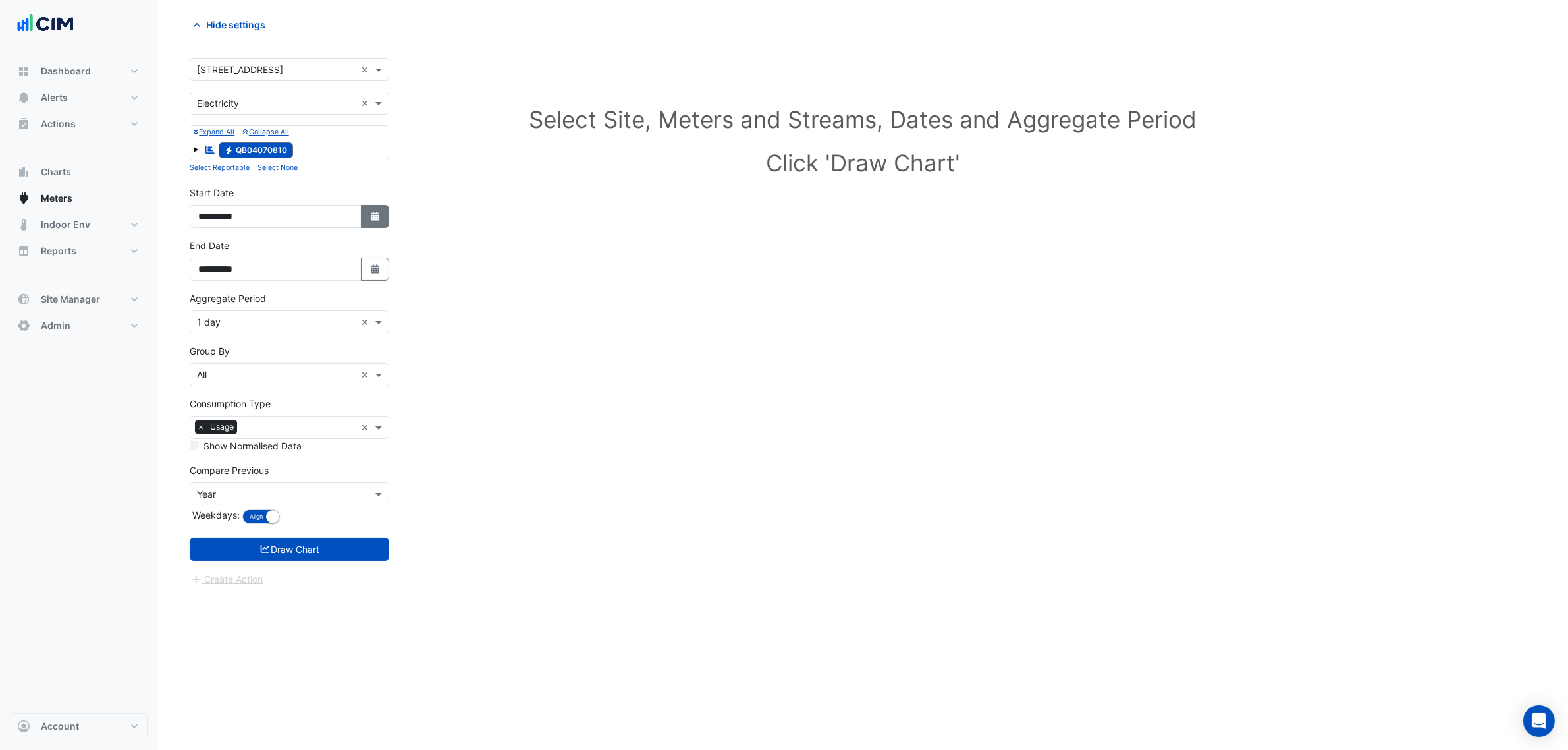
click at [372, 216] on icon "button" at bounding box center [374, 216] width 8 height 10
select select "*"
select select "****"
click at [217, 47] on button "Previous month" at bounding box center [212, 42] width 16 height 21
click at [213, 41] on span "Previous month" at bounding box center [213, 42] width 10 height 10
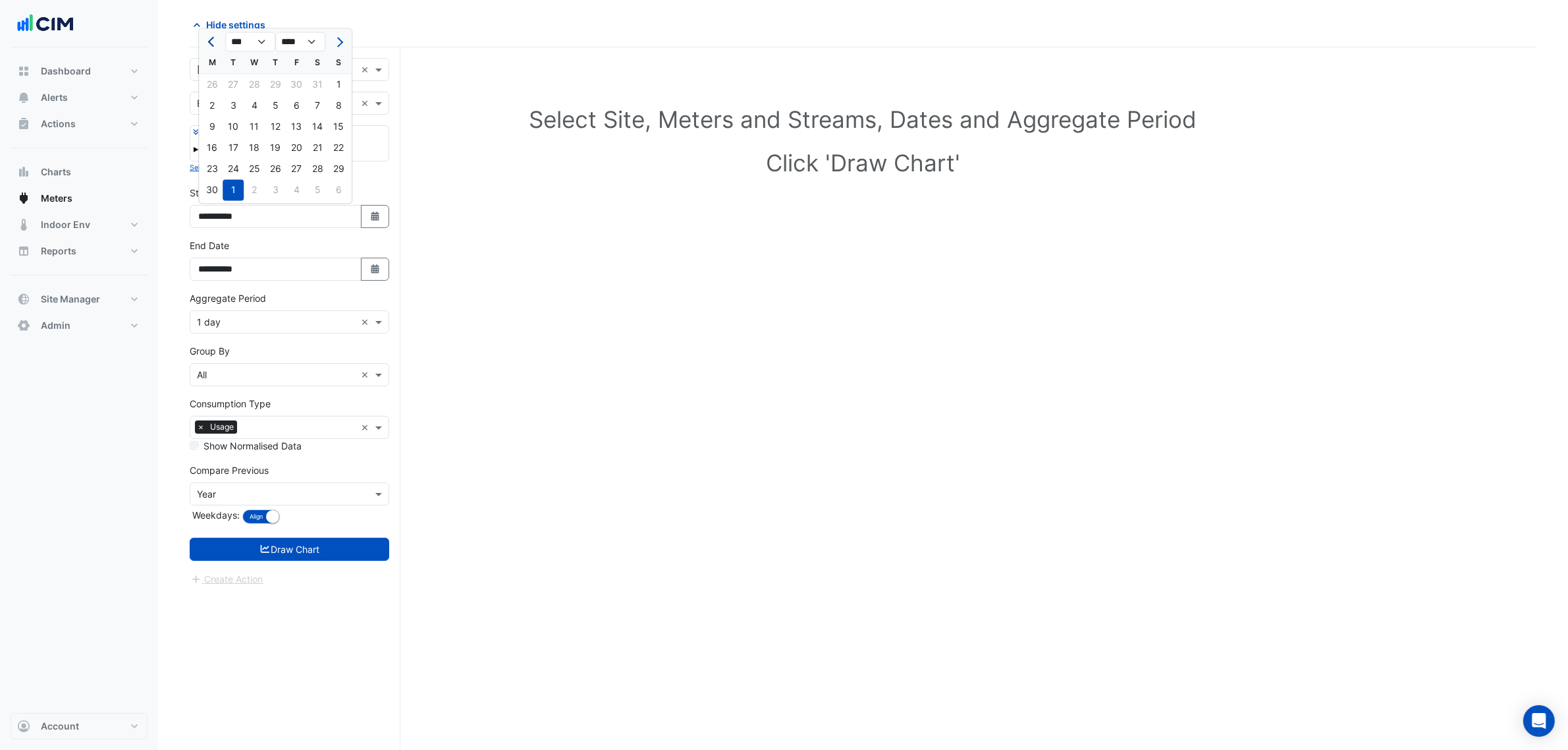
select select "*"
click at [210, 168] on div "26" at bounding box center [212, 169] width 21 height 21
type input "**********"
click at [390, 284] on div "**********" at bounding box center [289, 265] width 216 height 53
click at [374, 268] on icon "button" at bounding box center [374, 268] width 8 height 10
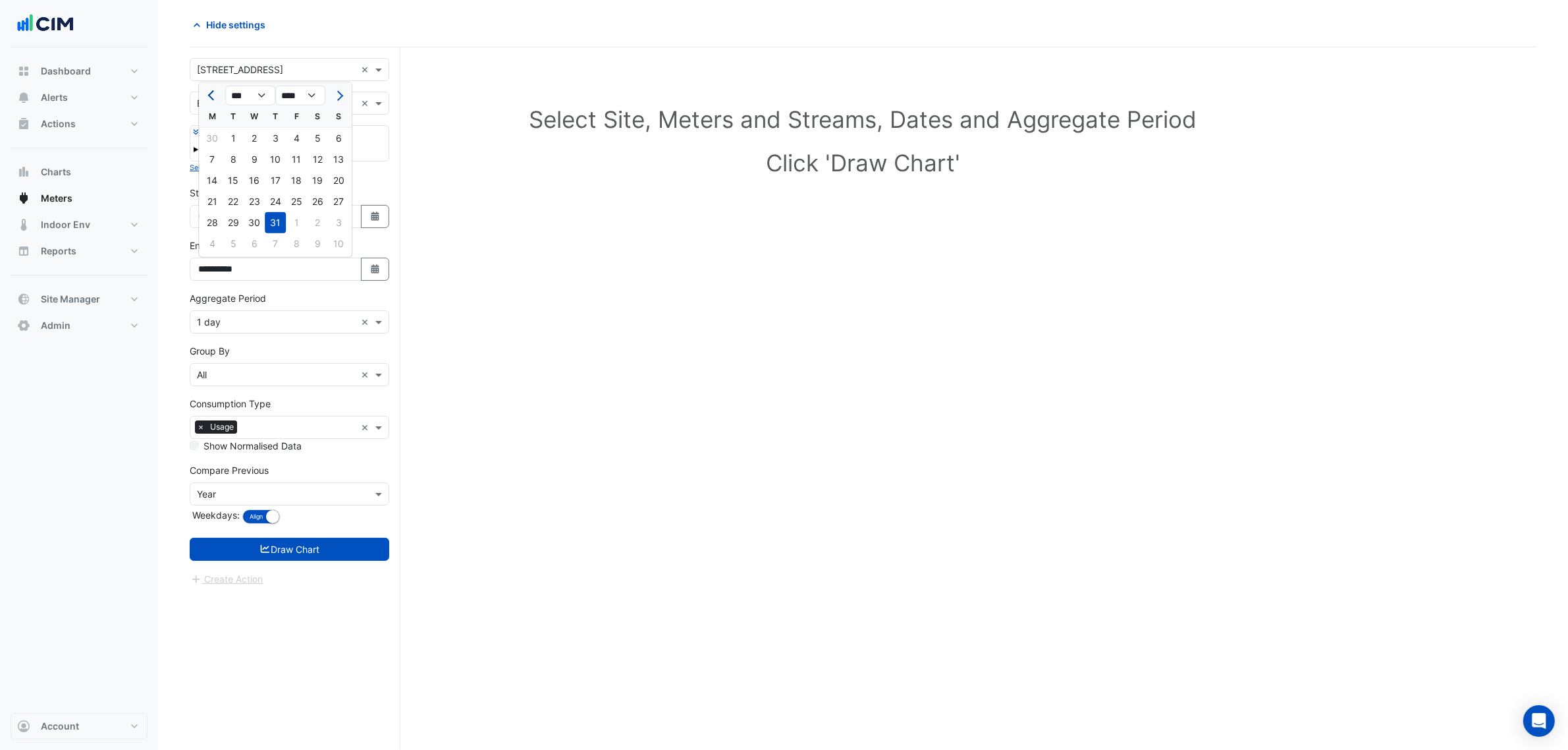
click at [214, 94] on button "Previous month" at bounding box center [212, 95] width 16 height 21
click at [211, 96] on span "Previous month" at bounding box center [213, 96] width 10 height 10
select select "*"
click at [211, 96] on div at bounding box center [212, 95] width 26 height 21
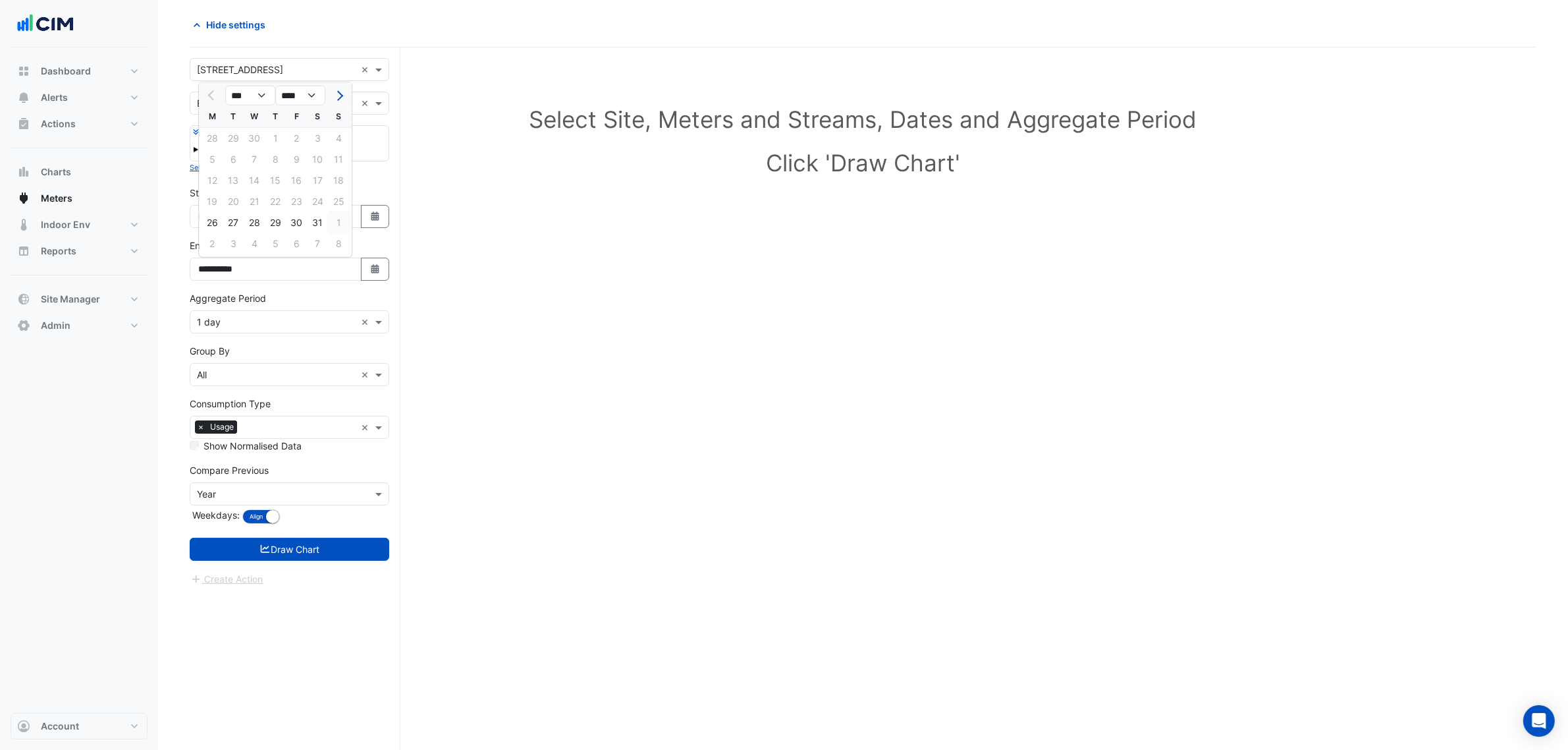
click at [340, 221] on div "1" at bounding box center [338, 222] width 21 height 21
type input "**********"
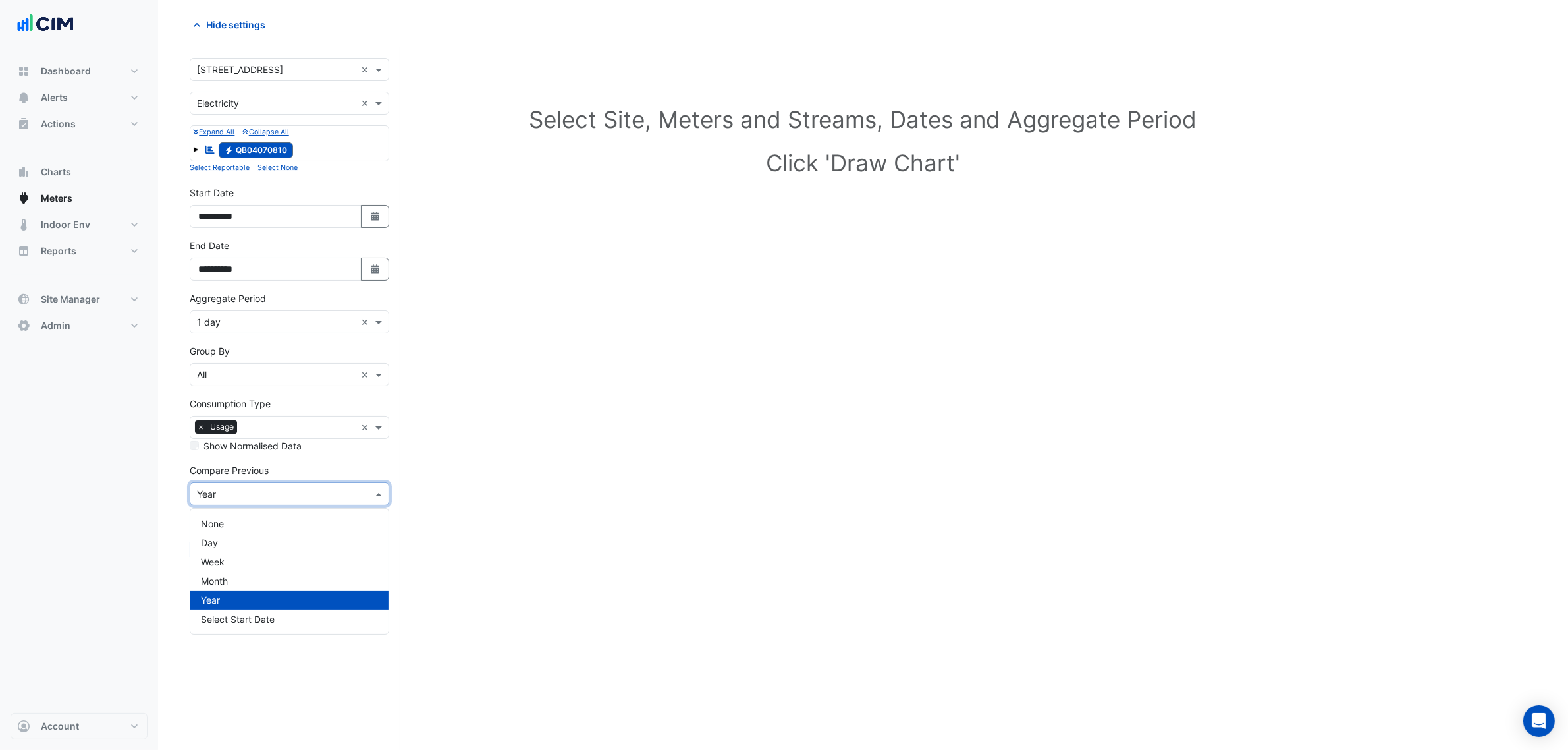
click at [262, 501] on input "text" at bounding box center [275, 494] width 159 height 14
click at [251, 583] on div "Month" at bounding box center [289, 580] width 198 height 19
drag, startPoint x: 238, startPoint y: 489, endPoint x: 229, endPoint y: 557, distance: 68.6
click at [238, 490] on input "text" at bounding box center [275, 494] width 159 height 14
click at [226, 564] on div "Week" at bounding box center [289, 561] width 198 height 19
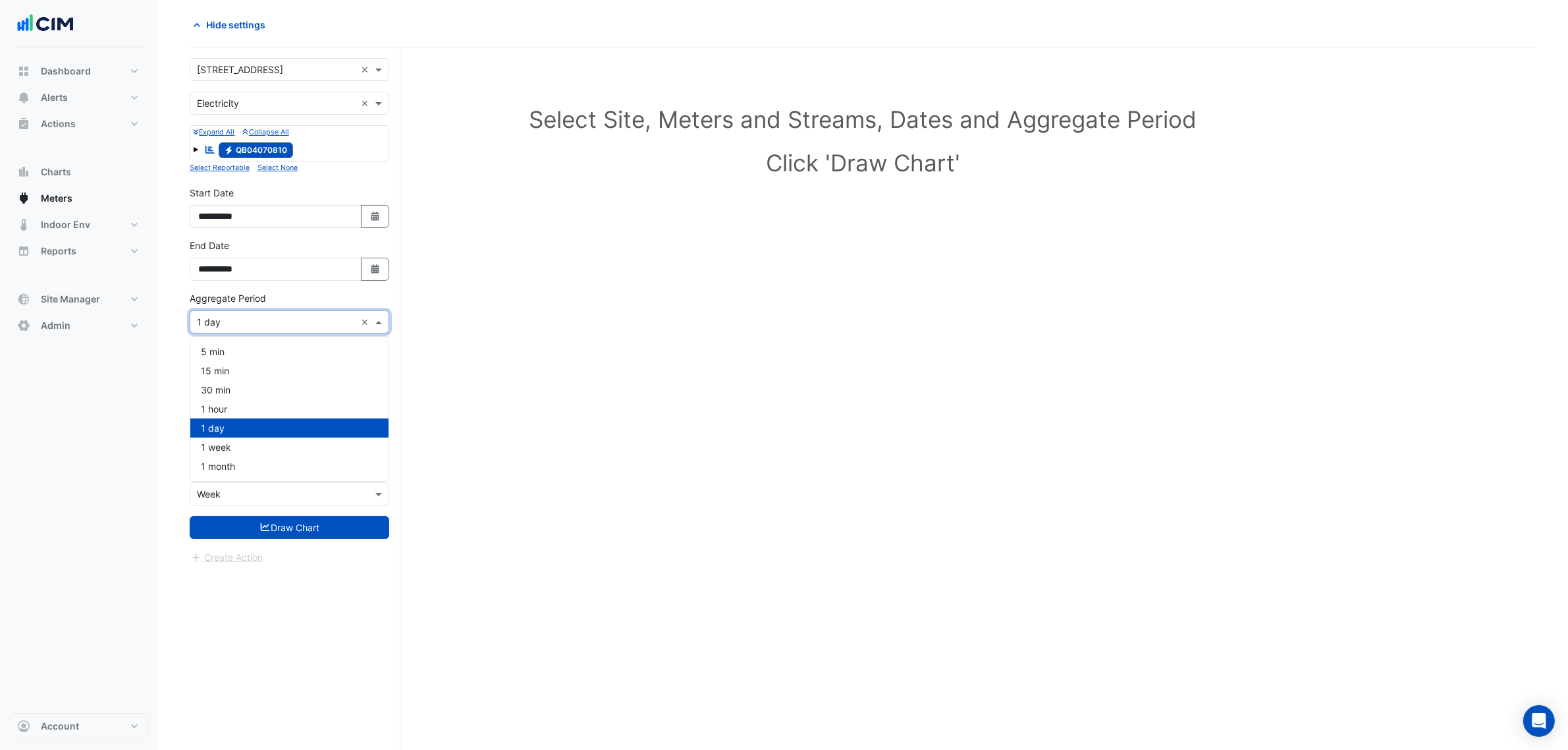
drag, startPoint x: 225, startPoint y: 311, endPoint x: 232, endPoint y: 326, distance: 16.6
click at [225, 313] on div "Aggregate Period × 1 day ×" at bounding box center [289, 322] width 199 height 23
drag, startPoint x: 232, startPoint y: 326, endPoint x: 232, endPoint y: 334, distance: 8.0
click at [232, 330] on div "Aggregate Period × 1 day ×" at bounding box center [289, 322] width 199 height 23
click at [218, 409] on span "1 hour" at bounding box center [214, 409] width 26 height 11
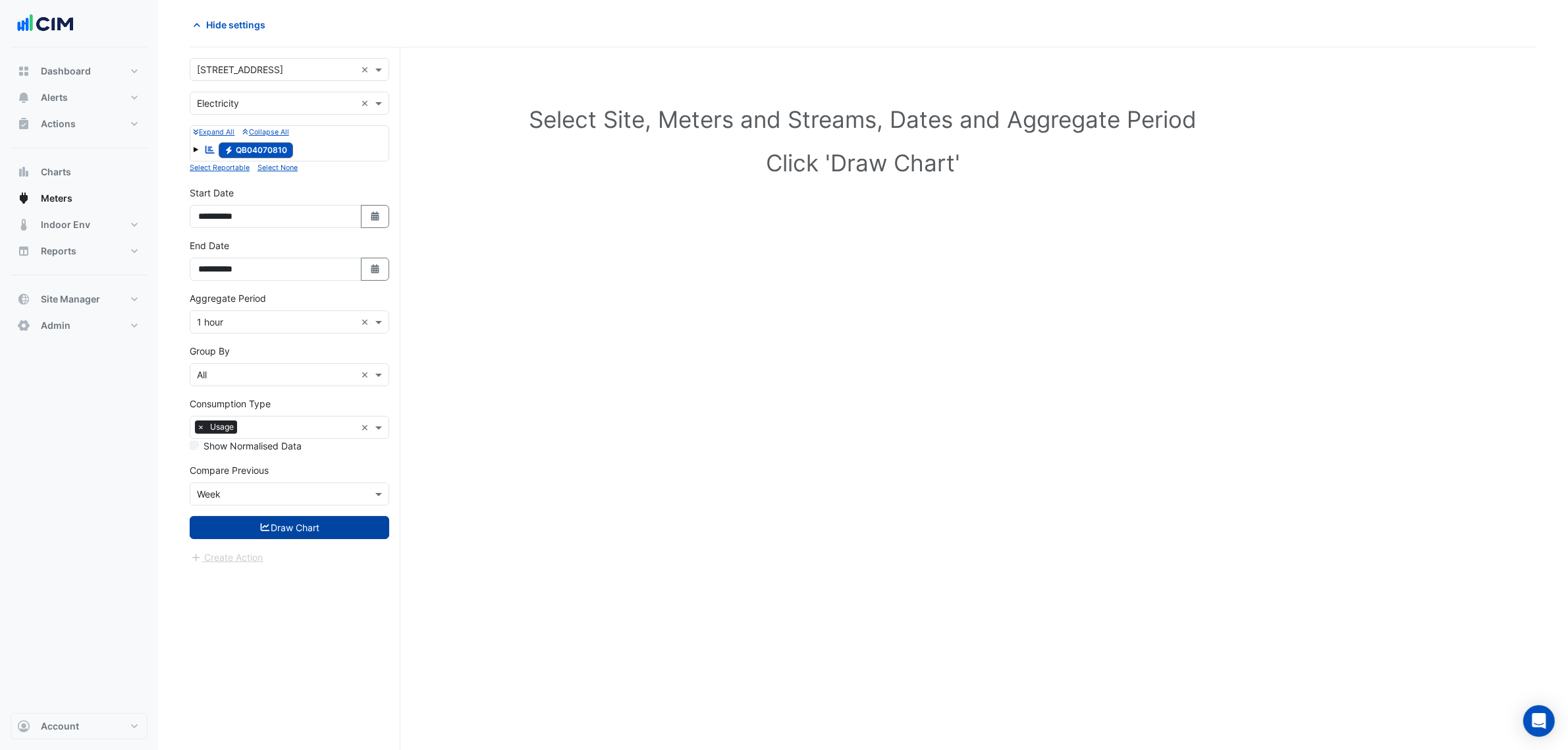
click at [254, 526] on button "Draw Chart" at bounding box center [289, 528] width 199 height 23
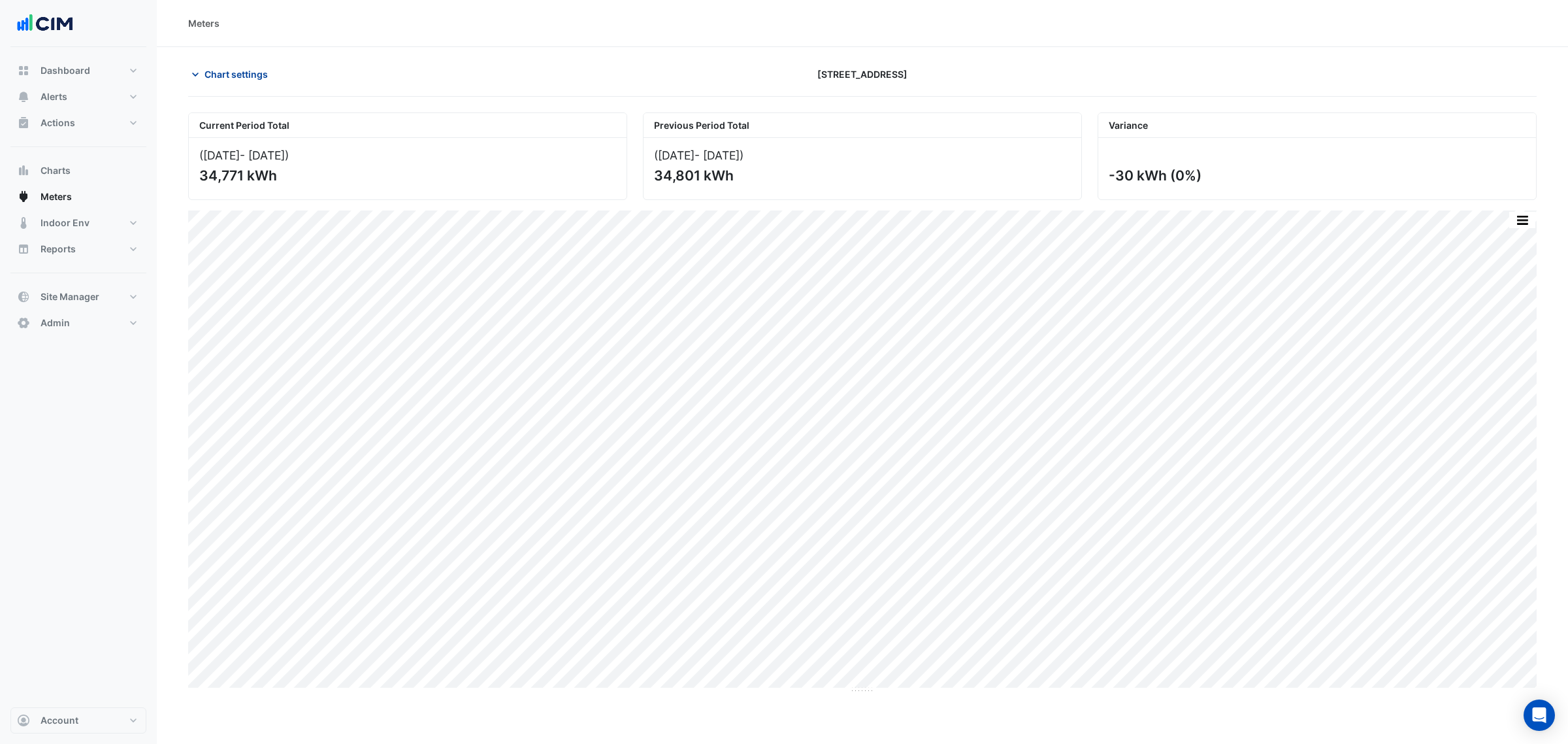
click at [259, 75] on span "Chart settings" at bounding box center [236, 74] width 63 height 14
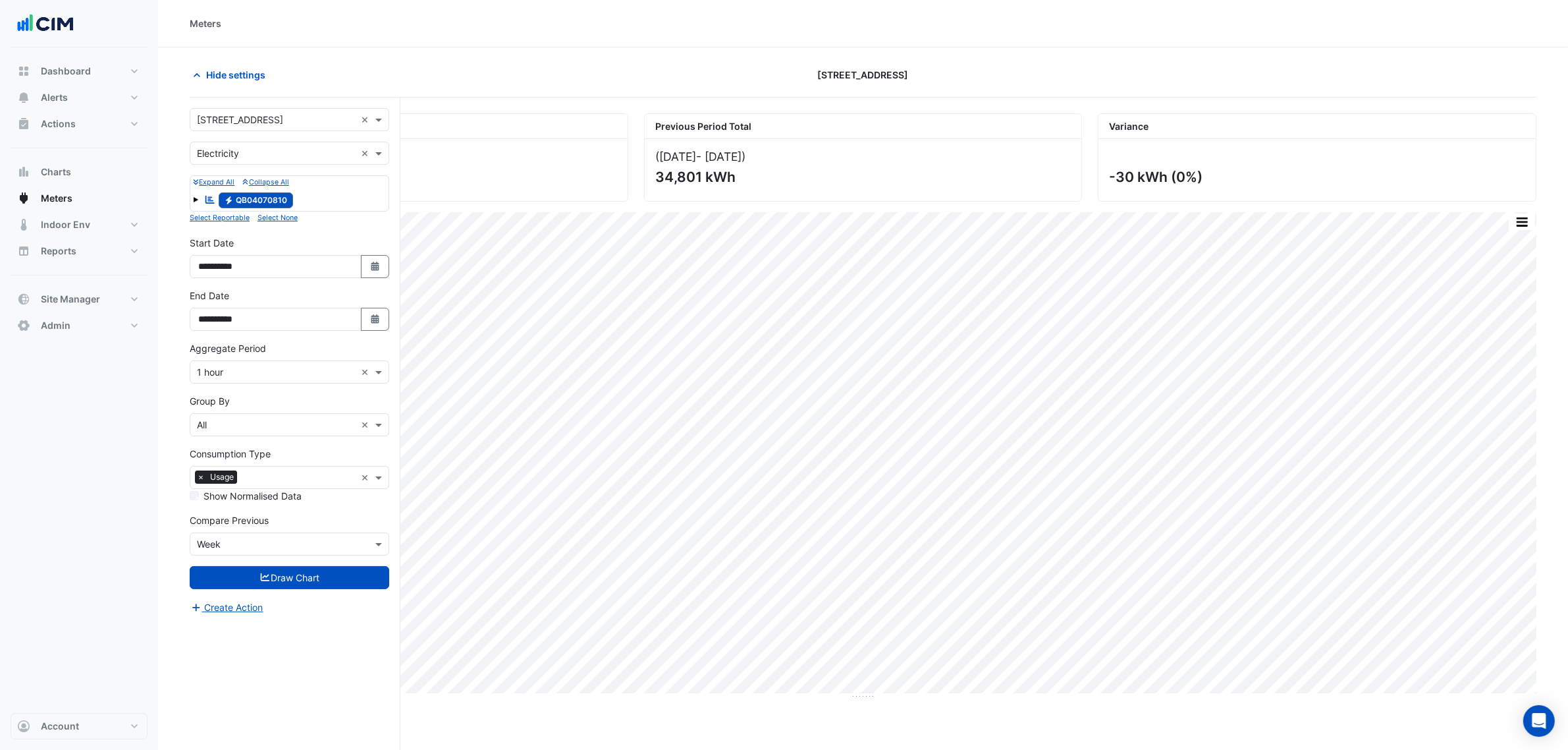
click at [270, 379] on input "text" at bounding box center [275, 372] width 159 height 14
click at [263, 475] on div "1 day" at bounding box center [289, 478] width 198 height 19
click at [308, 575] on button "Draw Chart" at bounding box center [289, 577] width 199 height 23
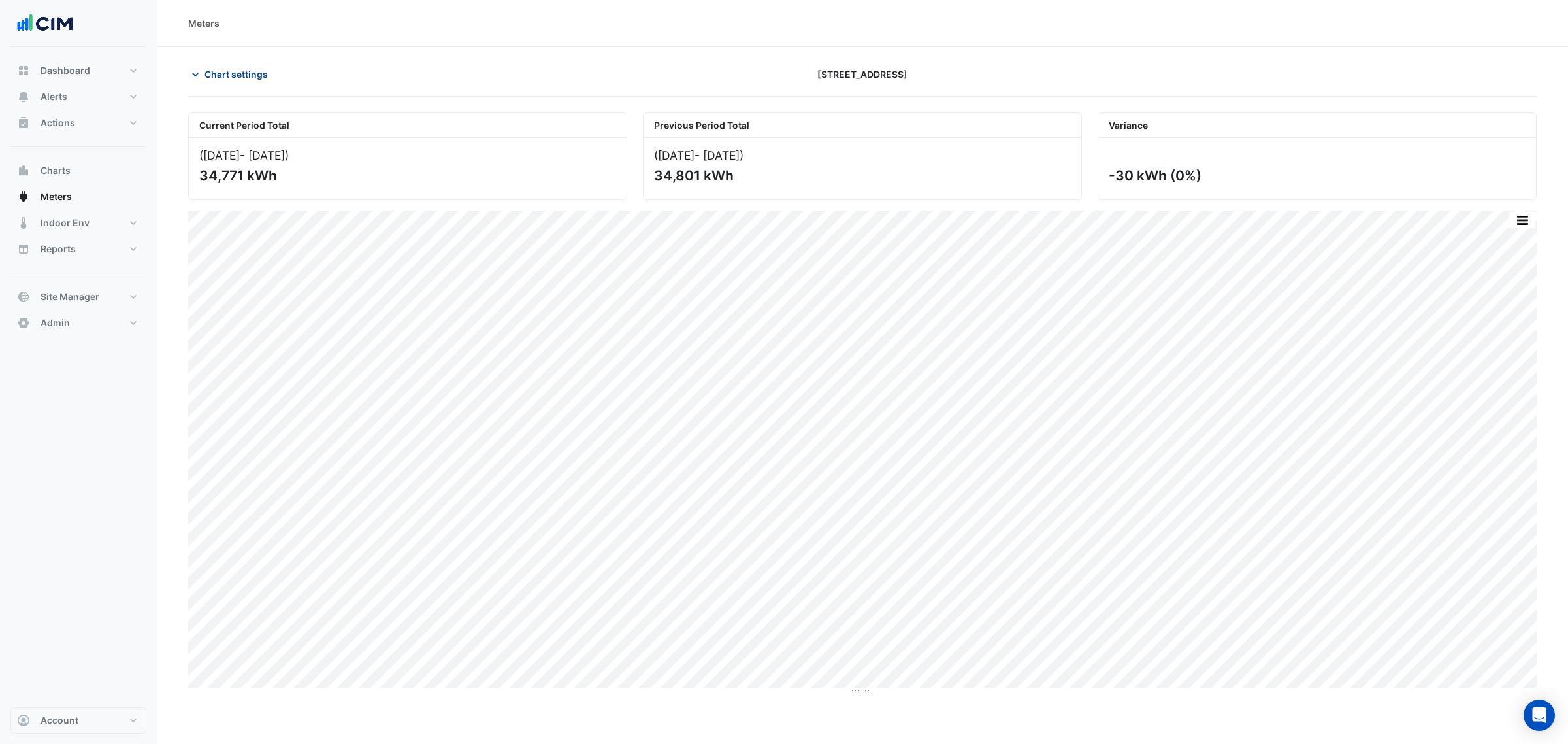
click at [234, 73] on span "Chart settings" at bounding box center [236, 74] width 63 height 14
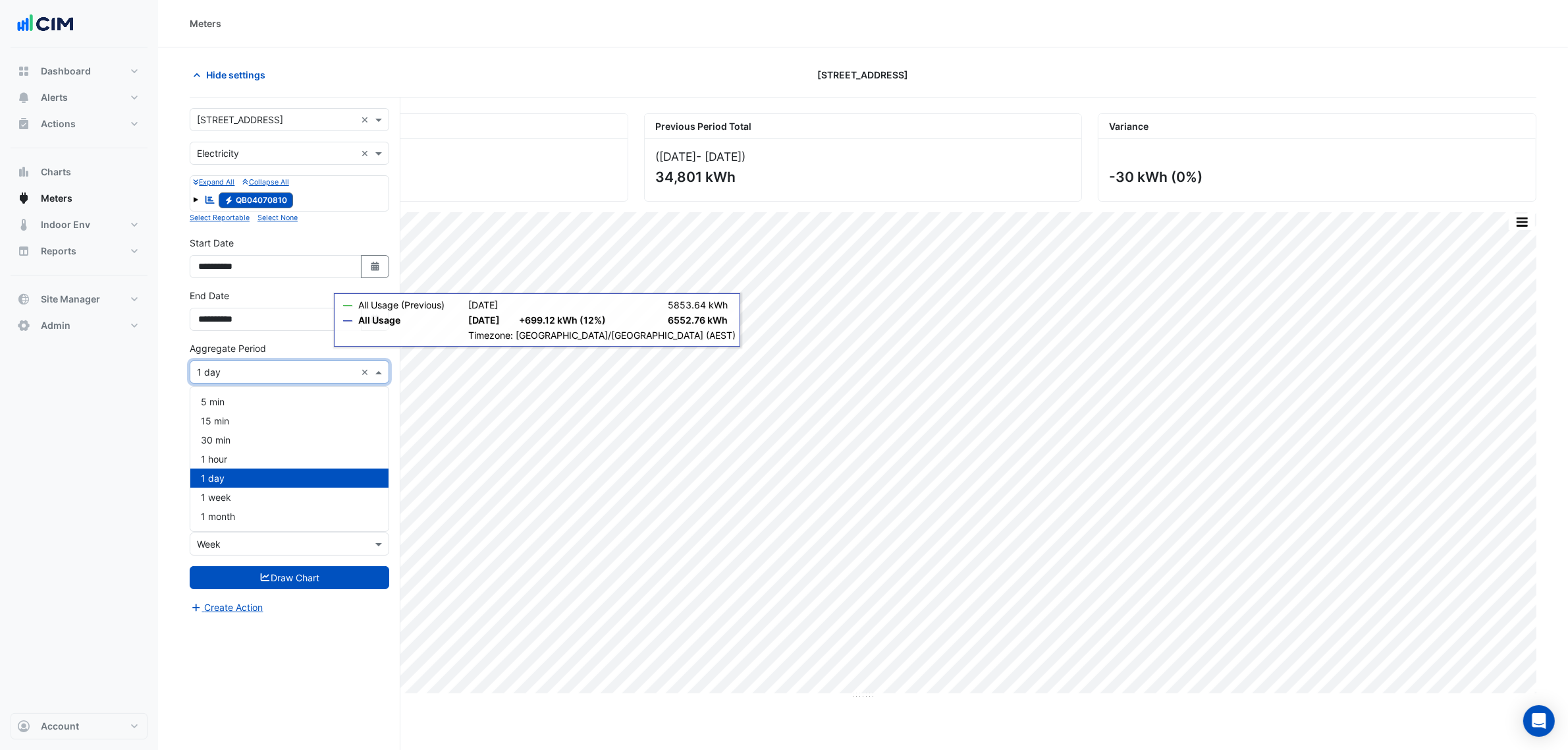
click at [285, 383] on div "Aggregate Period × 1 day ×" at bounding box center [289, 372] width 199 height 23
drag, startPoint x: 286, startPoint y: 666, endPoint x: 288, endPoint y: 659, distance: 7.3
click at [286, 664] on div "**********" at bounding box center [295, 448] width 210 height 702
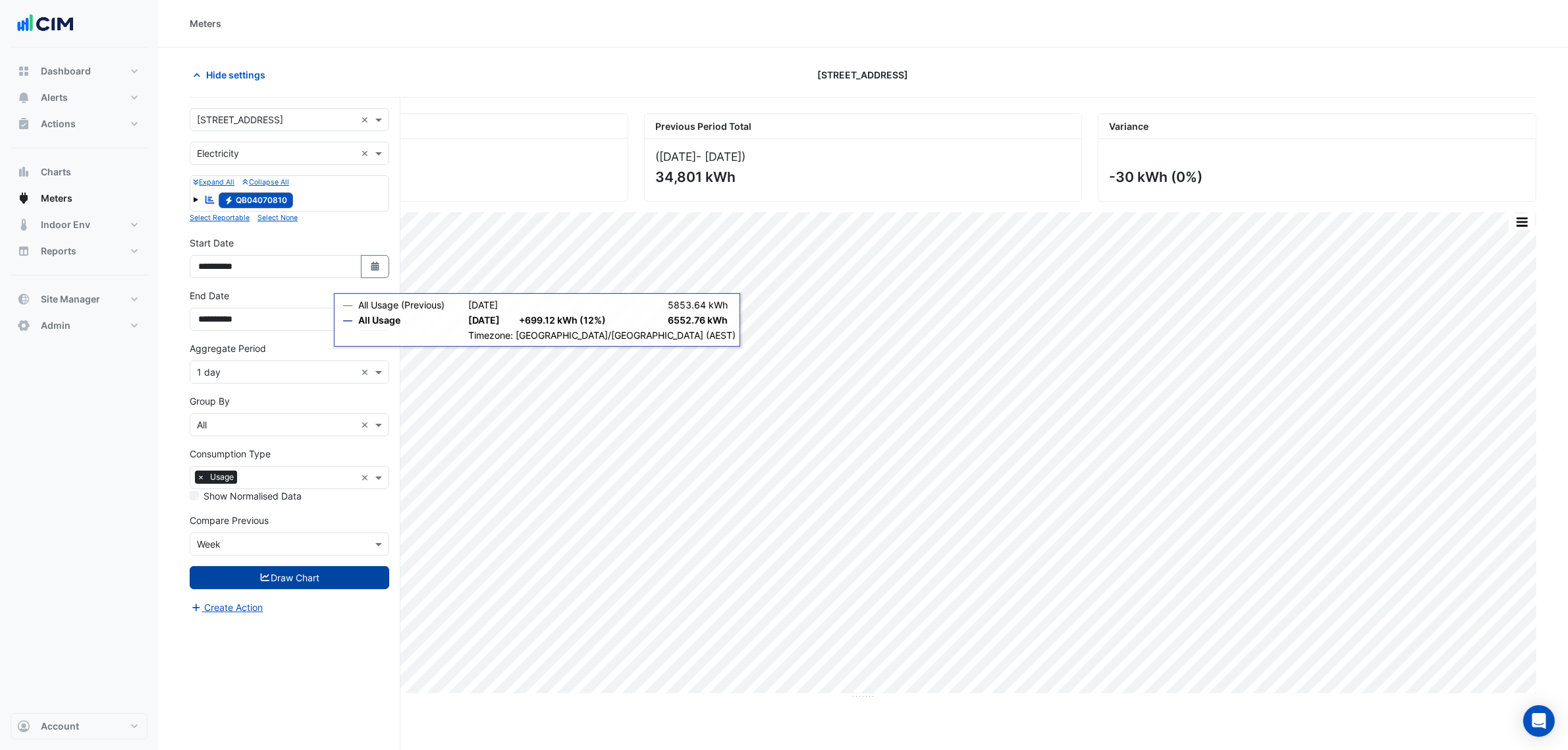
drag, startPoint x: 262, startPoint y: 570, endPoint x: 243, endPoint y: 550, distance: 27.6
click at [259, 568] on button "Draw Chart" at bounding box center [289, 577] width 199 height 23
click at [243, 550] on input "text" at bounding box center [275, 544] width 159 height 14
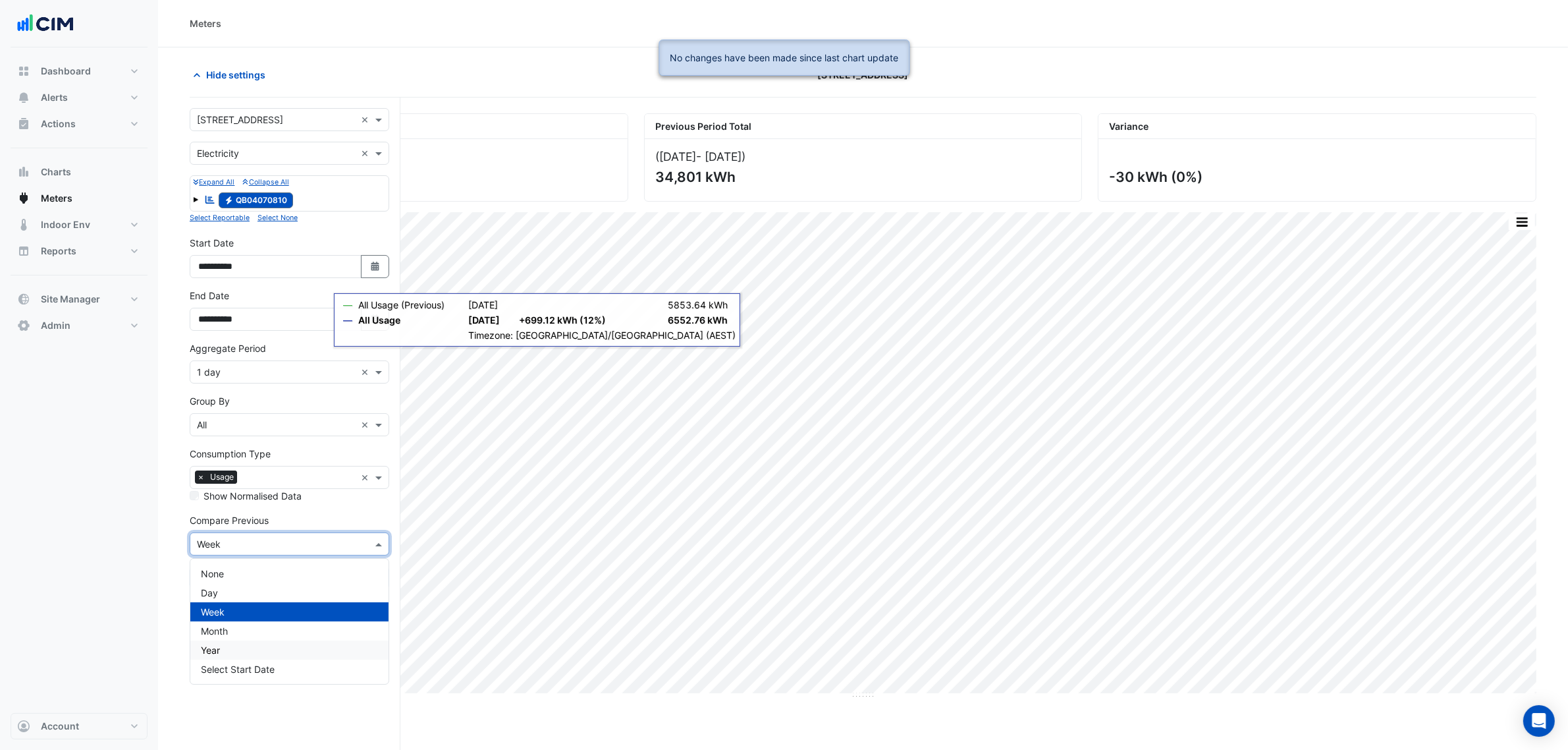
drag, startPoint x: 227, startPoint y: 649, endPoint x: 251, endPoint y: 618, distance: 39.2
click at [227, 648] on div "Year" at bounding box center [289, 650] width 198 height 19
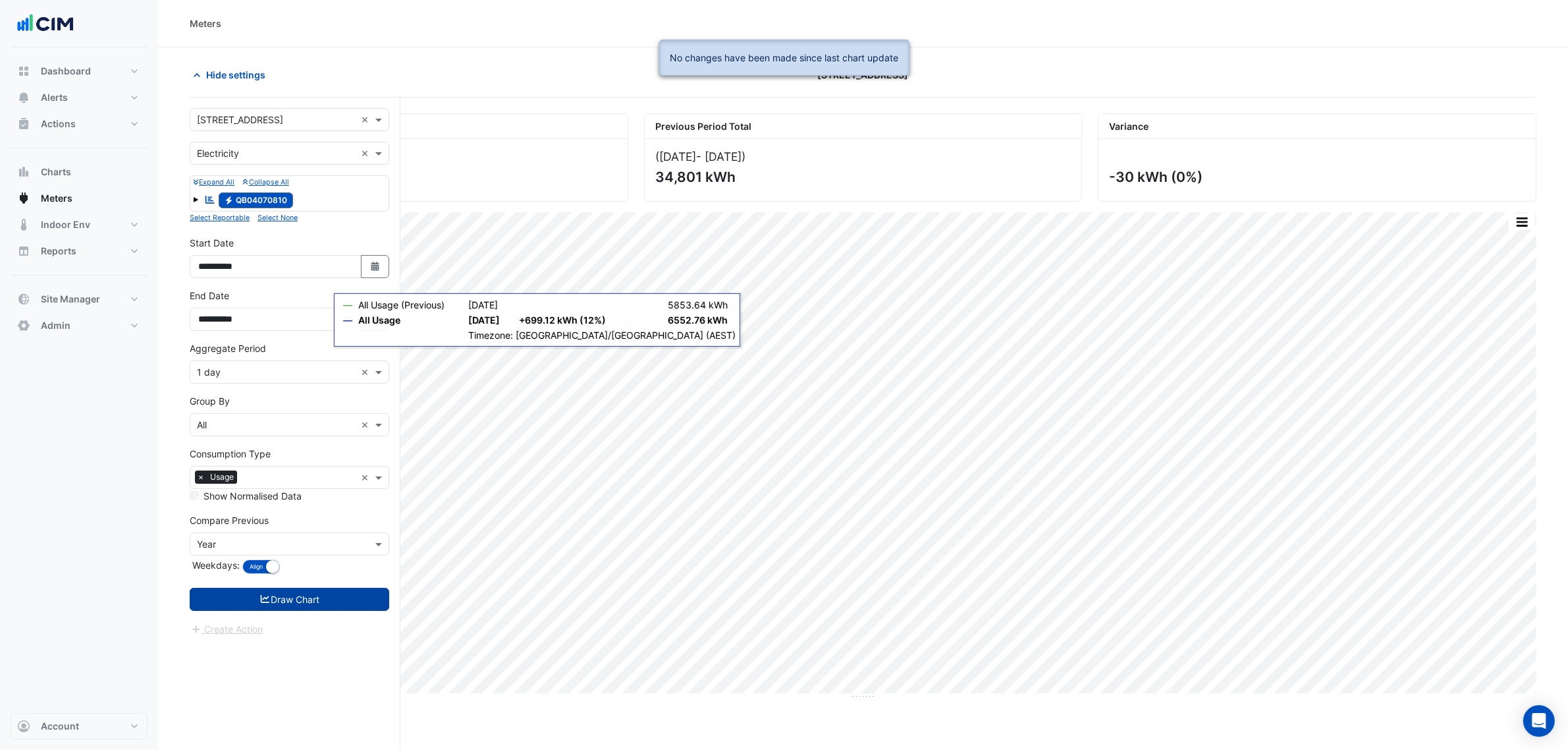
click at [262, 599] on icon "submit" at bounding box center [265, 599] width 9 height 8
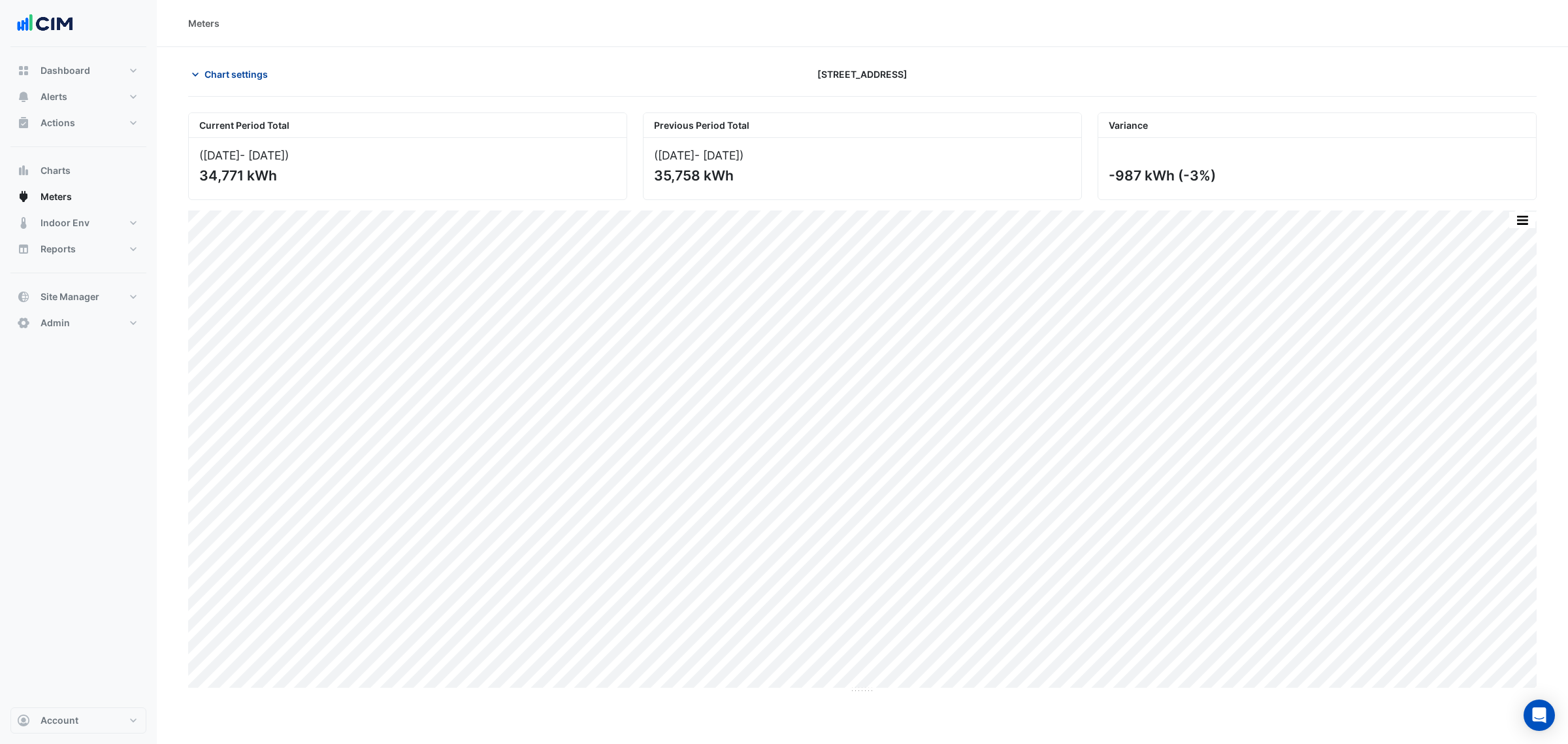
click at [263, 74] on span "Chart settings" at bounding box center [236, 74] width 63 height 14
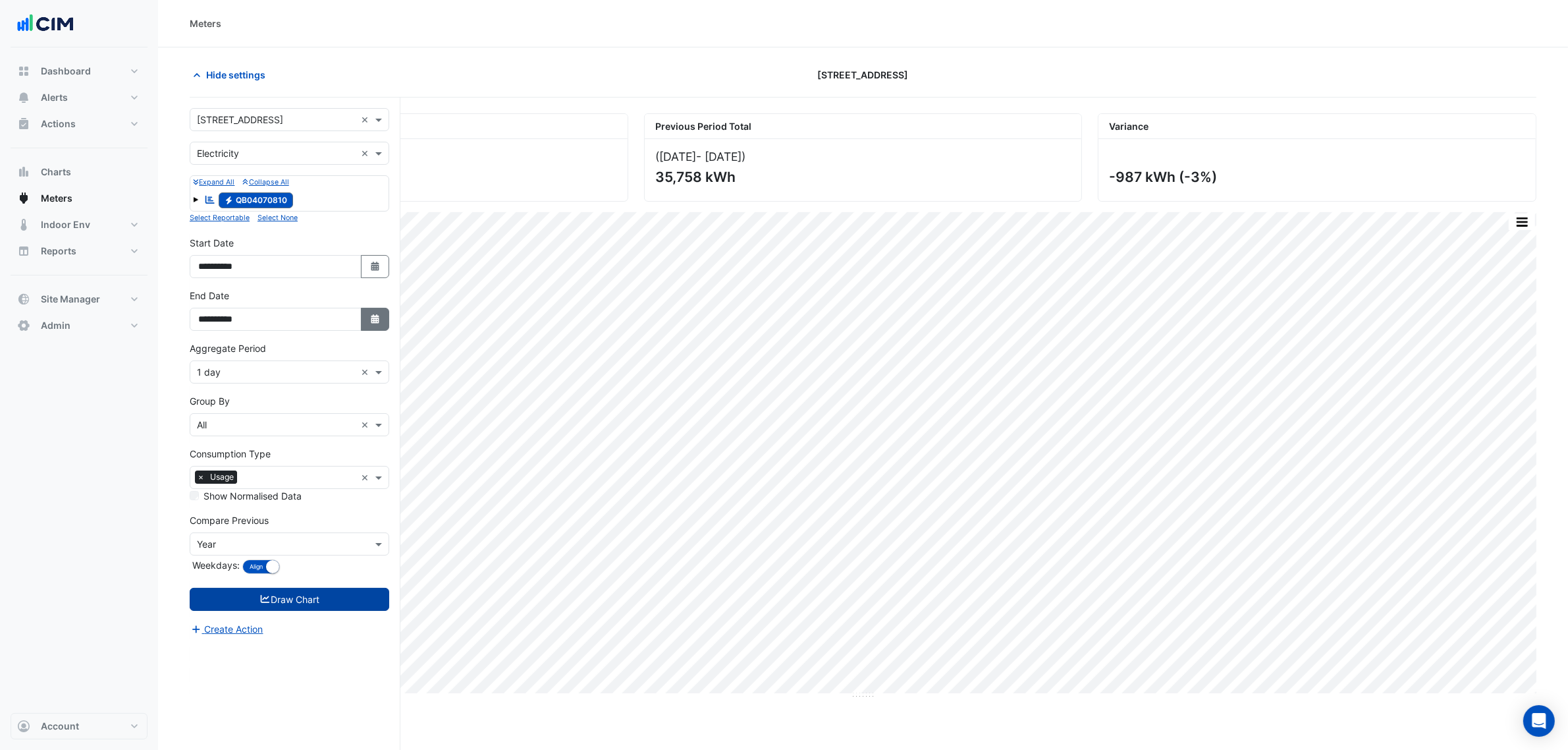
drag, startPoint x: 397, startPoint y: 307, endPoint x: 382, endPoint y: 313, distance: 16.2
click at [397, 306] on div "**********" at bounding box center [289, 315] width 216 height 53
click at [382, 313] on button "Select Date" at bounding box center [376, 319] width 29 height 23
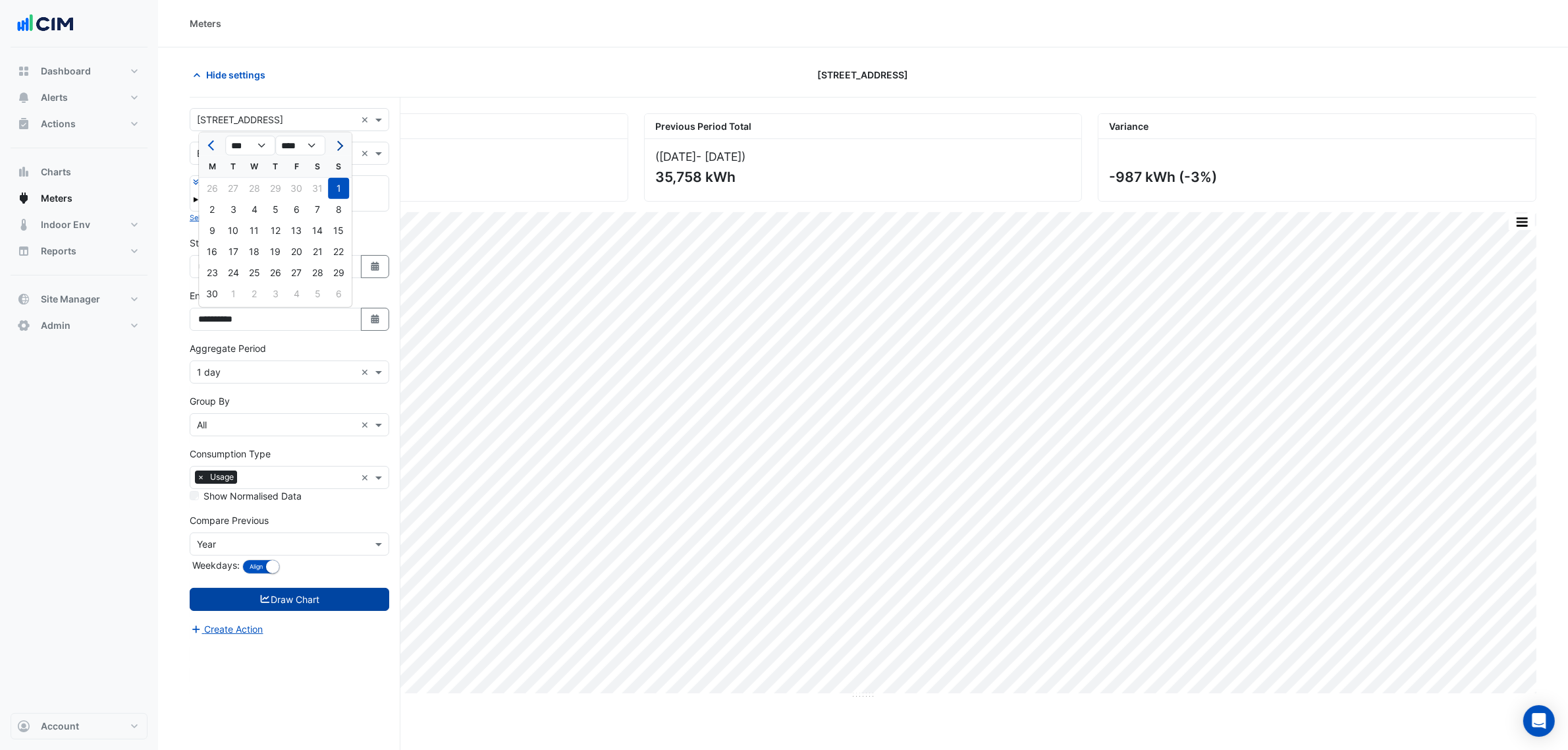
click at [337, 147] on span "Next month" at bounding box center [338, 146] width 10 height 10
select select "*"
click at [268, 277] on div "31" at bounding box center [275, 273] width 21 height 21
type input "**********"
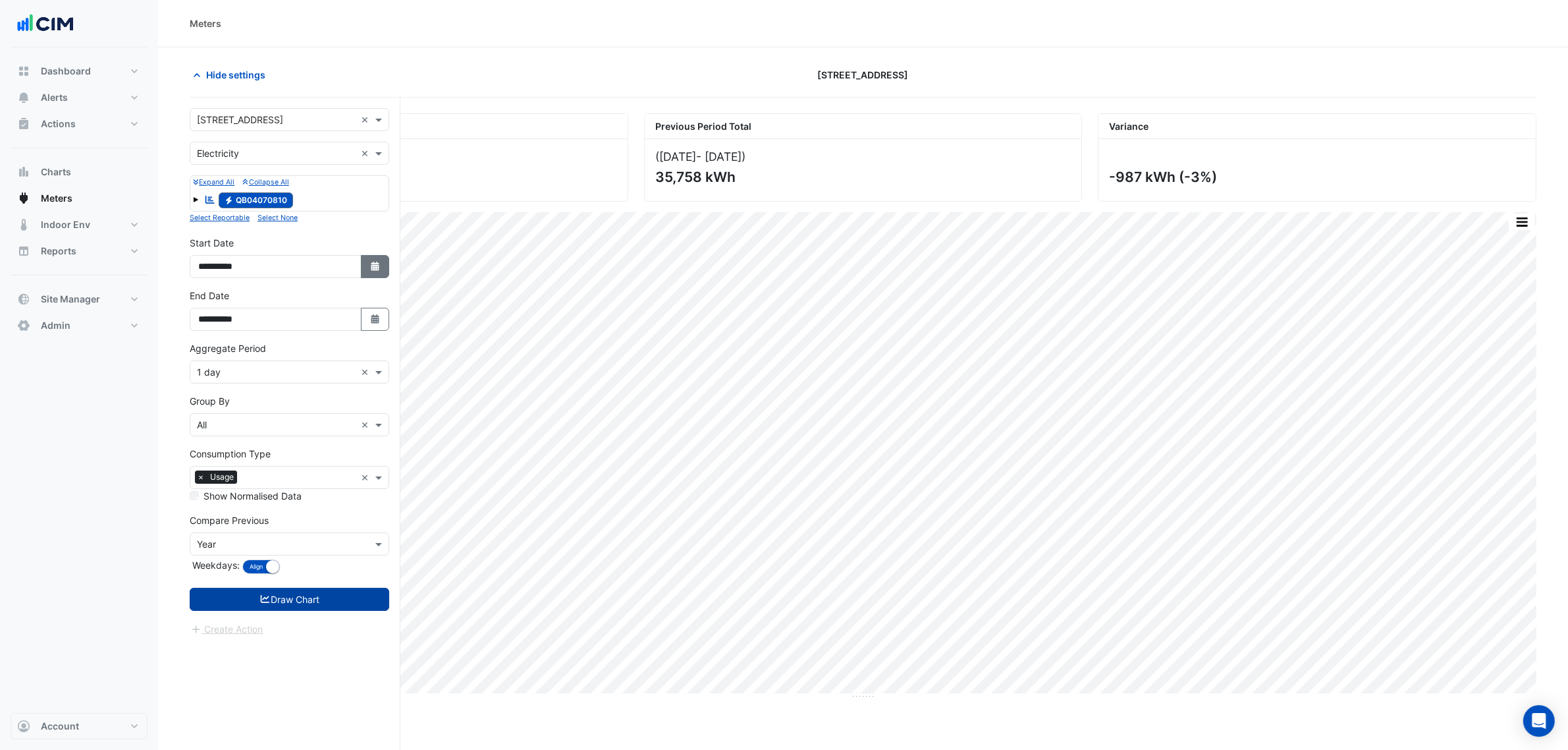
click at [384, 268] on button "Select Date" at bounding box center [376, 267] width 29 height 23
select select "*"
select select "****"
click at [332, 221] on div "1" at bounding box center [338, 219] width 21 height 21
type input "**********"
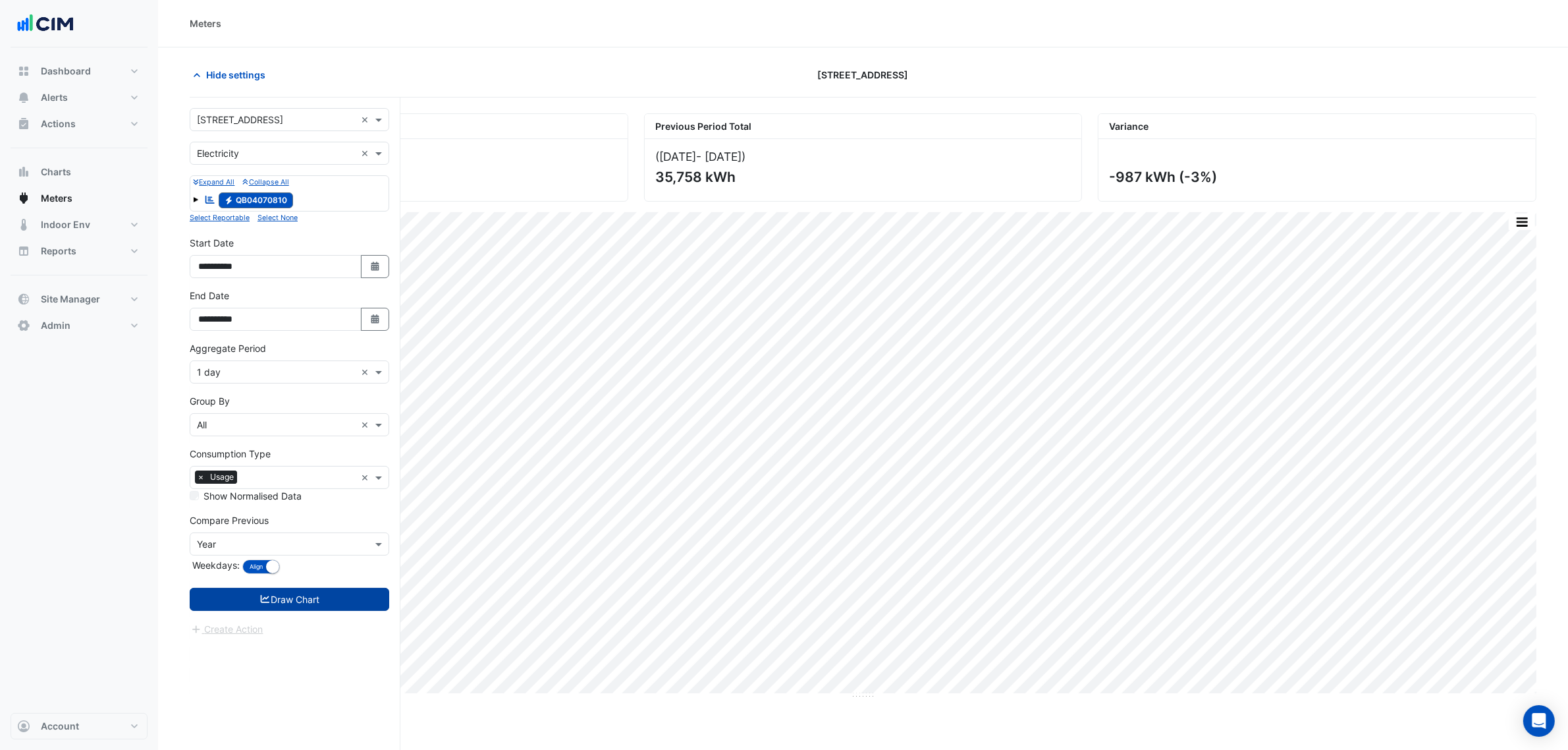
click at [249, 372] on input "text" at bounding box center [275, 372] width 159 height 14
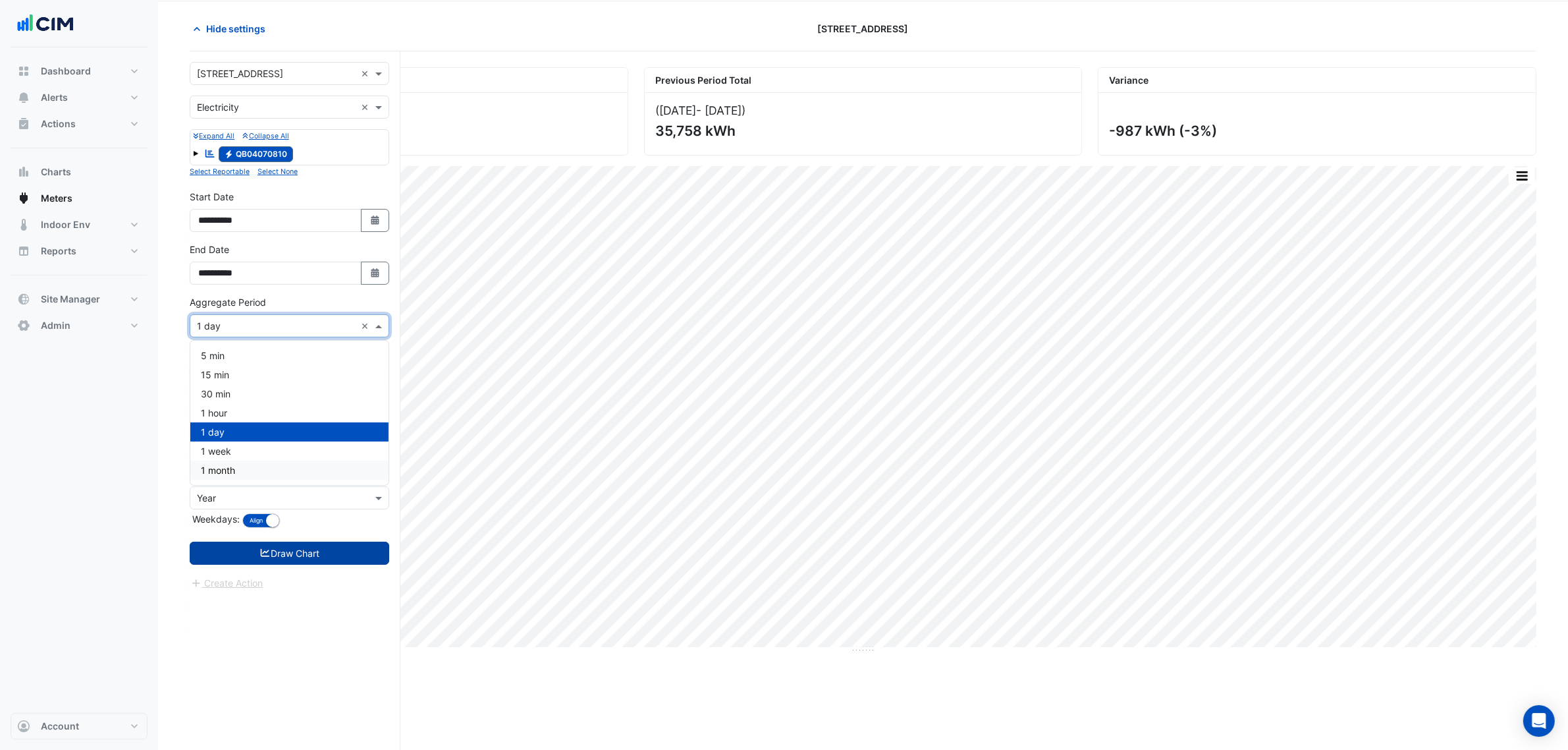
scroll to position [50, 0]
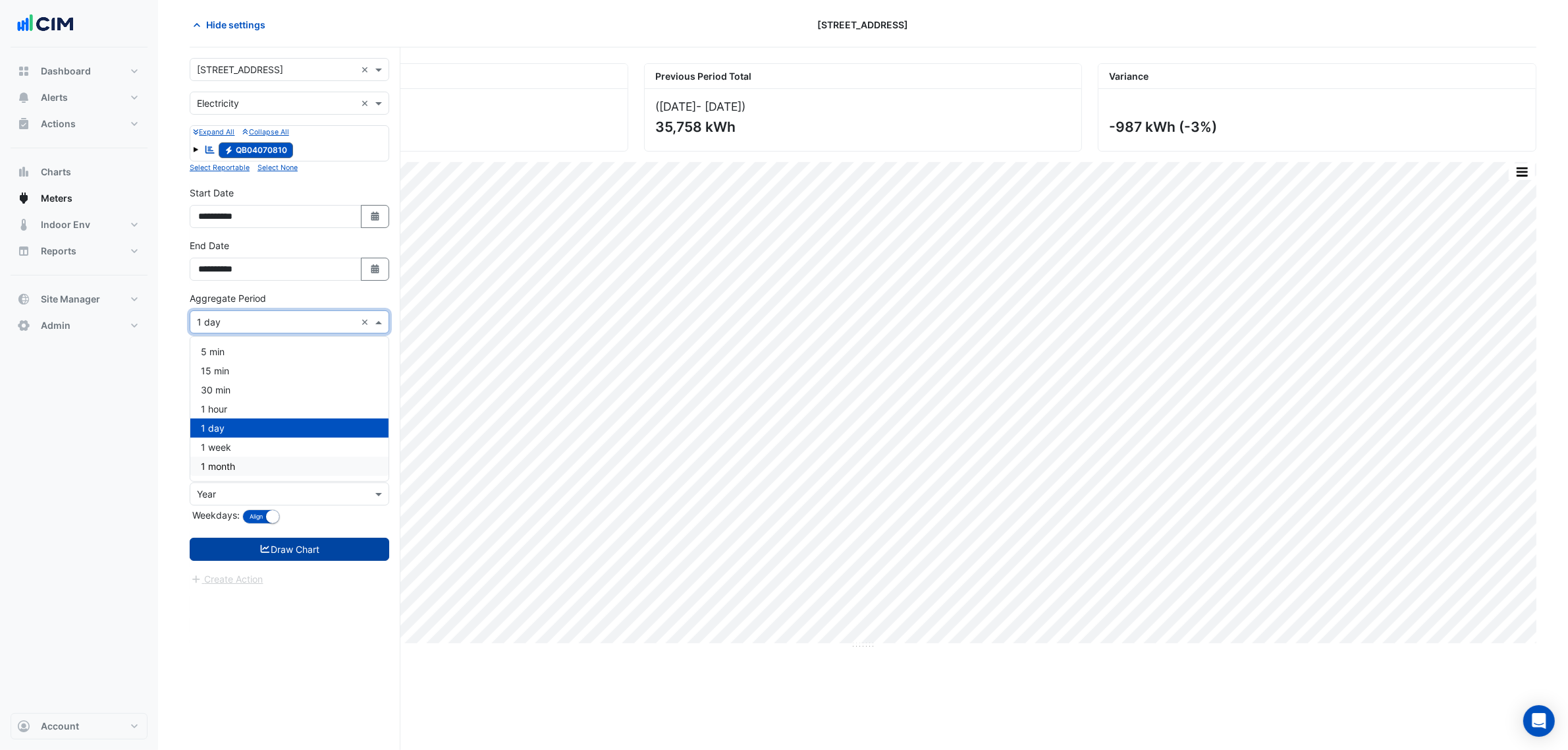
click at [251, 458] on div "1 month" at bounding box center [289, 466] width 198 height 19
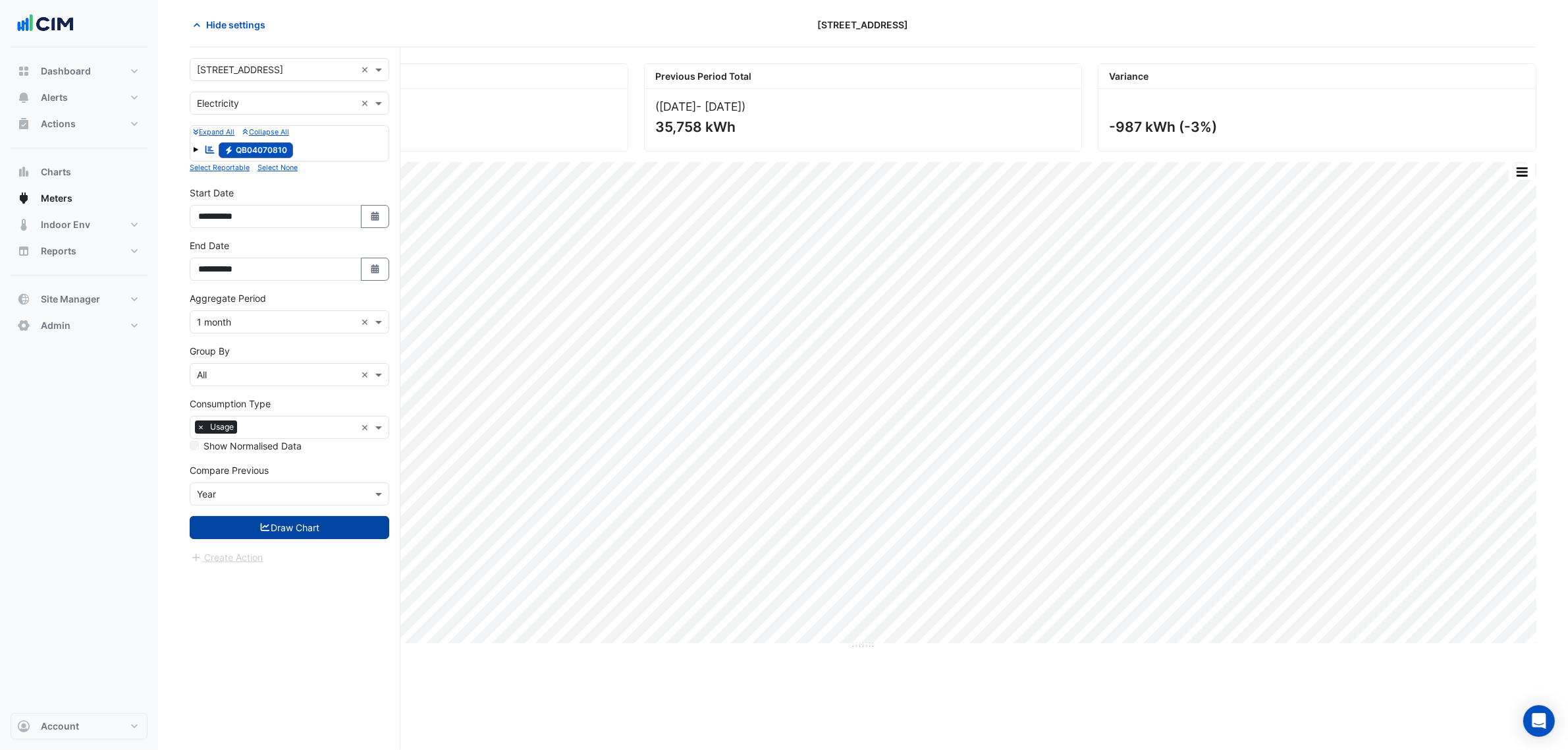
click at [284, 518] on button "Draw Chart" at bounding box center [289, 528] width 199 height 23
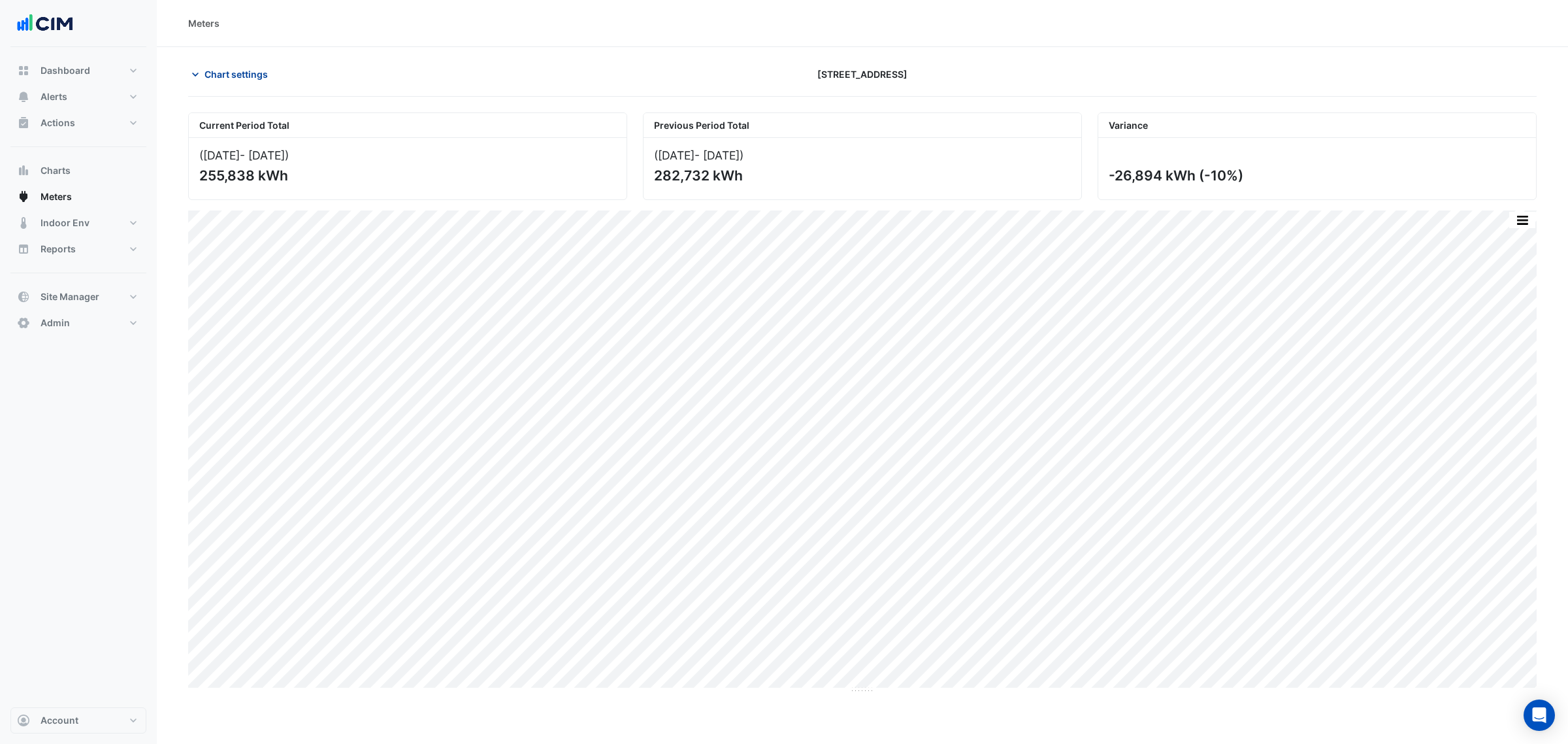
click at [234, 66] on button "Chart settings" at bounding box center [233, 75] width 88 height 23
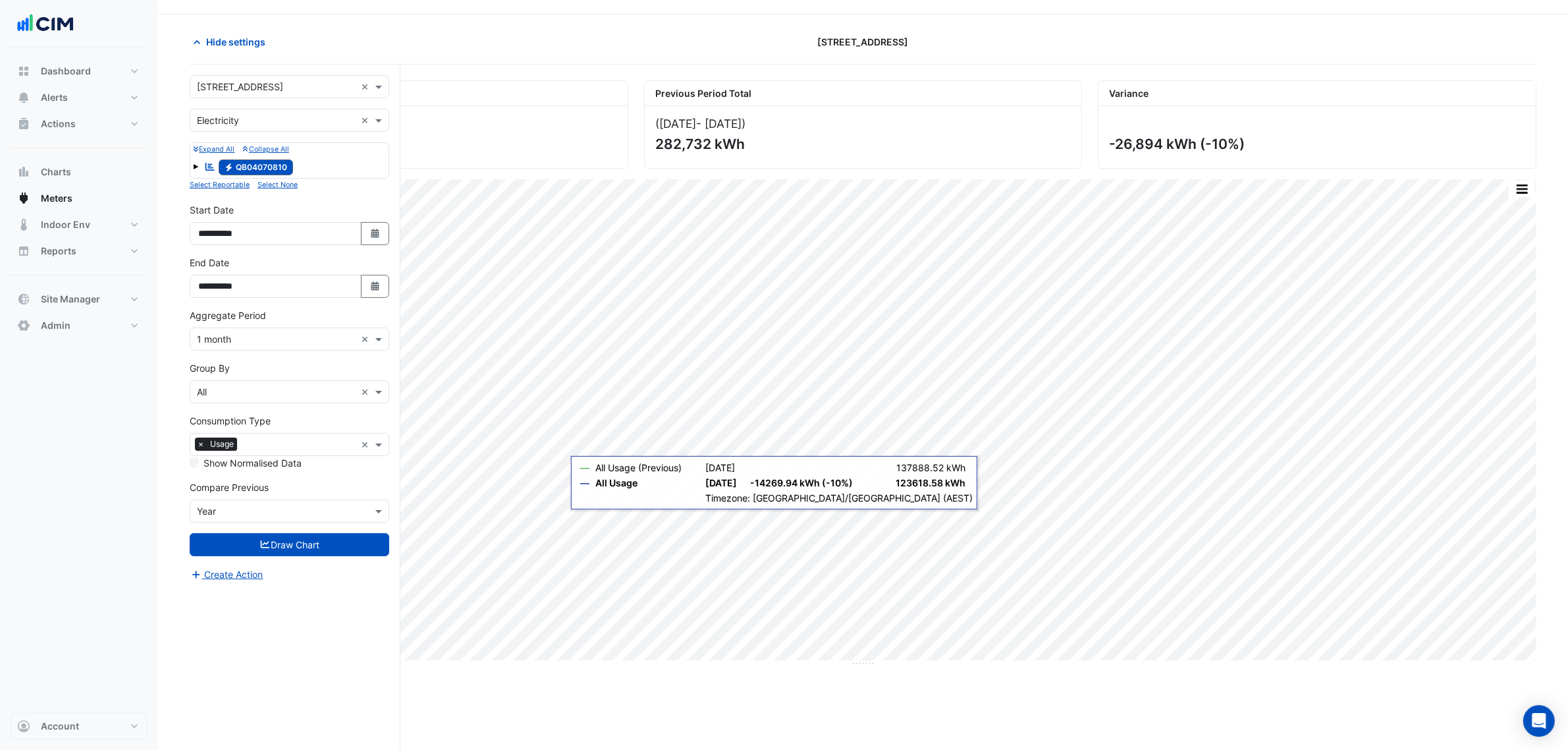
scroll to position [50, 0]
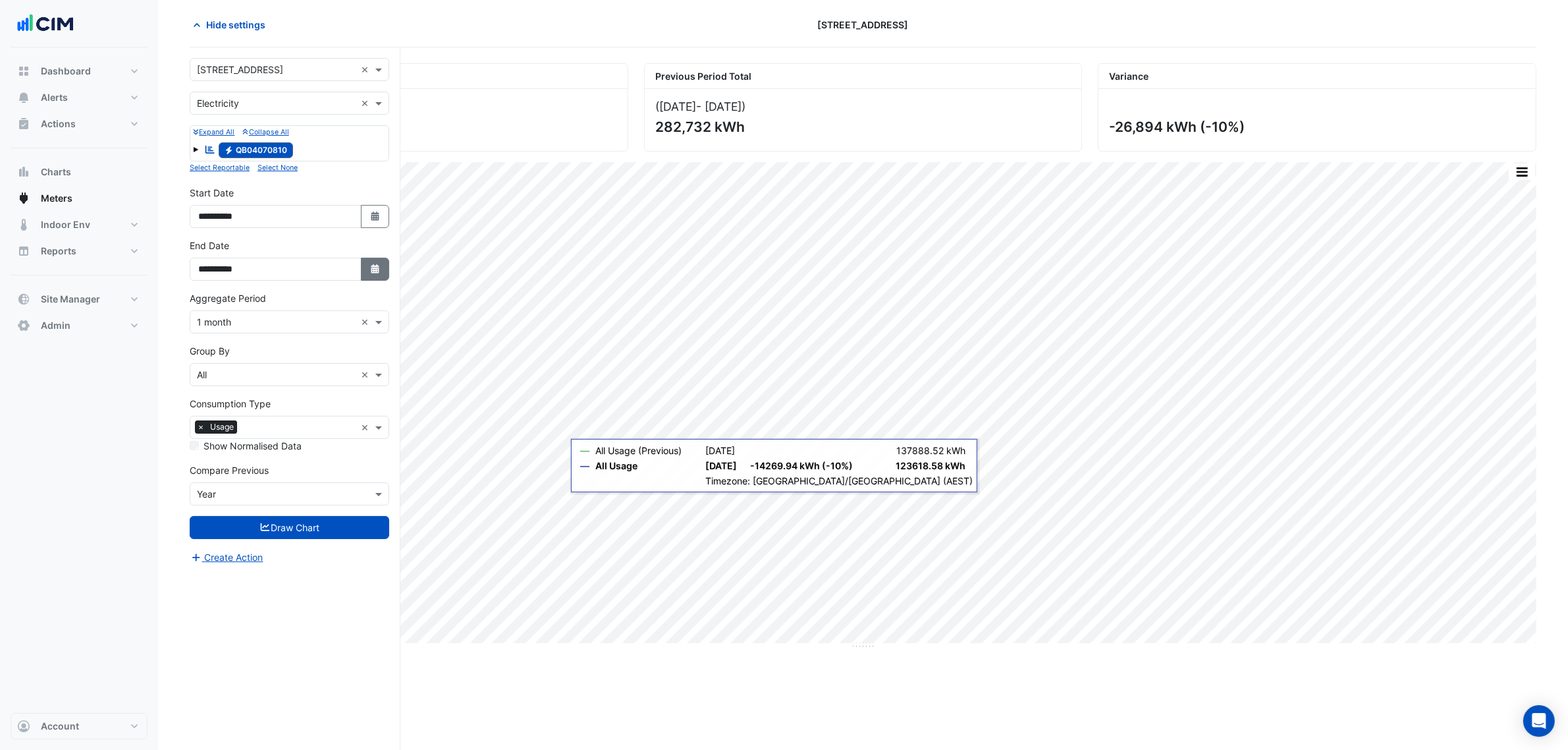
click at [384, 270] on button "Select Date" at bounding box center [376, 269] width 29 height 23
click at [343, 93] on button "Next month" at bounding box center [338, 95] width 16 height 21
select select "*"
click at [341, 222] on div "31" at bounding box center [338, 222] width 21 height 21
type input "**********"
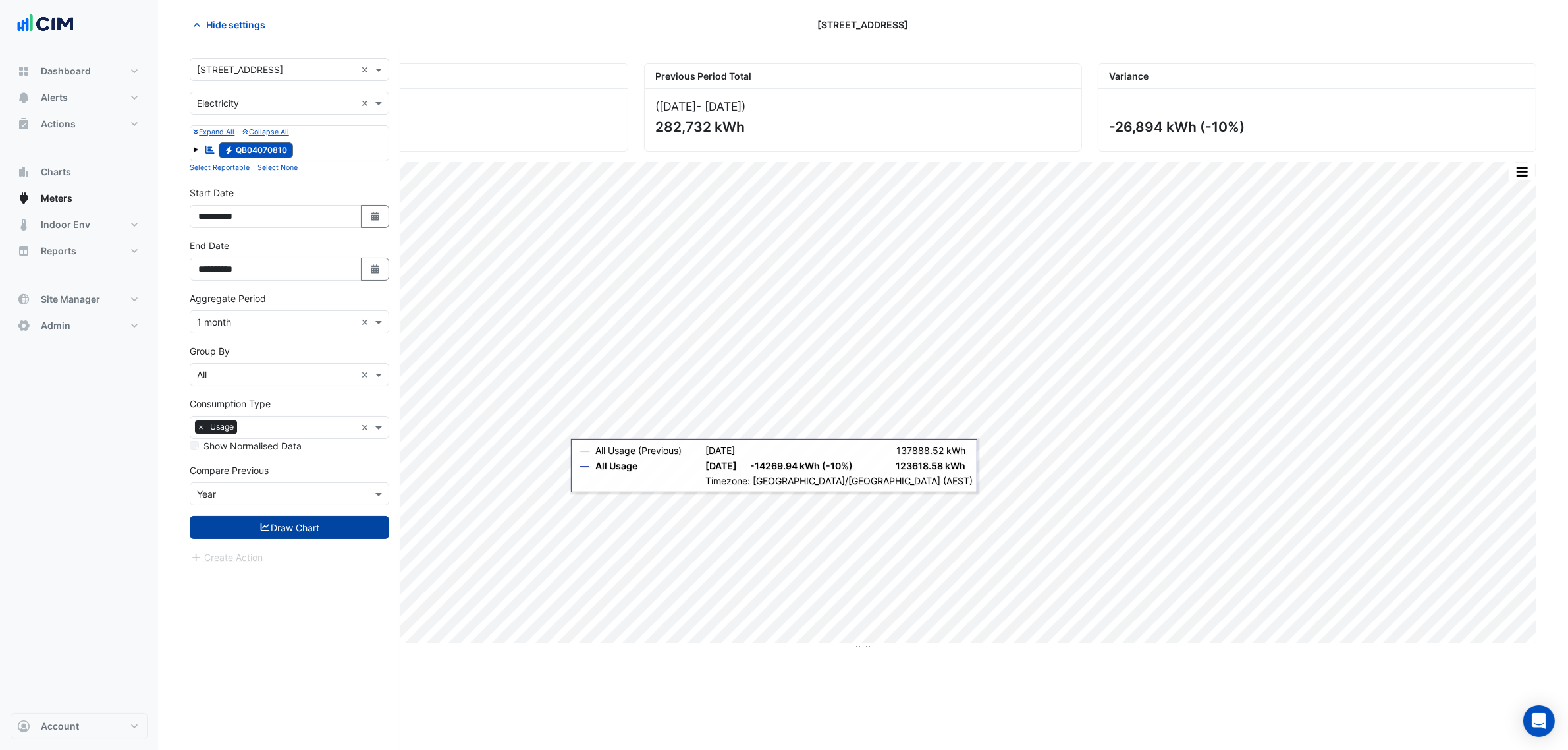
drag, startPoint x: 337, startPoint y: 557, endPoint x: 330, endPoint y: 525, distance: 32.8
click at [337, 556] on div "Create Action" at bounding box center [289, 558] width 199 height 16
click at [330, 525] on button "Draw Chart" at bounding box center [289, 528] width 199 height 23
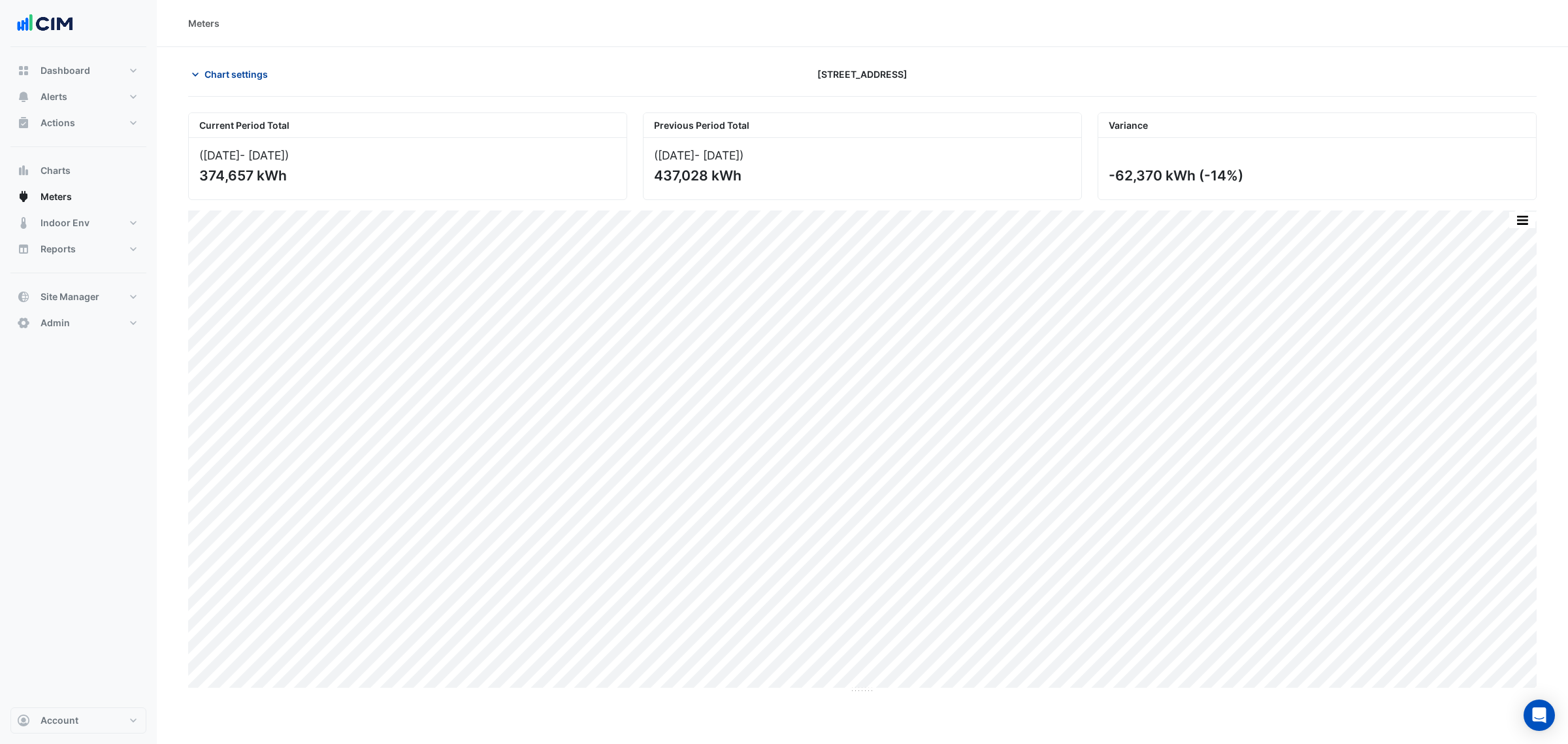
click at [224, 76] on span "Chart settings" at bounding box center [236, 74] width 63 height 14
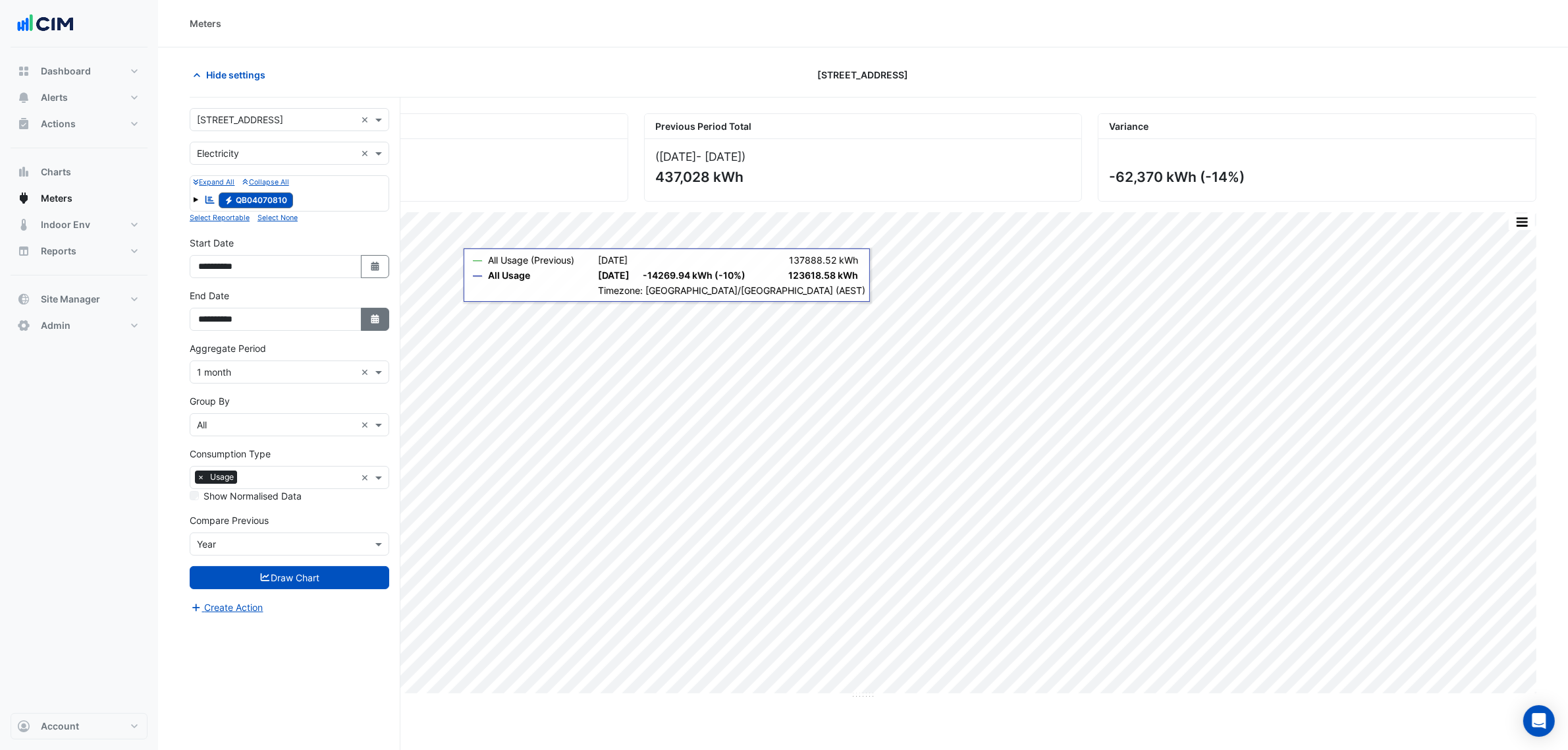
click at [370, 320] on icon "Select Date" at bounding box center [376, 319] width 12 height 10
select select "*"
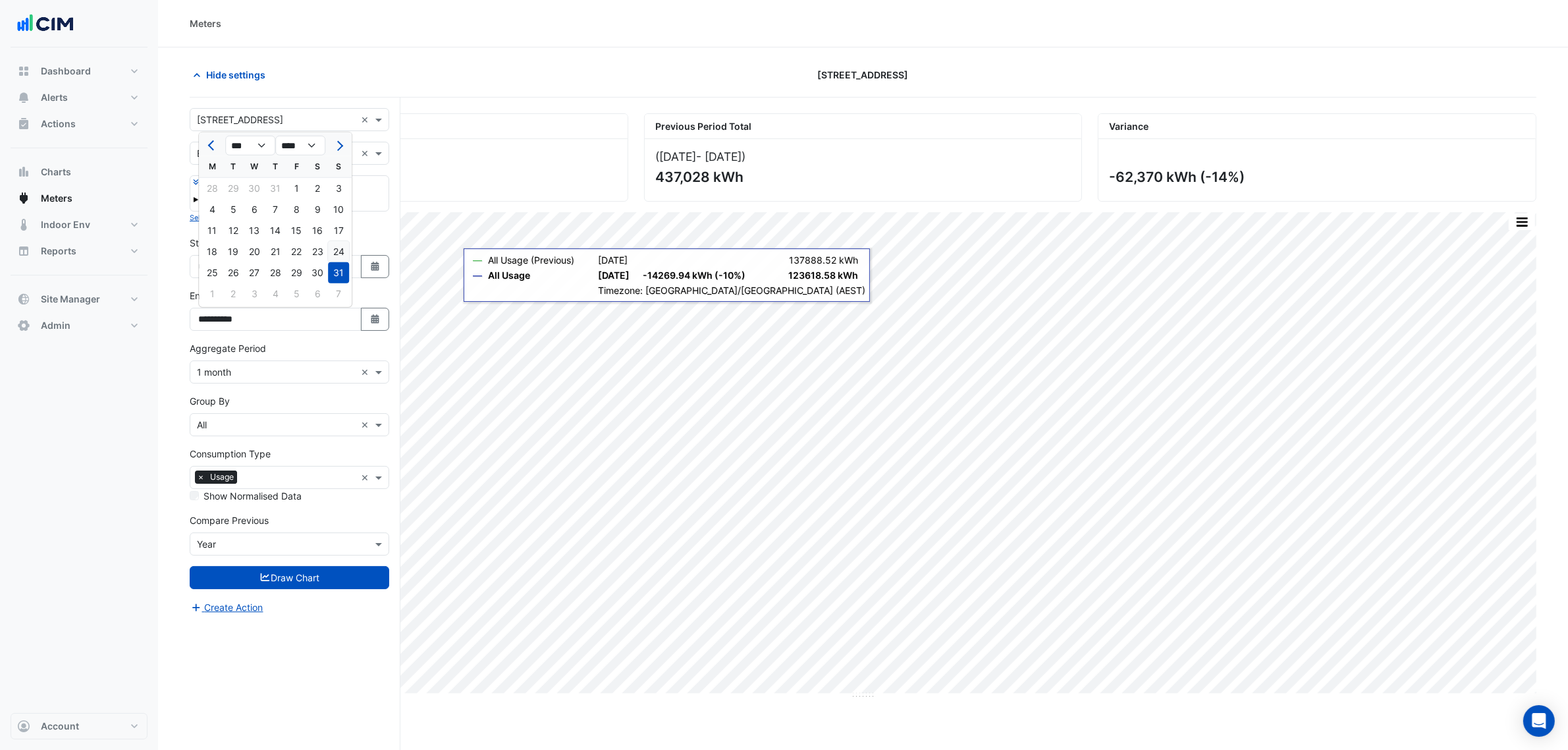
click at [343, 248] on div "24" at bounding box center [338, 251] width 21 height 21
type input "**********"
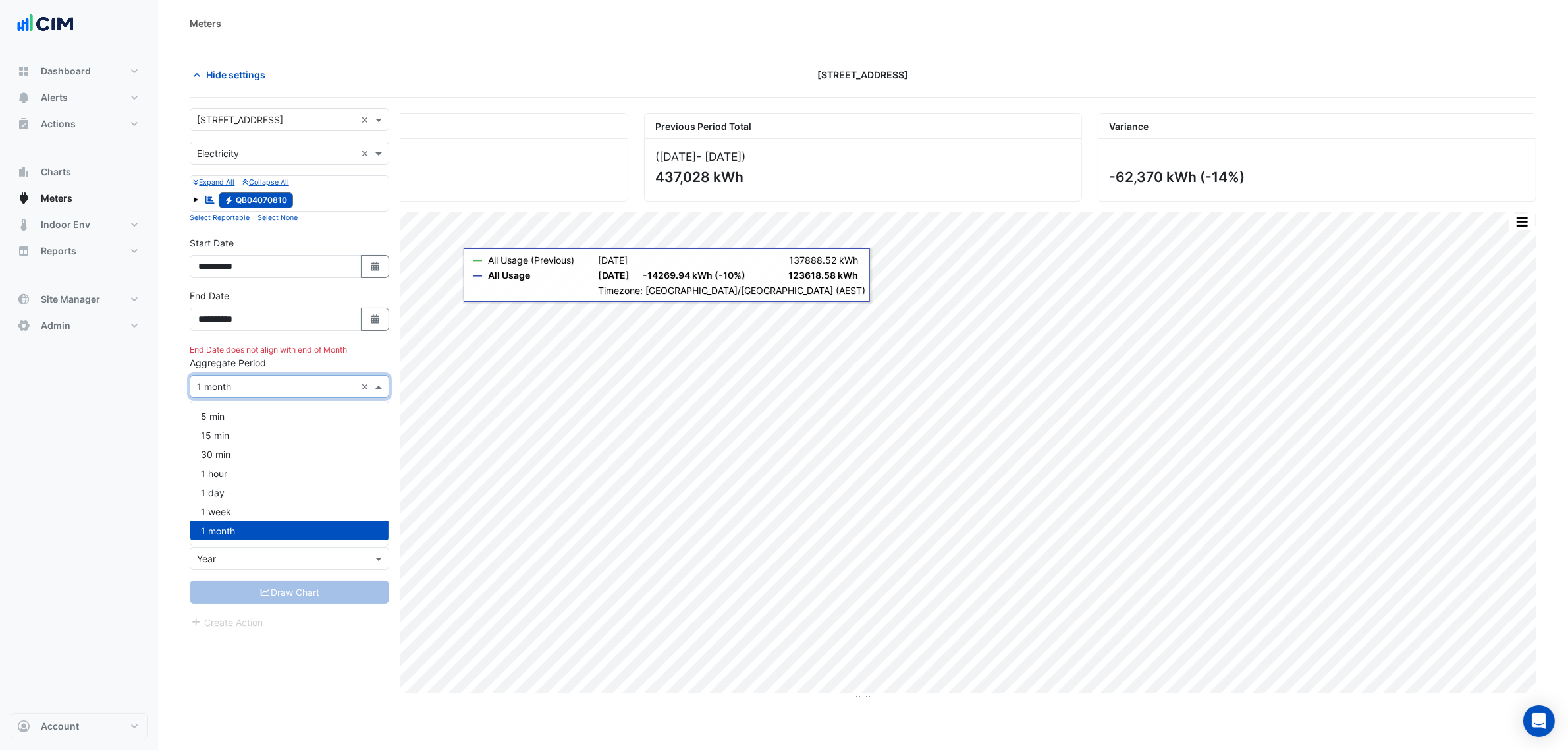
click at [239, 385] on input "text" at bounding box center [275, 387] width 159 height 14
click at [227, 499] on div "1 day" at bounding box center [289, 493] width 198 height 19
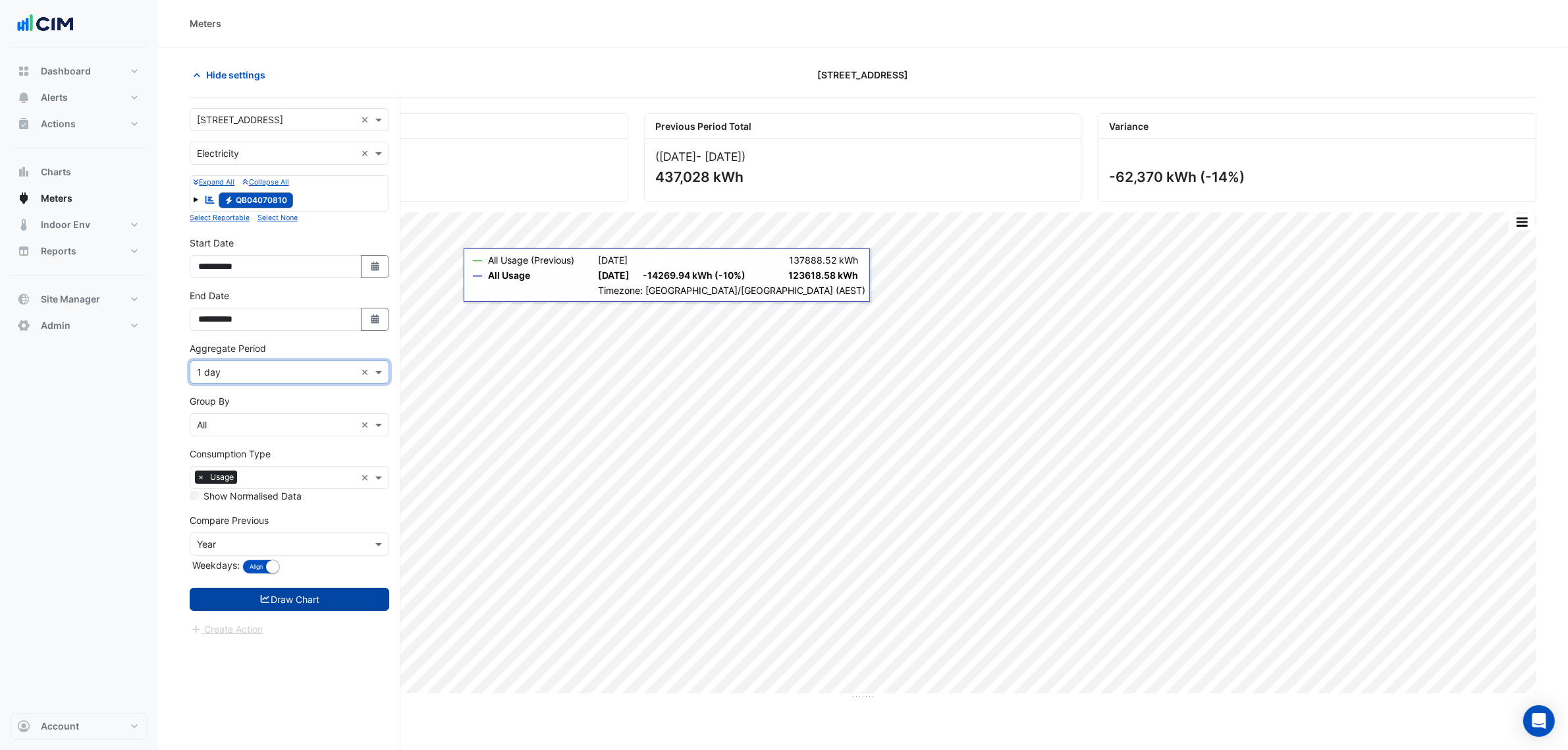
click at [274, 601] on button "Draw Chart" at bounding box center [289, 599] width 199 height 23
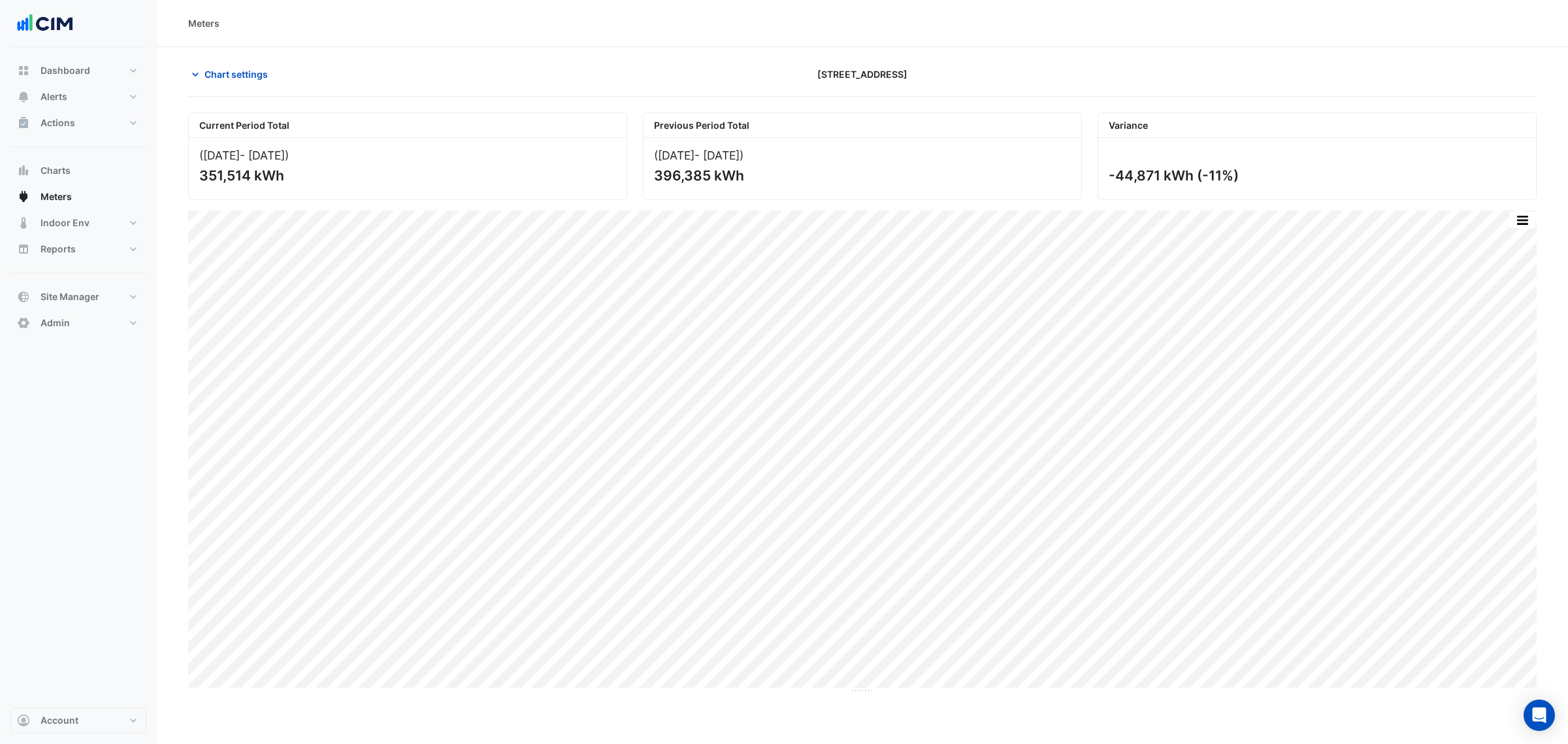
drag, startPoint x: 1161, startPoint y: 181, endPoint x: 1113, endPoint y: 184, distance: 48.1
click at [1113, 184] on div "-44,871 kWh (-11%)" at bounding box center [1317, 168] width 438 height 62
click at [237, 73] on span "Chart settings" at bounding box center [236, 74] width 63 height 14
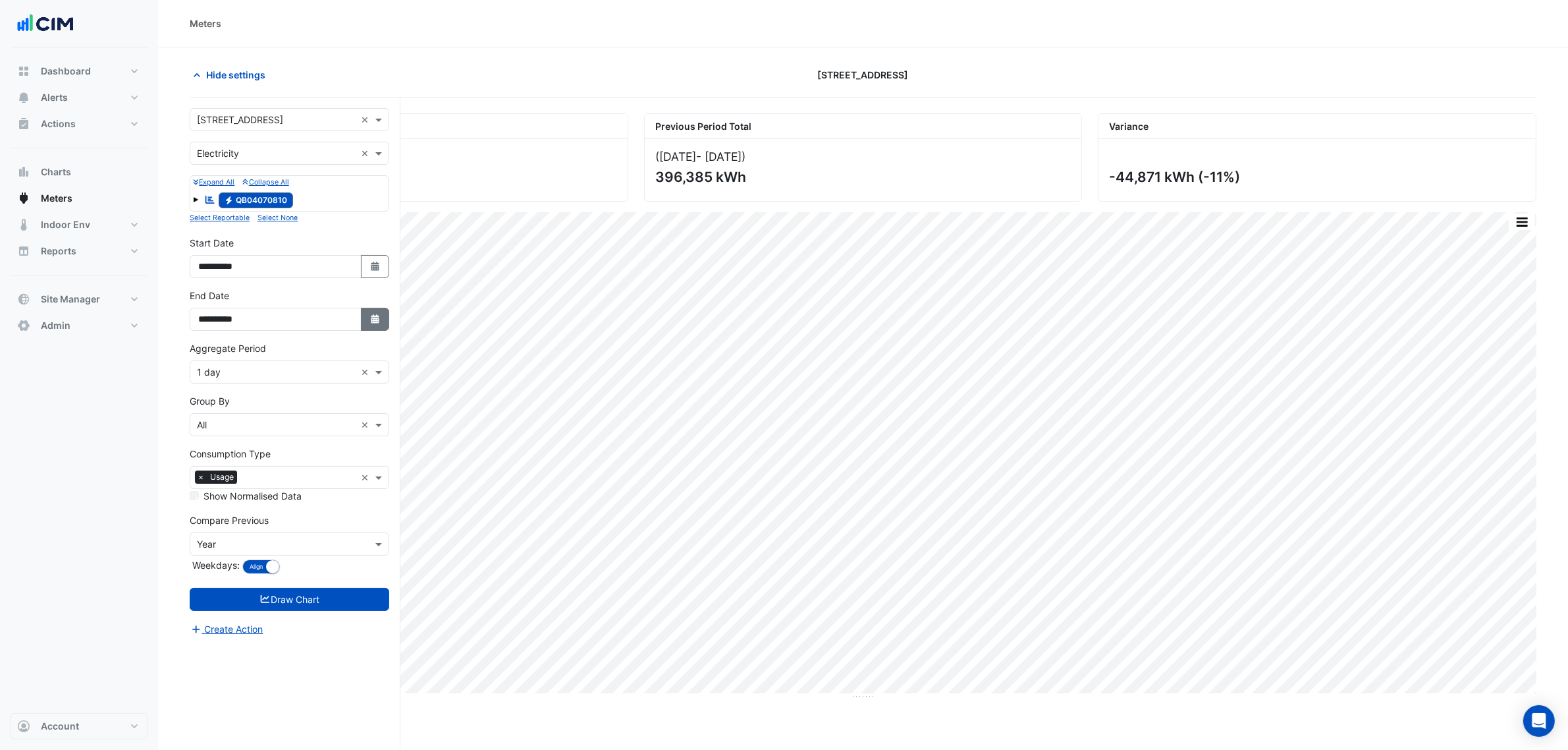
click at [370, 323] on icon "Select Date" at bounding box center [376, 319] width 12 height 10
select select "*"
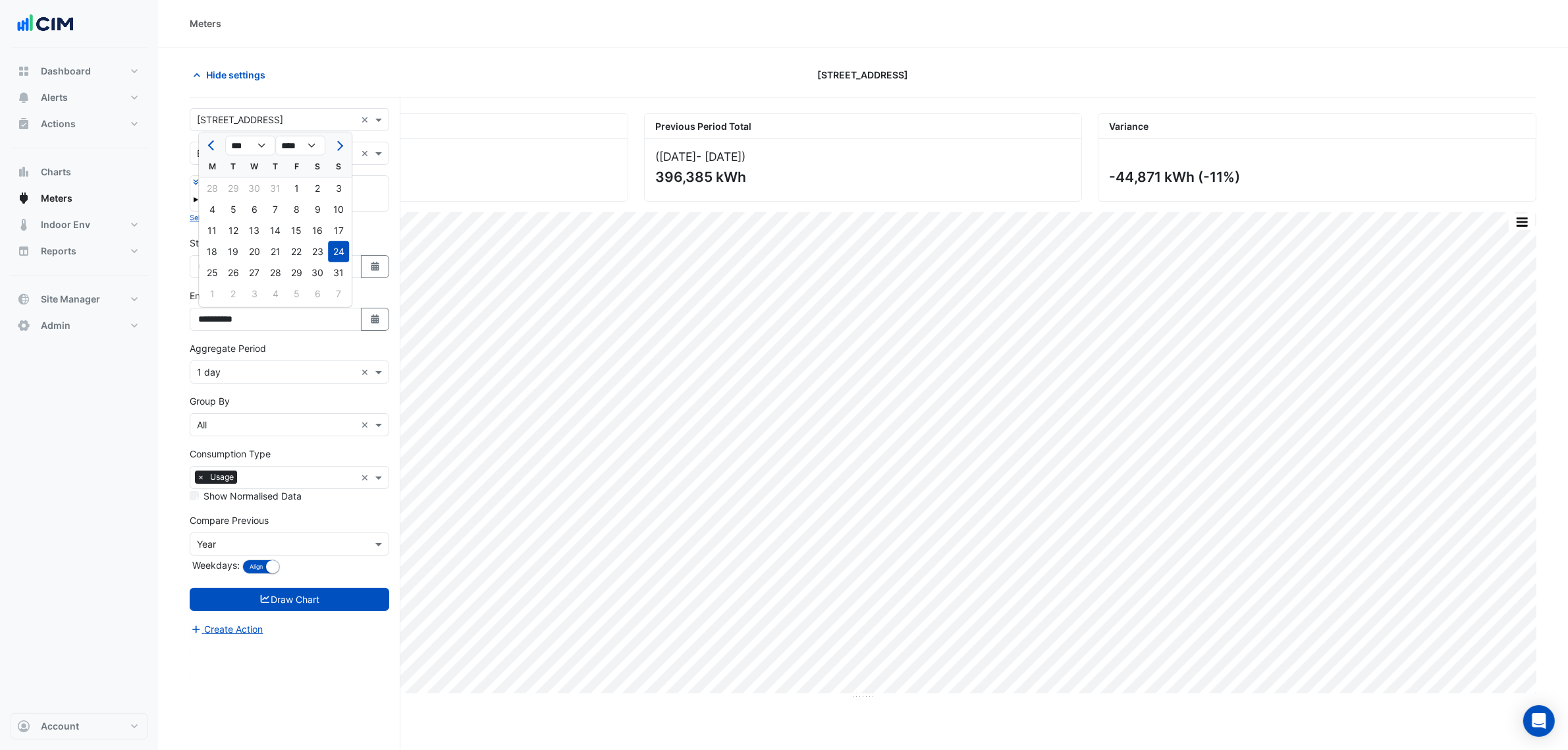
drag, startPoint x: 346, startPoint y: 273, endPoint x: 380, endPoint y: 410, distance: 141.2
click at [343, 272] on div "31" at bounding box center [338, 273] width 21 height 21
type input "**********"
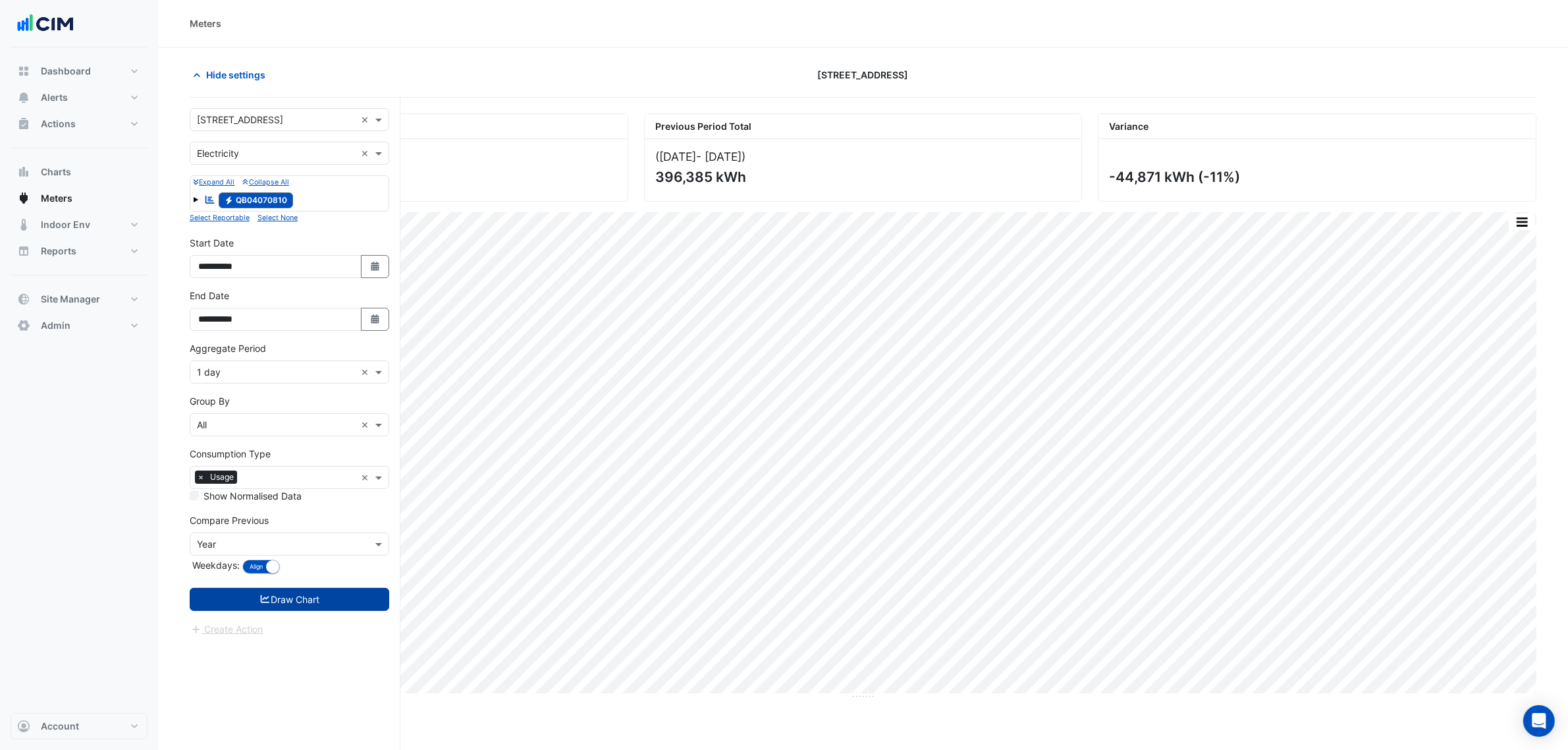
click at [365, 597] on button "Draw Chart" at bounding box center [289, 599] width 199 height 23
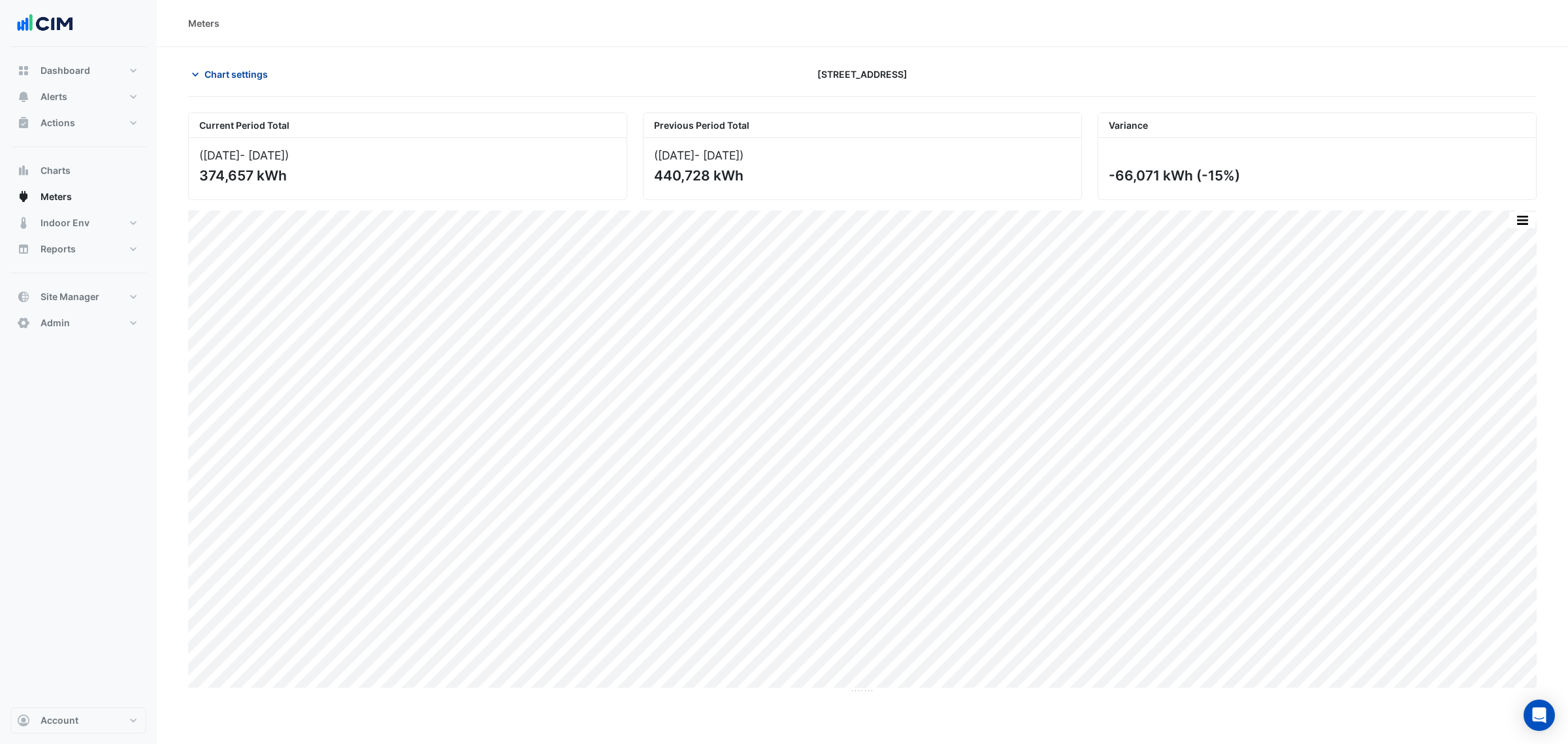
click at [215, 65] on button "Chart settings" at bounding box center [233, 75] width 88 height 23
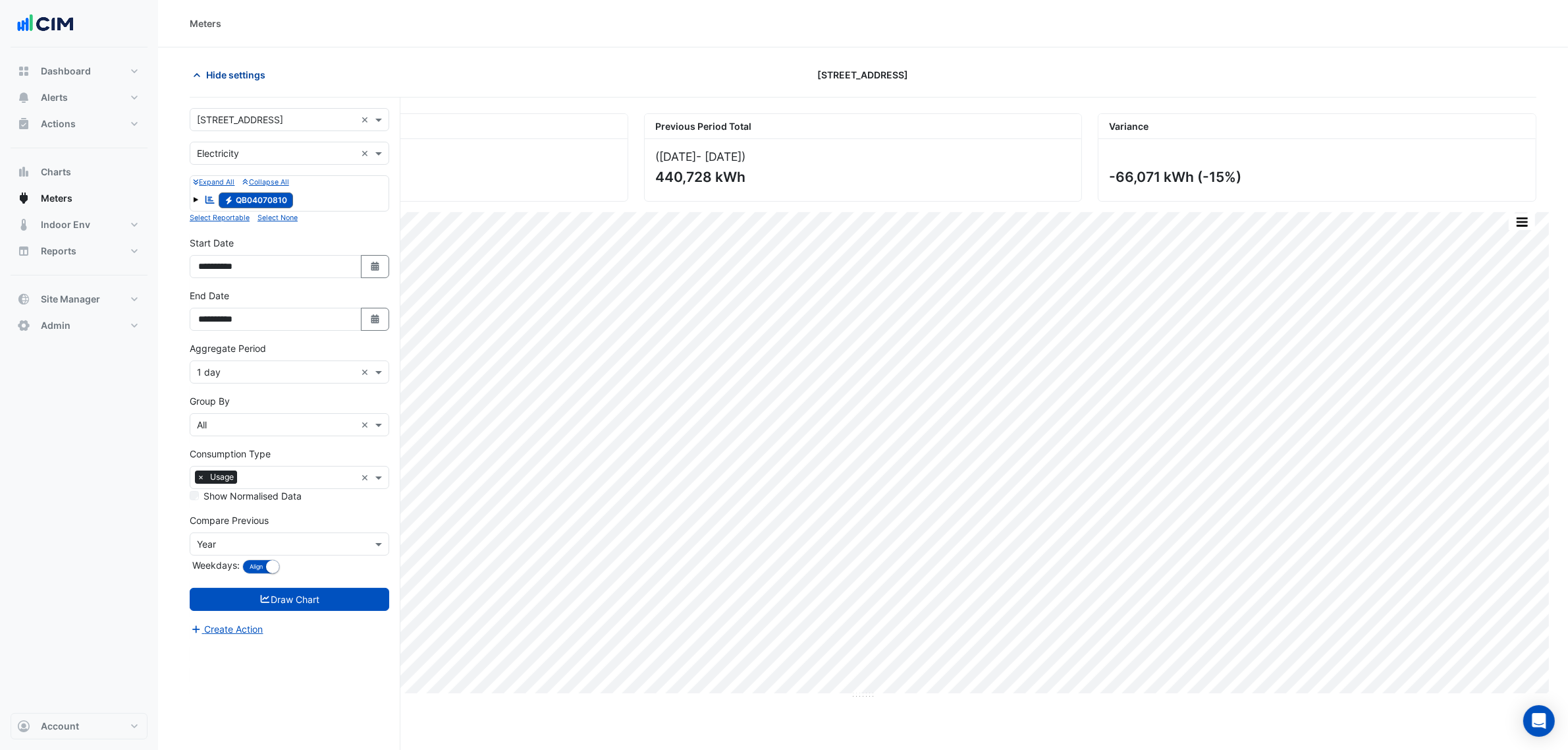
click at [222, 80] on span "Hide settings" at bounding box center [235, 75] width 59 height 14
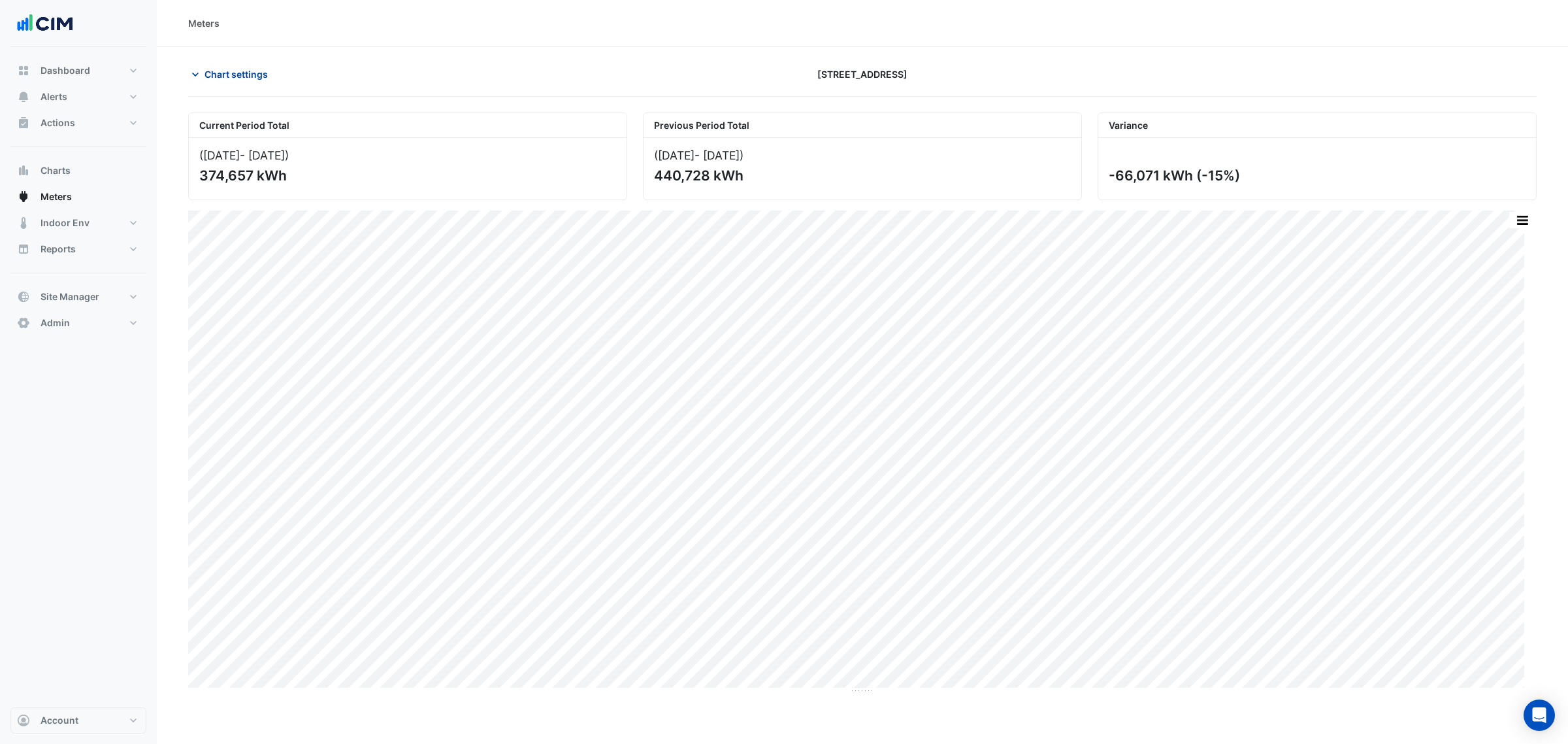
click at [220, 79] on span "Chart settings" at bounding box center [236, 74] width 63 height 14
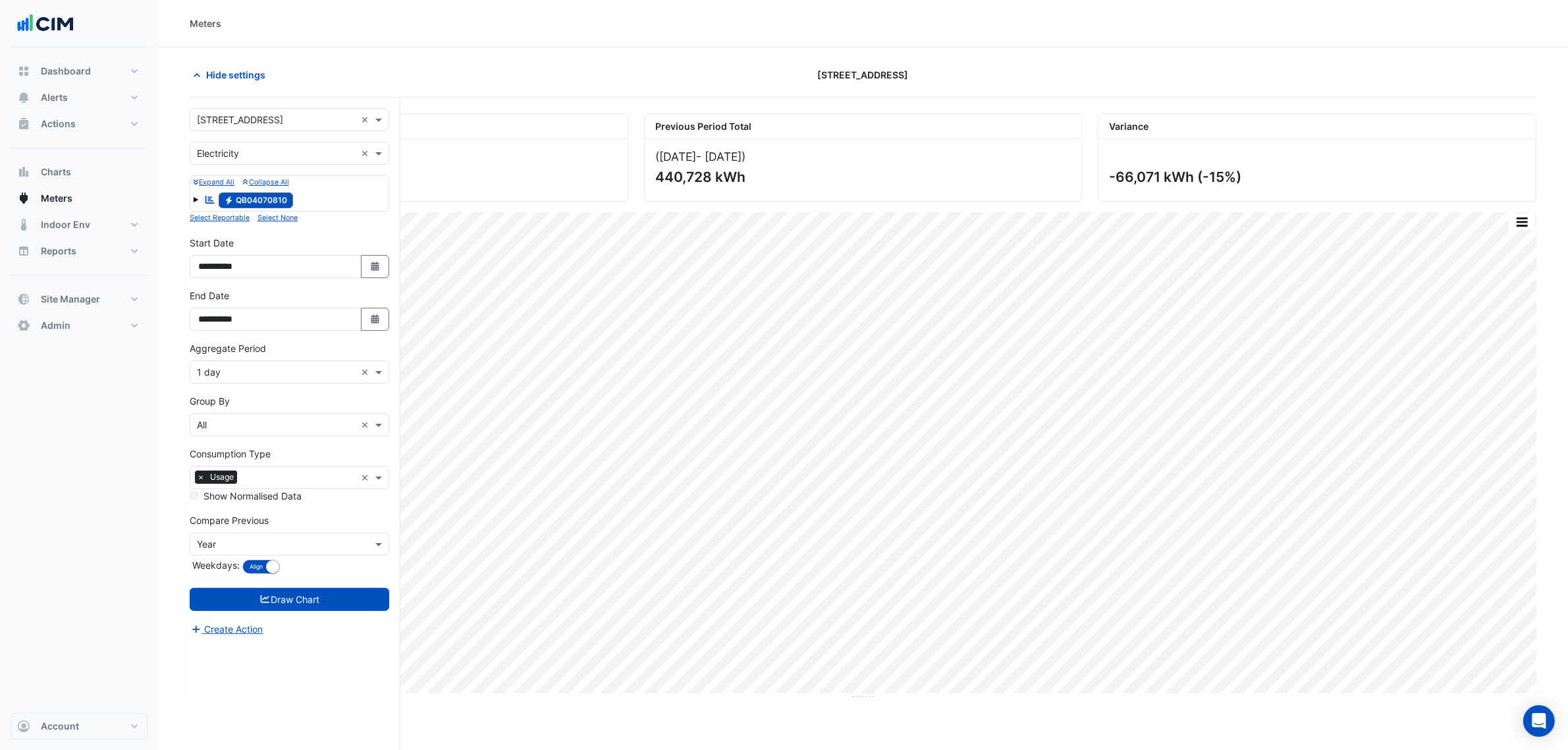
click at [234, 414] on div "Group By × All ×" at bounding box center [289, 425] width 199 height 23
click at [274, 379] on input "text" at bounding box center [275, 372] width 159 height 14
click at [116, 503] on div "Dashboard Portfolio Ratings Performance Alerts Site Rules Templates Actions Sit…" at bounding box center [78, 380] width 137 height 665
click at [283, 475] on input "text" at bounding box center [299, 478] width 113 height 14
click at [241, 523] on div "Cost" at bounding box center [289, 526] width 198 height 19
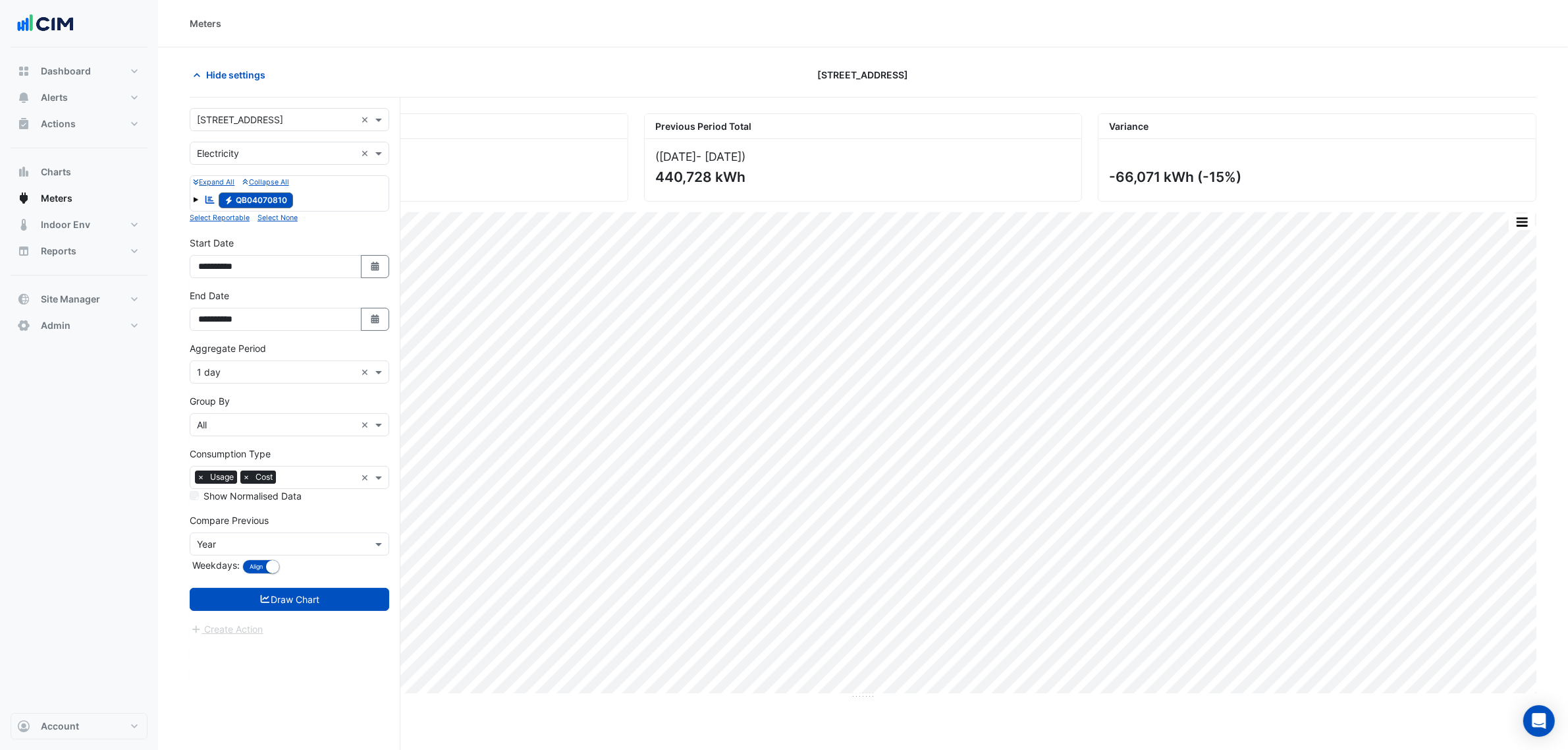
click at [260, 600] on icon "submit" at bounding box center [265, 599] width 12 height 10
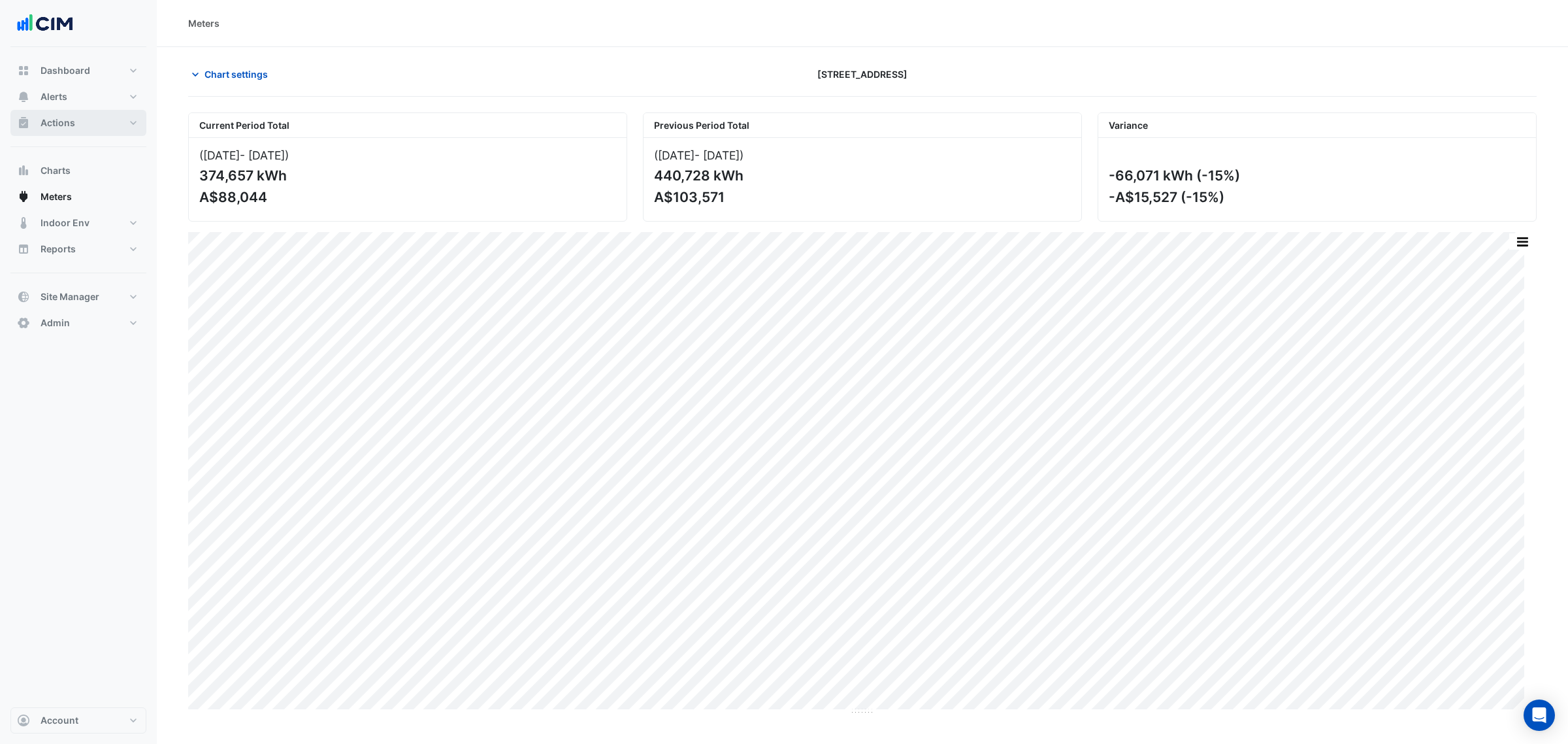
click at [57, 124] on span "Actions" at bounding box center [58, 123] width 35 height 13
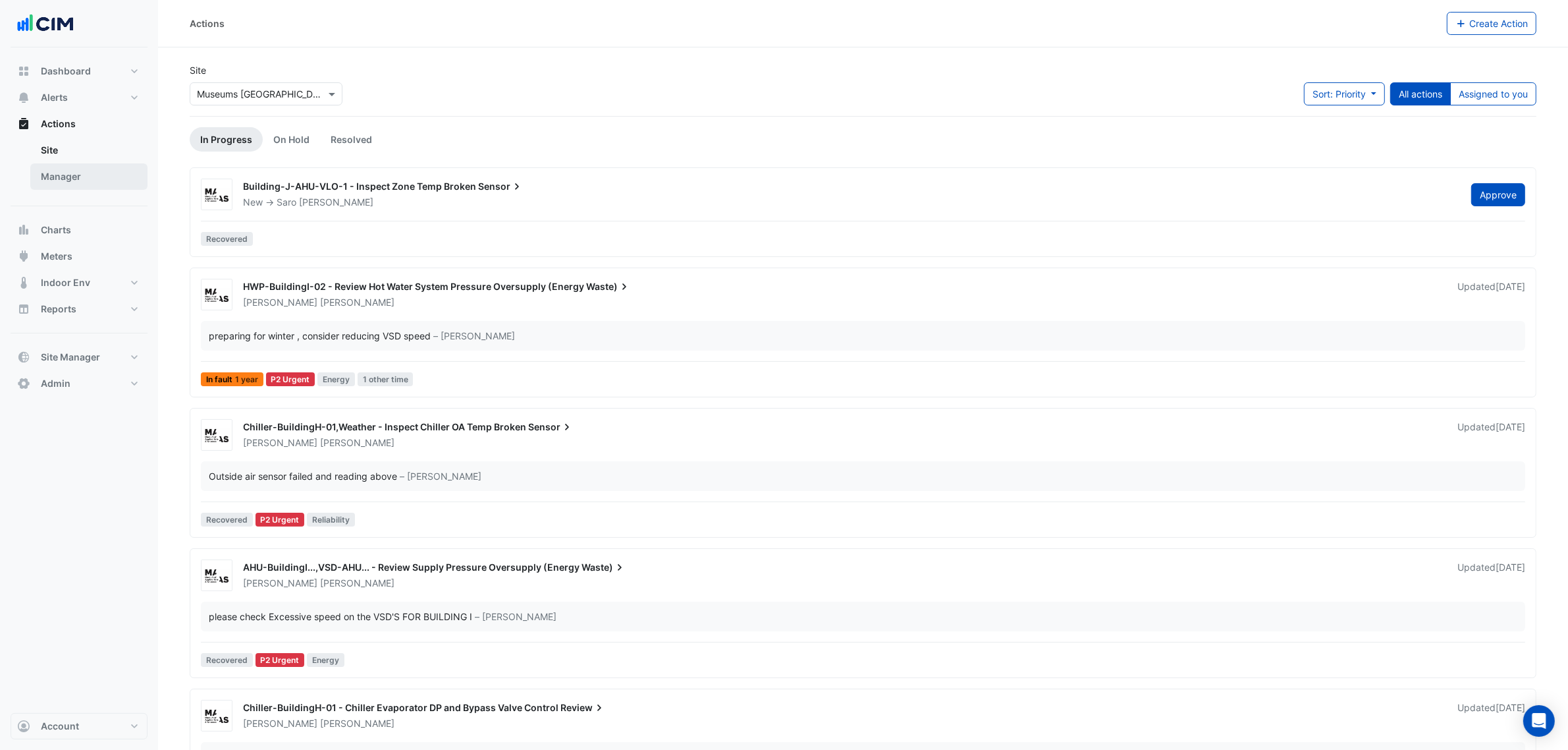
click at [106, 169] on link "Manager" at bounding box center [88, 177] width 117 height 26
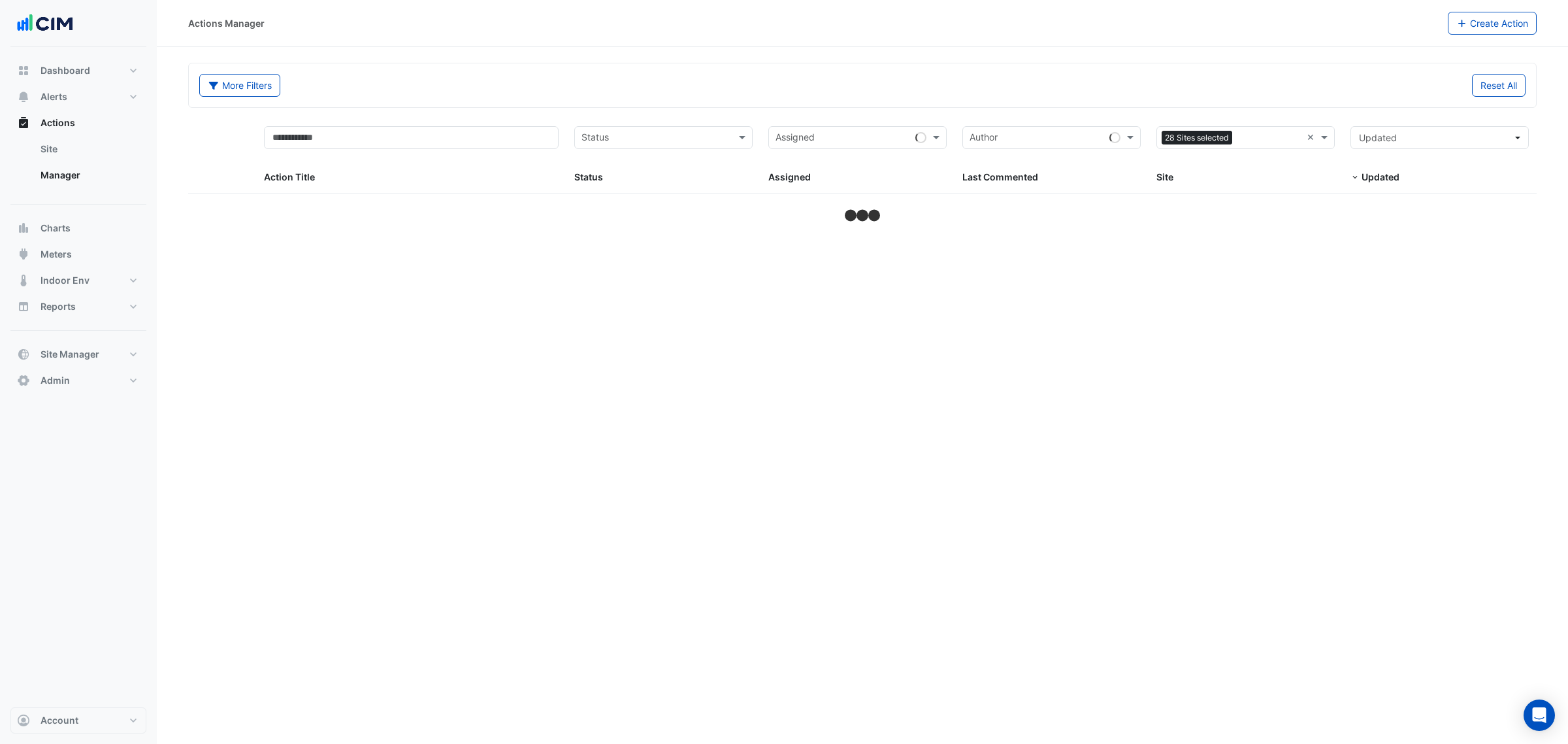
select select "**"
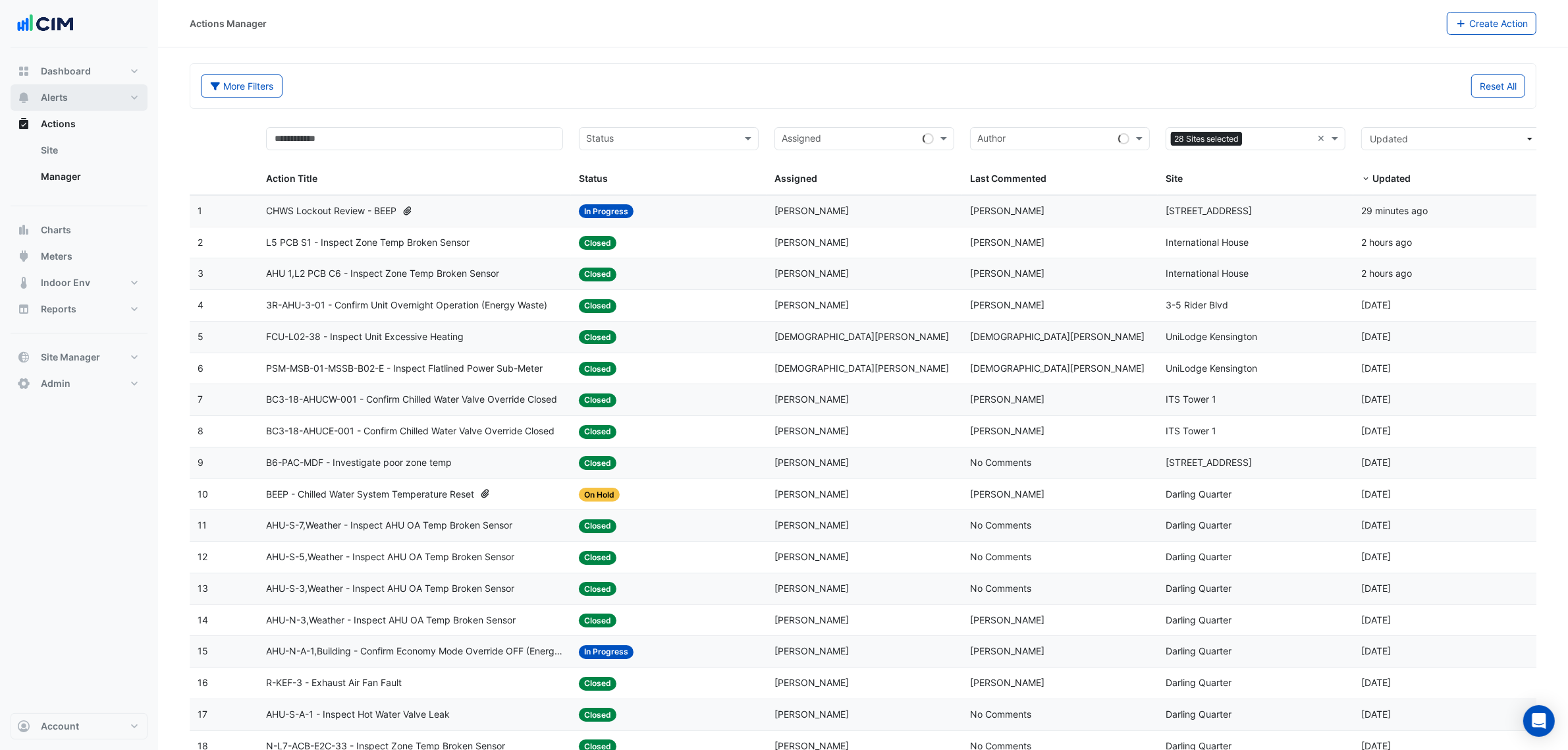
click at [66, 99] on span "Alerts" at bounding box center [54, 97] width 27 height 13
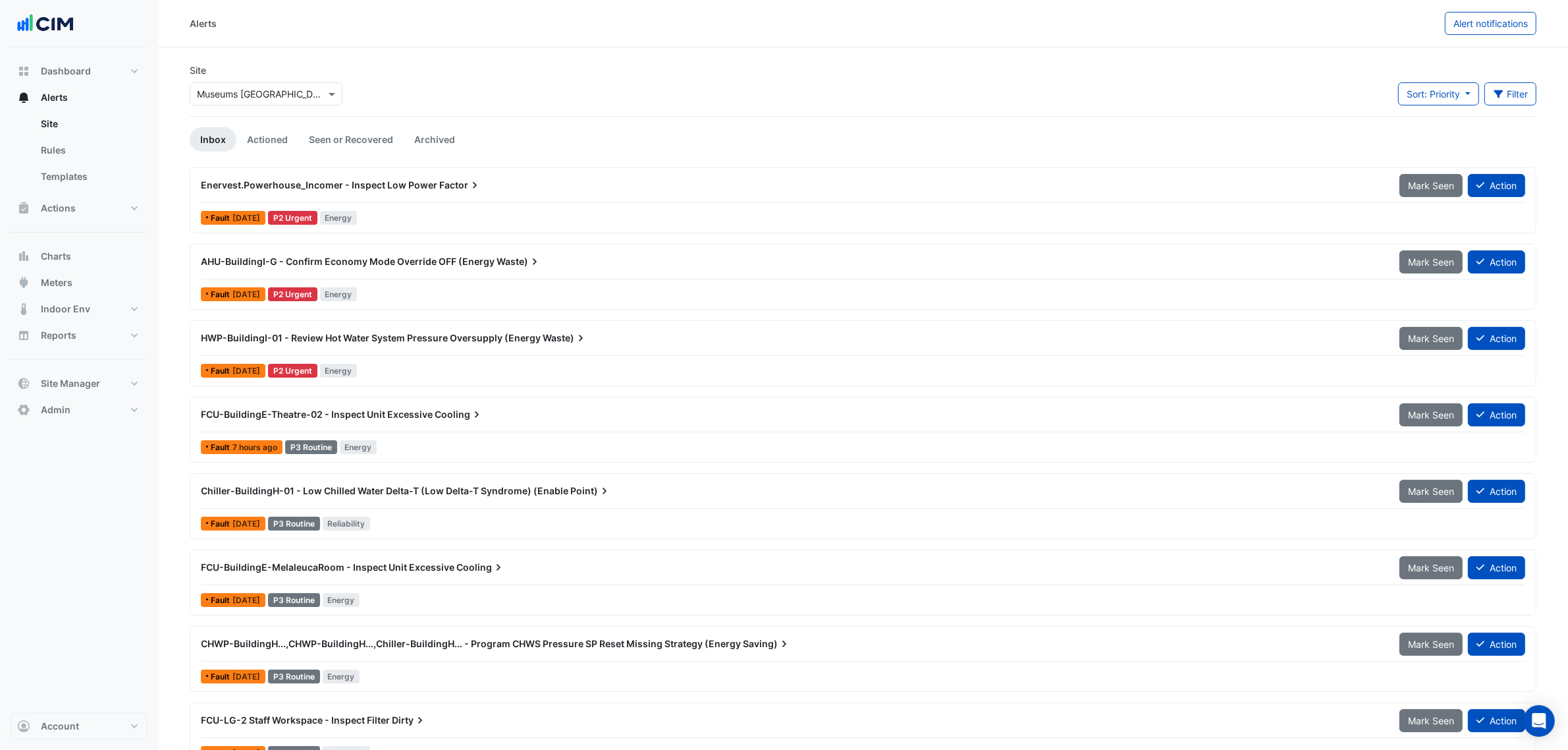
click at [285, 91] on input "text" at bounding box center [252, 94] width 112 height 14
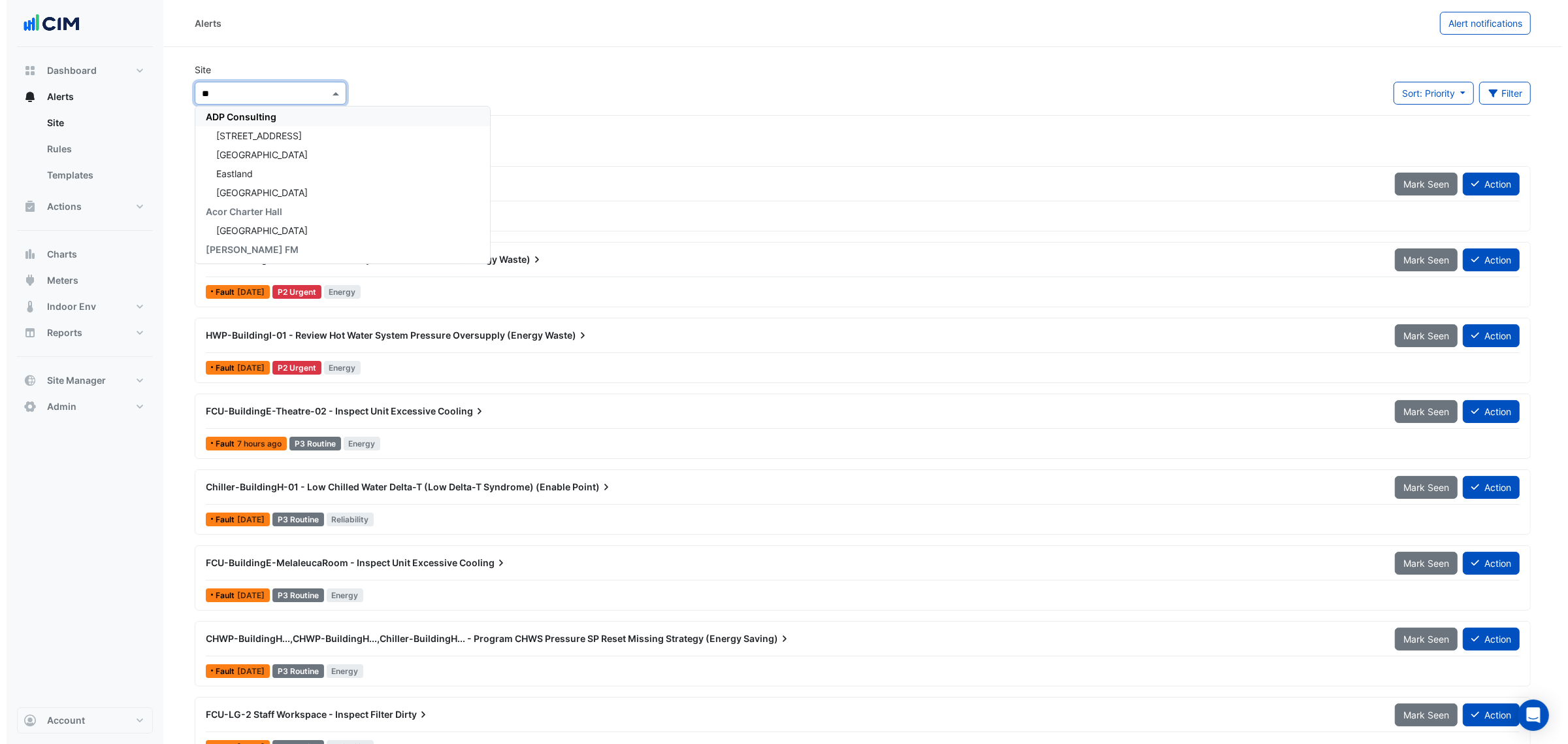
scroll to position [62, 0]
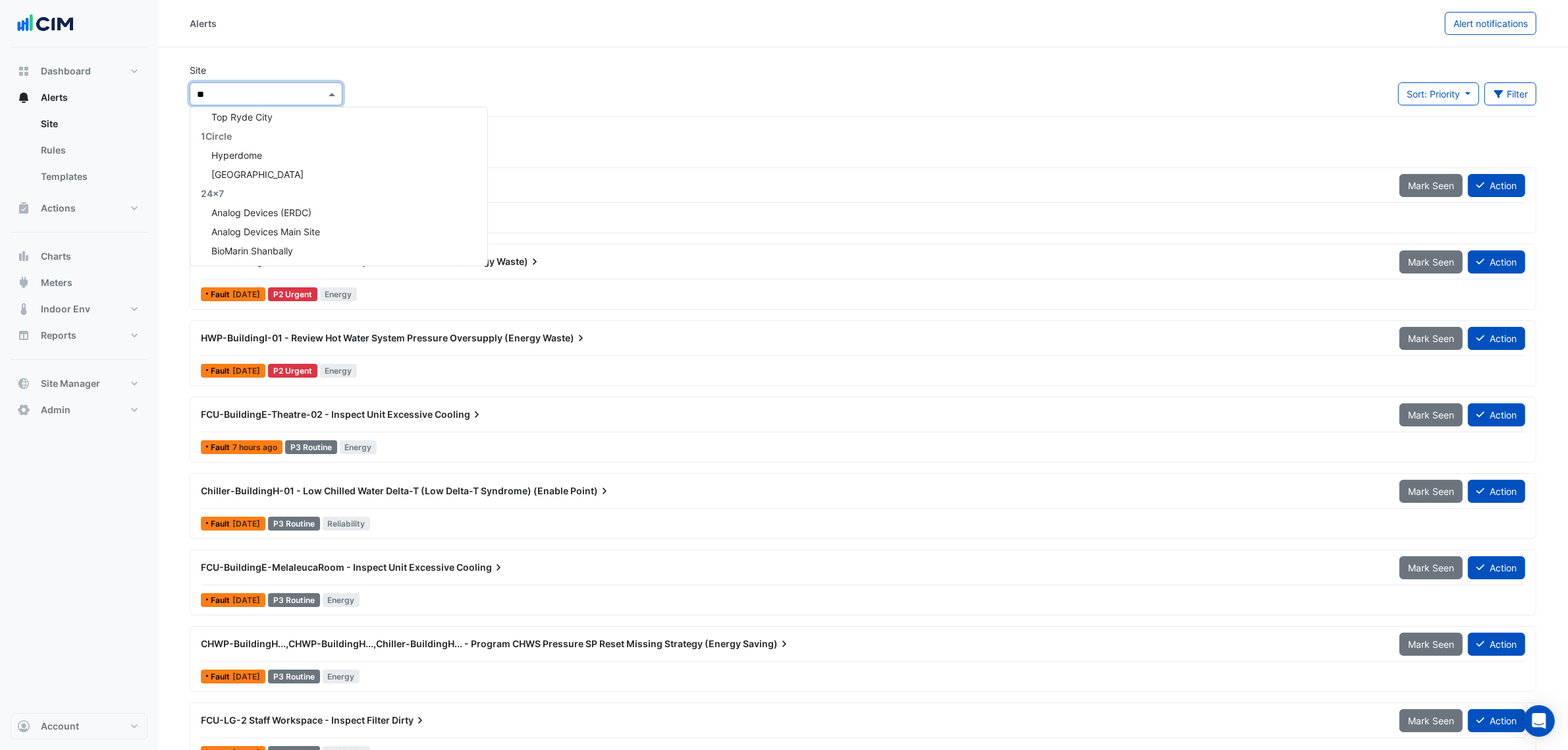
type input "***"
click at [290, 181] on div "ITS Tower 2" at bounding box center [261, 174] width 142 height 19
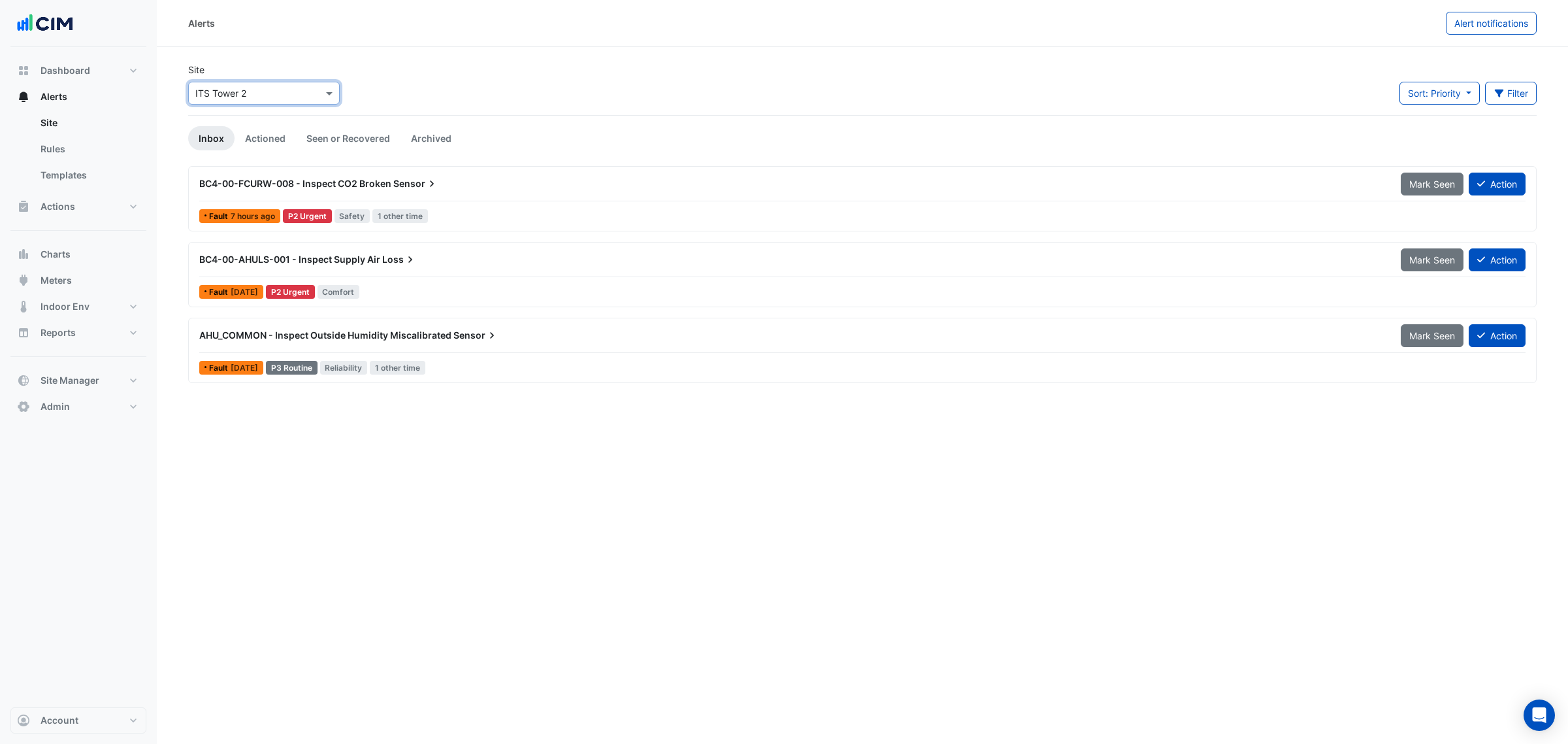
click at [256, 94] on input "text" at bounding box center [250, 94] width 111 height 14
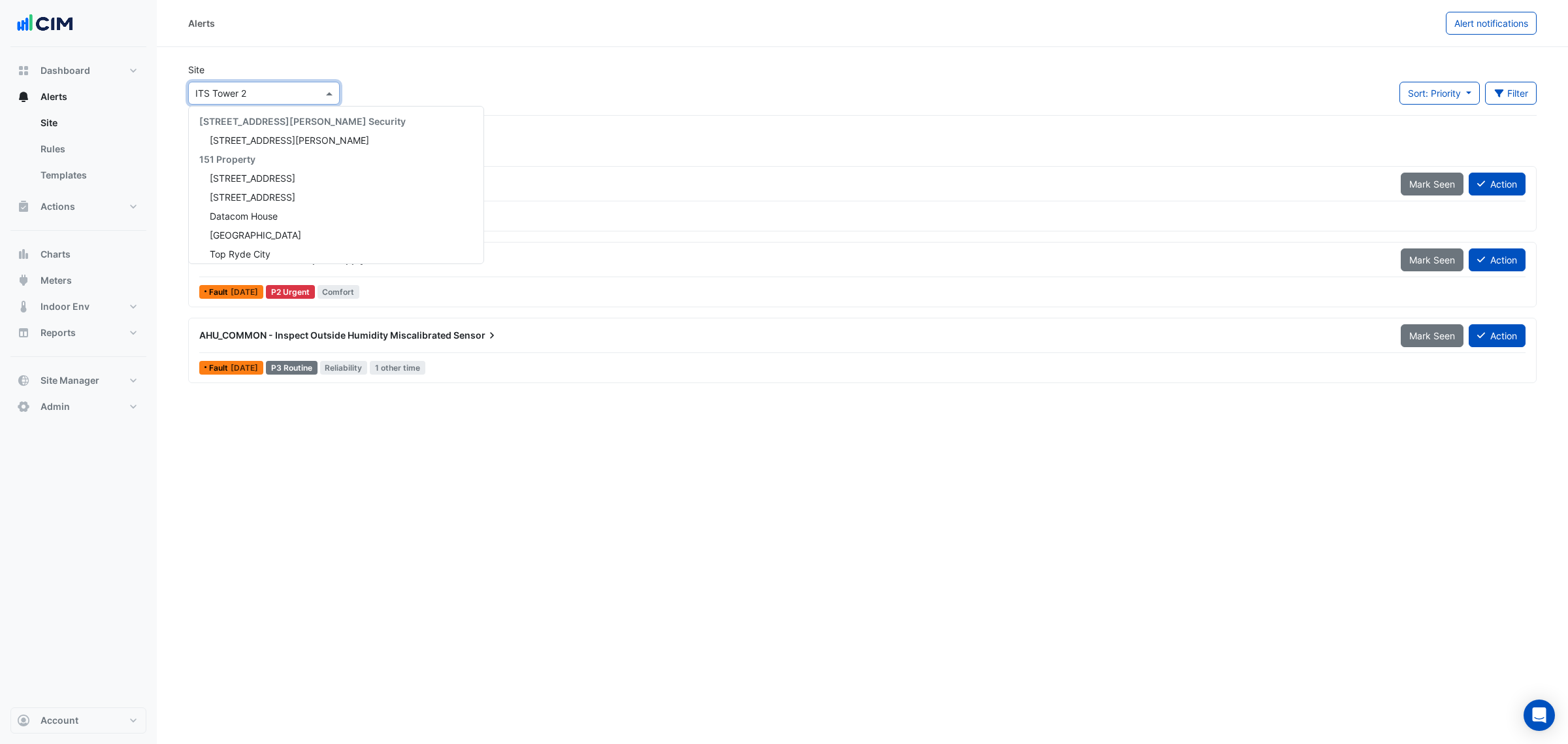
scroll to position [11702, 0]
click at [413, 38] on div "Alerts Alert notifications" at bounding box center [862, 23] width 1411 height 47
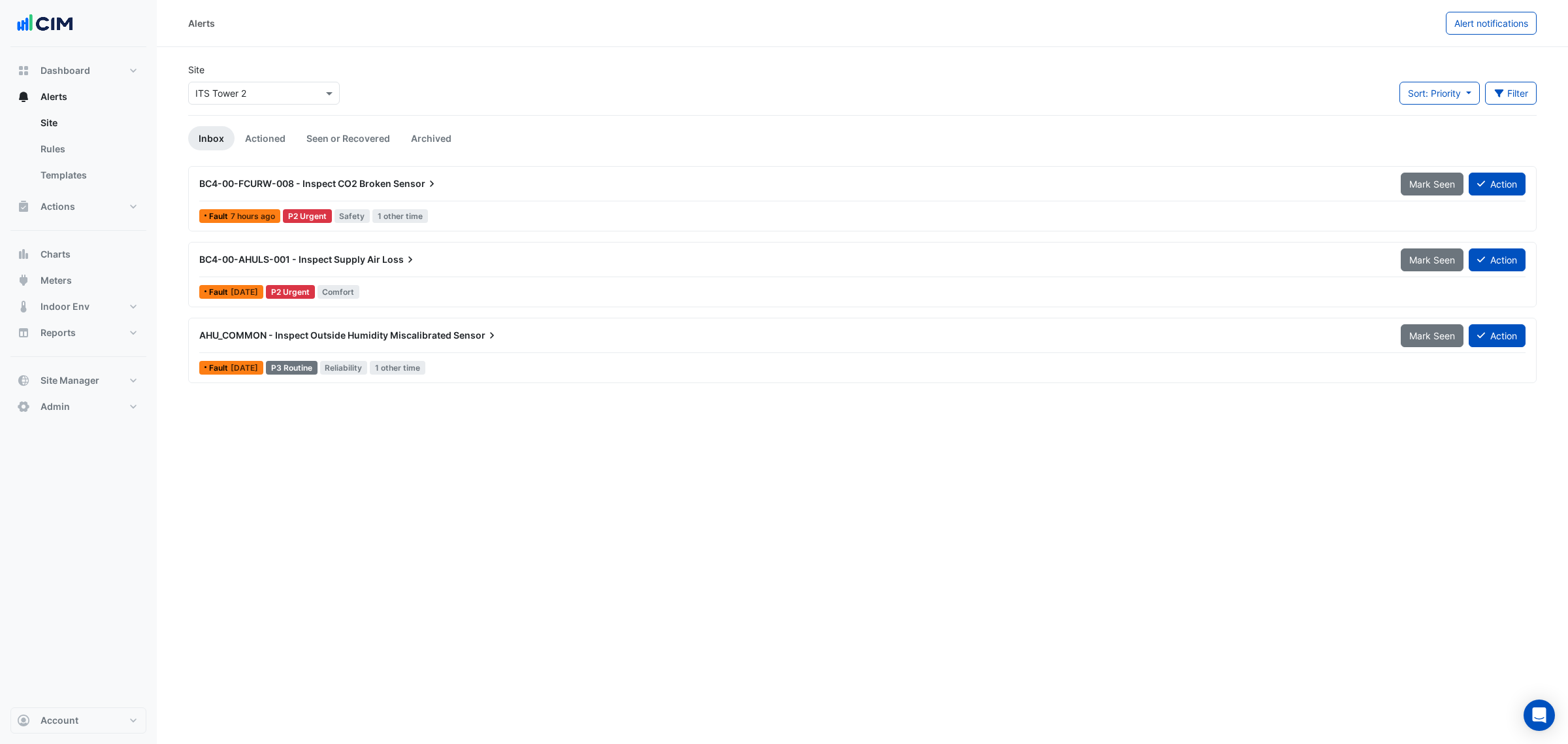
click at [260, 88] on input "text" at bounding box center [250, 94] width 111 height 14
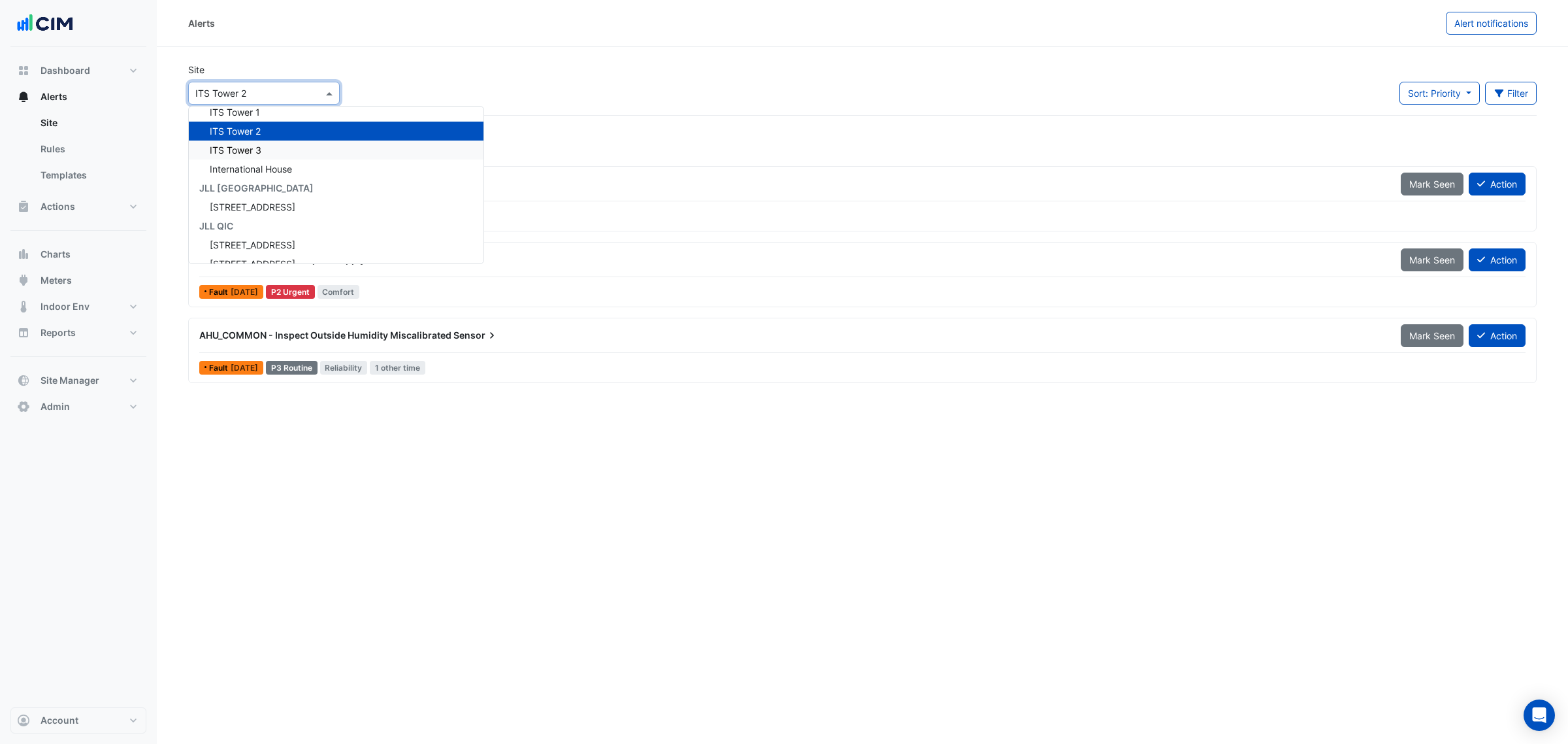
click at [275, 141] on div "ITS Tower 3" at bounding box center [336, 150] width 294 height 19
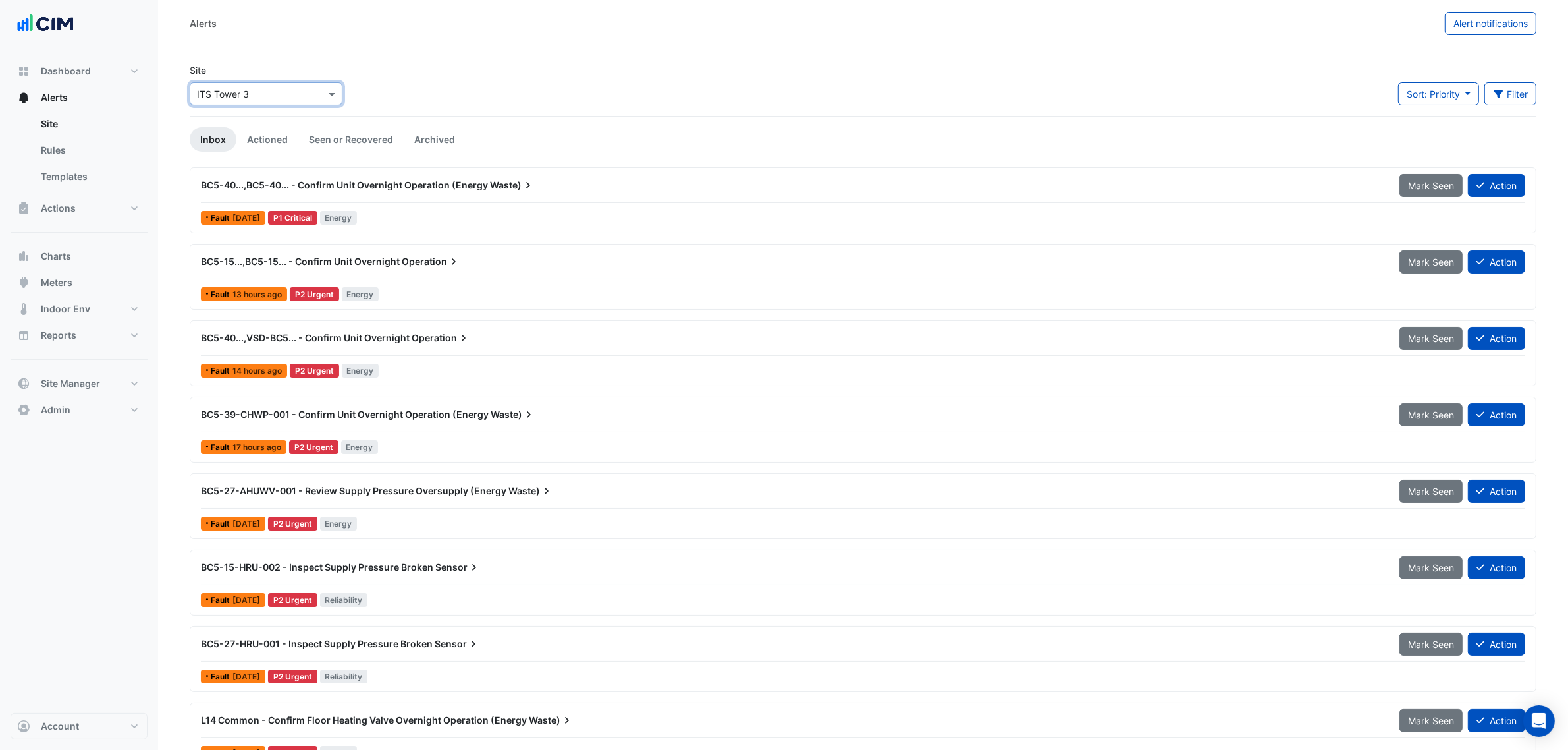
click at [264, 91] on input "text" at bounding box center [252, 94] width 112 height 14
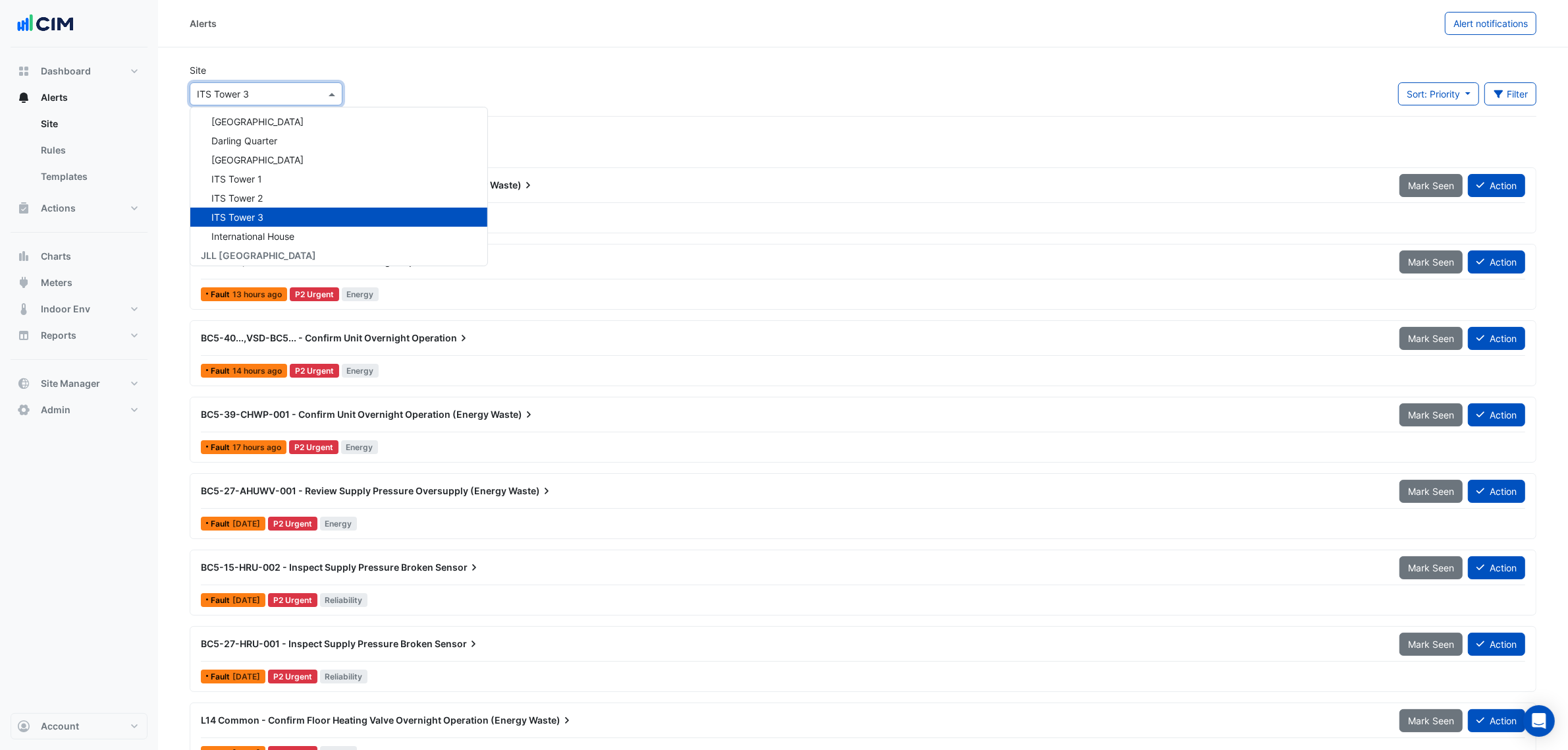
scroll to position [11707, 0]
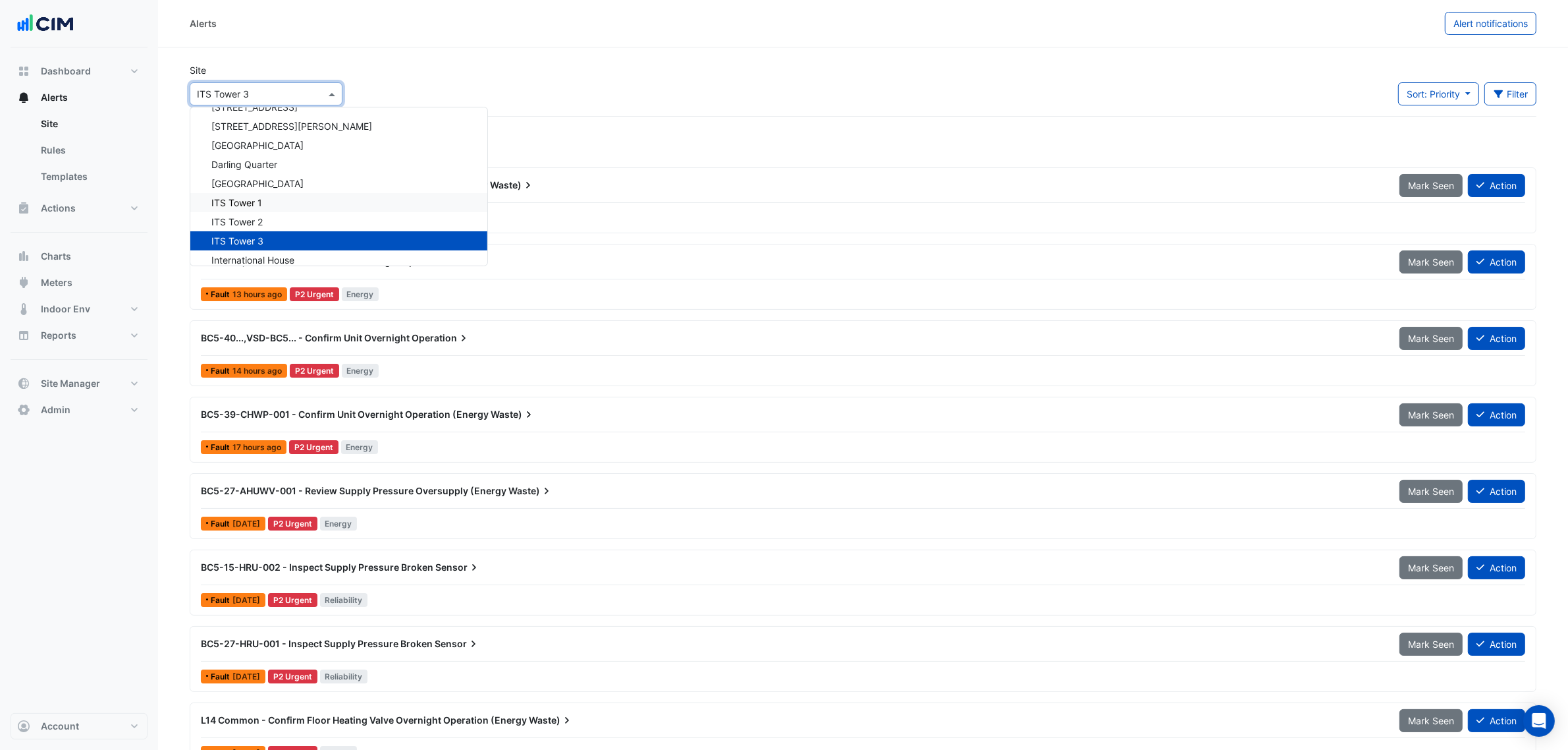
click at [288, 193] on div "ITS Tower 1" at bounding box center [338, 202] width 297 height 19
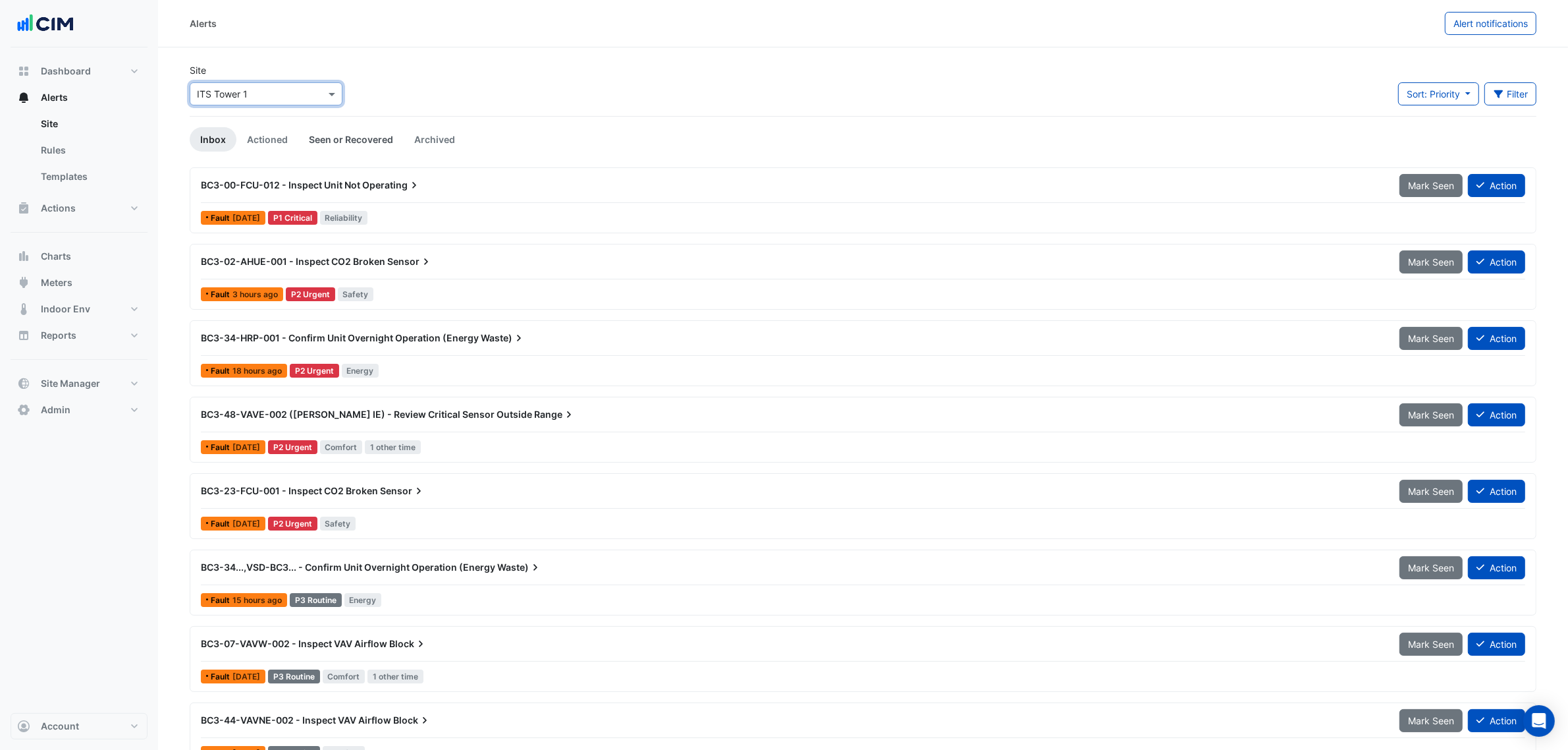
click at [360, 145] on link "Seen or Recovered" at bounding box center [351, 139] width 105 height 24
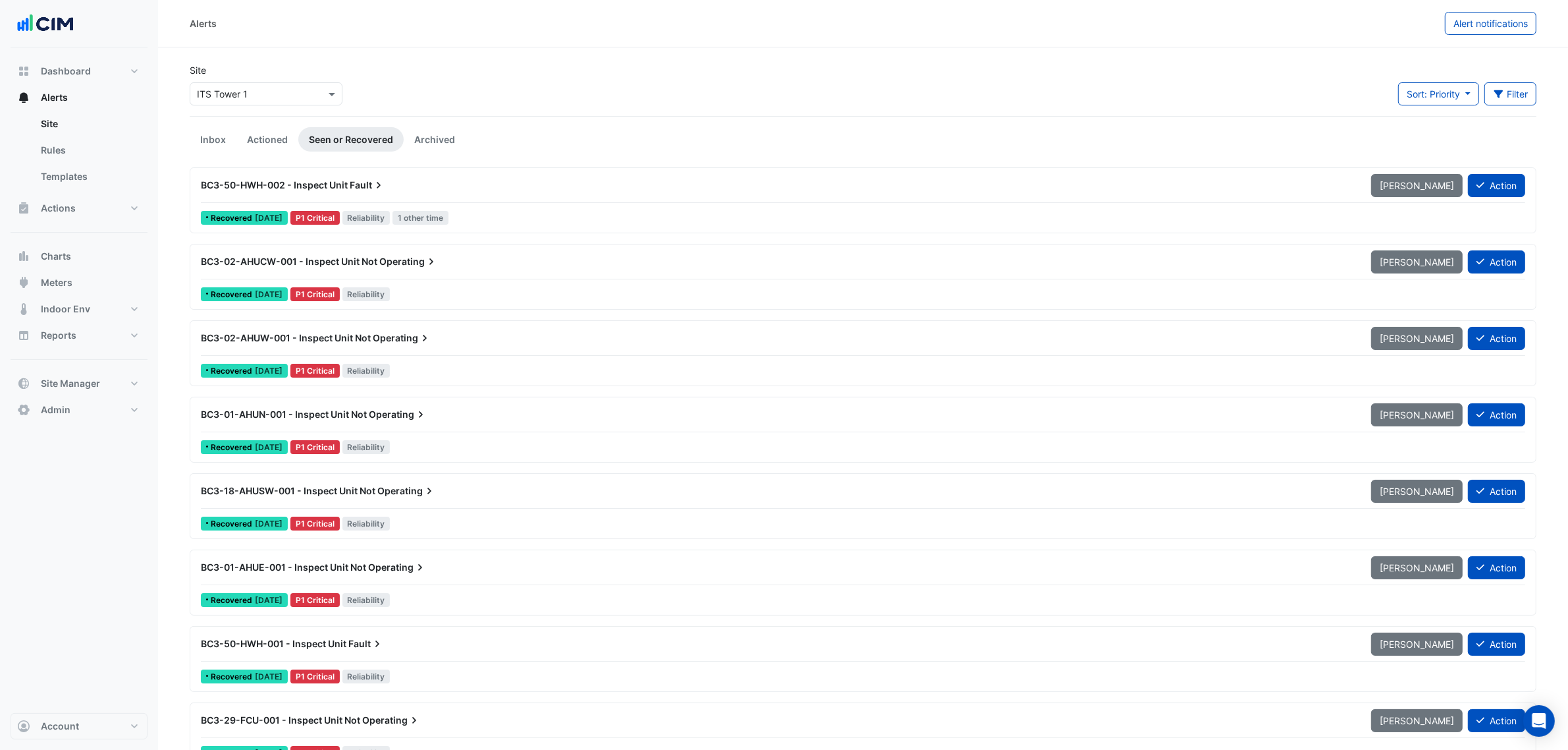
click at [230, 151] on li "Inbox" at bounding box center [213, 139] width 47 height 24
click at [263, 143] on link "Actioned" at bounding box center [267, 139] width 62 height 24
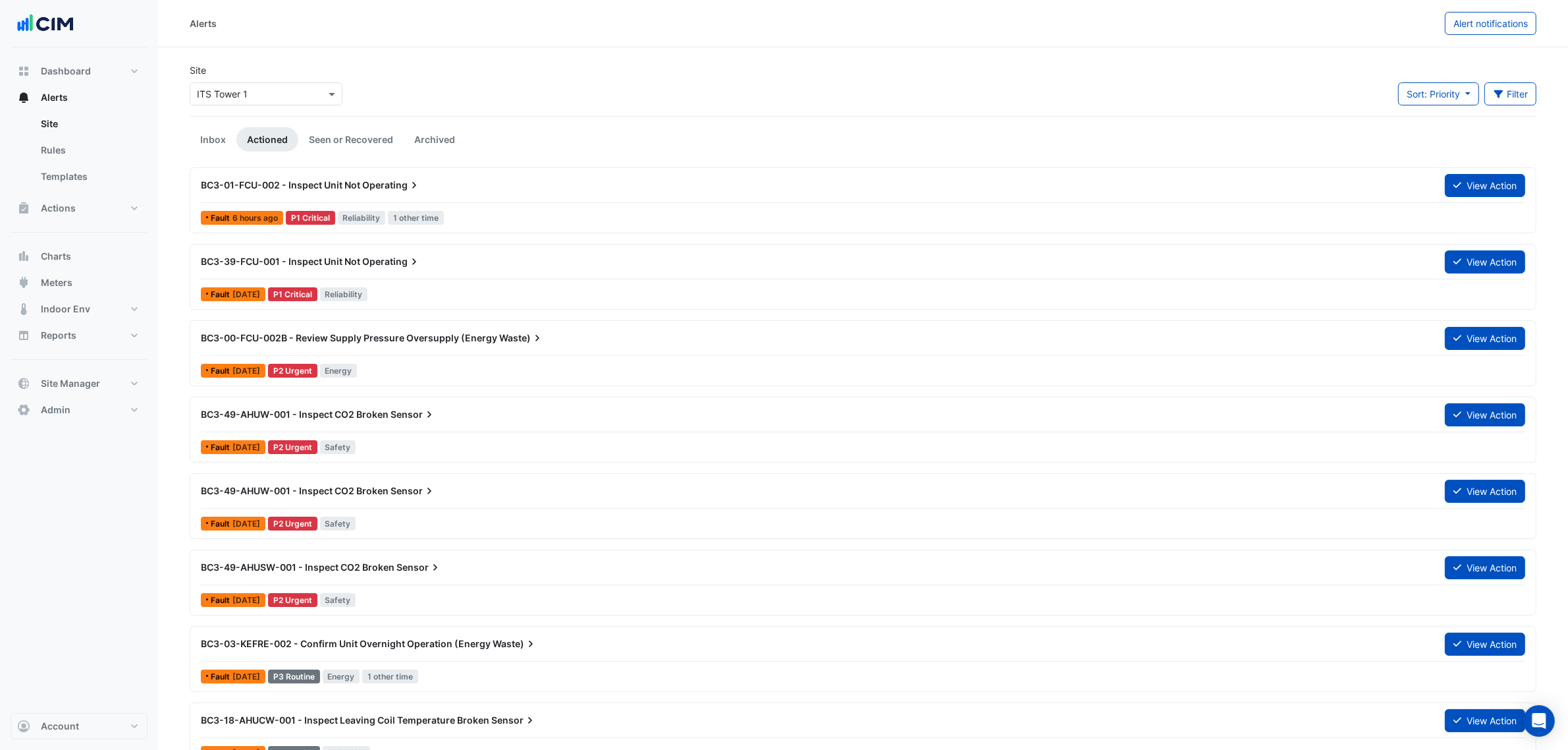
scroll to position [110, 0]
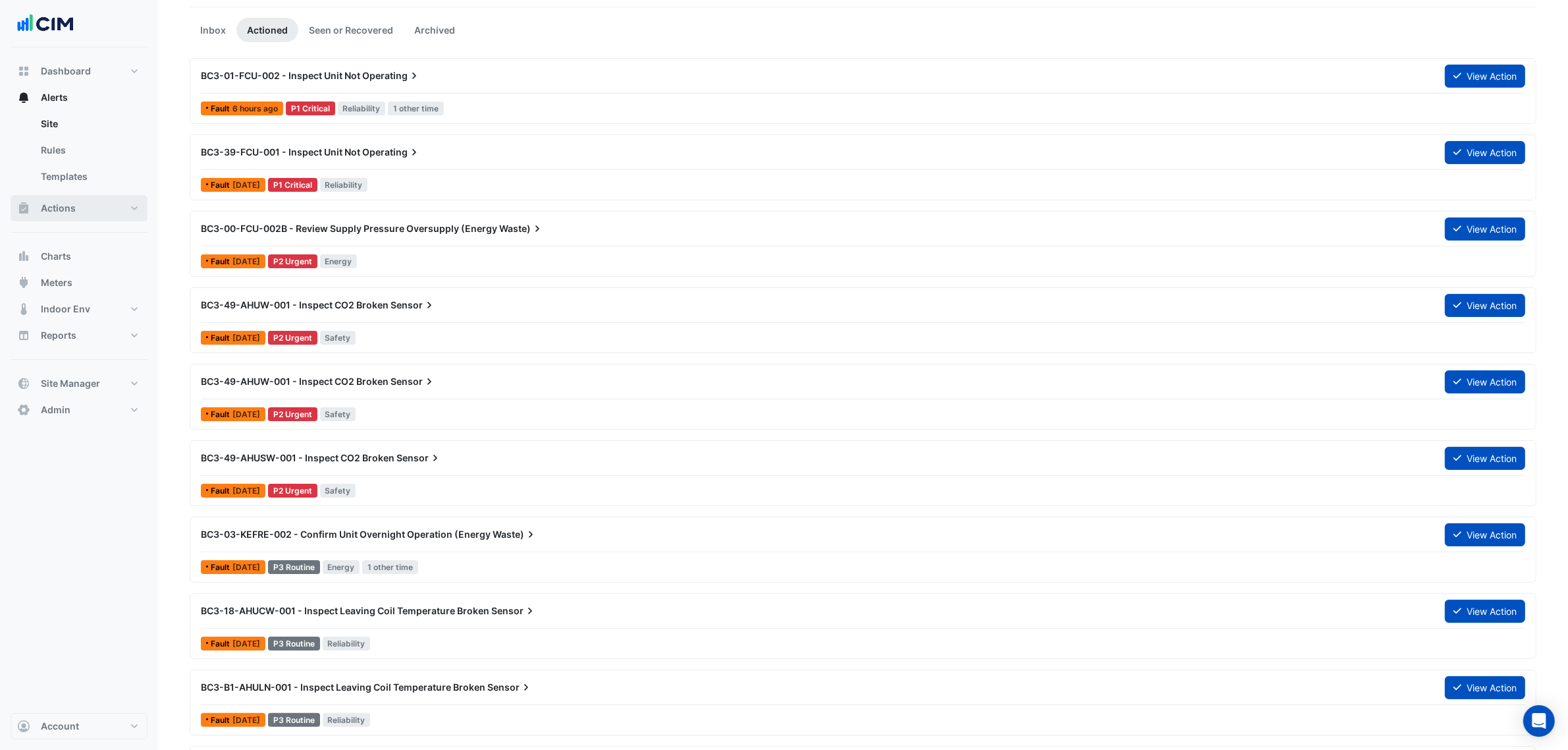
click at [53, 209] on span "Actions" at bounding box center [58, 208] width 35 height 13
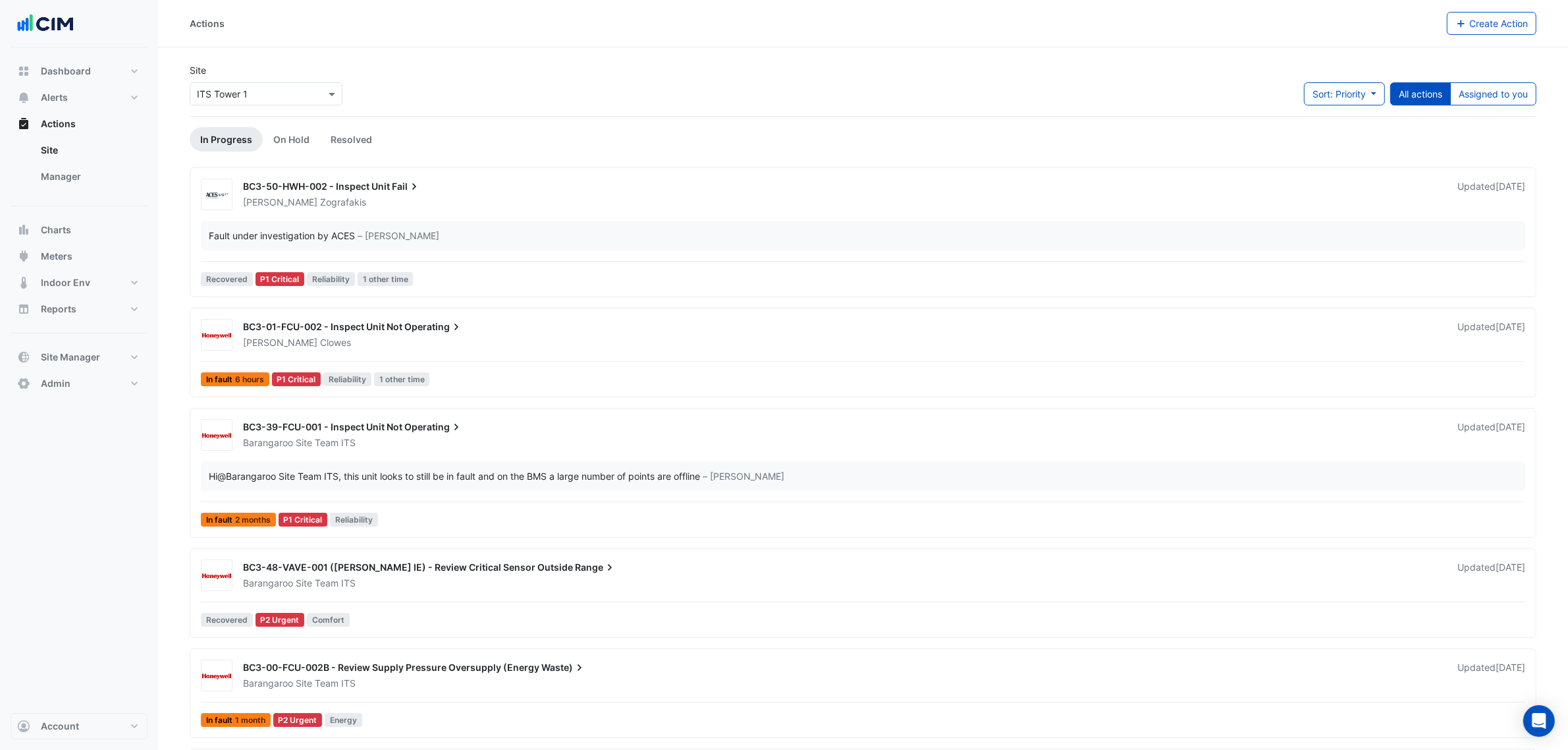
click at [458, 202] on div "Anthony Zografakis" at bounding box center [842, 202] width 1201 height 13
click at [396, 186] on span "Fail" at bounding box center [406, 186] width 29 height 13
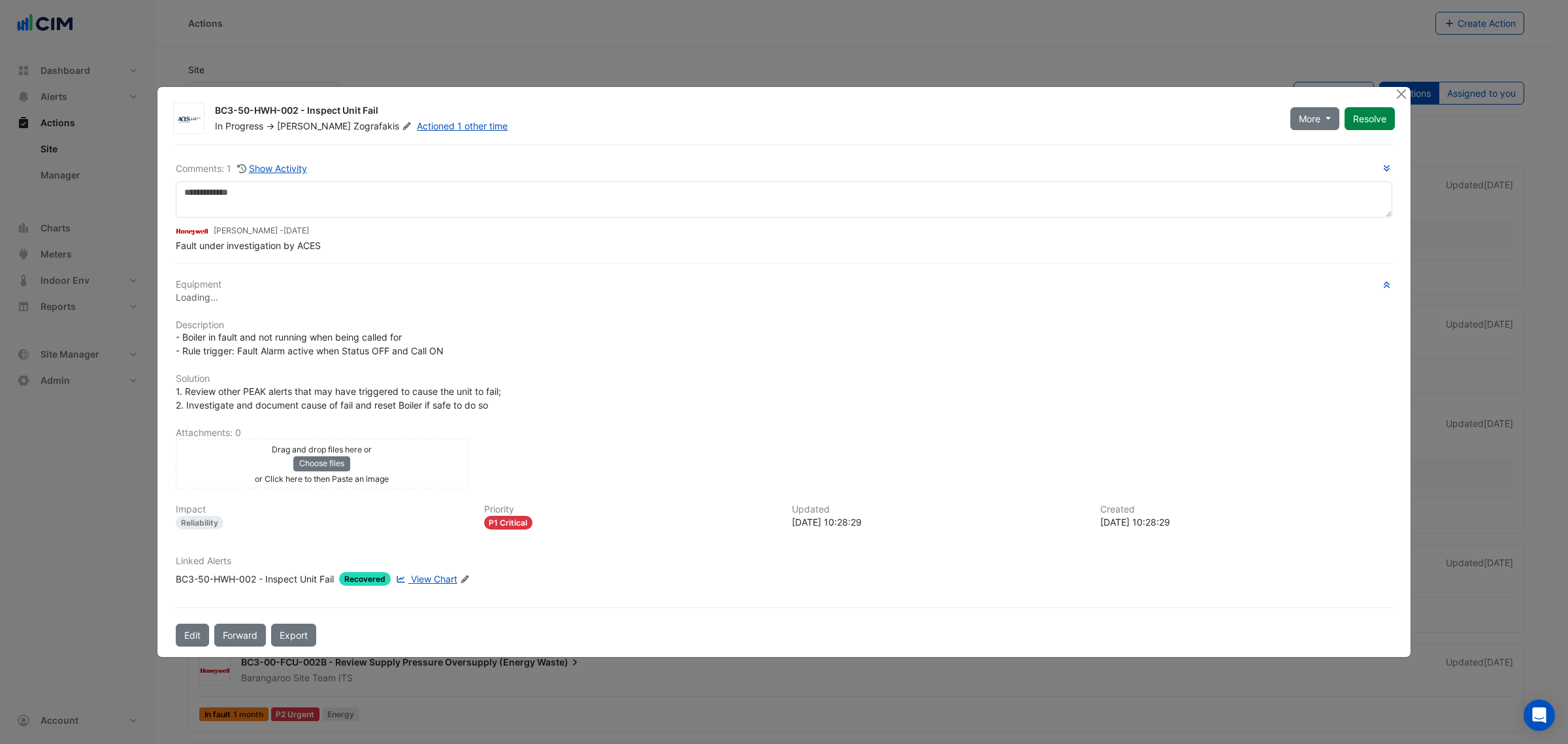
click at [315, 588] on div "Linked Alerts BC3-50-HWH-002 - Inspect Unit Fail Recovered View Chart Edit Link…" at bounding box center [784, 576] width 1232 height 41
click at [314, 582] on div "BC3-50-HWH-002 - Inspect Unit Fail" at bounding box center [254, 579] width 158 height 14
click at [461, 579] on div "BC3-50-HWH-002 - Inspect Unit Fail Recovered View Chart Edit Linked Alerts" at bounding box center [323, 579] width 294 height 14
click at [466, 580] on icon "Edit Linked Alerts" at bounding box center [465, 579] width 10 height 8
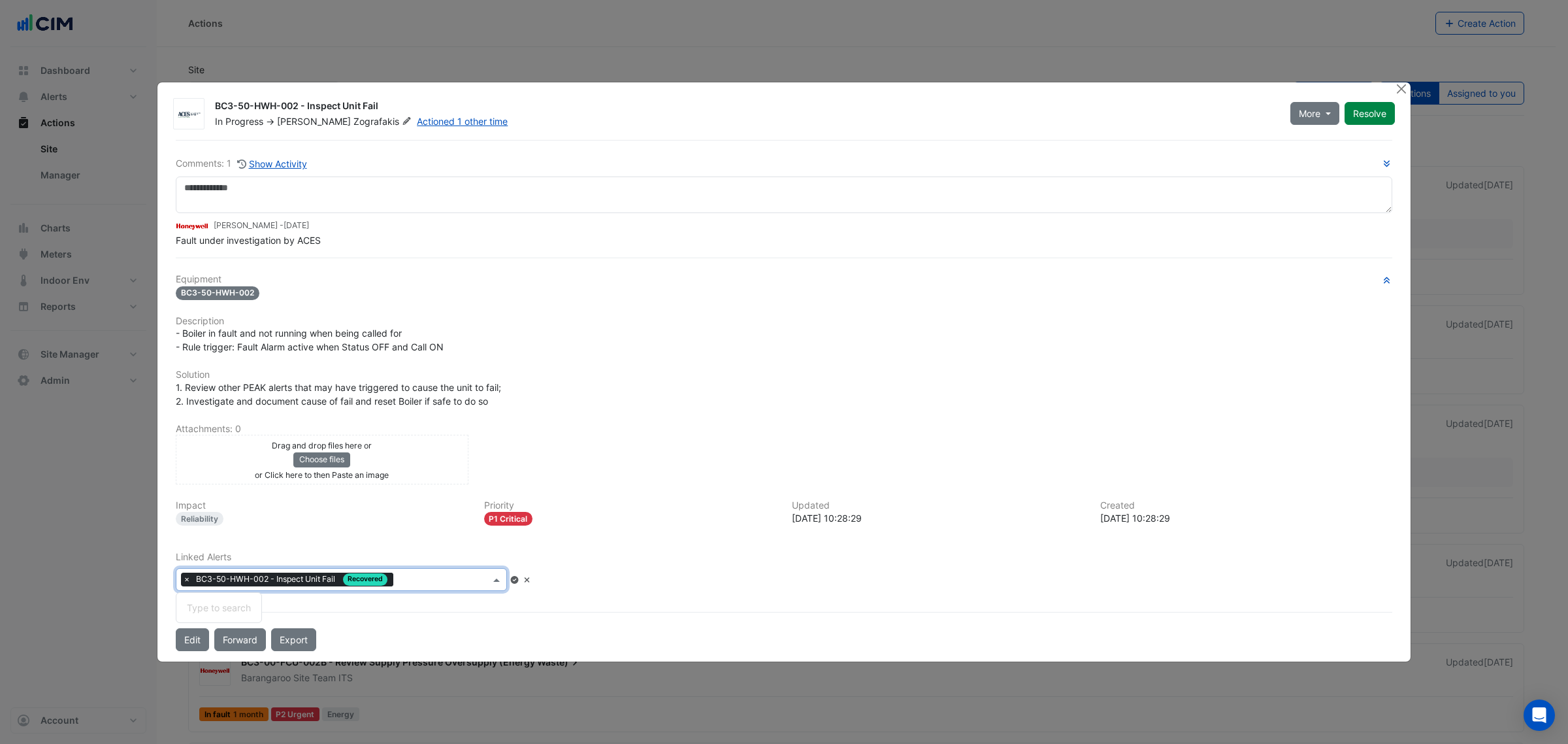
click at [448, 583] on input "text" at bounding box center [444, 580] width 91 height 14
type input "**********"
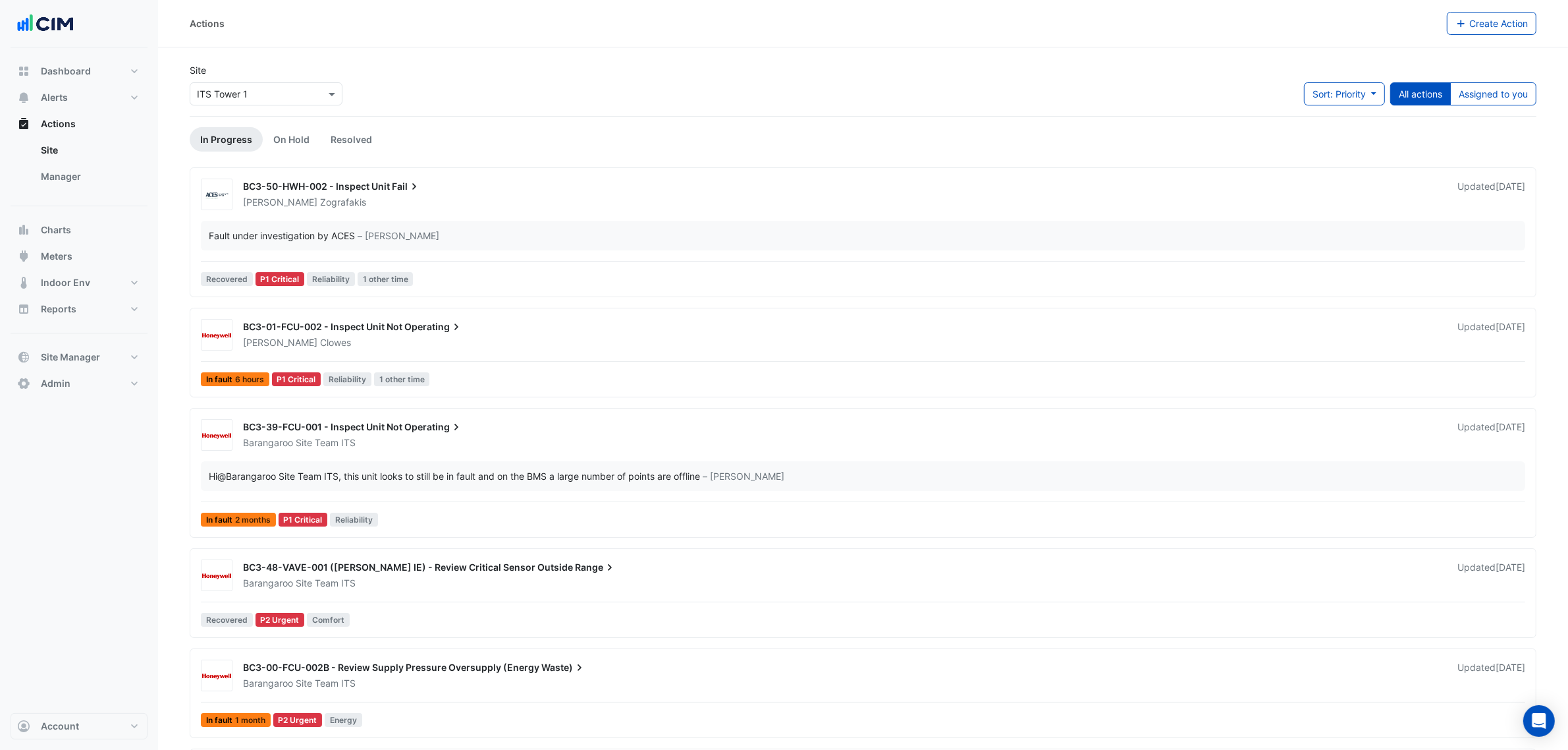
click at [421, 193] on svg-icon at bounding box center [414, 186] width 13 height 13
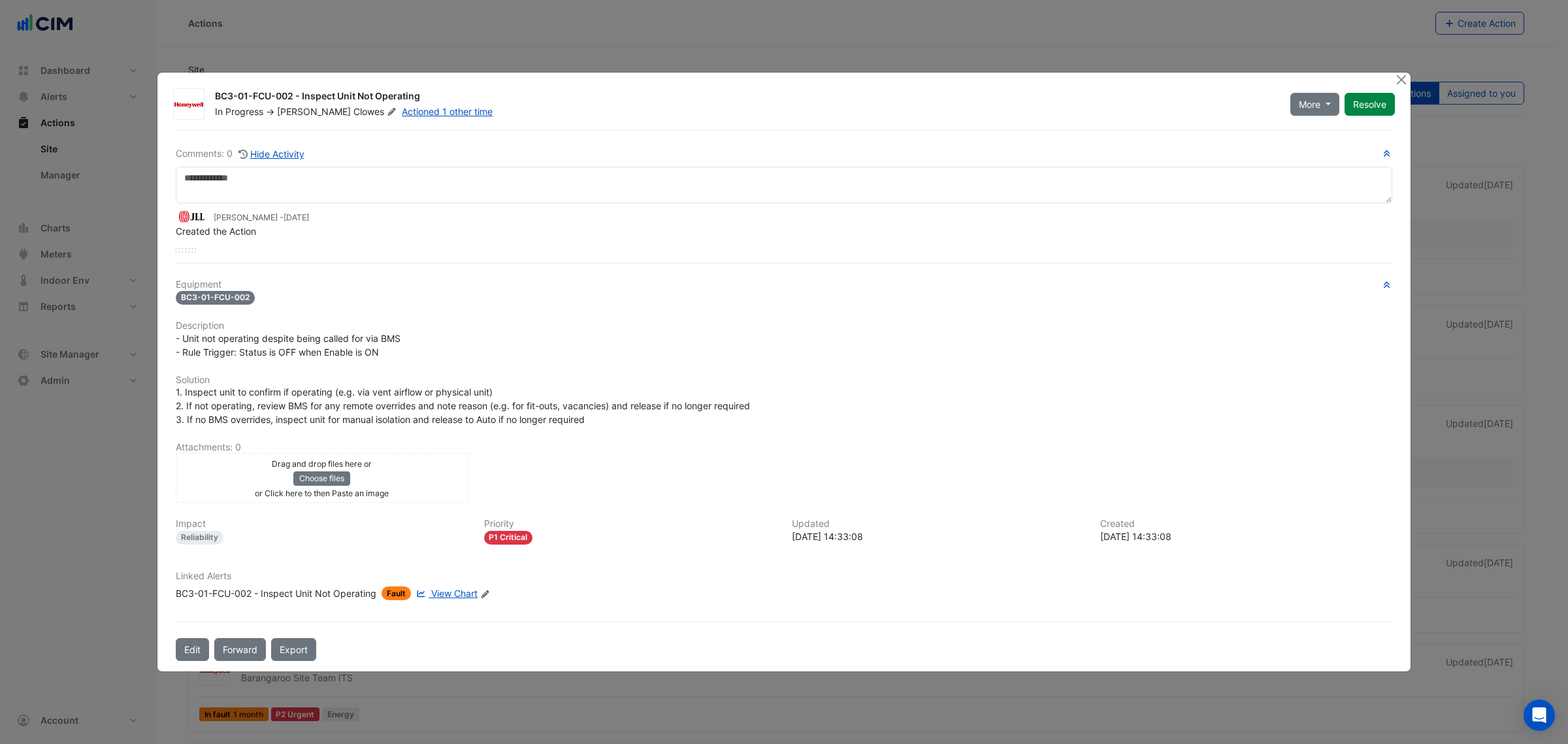
click at [461, 603] on div "Linked Alerts BC3-01-FCU-002 - Inspect Unit Not Operating Fault View Chart Edit…" at bounding box center [784, 591] width 1232 height 41
click at [459, 592] on span "View Chart" at bounding box center [455, 592] width 46 height 11
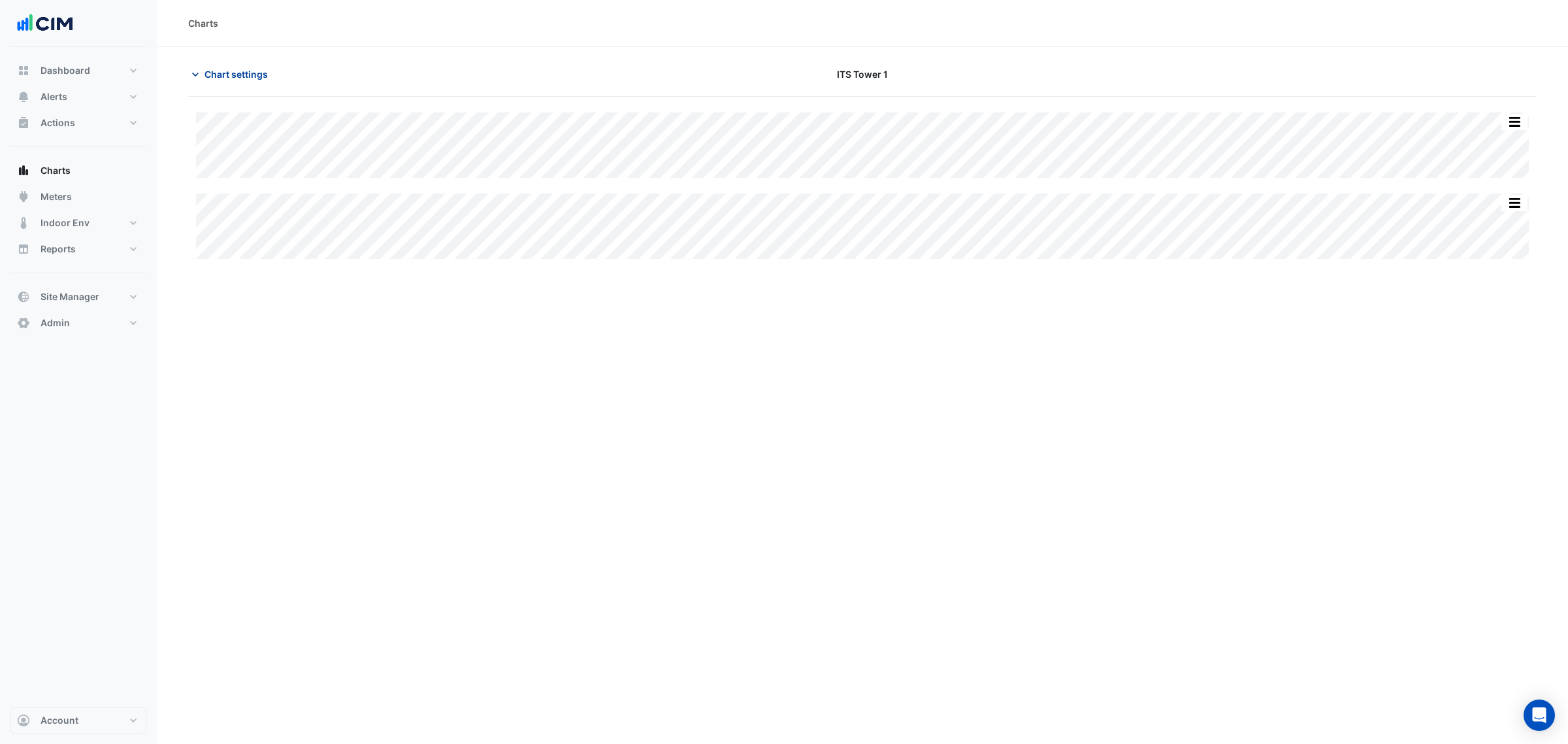
click at [225, 78] on span "Chart settings" at bounding box center [236, 74] width 63 height 14
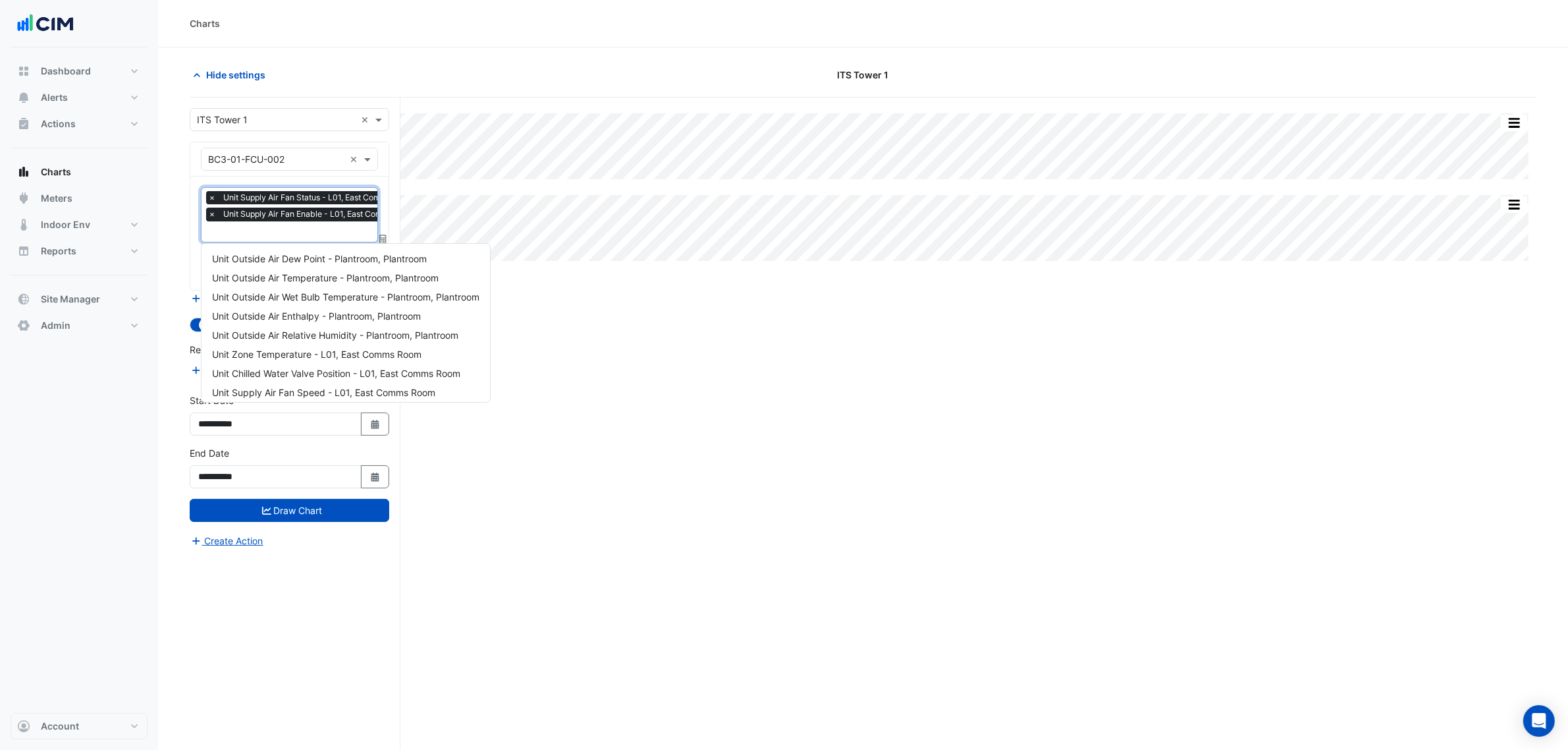
click at [244, 204] on span "Unit Supply Air Fan Status - L01, East Comms Room" at bounding box center [319, 197] width 199 height 13
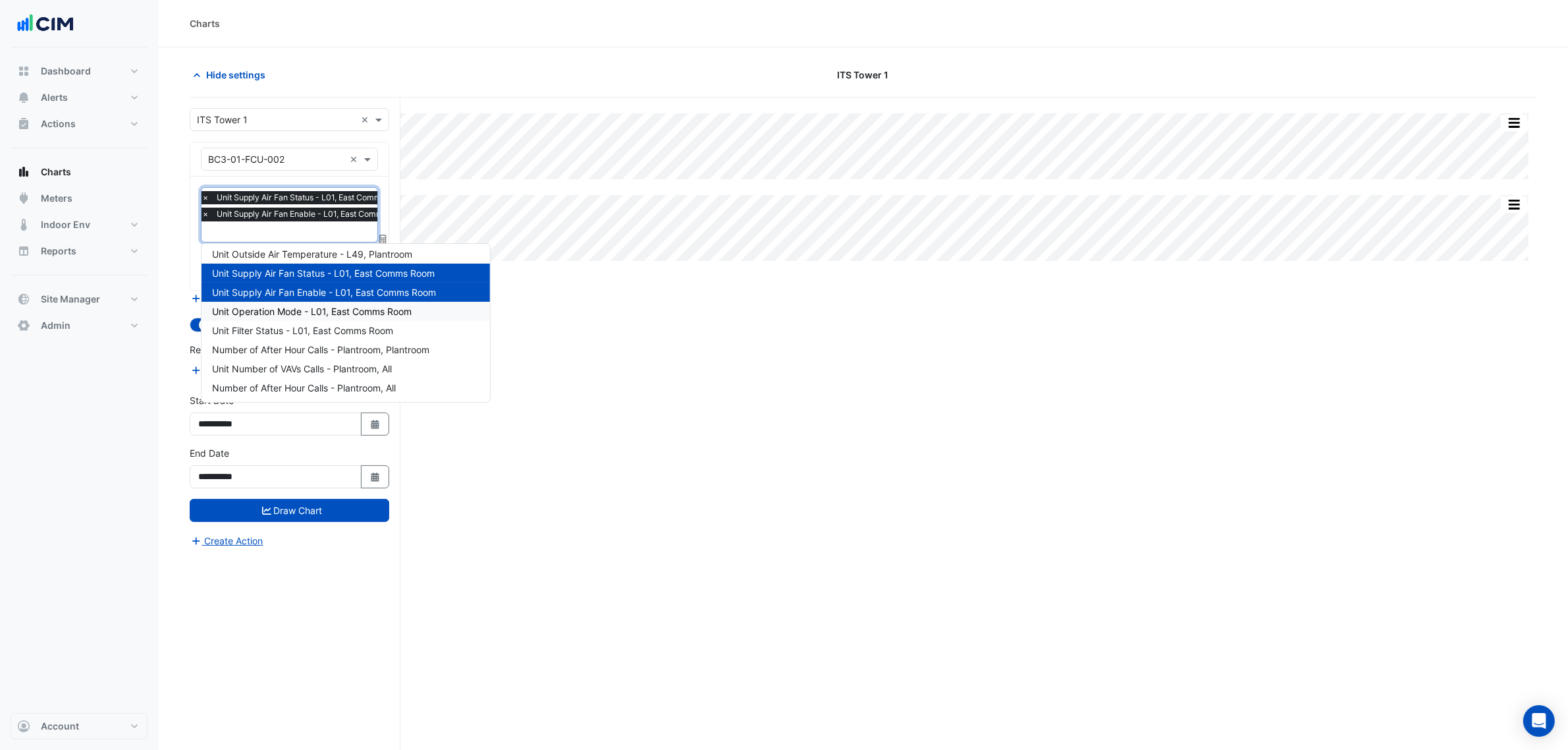
drag, startPoint x: 287, startPoint y: 311, endPoint x: 283, endPoint y: 282, distance: 29.3
click at [287, 310] on span "Unit Operation Mode - L01, East Comms Room" at bounding box center [311, 311] width 199 height 11
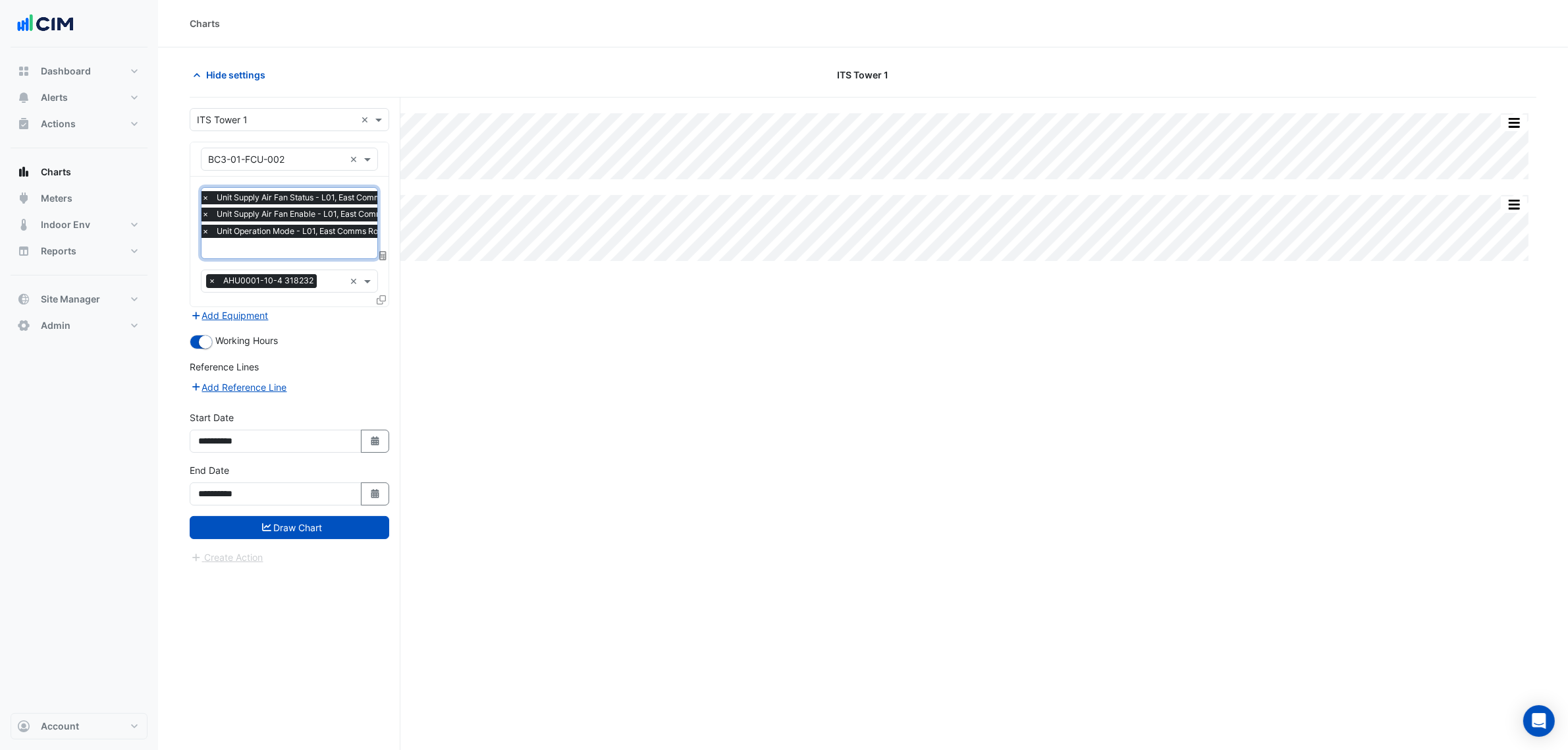
click at [274, 216] on span "Unit Supply Air Fan Enable - L01, East Comms Room" at bounding box center [313, 214] width 201 height 13
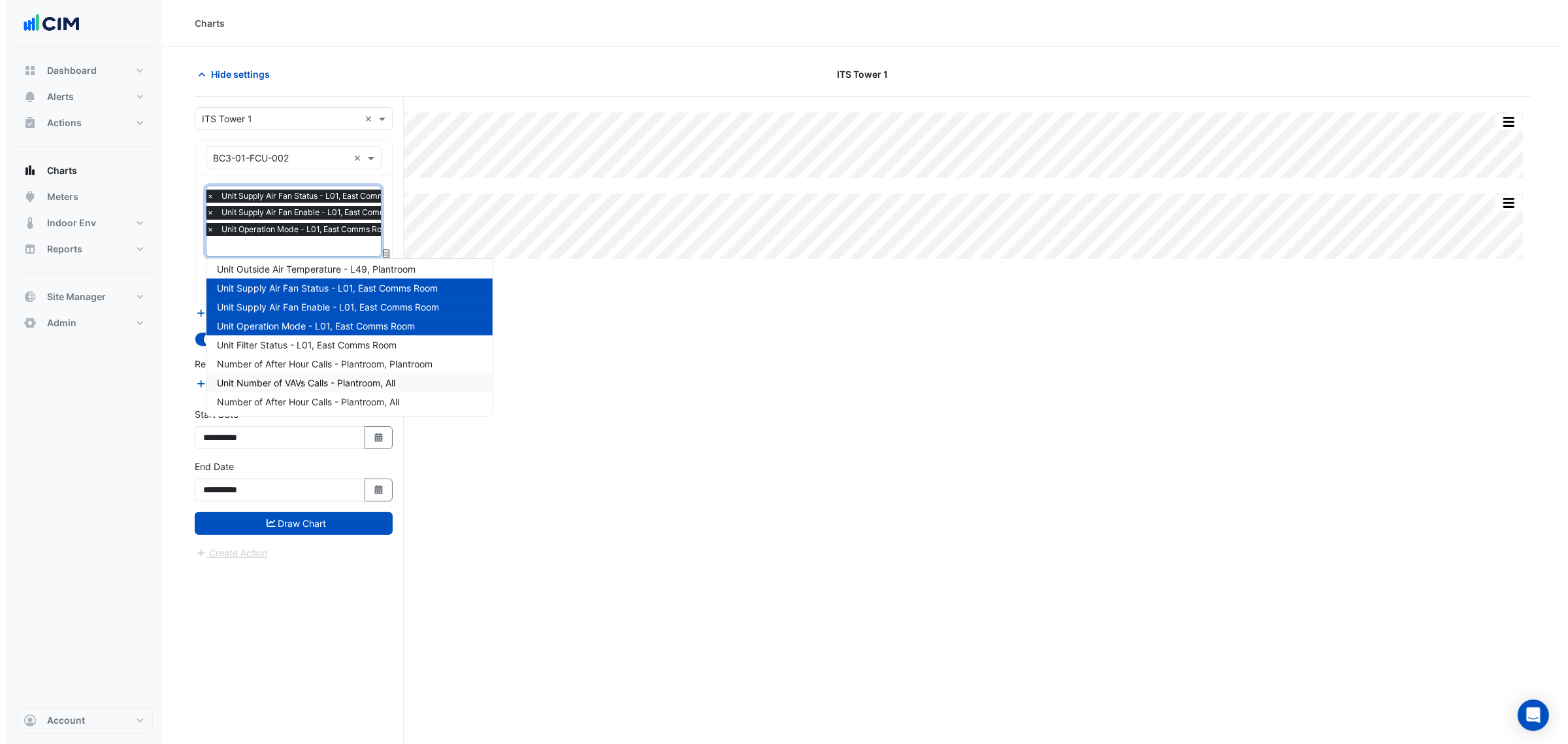
scroll to position [269, 0]
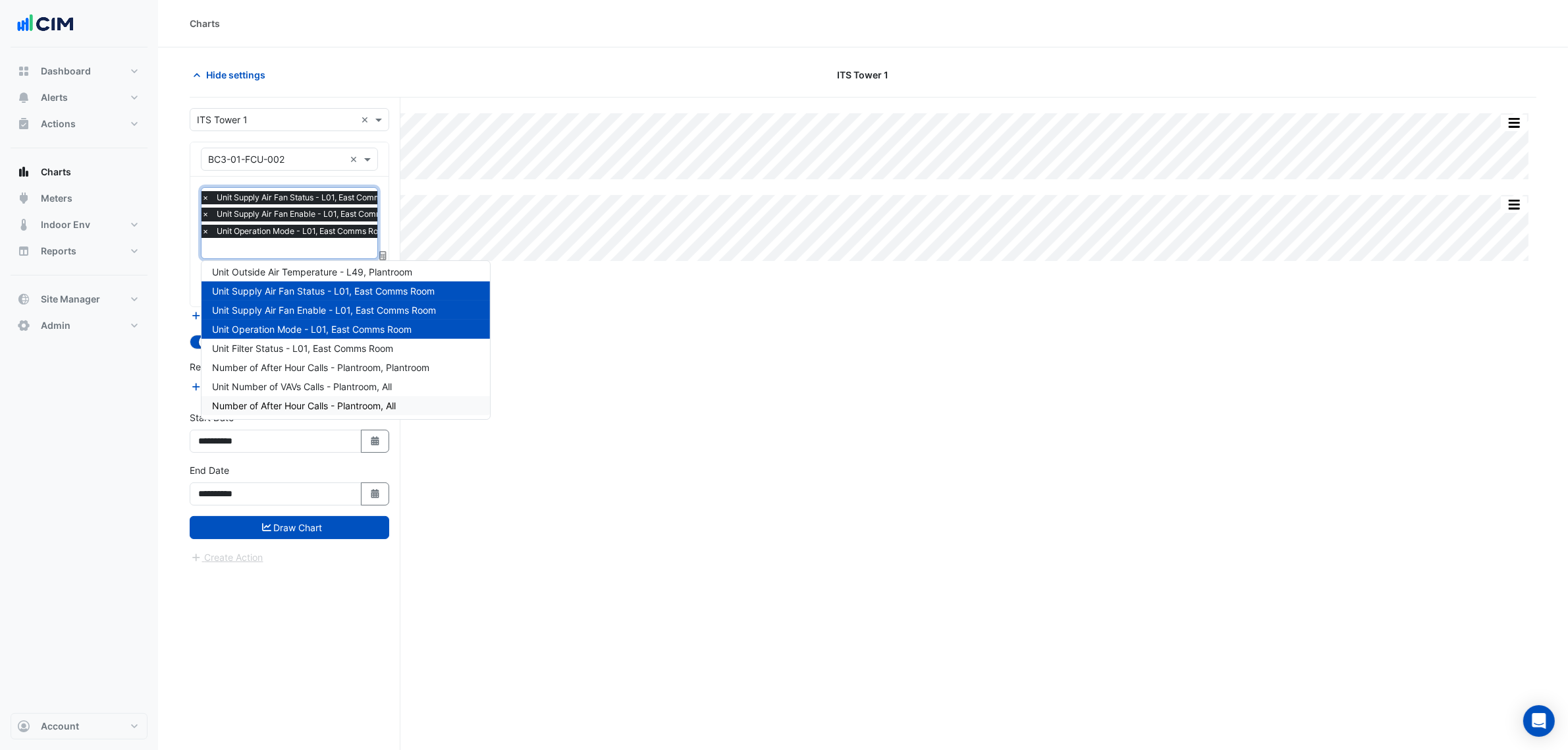
click at [298, 515] on div "**********" at bounding box center [289, 490] width 216 height 53
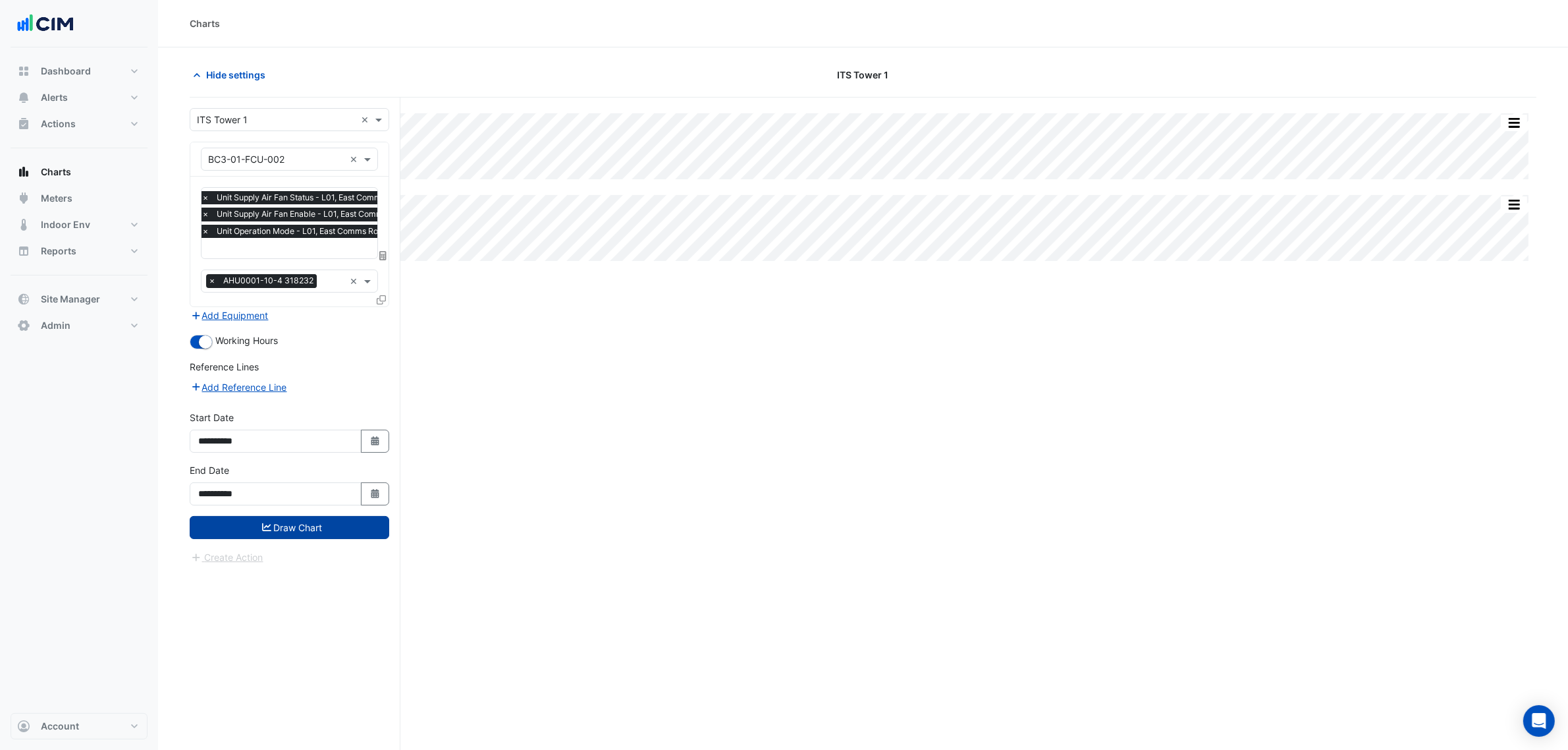
click at [304, 521] on button "Draw Chart" at bounding box center [289, 528] width 199 height 23
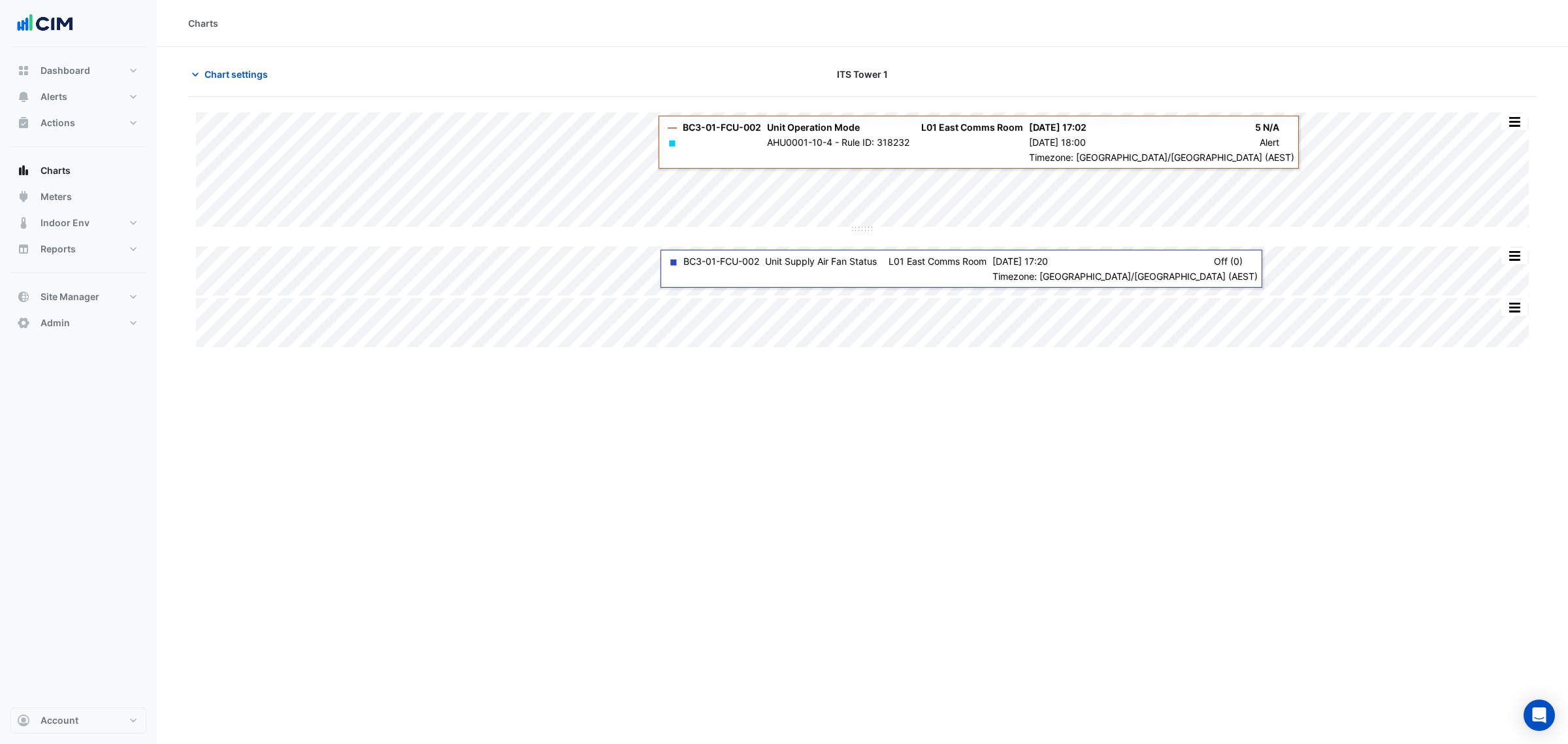
click at [83, 488] on div "Dashboard Portfolio Ratings Performance Alerts Site Rules Templates Actions Sit…" at bounding box center [78, 377] width 136 height 660
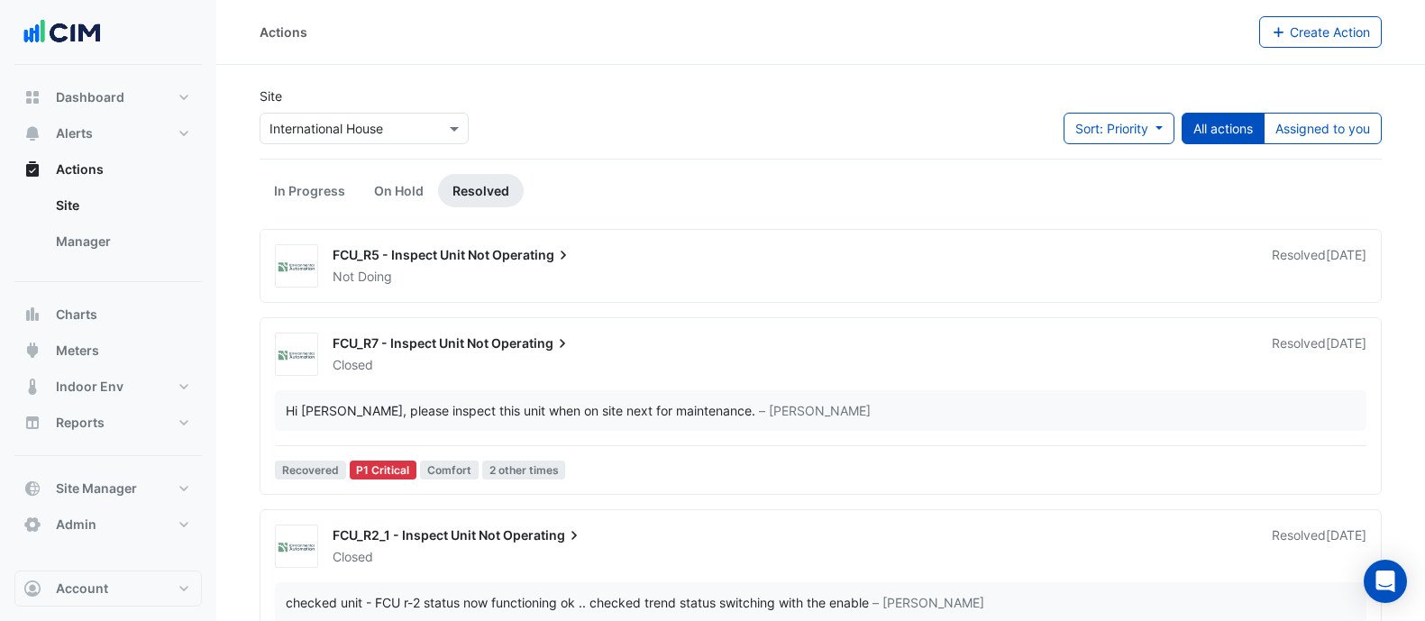
scroll to position [133, 0]
